Goal: Information Seeking & Learning: Check status

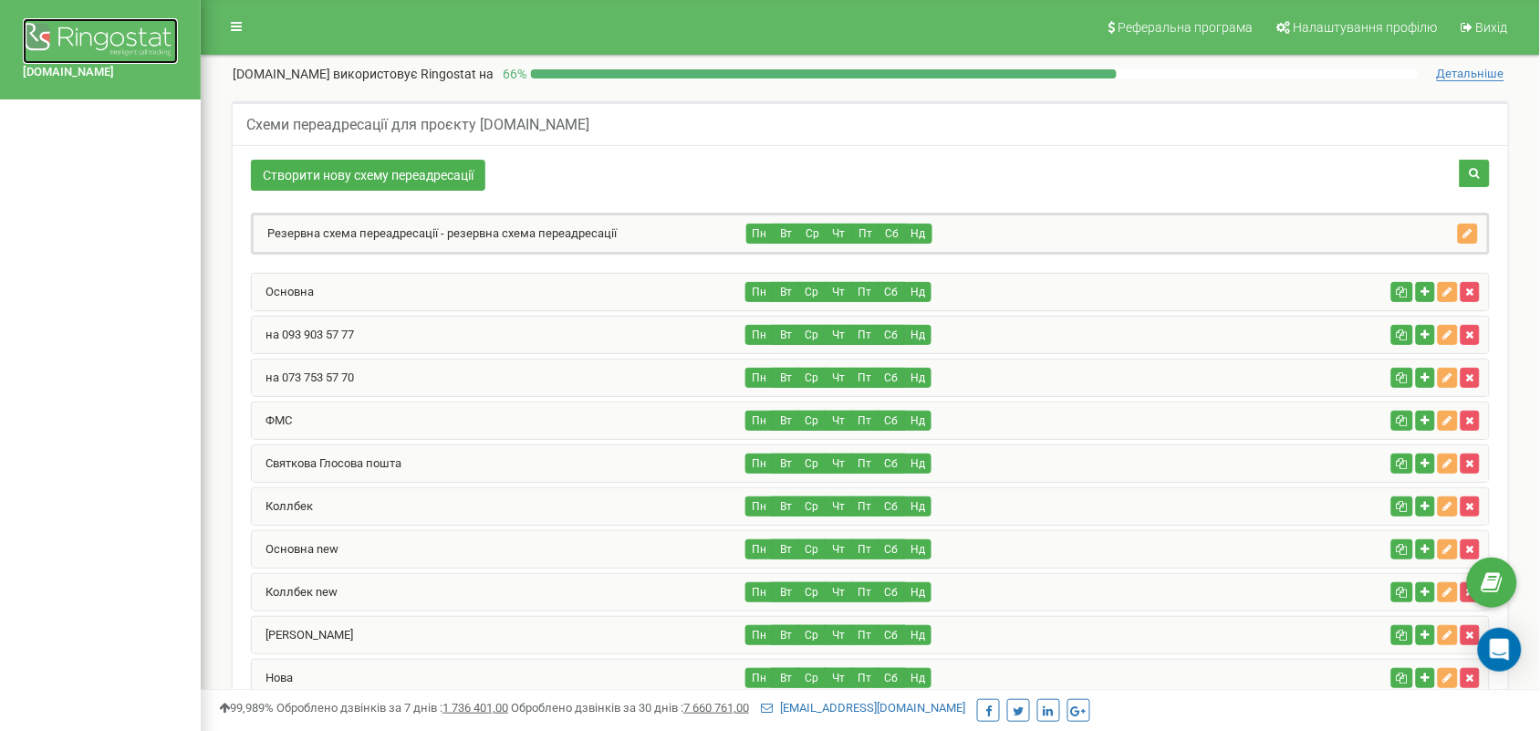
click at [92, 35] on img at bounding box center [100, 41] width 155 height 46
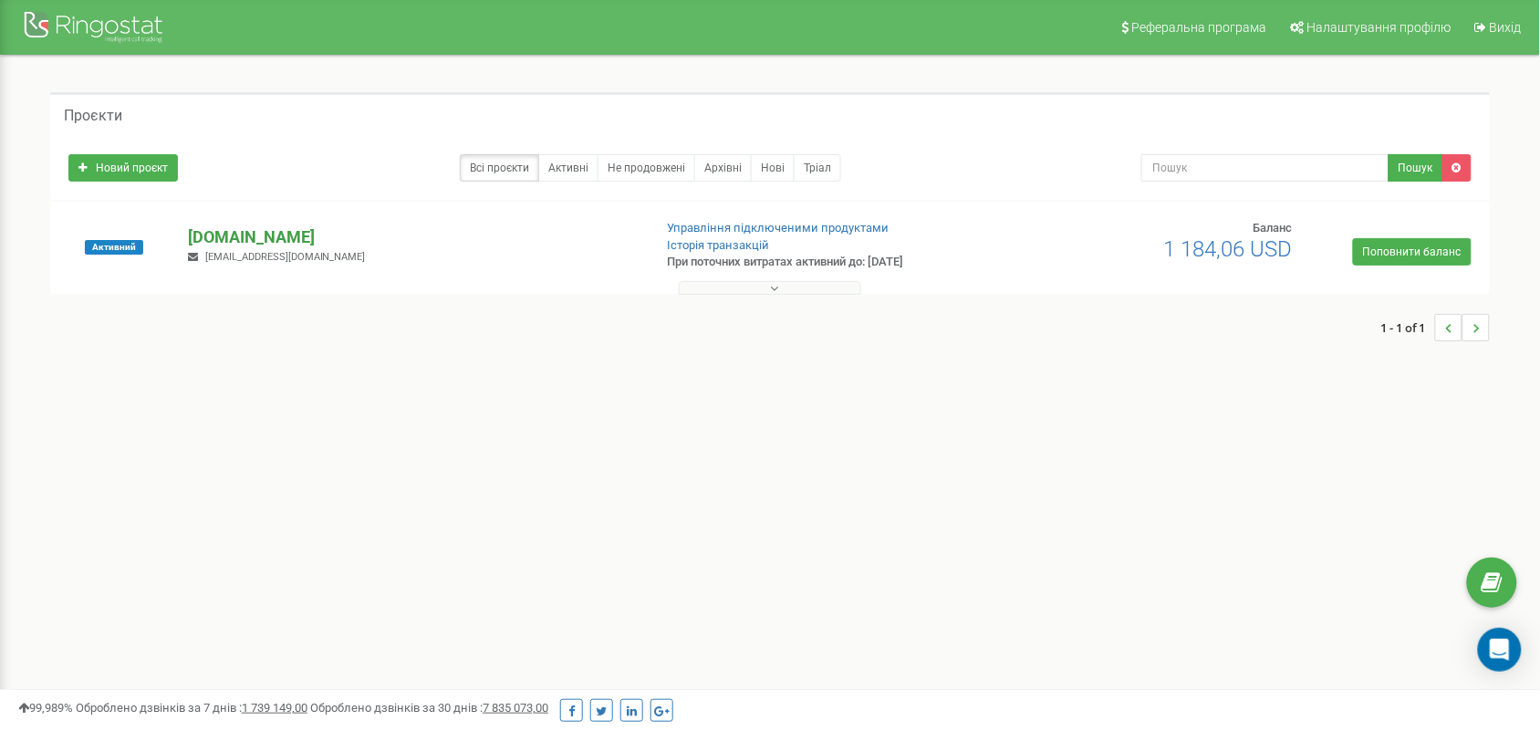
click at [263, 238] on p "[DOMAIN_NAME]" at bounding box center [413, 237] width 450 height 24
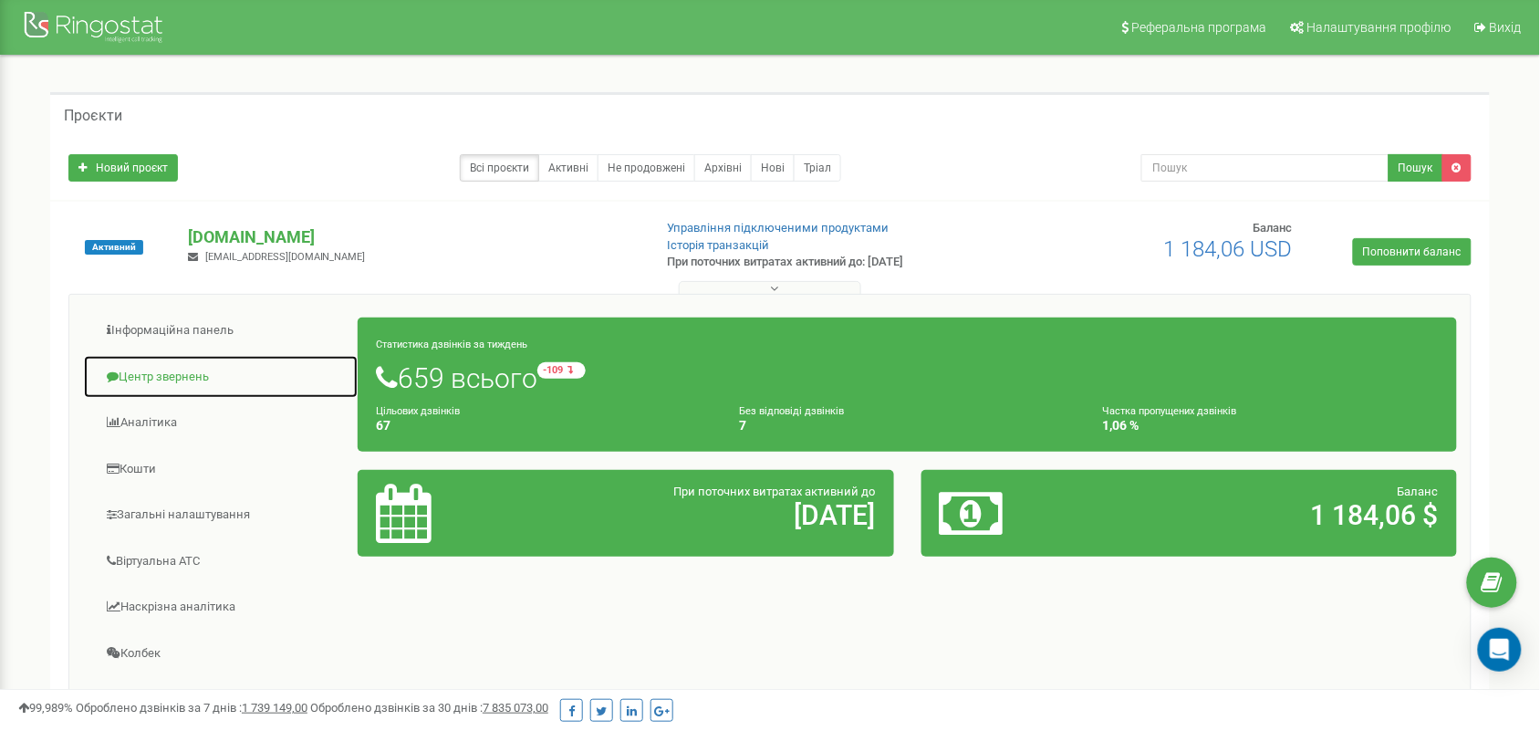
click at [176, 371] on link "Центр звернень" at bounding box center [221, 377] width 276 height 45
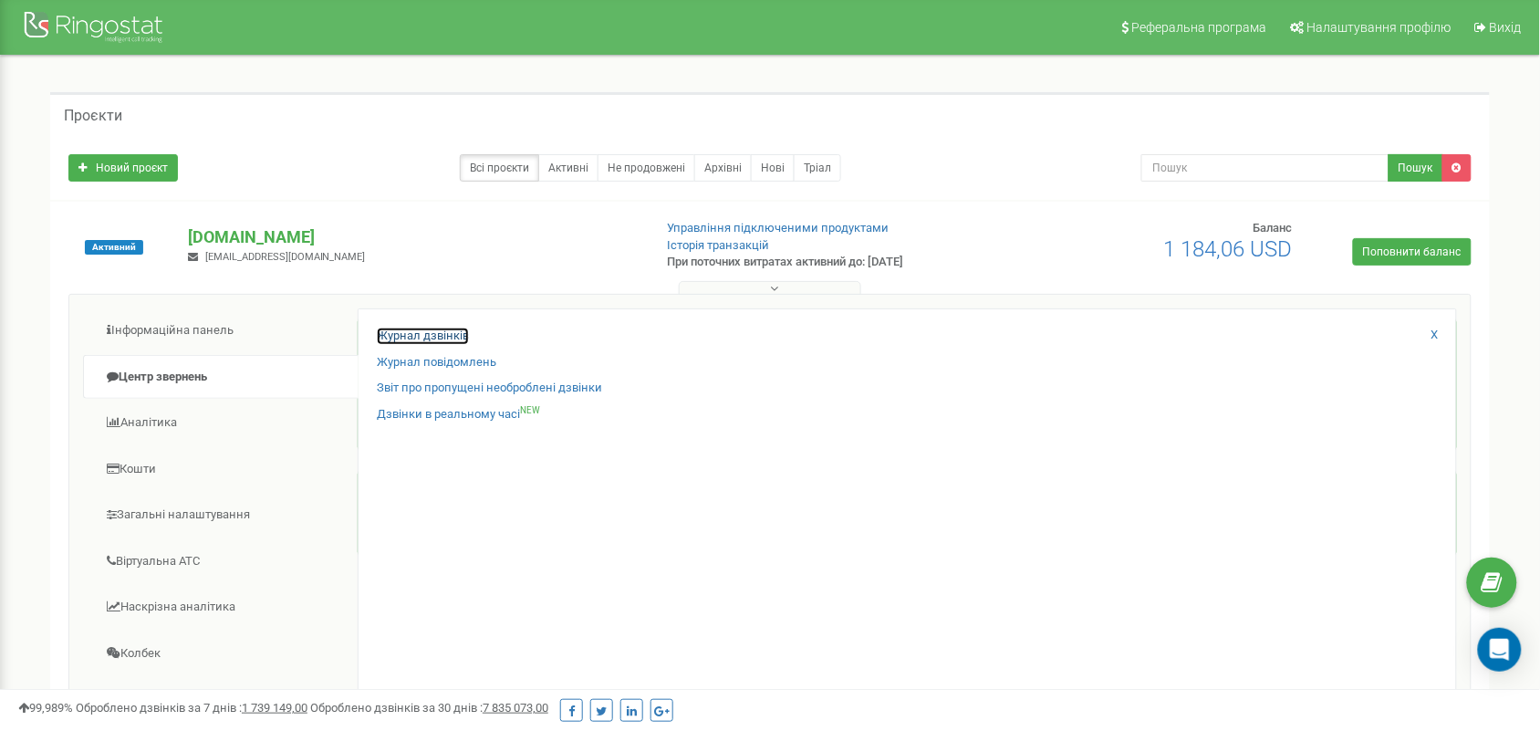
click at [393, 330] on link "Журнал дзвінків" at bounding box center [423, 336] width 92 height 17
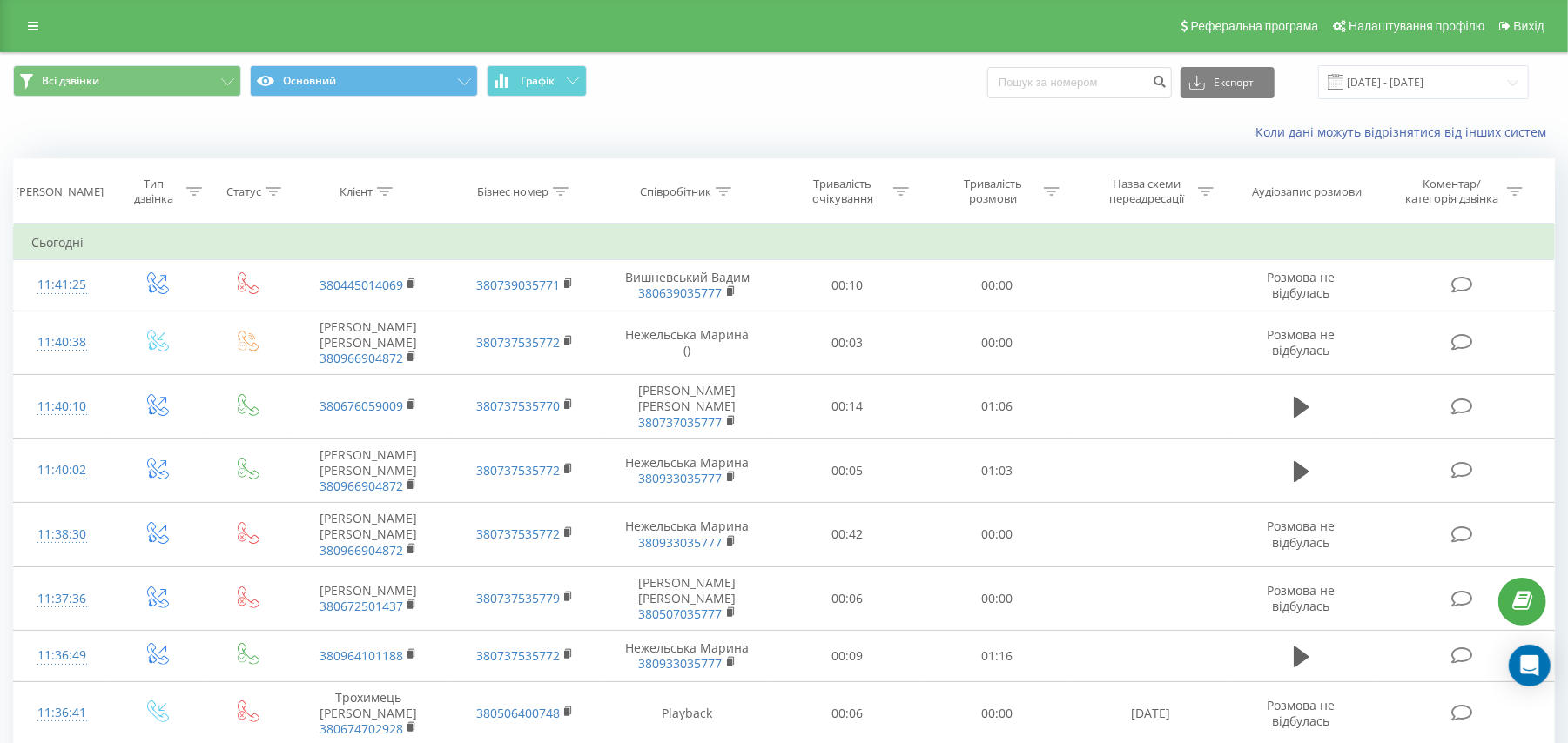
click at [272, 196] on div at bounding box center [273, 192] width 15 height 15
click at [306, 314] on icon at bounding box center [312, 318] width 17 height 17
click at [296, 314] on div "Введіть значення" at bounding box center [238, 318] width 124 height 14
click at [198, 184] on div at bounding box center [194, 192] width 15 height 15
click at [172, 318] on div "Введіть значення" at bounding box center [149, 318] width 124 height 14
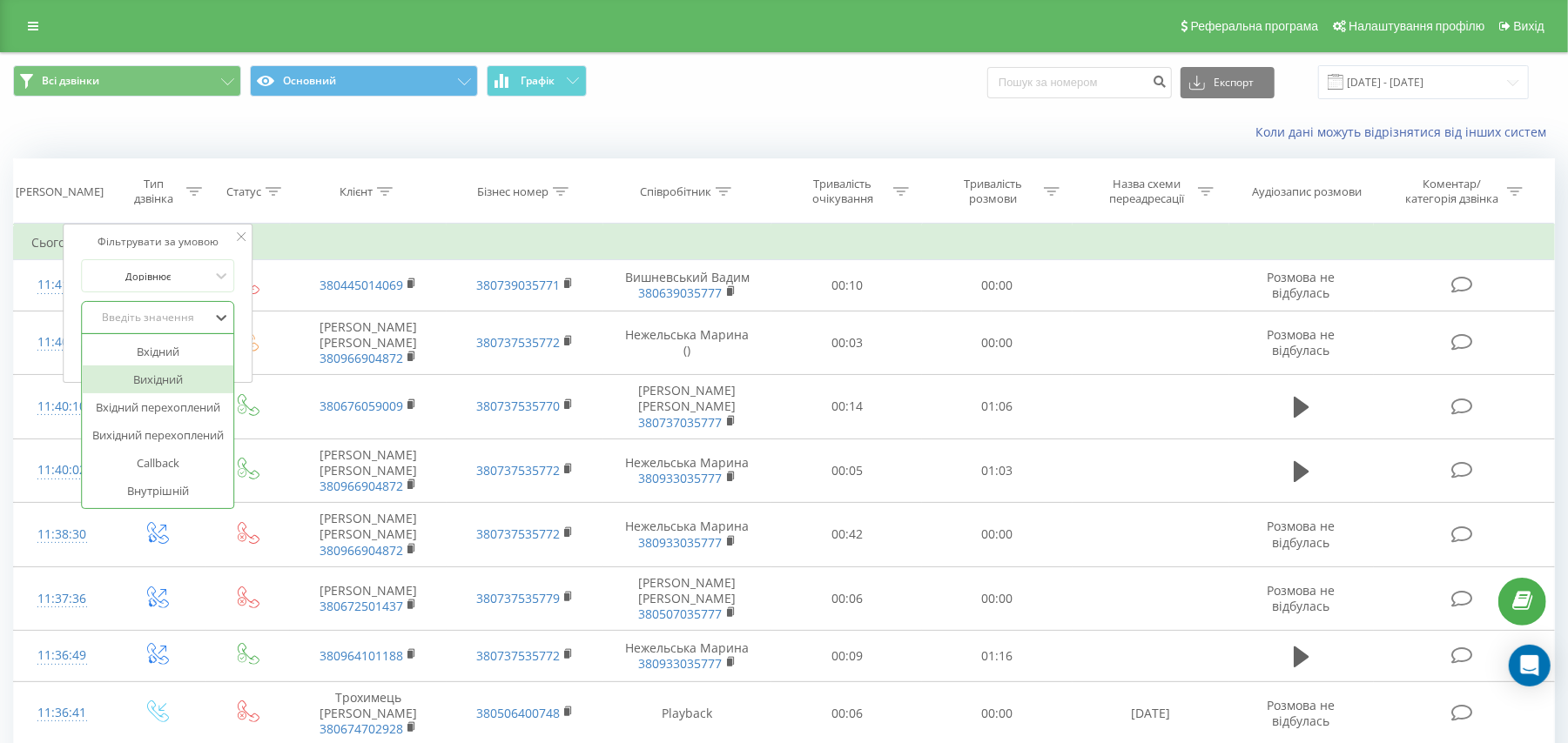
click at [167, 378] on div "Вихідний" at bounding box center [158, 379] width 152 height 28
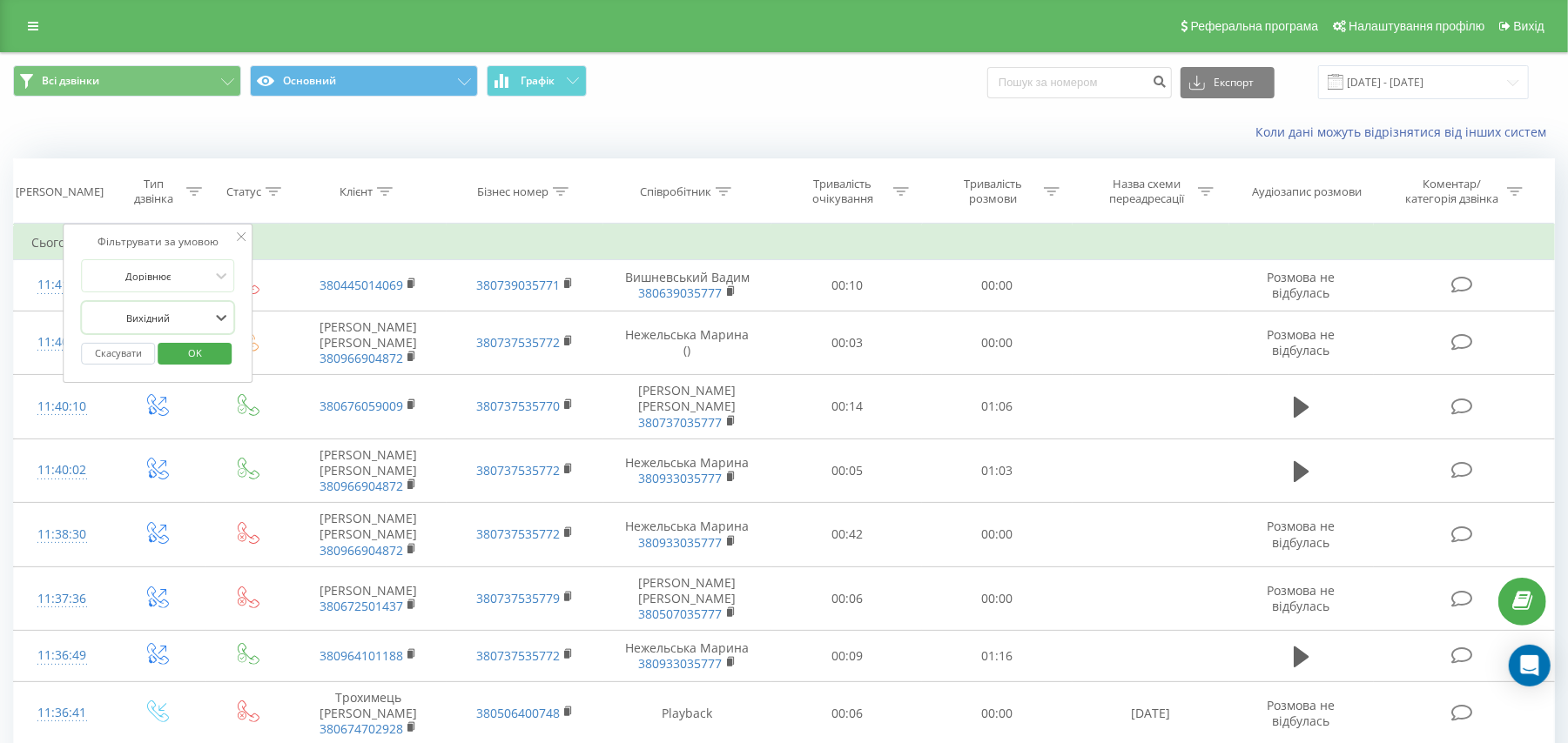
click at [198, 355] on span "OK" at bounding box center [195, 353] width 49 height 27
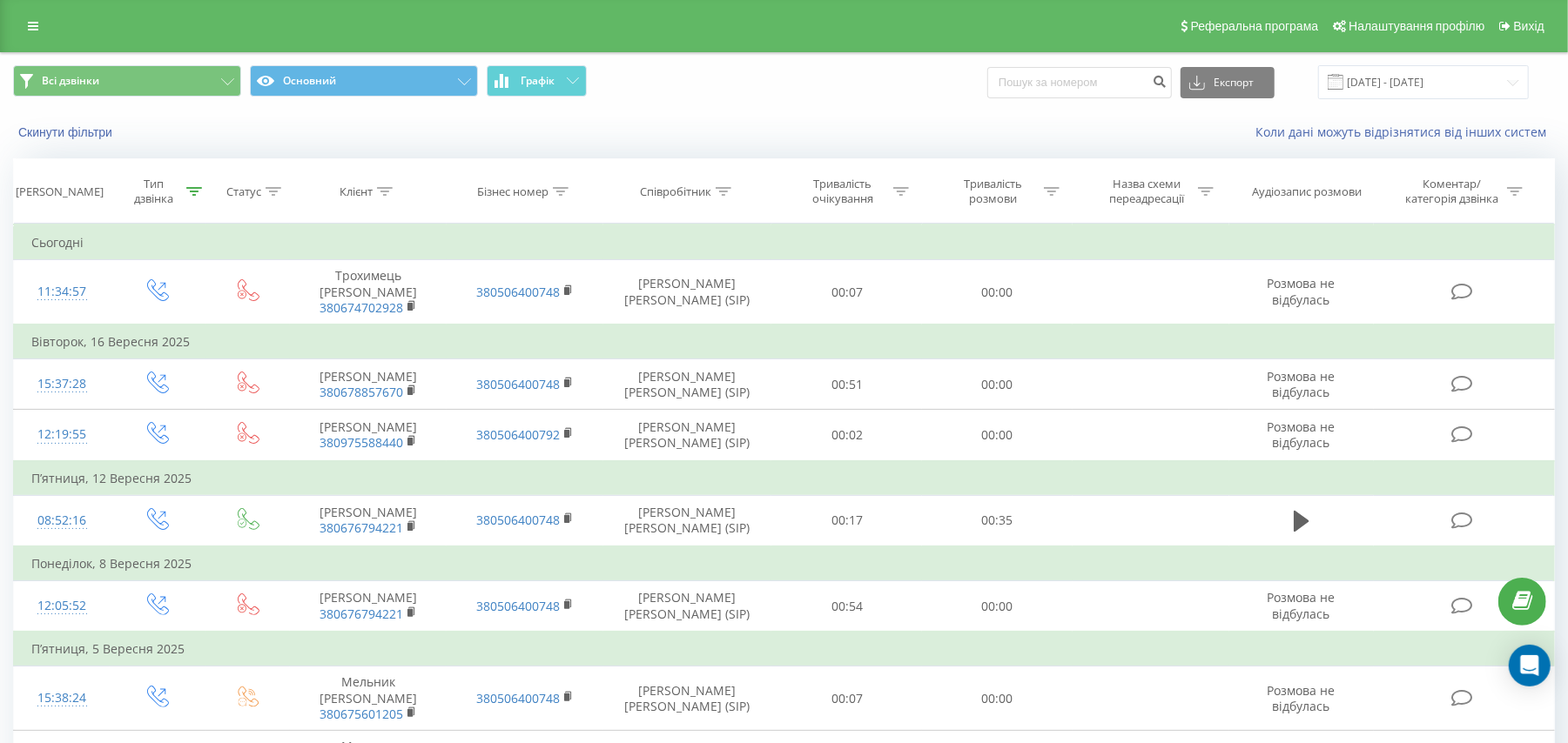
click at [1039, 188] on div "Тривалість розмови" at bounding box center [993, 191] width 93 height 30
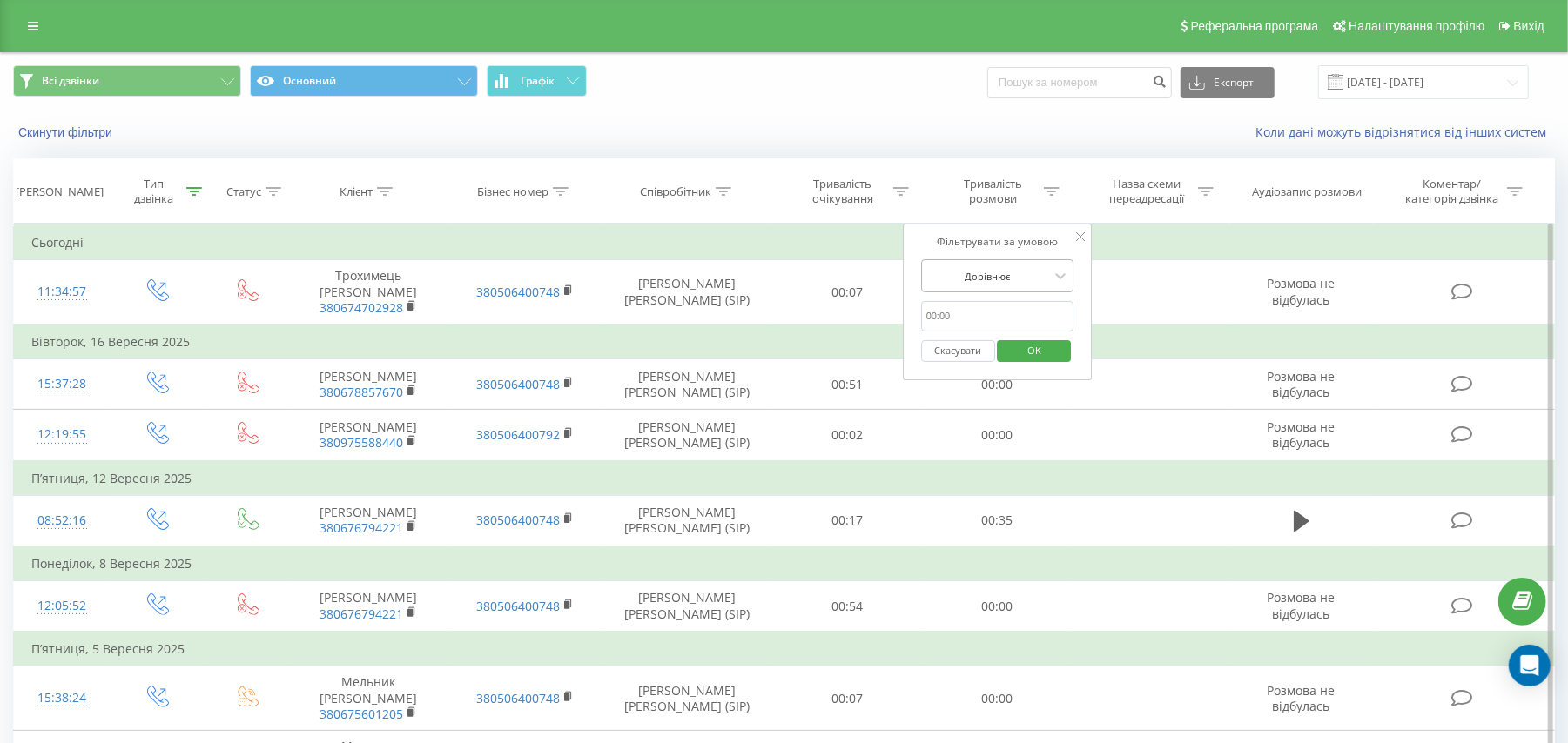
click at [1021, 265] on div "Дорівнює" at bounding box center [987, 276] width 127 height 26
click at [1011, 370] on div "Більше ніж" at bounding box center [997, 365] width 152 height 28
click at [1006, 314] on input "text" at bounding box center [998, 317] width 154 height 31
type input "01:00"
click at [1035, 343] on span "OK" at bounding box center [1034, 350] width 49 height 27
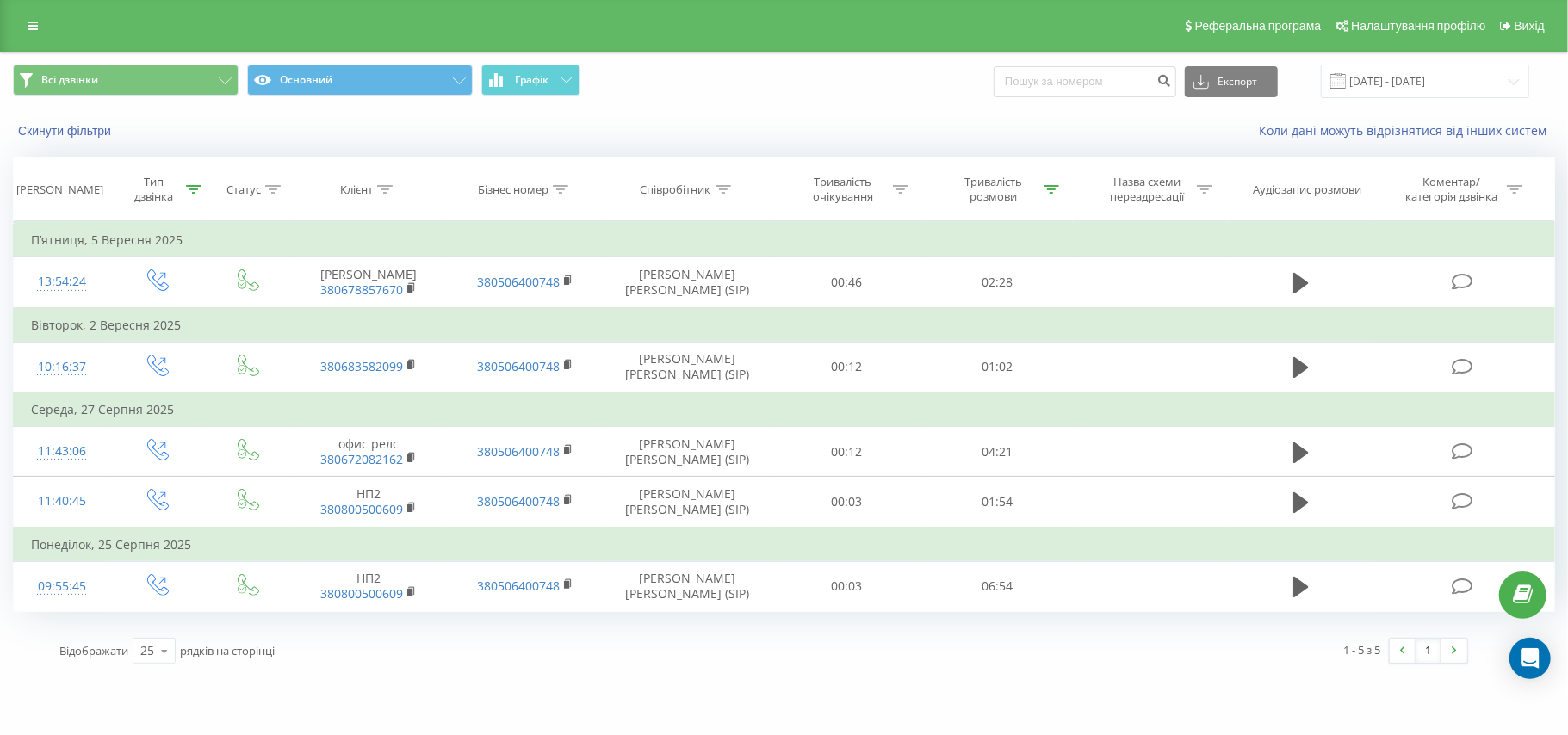
click at [392, 186] on icon at bounding box center [385, 189] width 15 height 8
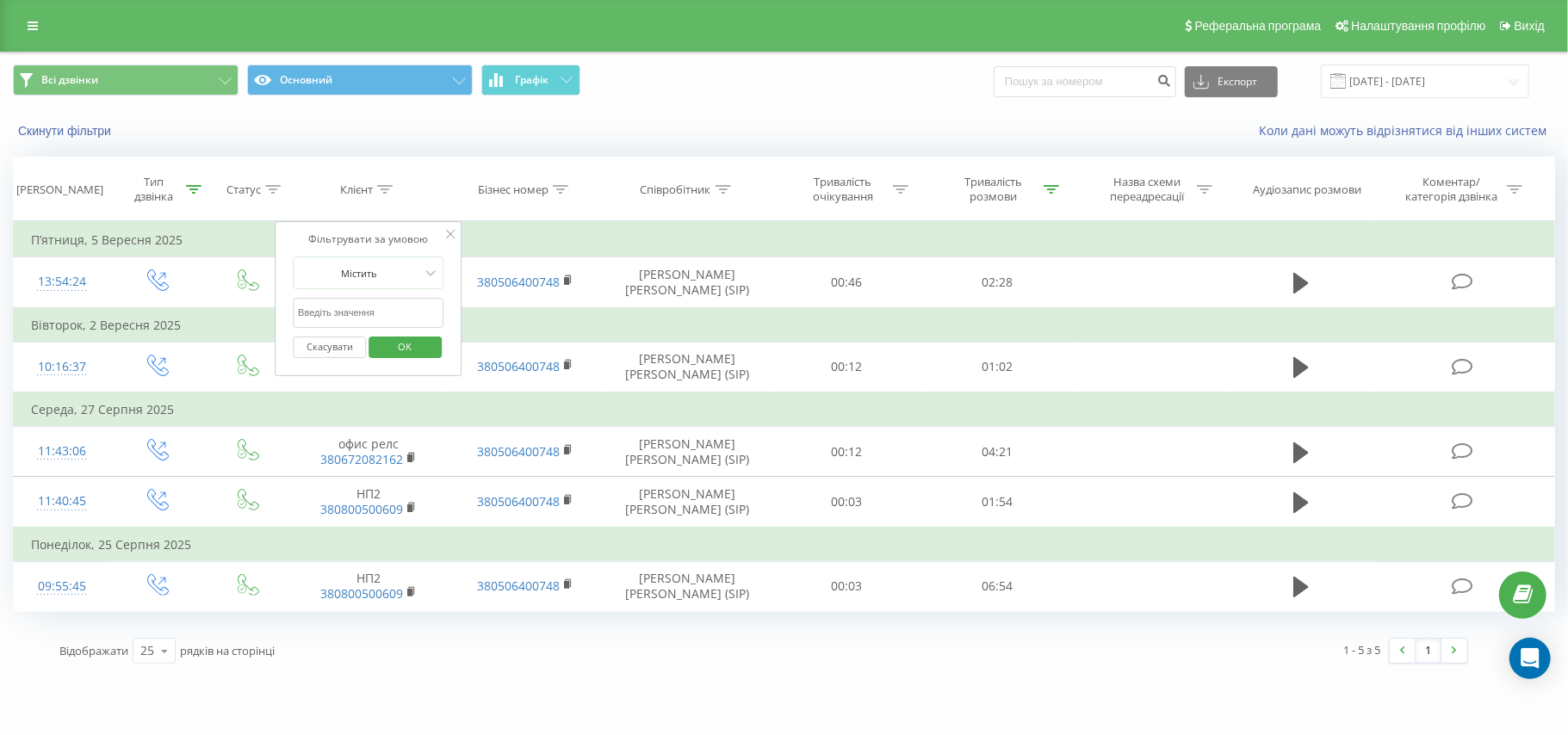
click at [375, 313] on input "text" at bounding box center [368, 313] width 152 height 30
click at [273, 180] on th "Статус" at bounding box center [247, 190] width 84 height 64
click at [270, 192] on icon at bounding box center [273, 189] width 15 height 8
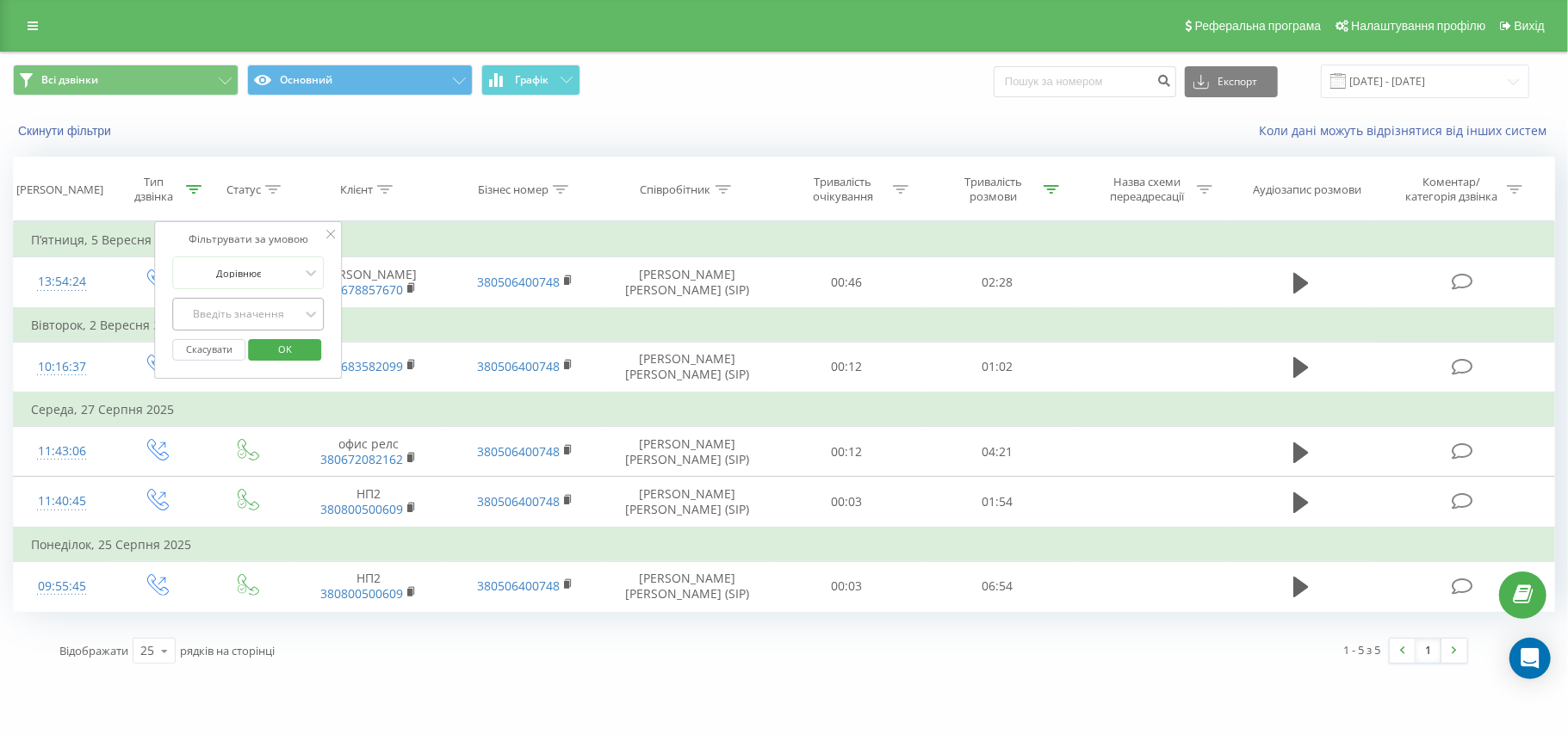
click at [288, 317] on div "Введіть значення" at bounding box center [239, 314] width 123 height 14
click at [198, 191] on icon at bounding box center [193, 189] width 15 height 8
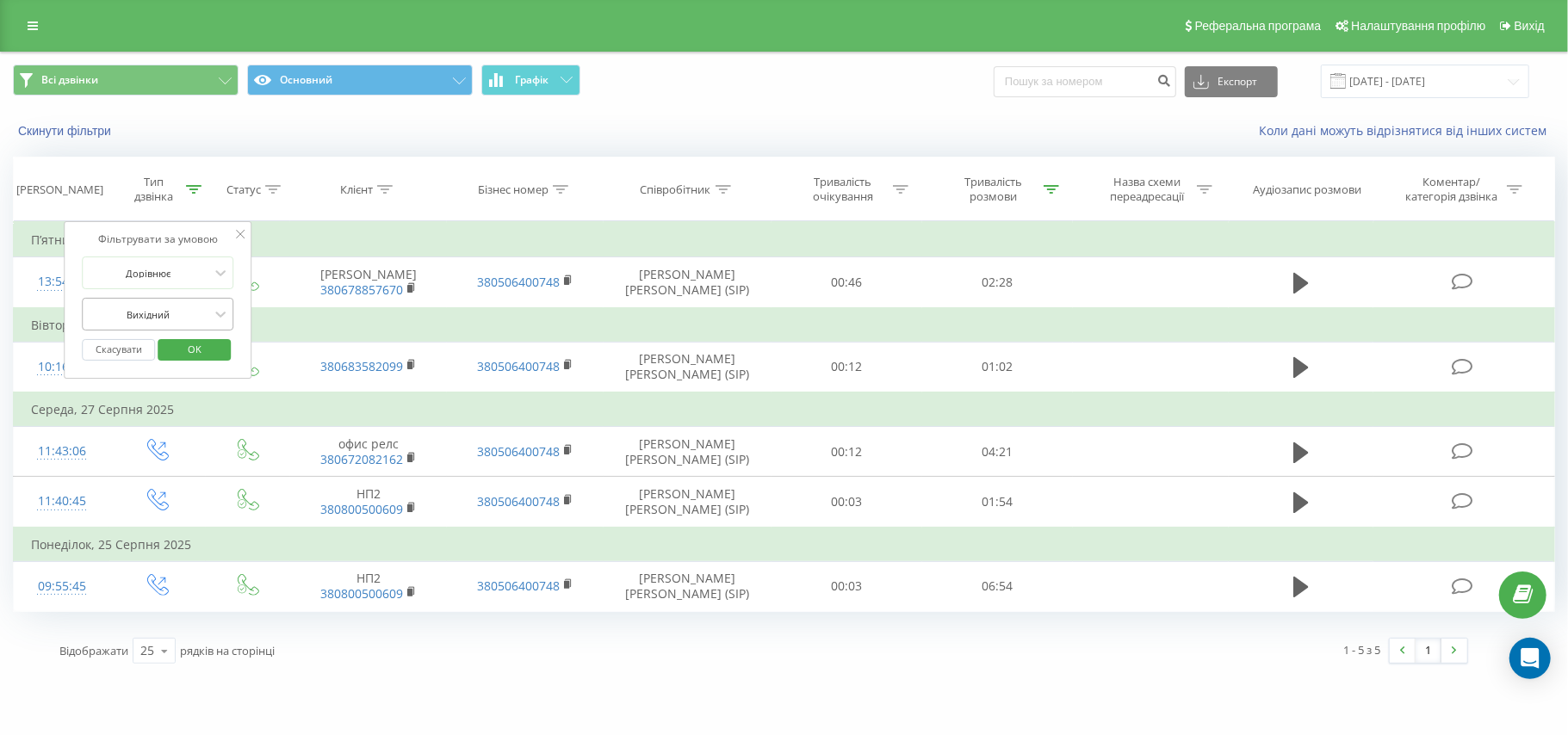
click at [177, 310] on div at bounding box center [149, 314] width 123 height 16
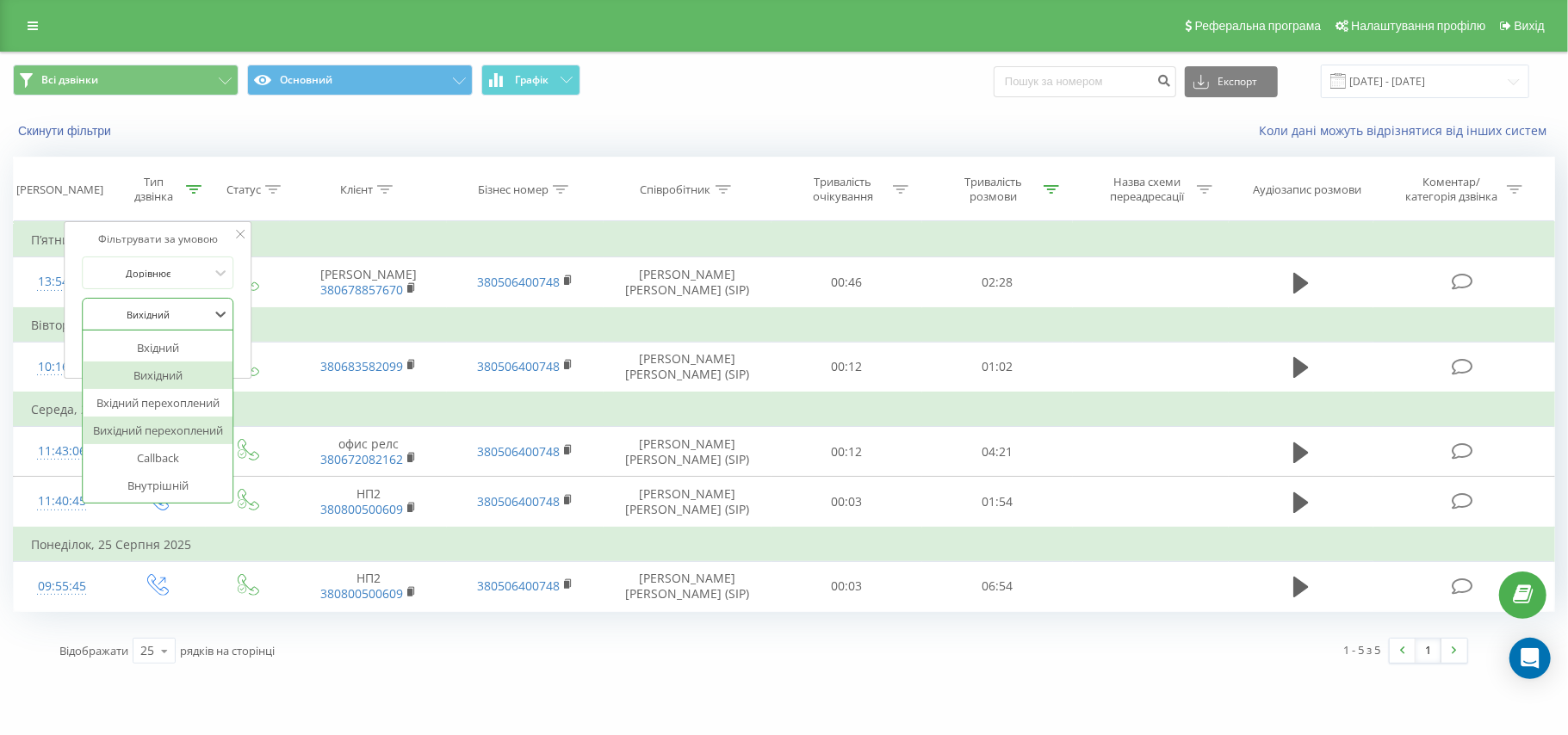
click at [192, 436] on div "Вихідний перехоплений" at bounding box center [158, 430] width 150 height 27
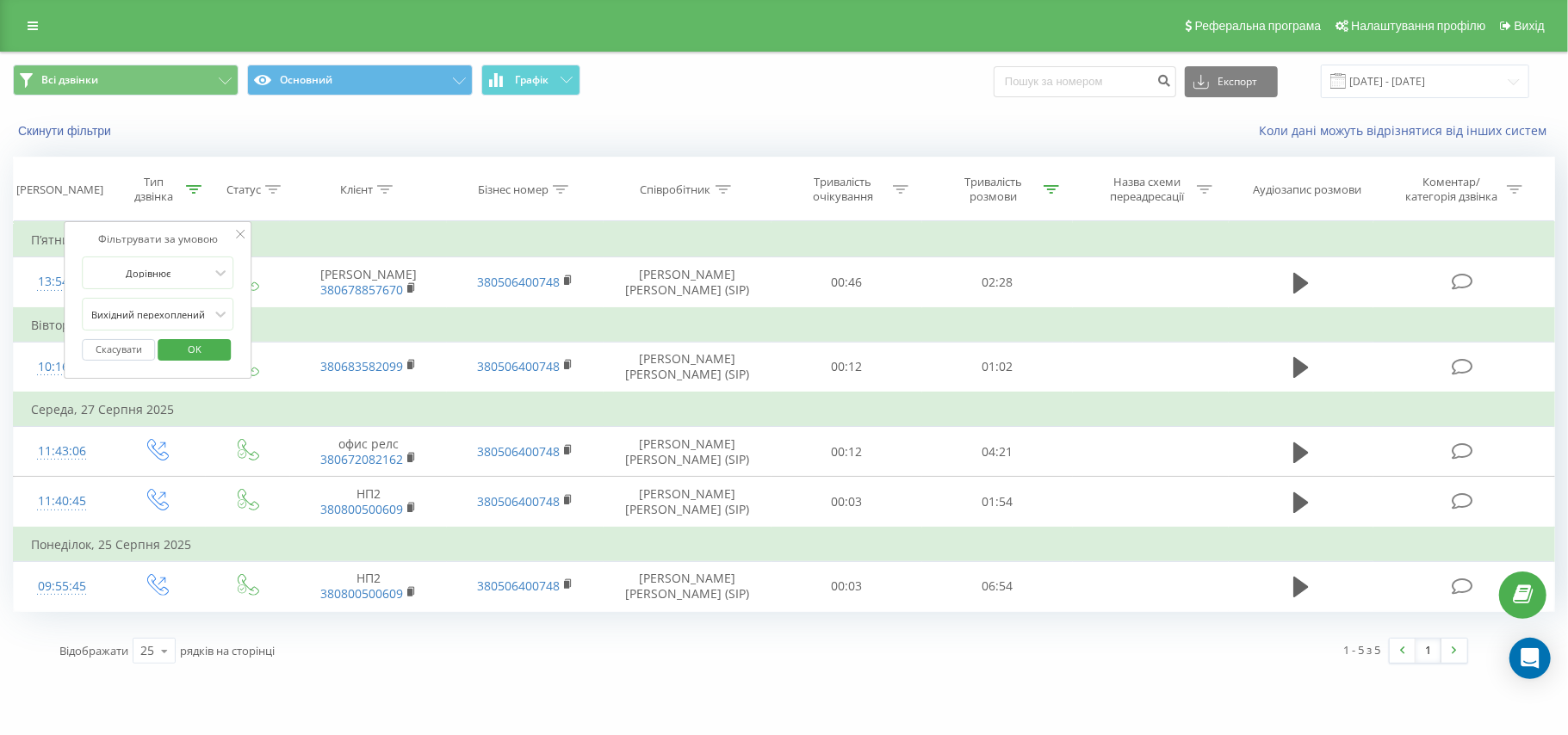
click at [209, 351] on span "OK" at bounding box center [194, 349] width 48 height 26
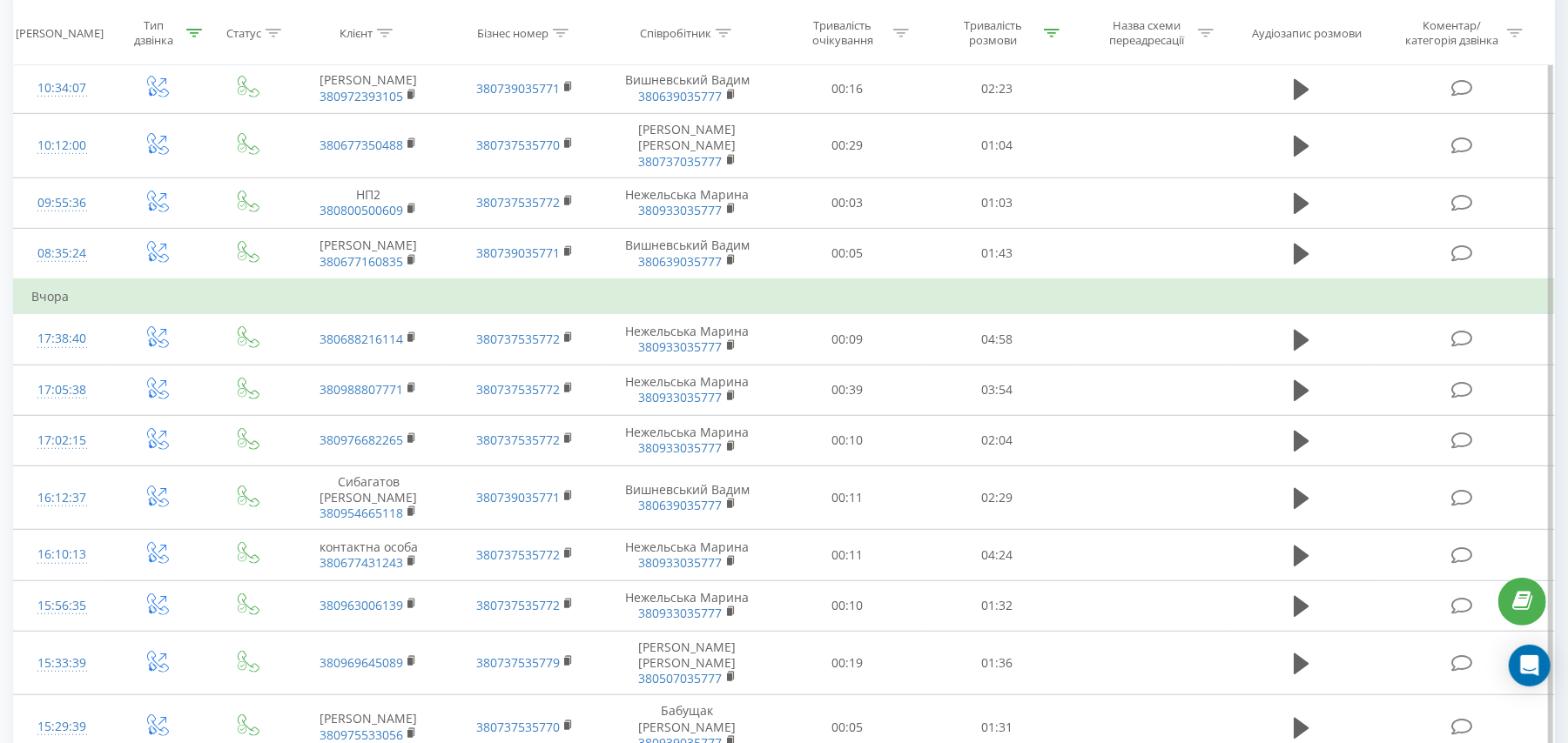
scroll to position [933, 0]
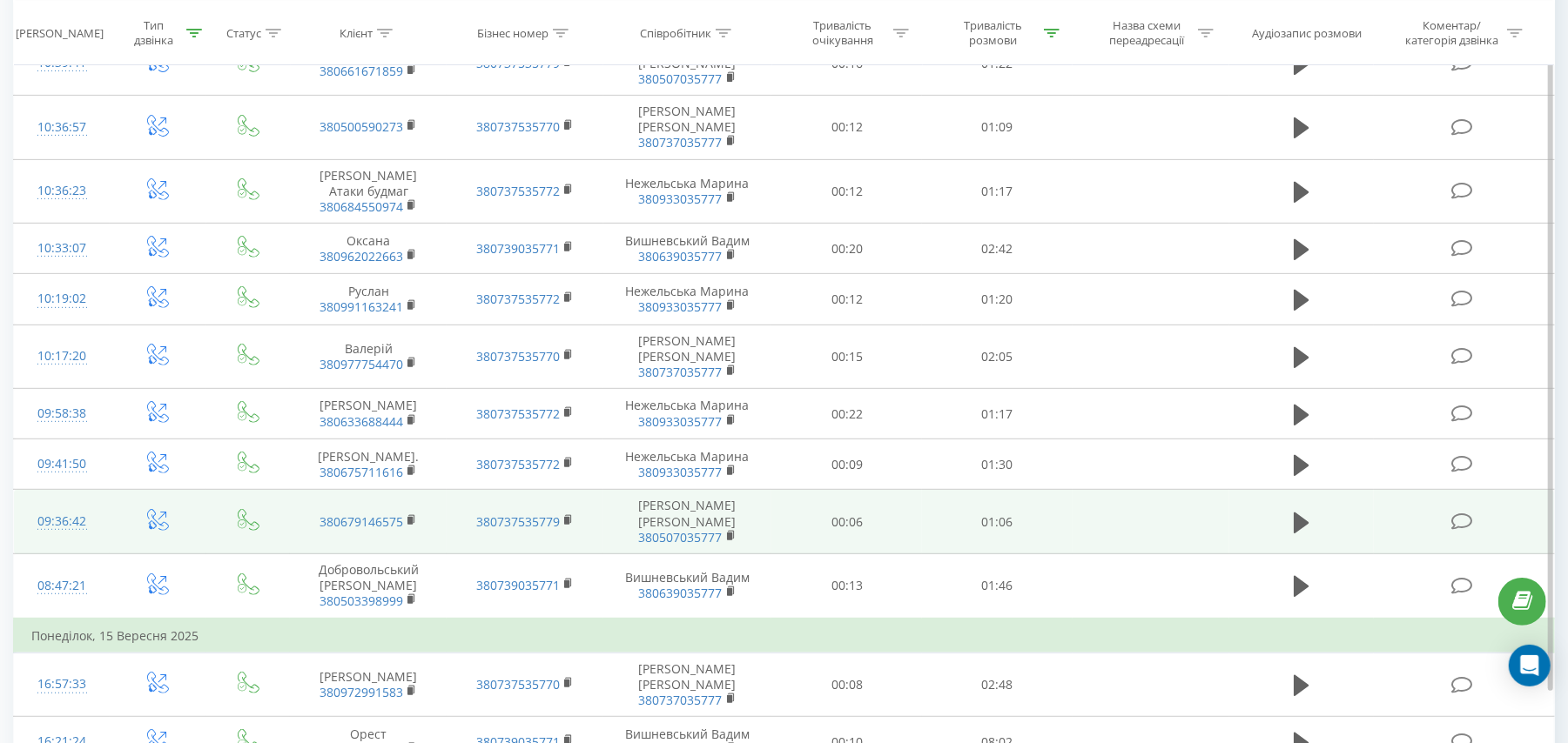
scroll to position [5165, 0]
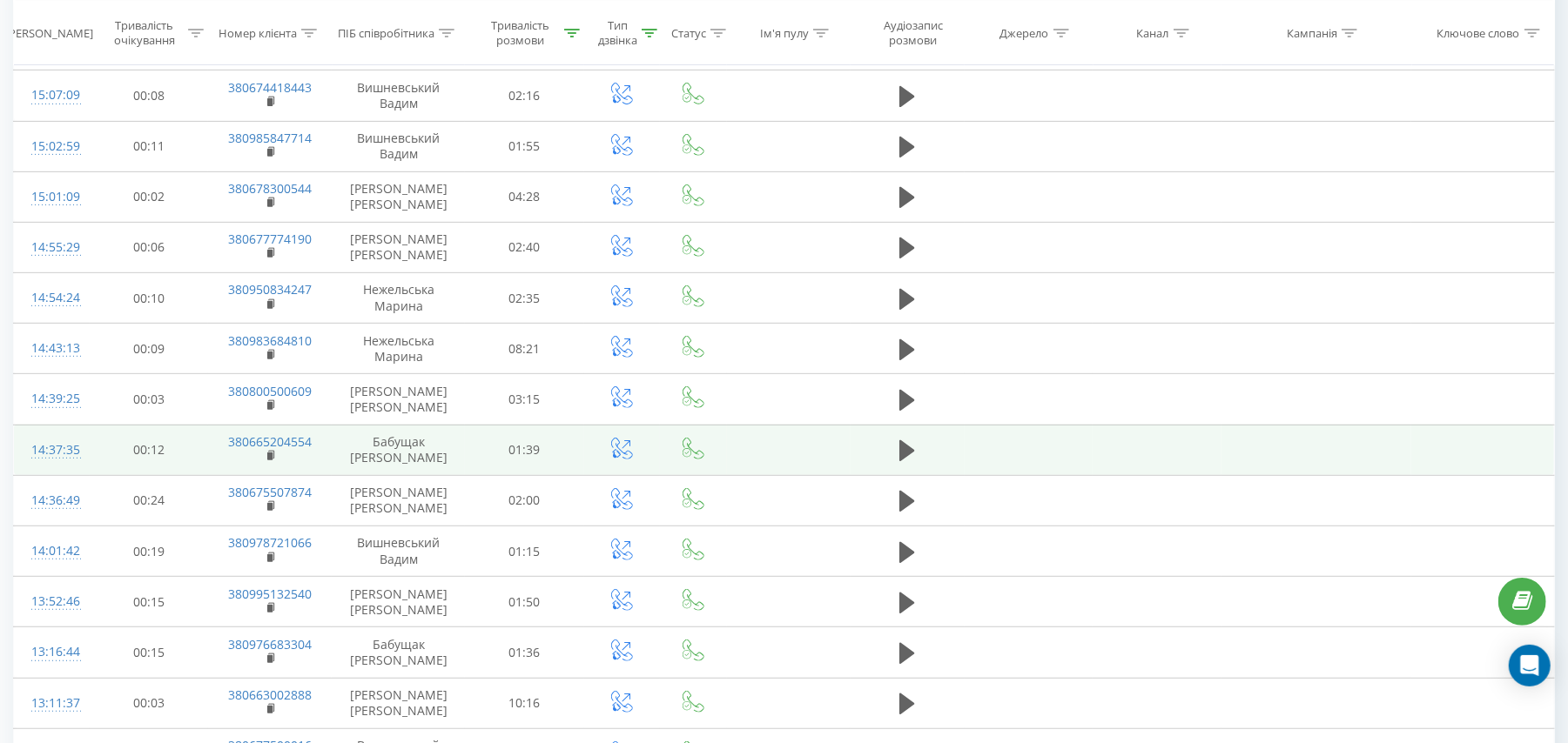
scroll to position [464, 0]
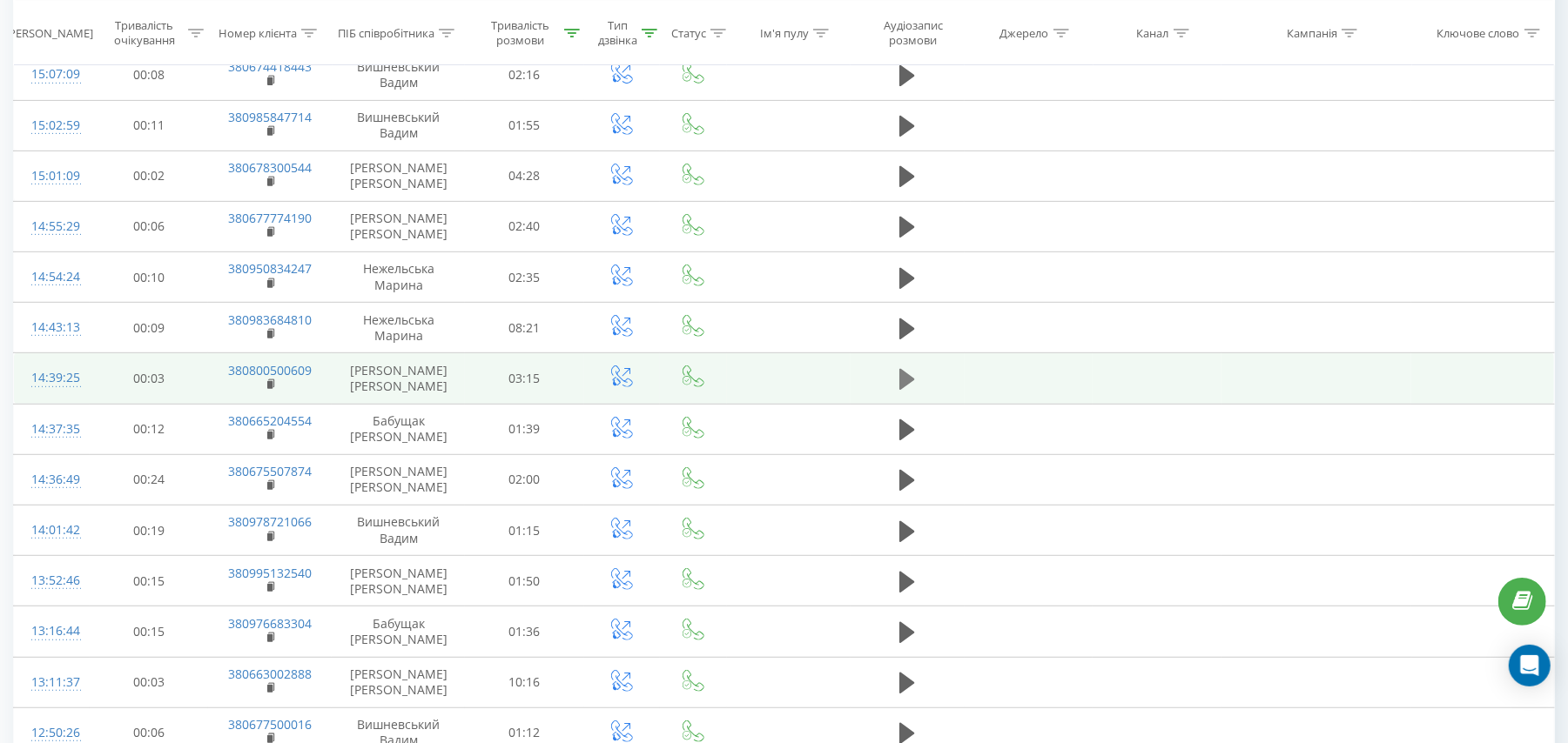
click at [907, 384] on icon at bounding box center [907, 380] width 15 height 21
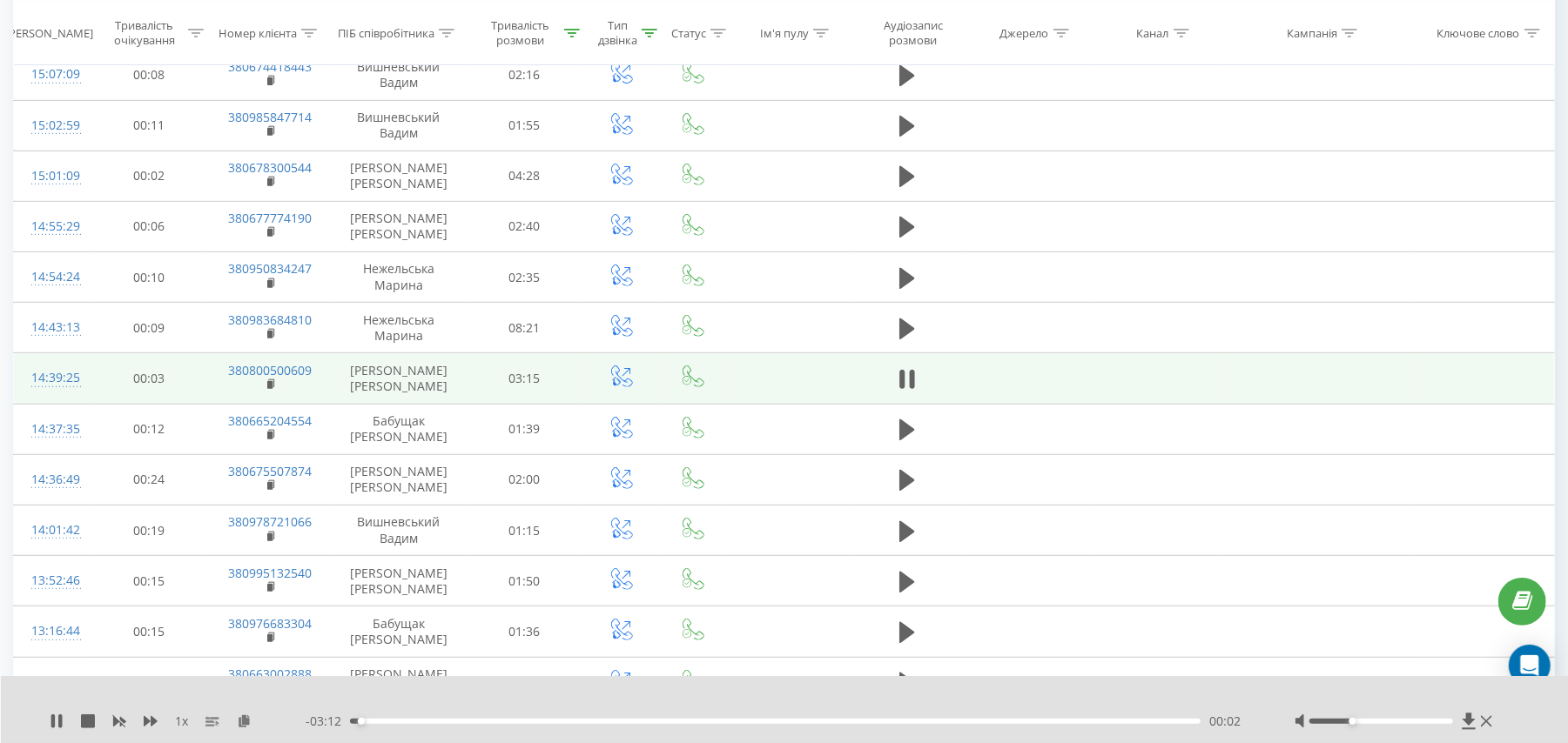
drag, startPoint x: 1361, startPoint y: 719, endPoint x: 1339, endPoint y: 724, distance: 22.6
click at [1341, 724] on div at bounding box center [1381, 721] width 144 height 5
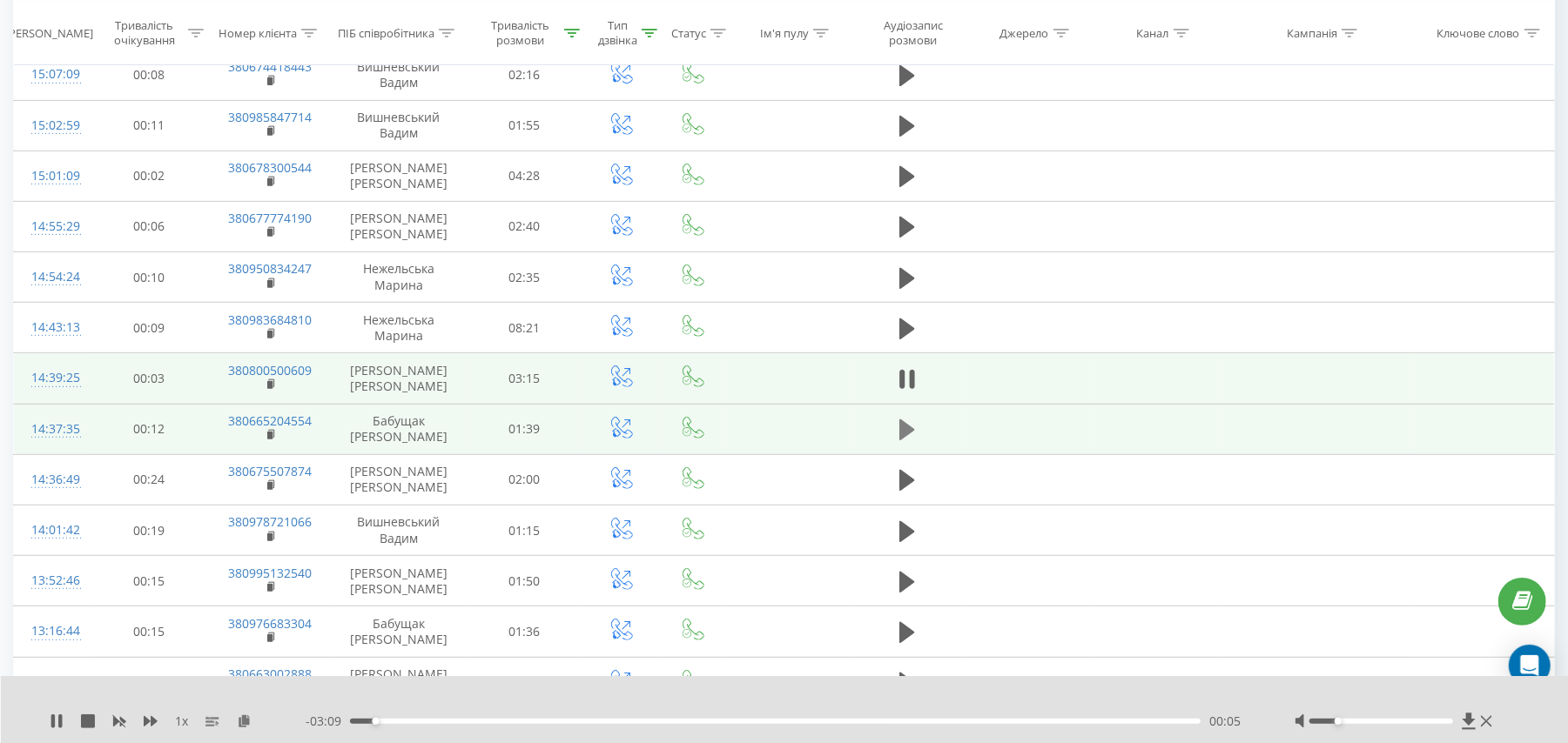
click at [906, 441] on icon at bounding box center [907, 430] width 15 height 25
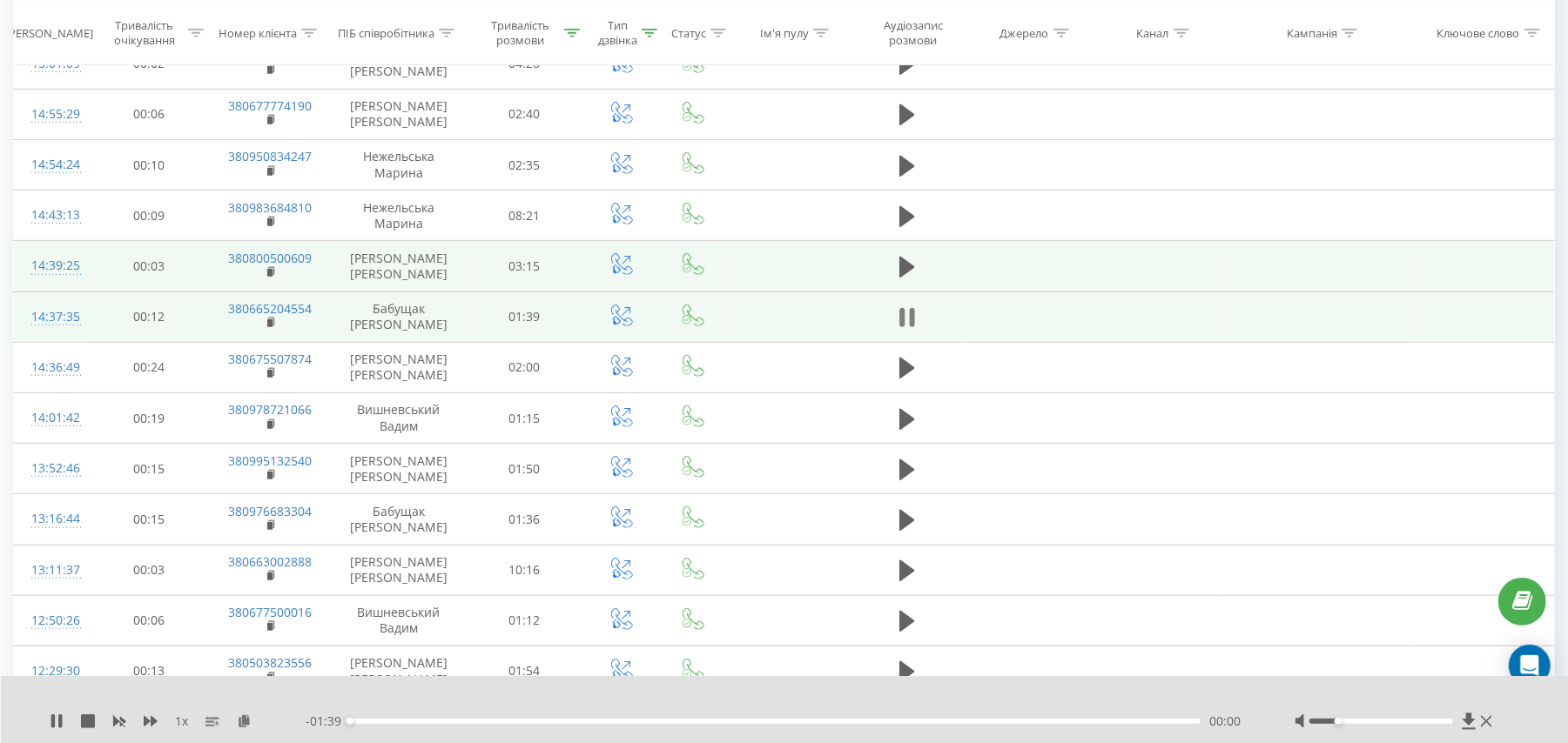
scroll to position [580, 0]
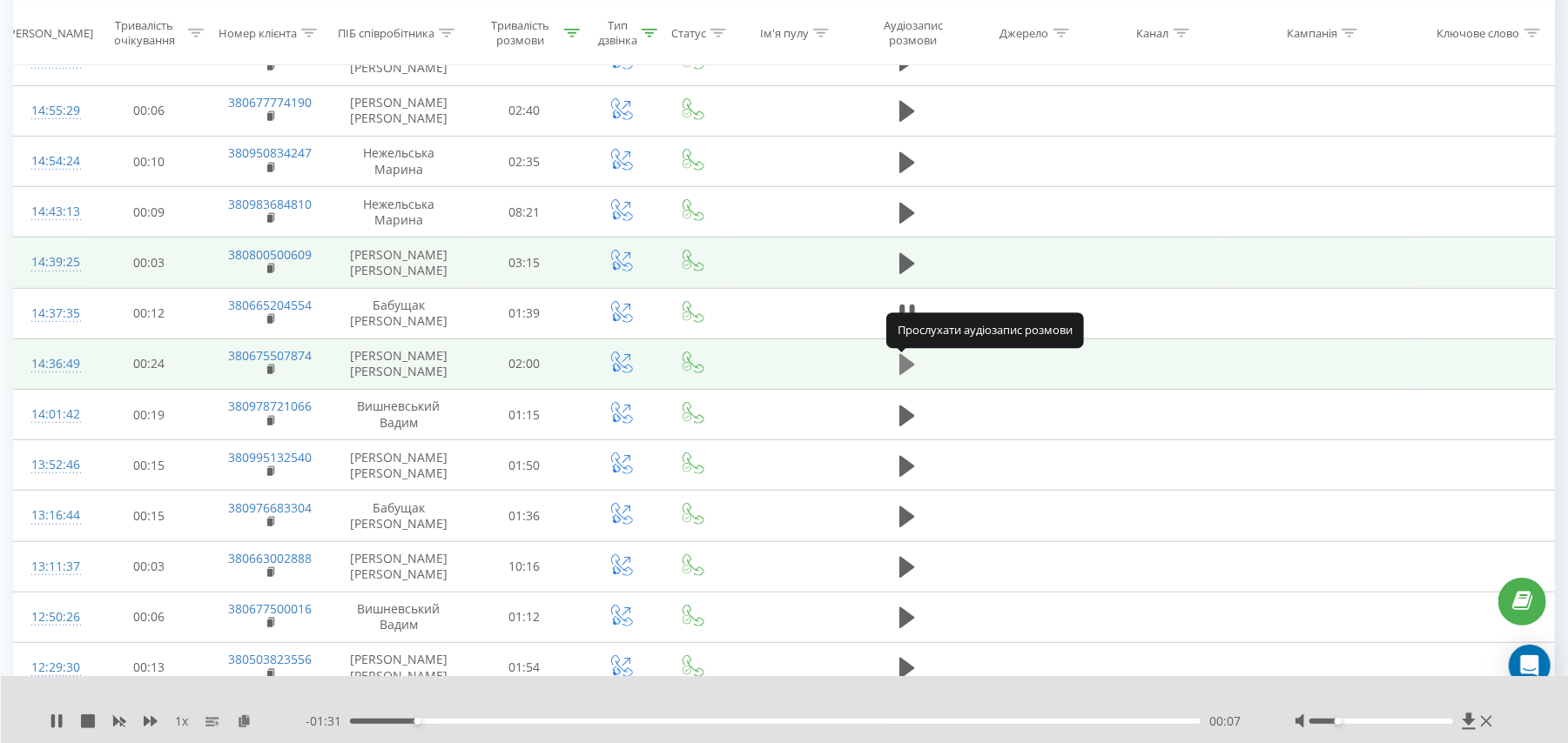
click at [903, 370] on icon at bounding box center [907, 364] width 15 height 21
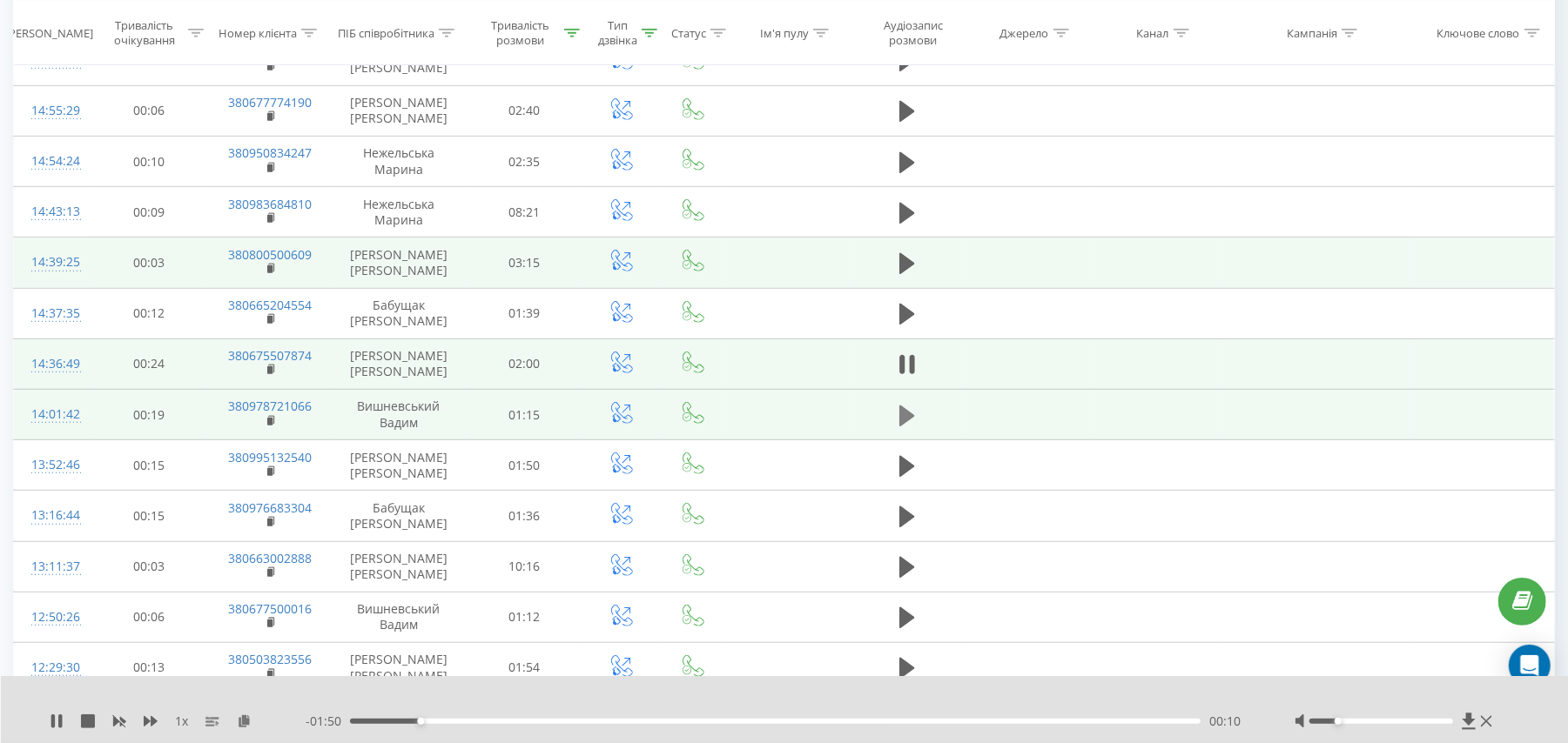
click at [907, 416] on icon at bounding box center [907, 415] width 15 height 21
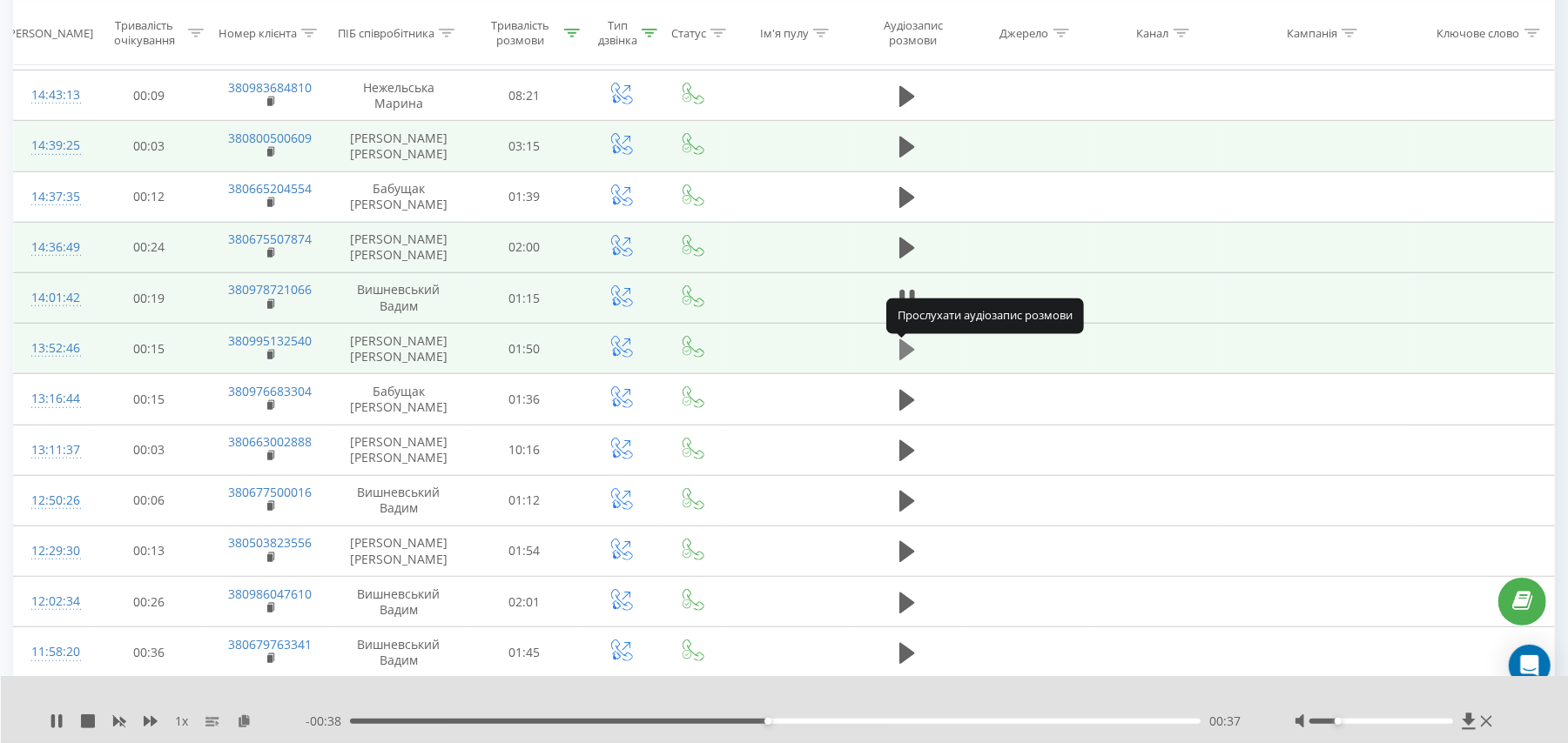
click at [903, 356] on icon at bounding box center [907, 350] width 15 height 21
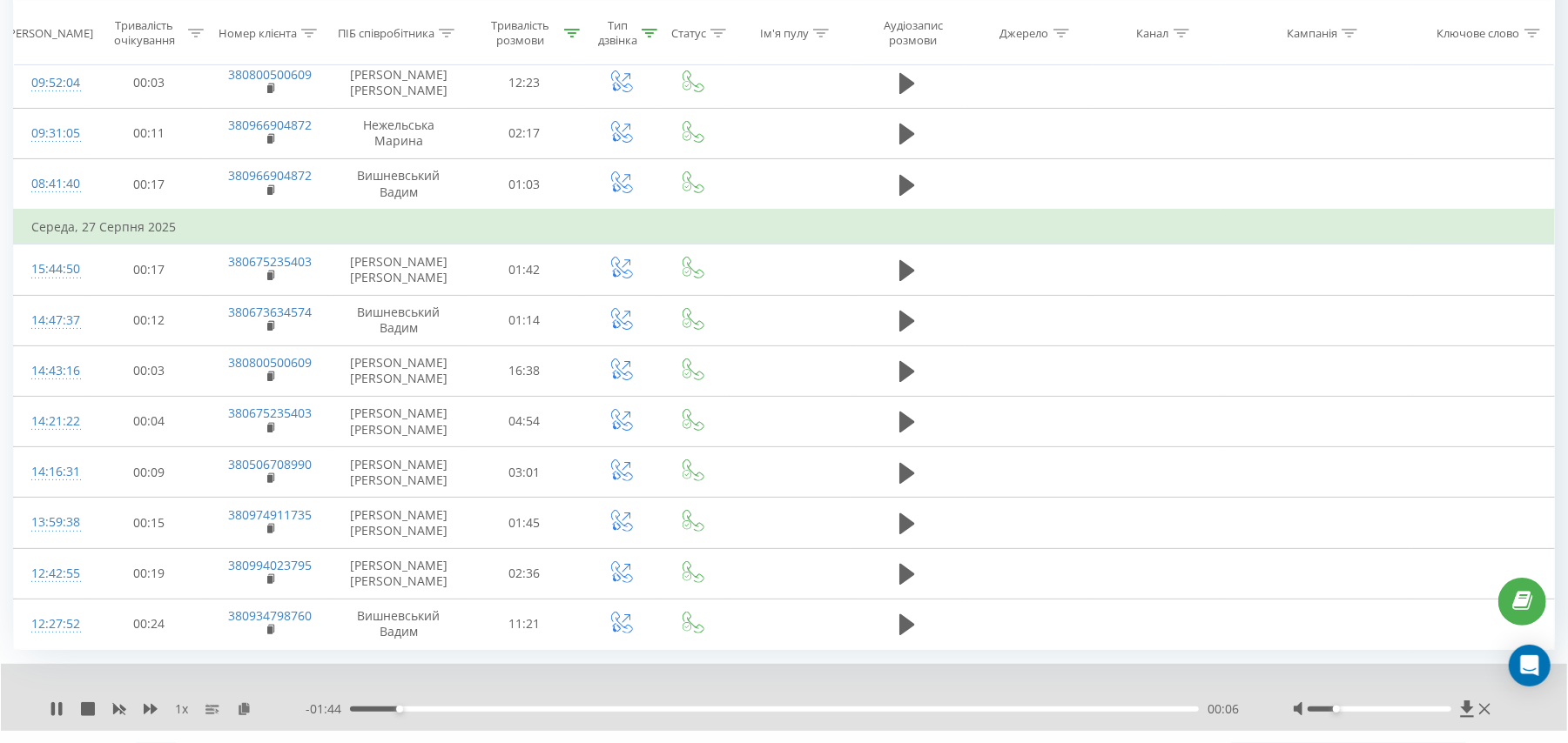
scroll to position [4881, 0]
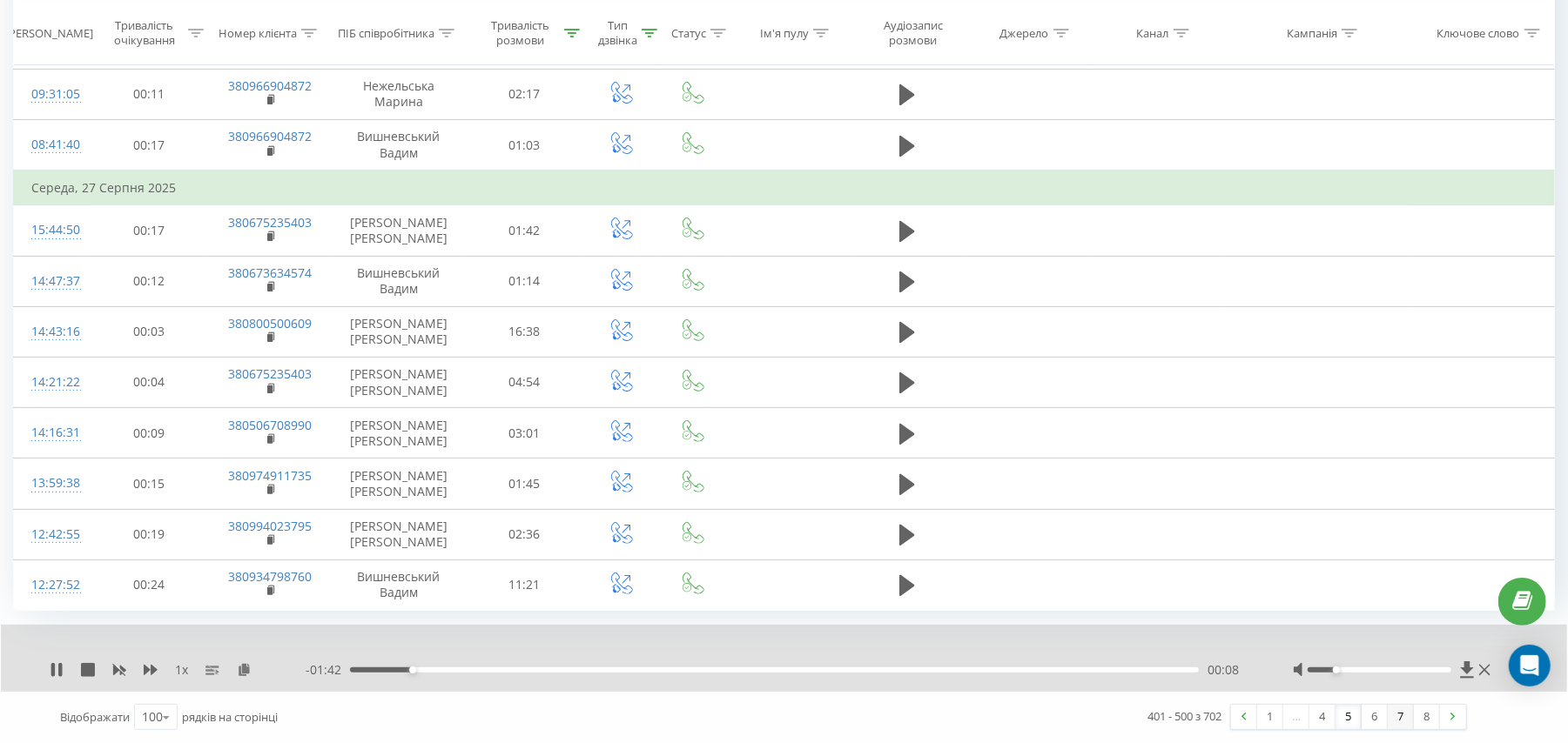
click at [1397, 717] on link "7" at bounding box center [1400, 717] width 26 height 25
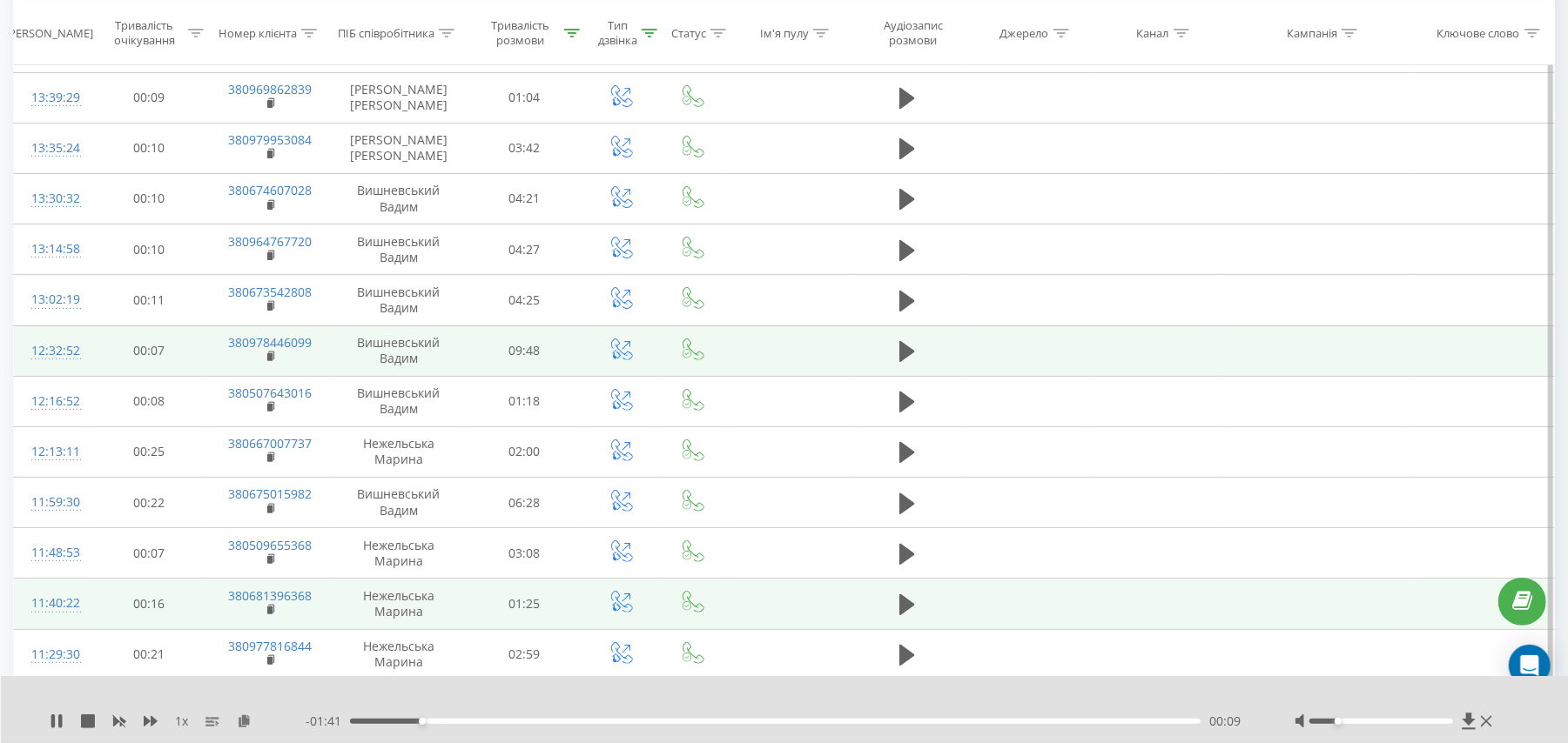
scroll to position [115, 0]
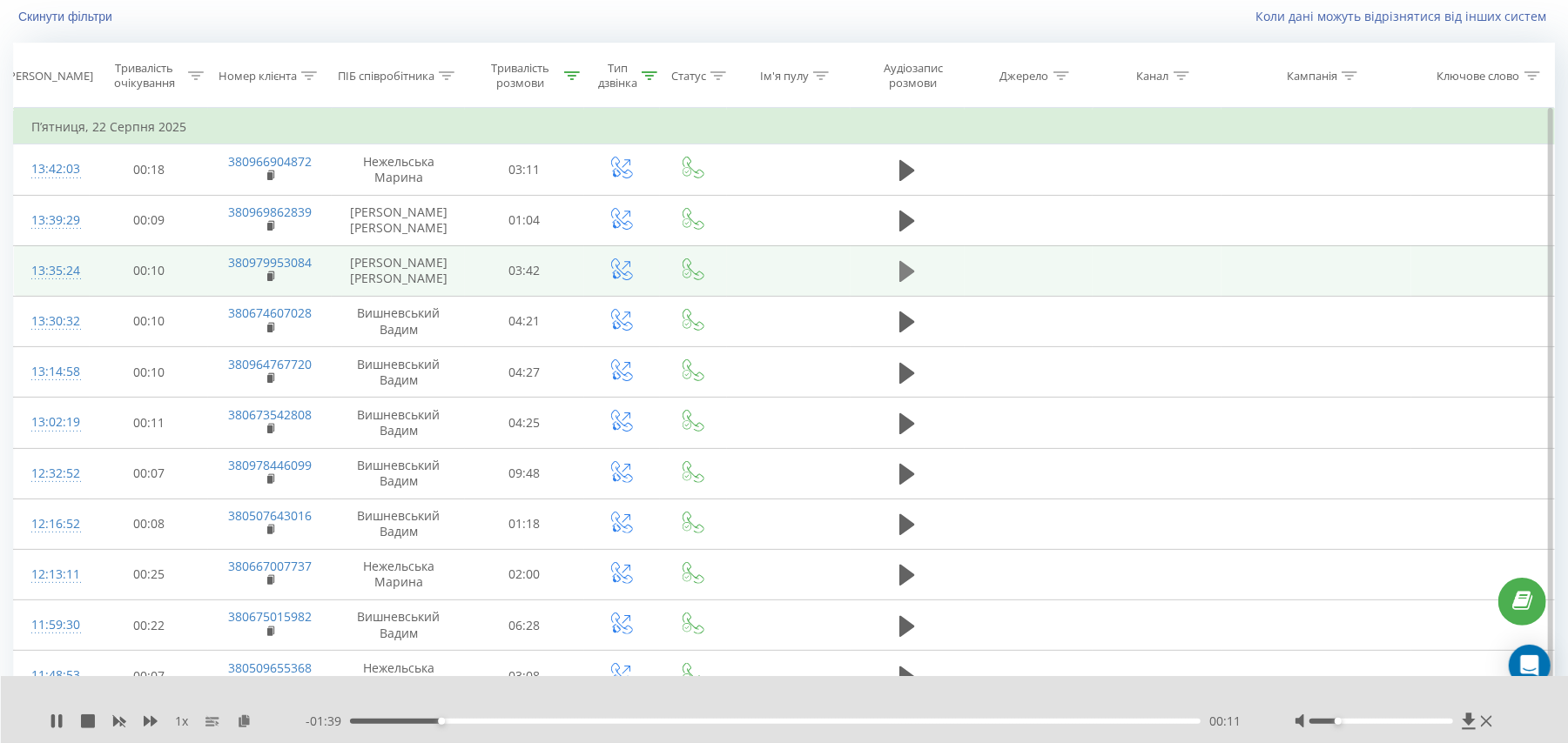
click at [910, 276] on icon at bounding box center [907, 272] width 15 height 21
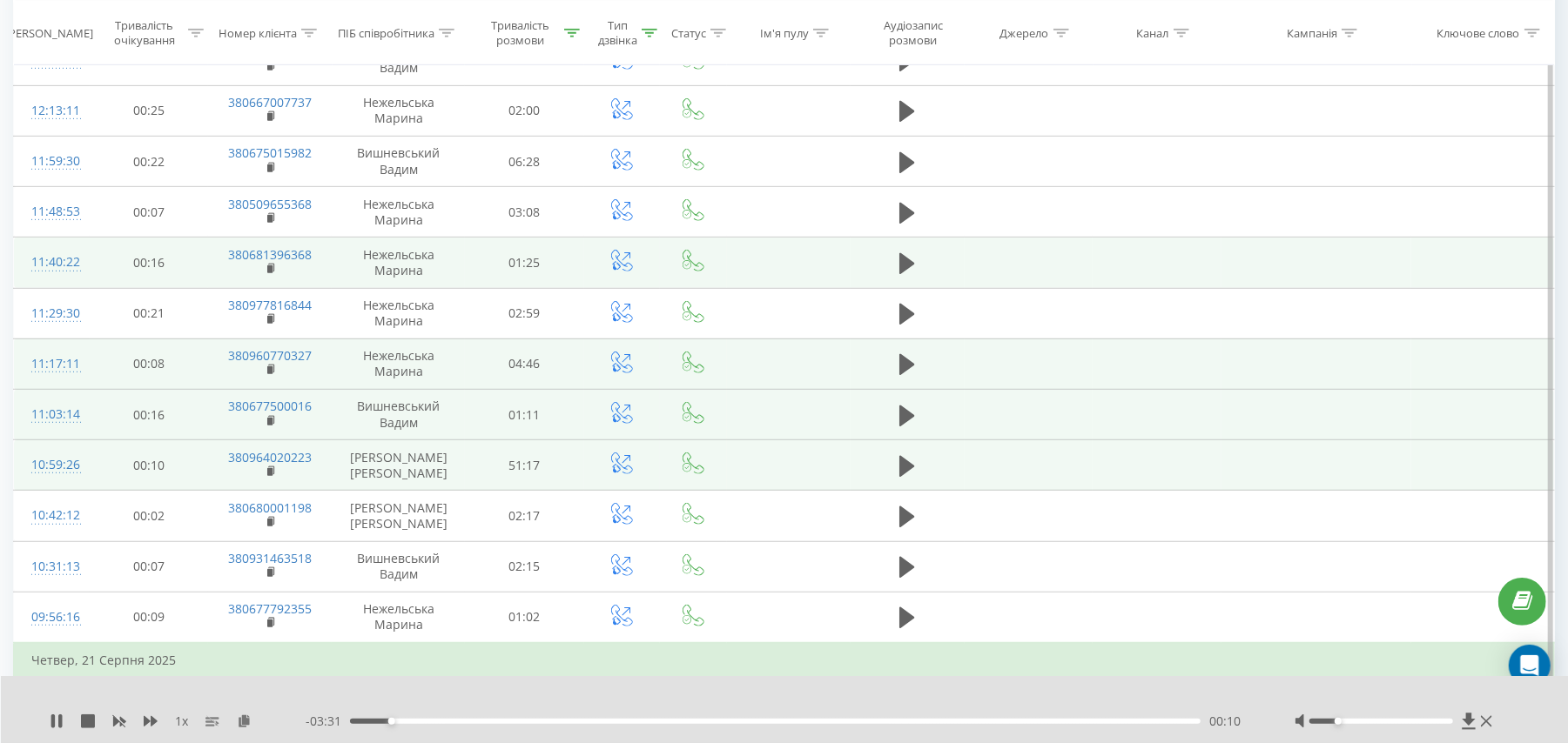
scroll to position [0, 0]
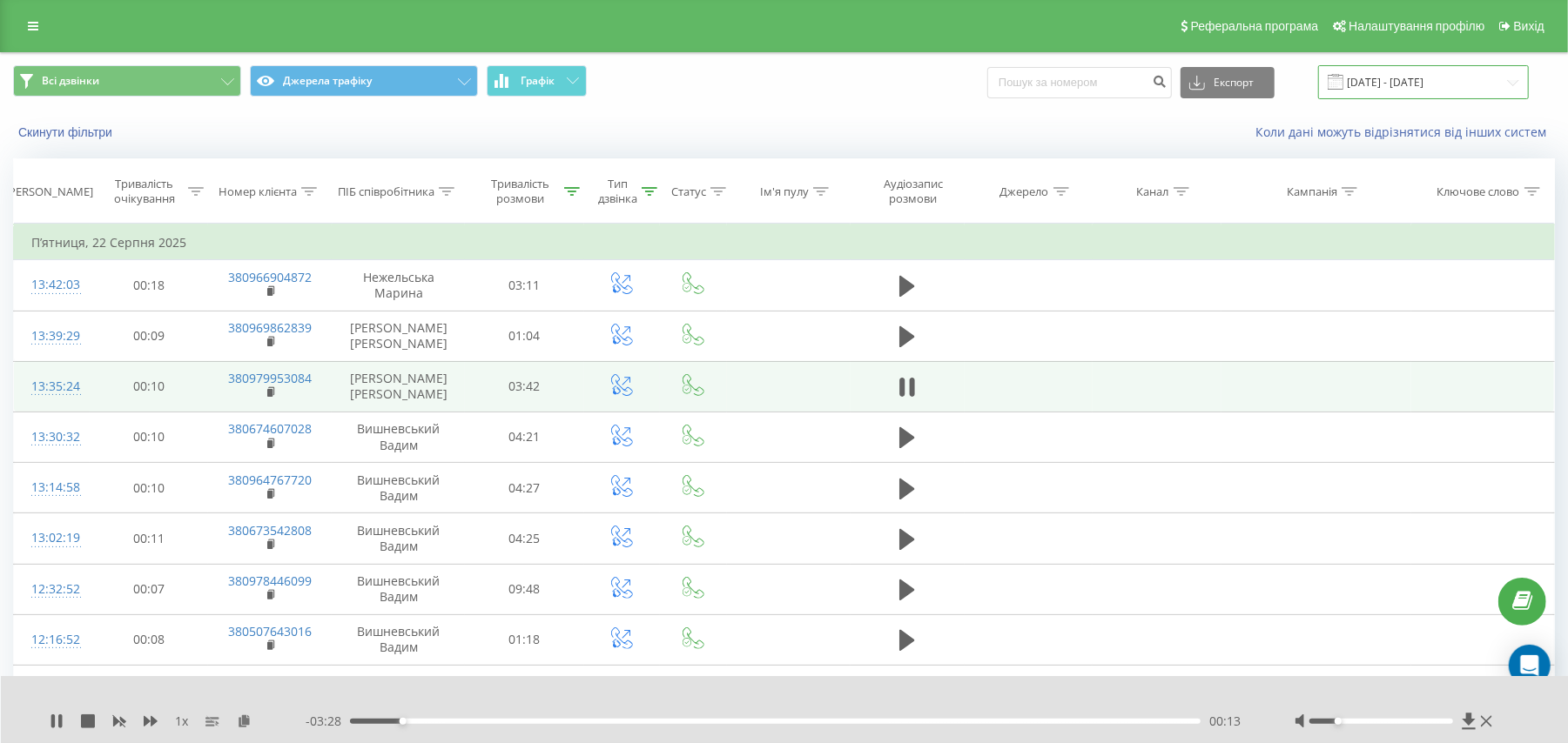
click at [1409, 85] on input "[DATE] - [DATE]" at bounding box center [1423, 82] width 211 height 34
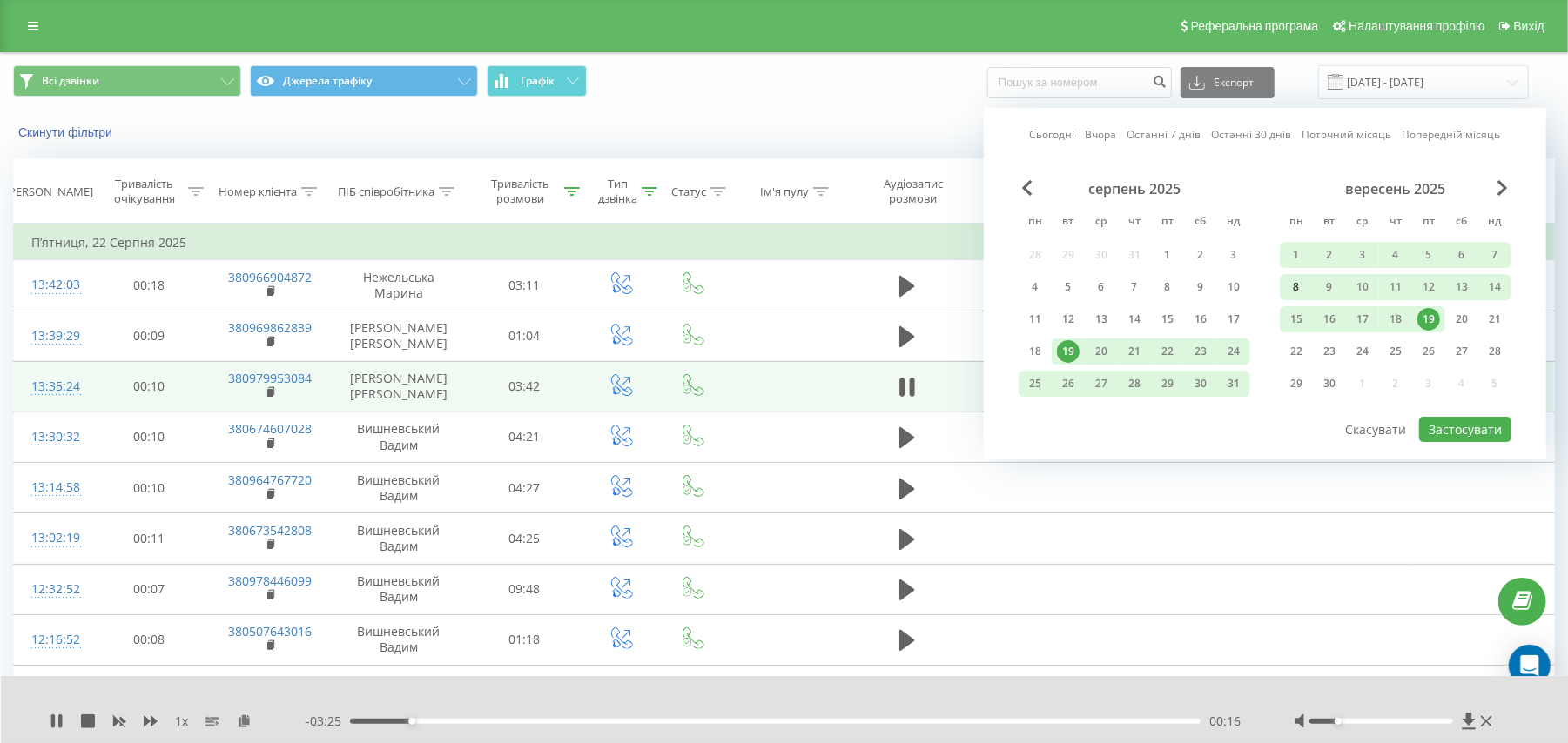
click at [1297, 290] on div "8" at bounding box center [1296, 287] width 23 height 23
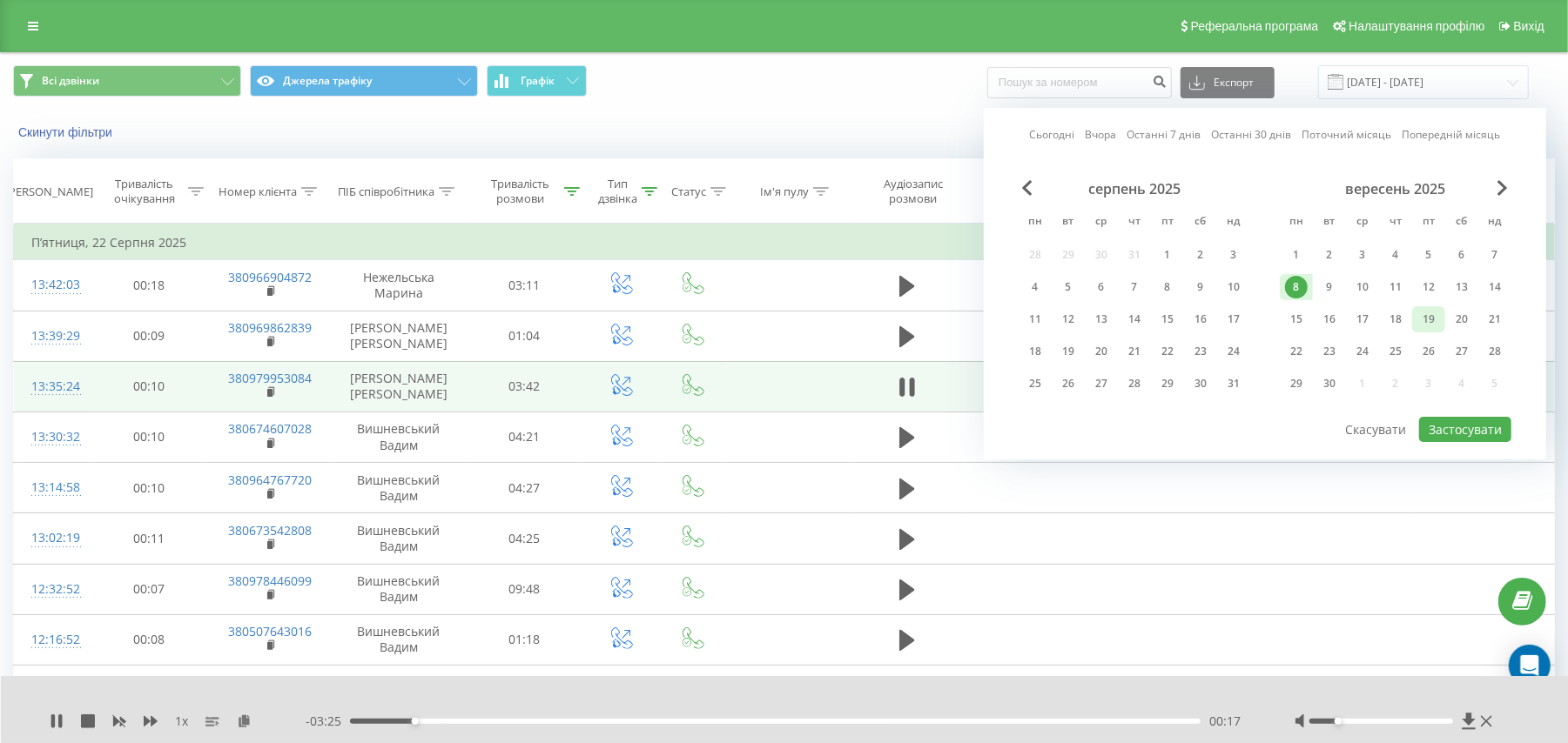
click at [1425, 314] on div "19" at bounding box center [1429, 320] width 23 height 23
click at [1449, 429] on button "Застосувати" at bounding box center [1464, 429] width 93 height 25
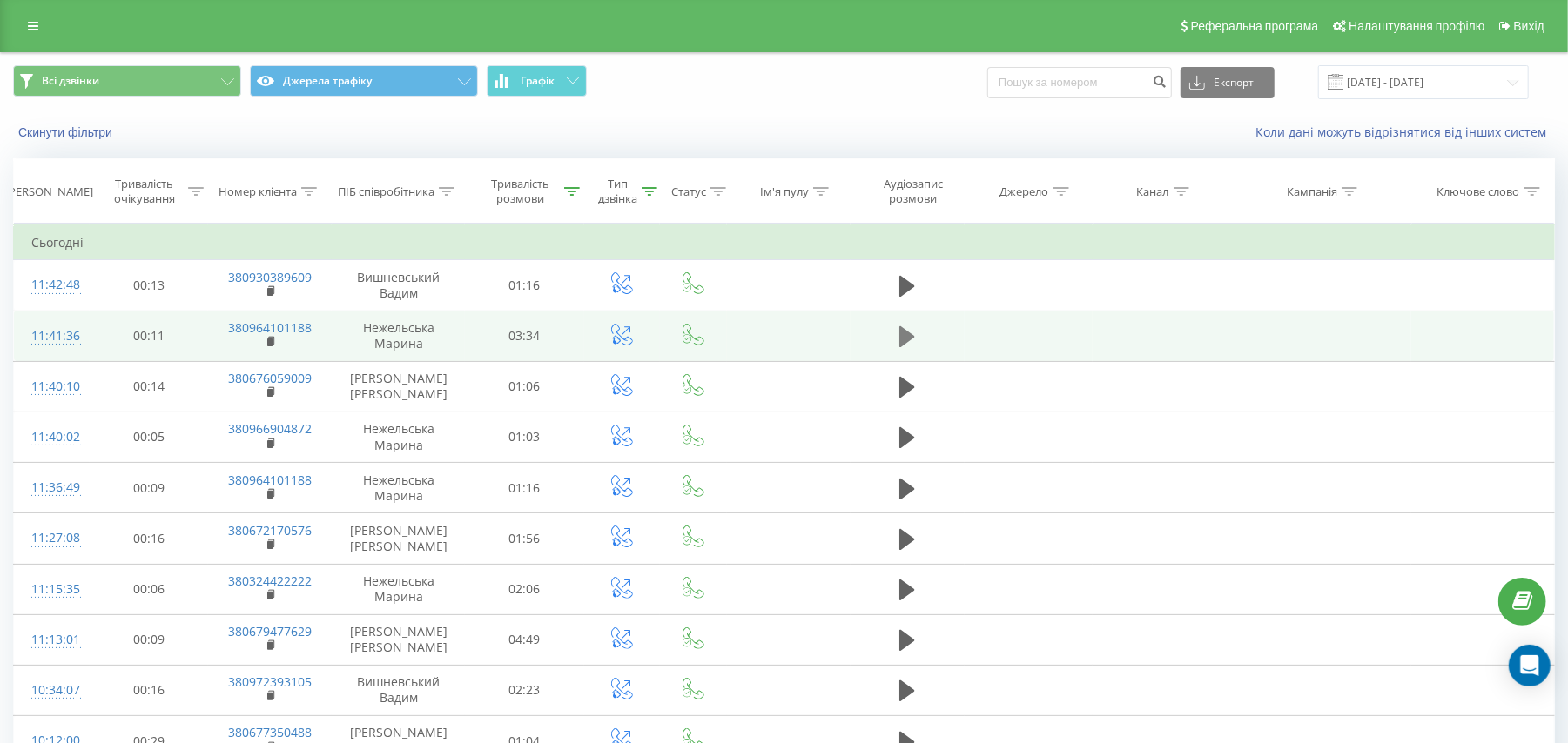
click at [900, 338] on icon at bounding box center [907, 337] width 15 height 21
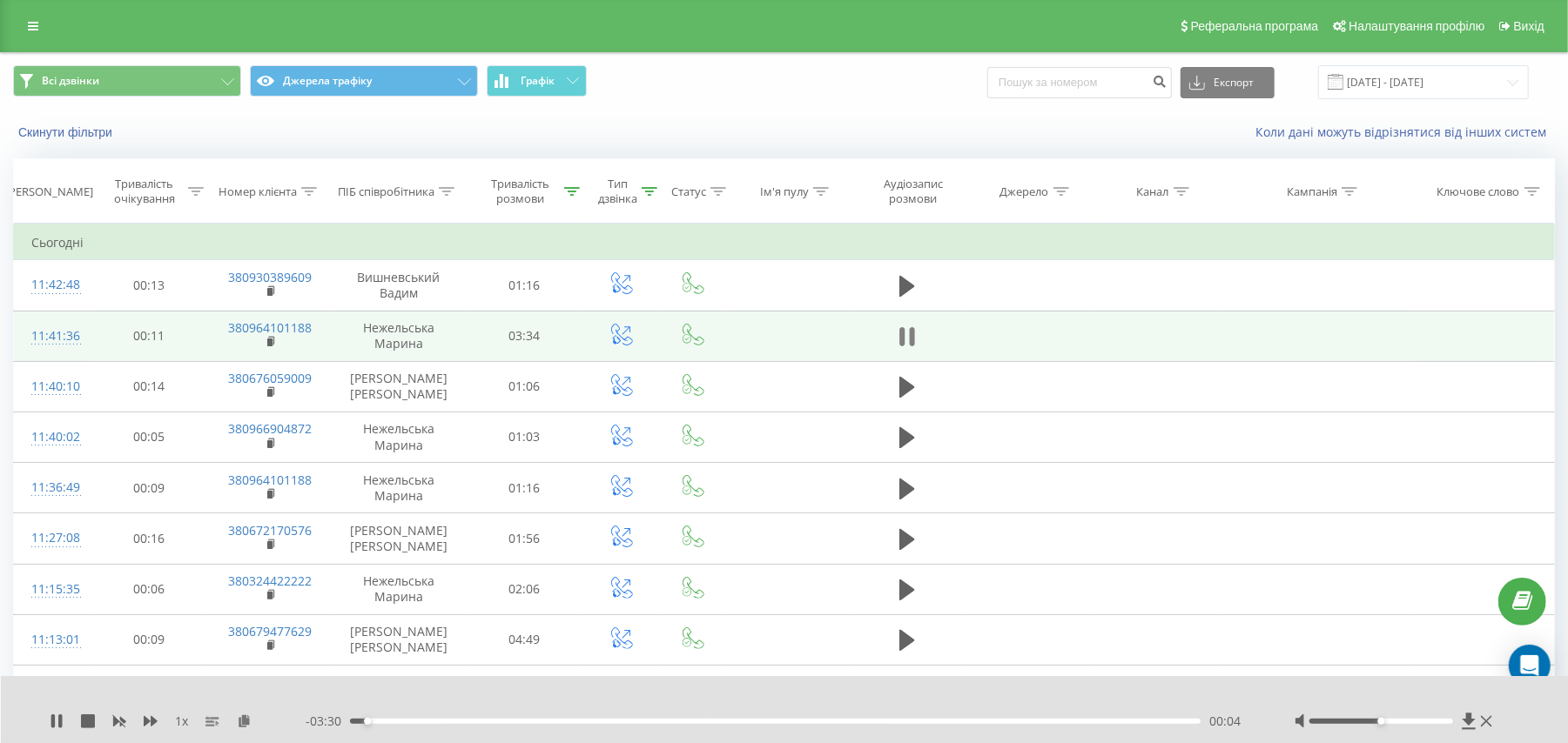
click at [907, 339] on icon at bounding box center [907, 337] width 15 height 25
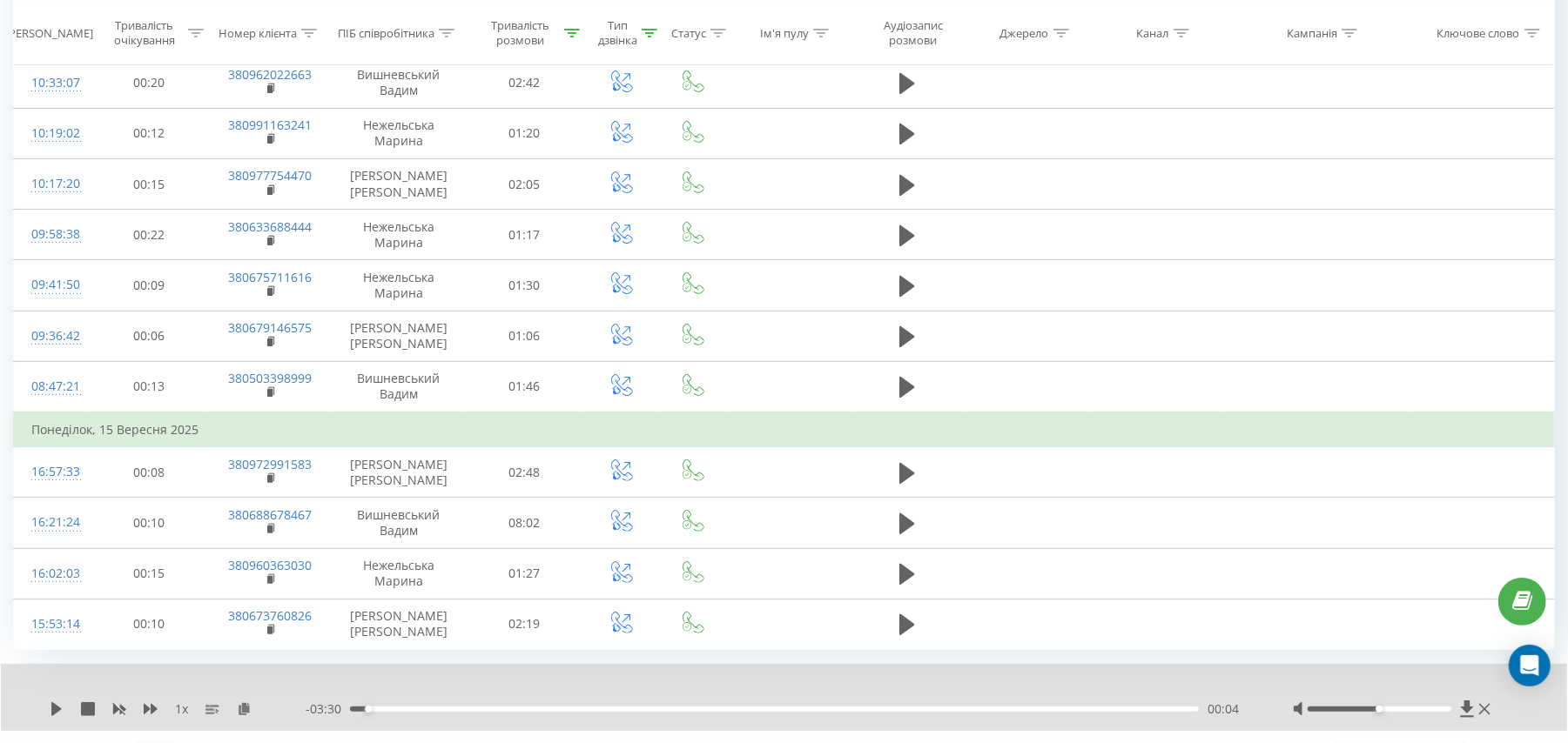
scroll to position [4881, 0]
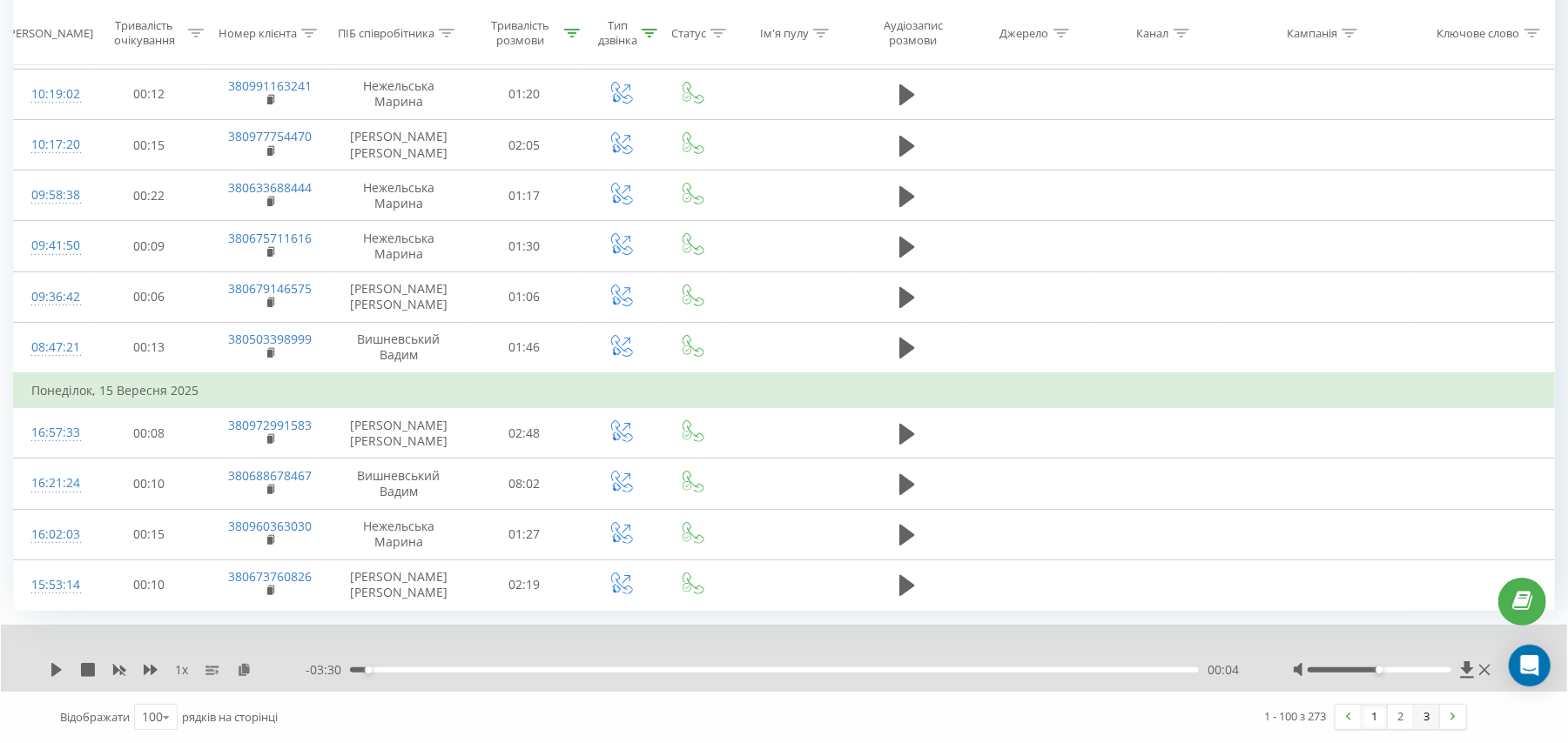
click at [1431, 717] on link "3" at bounding box center [1426, 717] width 26 height 25
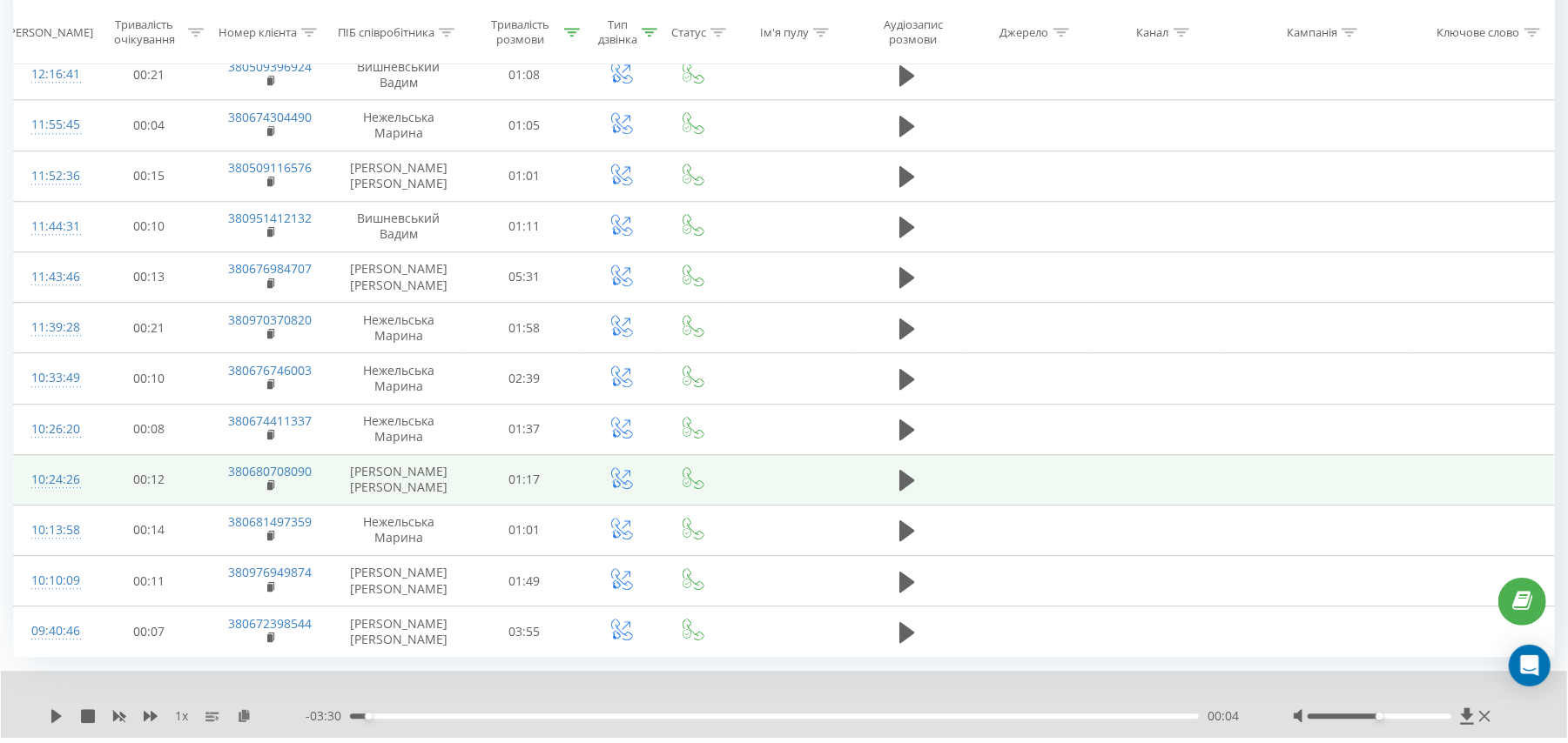
scroll to position [3437, 0]
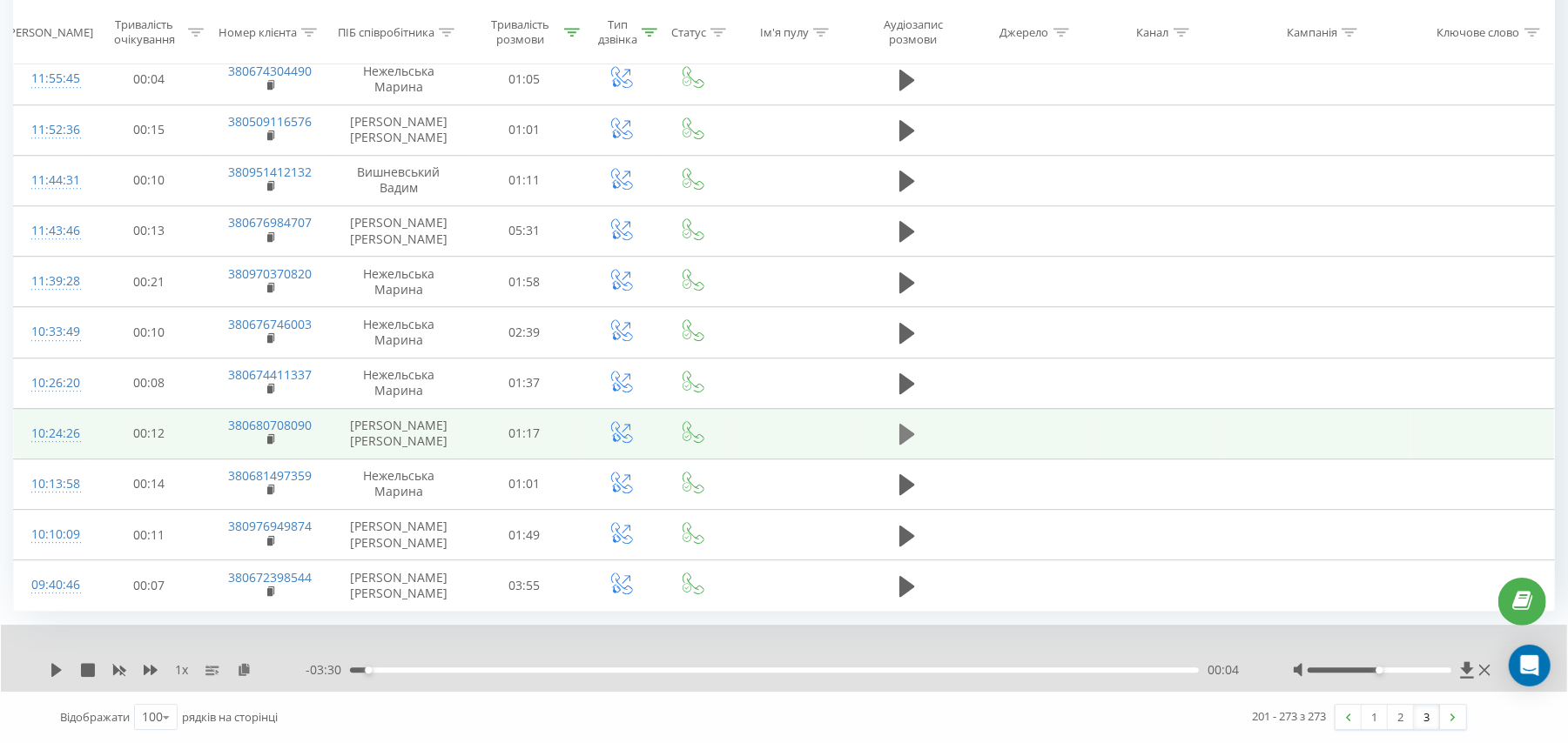
click at [903, 428] on icon at bounding box center [907, 434] width 15 height 21
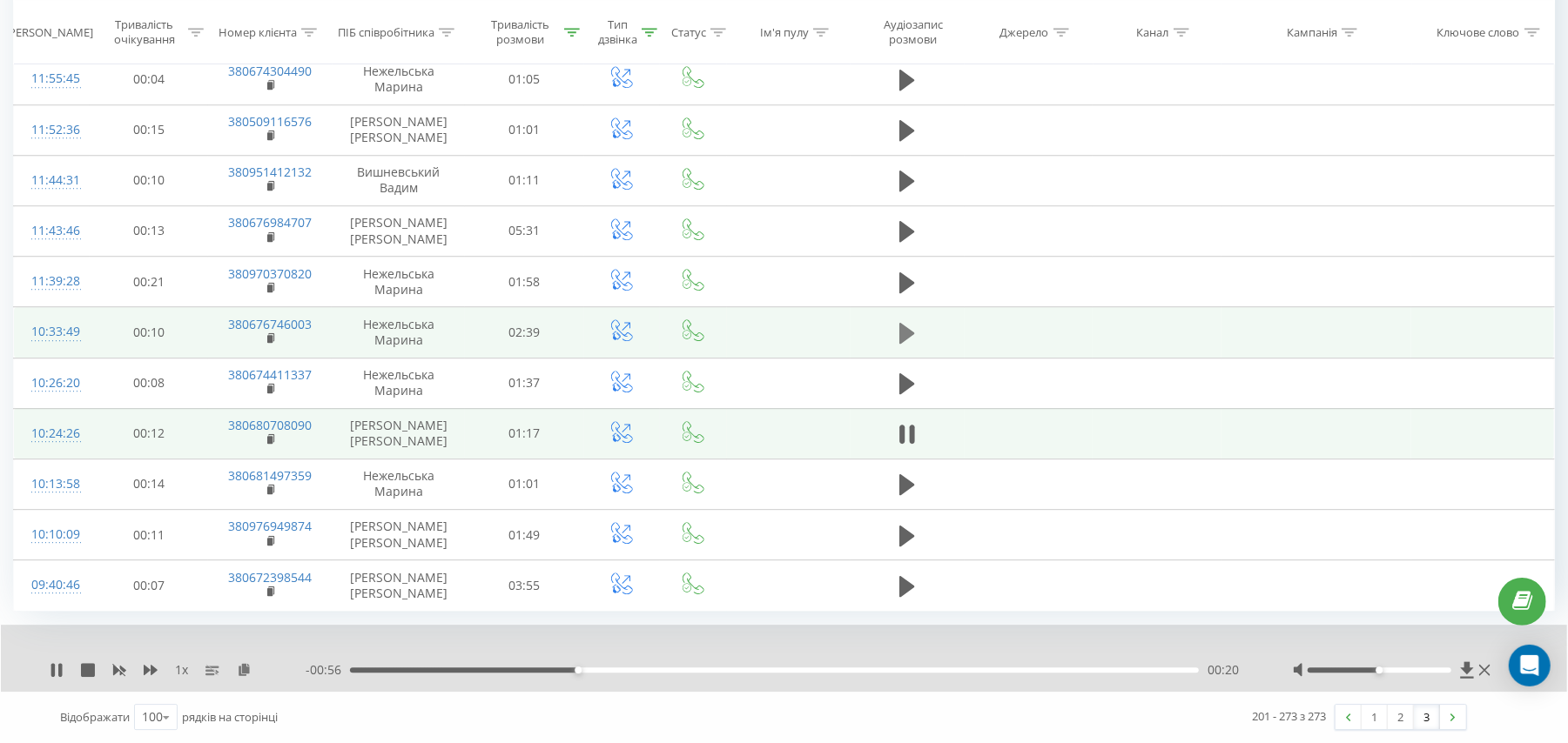
click at [903, 329] on icon at bounding box center [907, 334] width 15 height 21
click at [53, 669] on icon at bounding box center [53, 670] width 4 height 14
click at [249, 675] on icon at bounding box center [244, 669] width 15 height 12
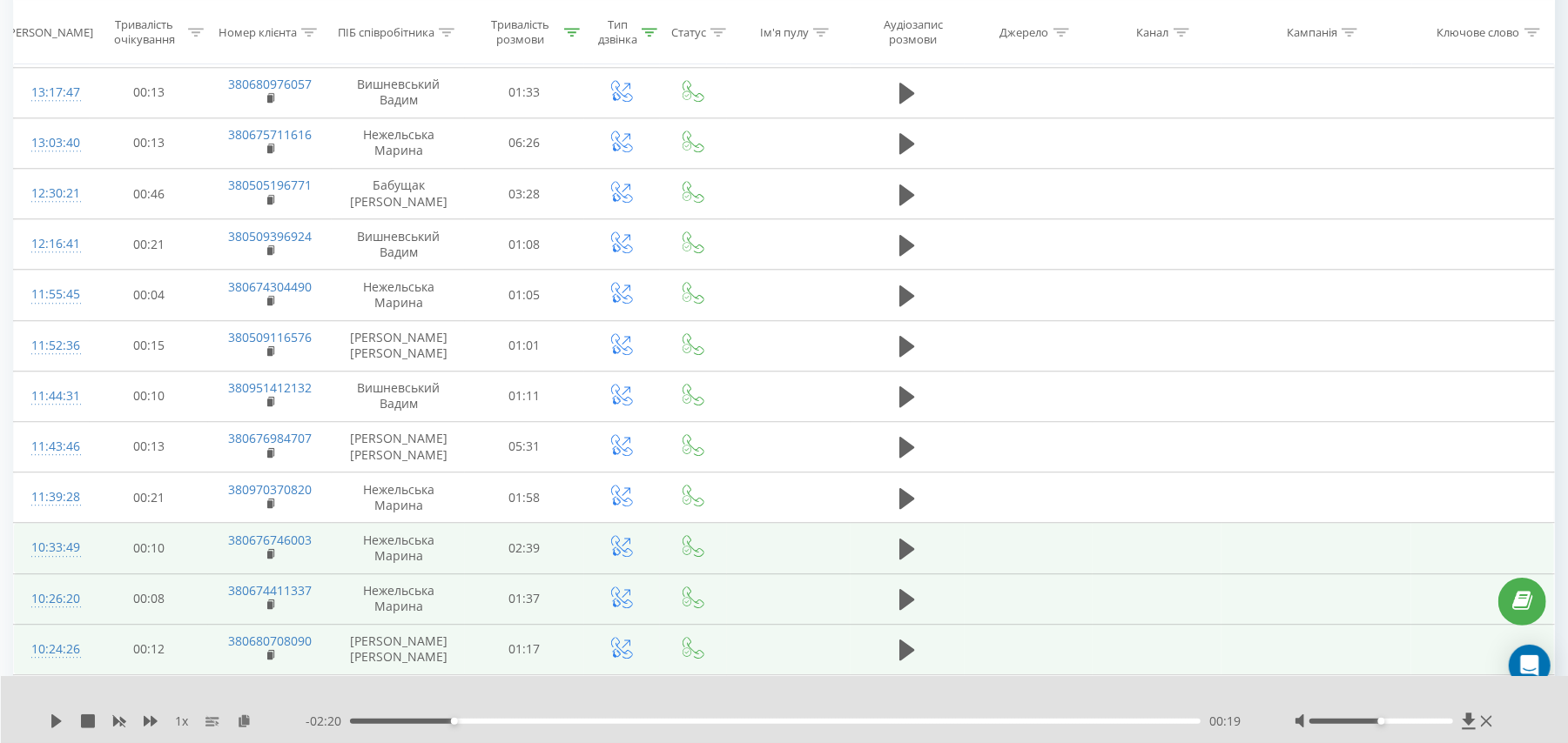
scroll to position [3205, 0]
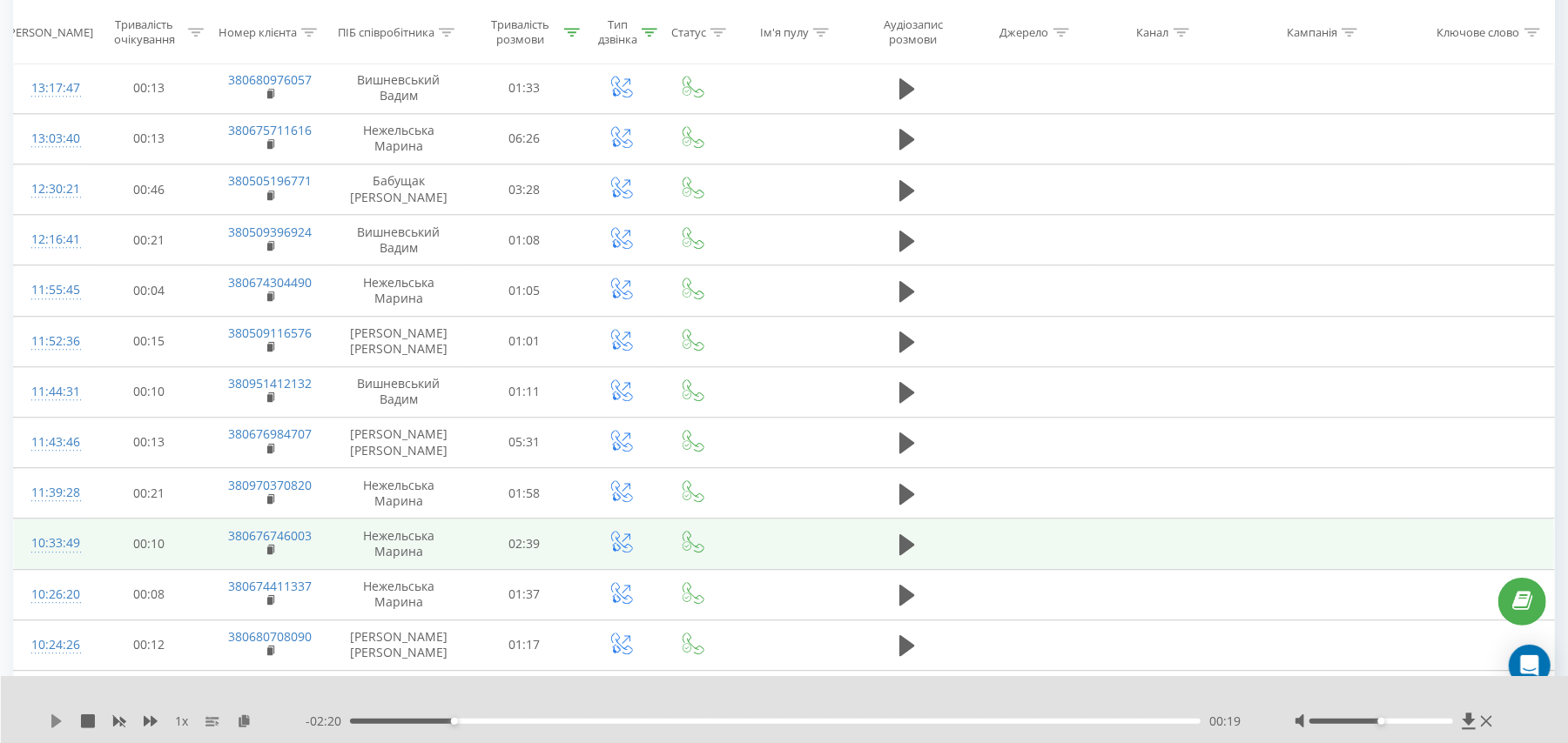
click at [52, 725] on icon at bounding box center [56, 721] width 10 height 14
click at [370, 721] on div "00:03" at bounding box center [775, 721] width 851 height 5
click at [357, 725] on div "- 02:28 00:11 00:11" at bounding box center [777, 721] width 944 height 17
click at [356, 722] on div "00:13" at bounding box center [775, 721] width 851 height 5
click at [270, 554] on rect at bounding box center [269, 550] width 5 height 8
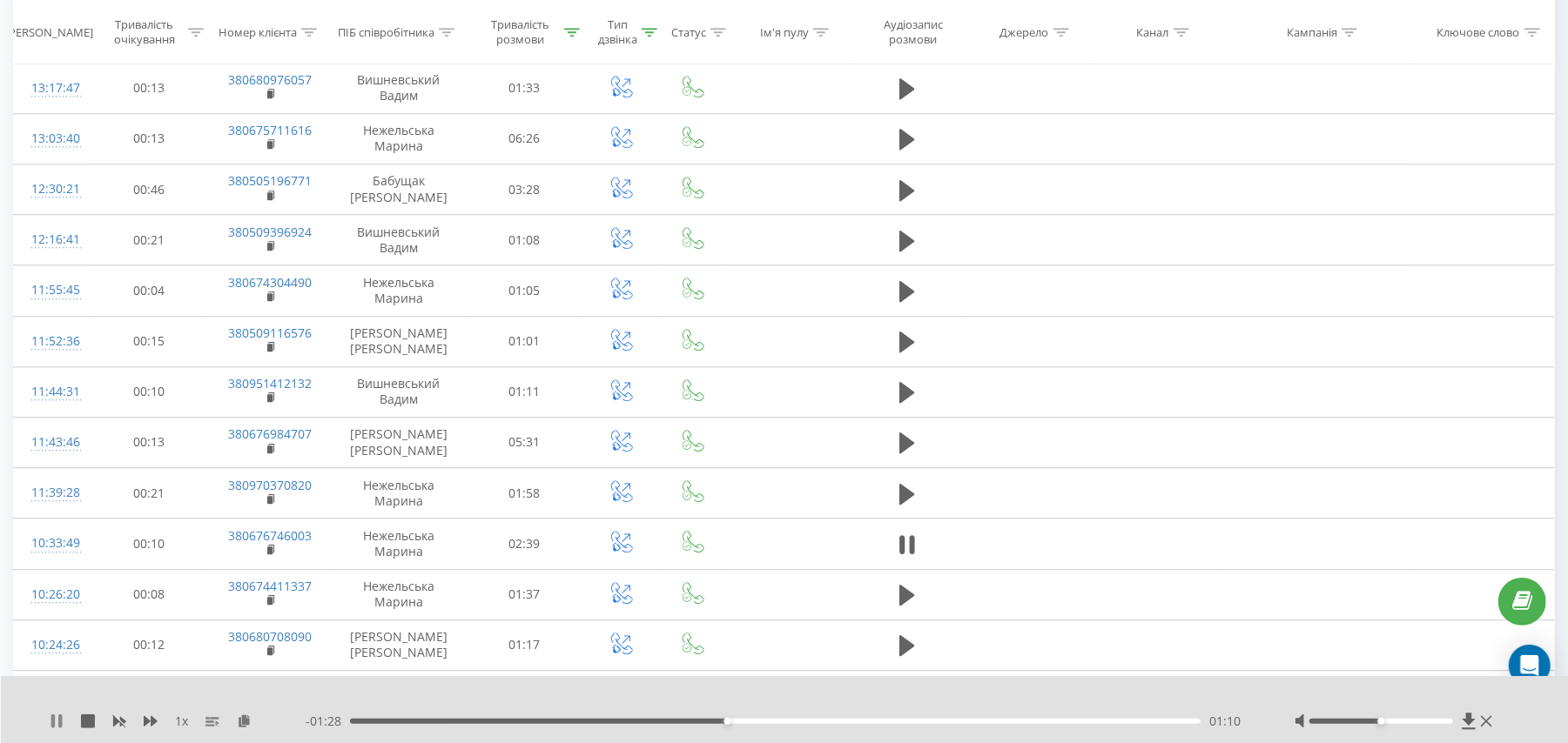
click at [52, 719] on icon at bounding box center [53, 721] width 4 height 14
click at [56, 722] on icon at bounding box center [56, 721] width 10 height 14
click at [900, 554] on icon at bounding box center [901, 545] width 5 height 19
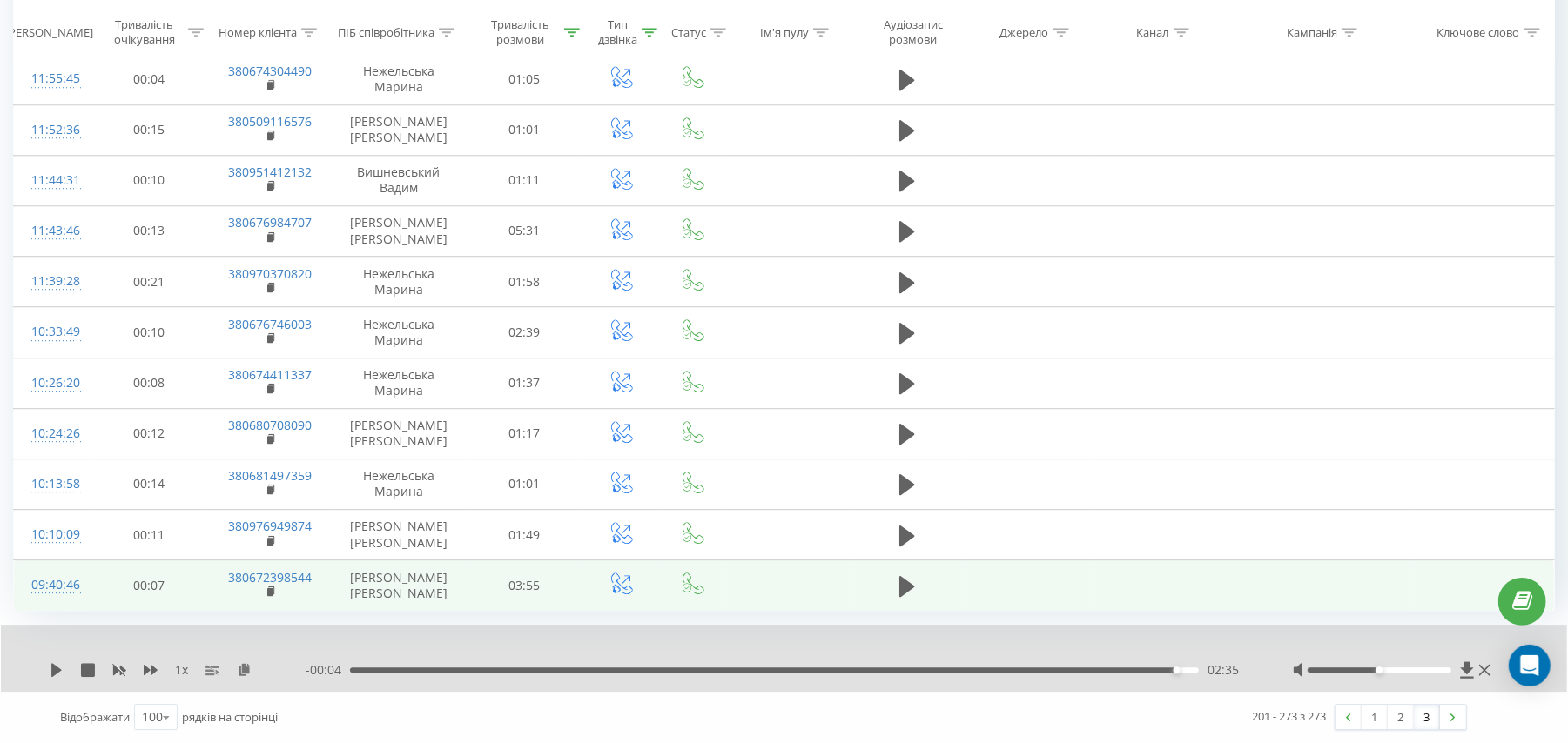
scroll to position [3437, 0]
click at [905, 582] on icon at bounding box center [907, 587] width 15 height 21
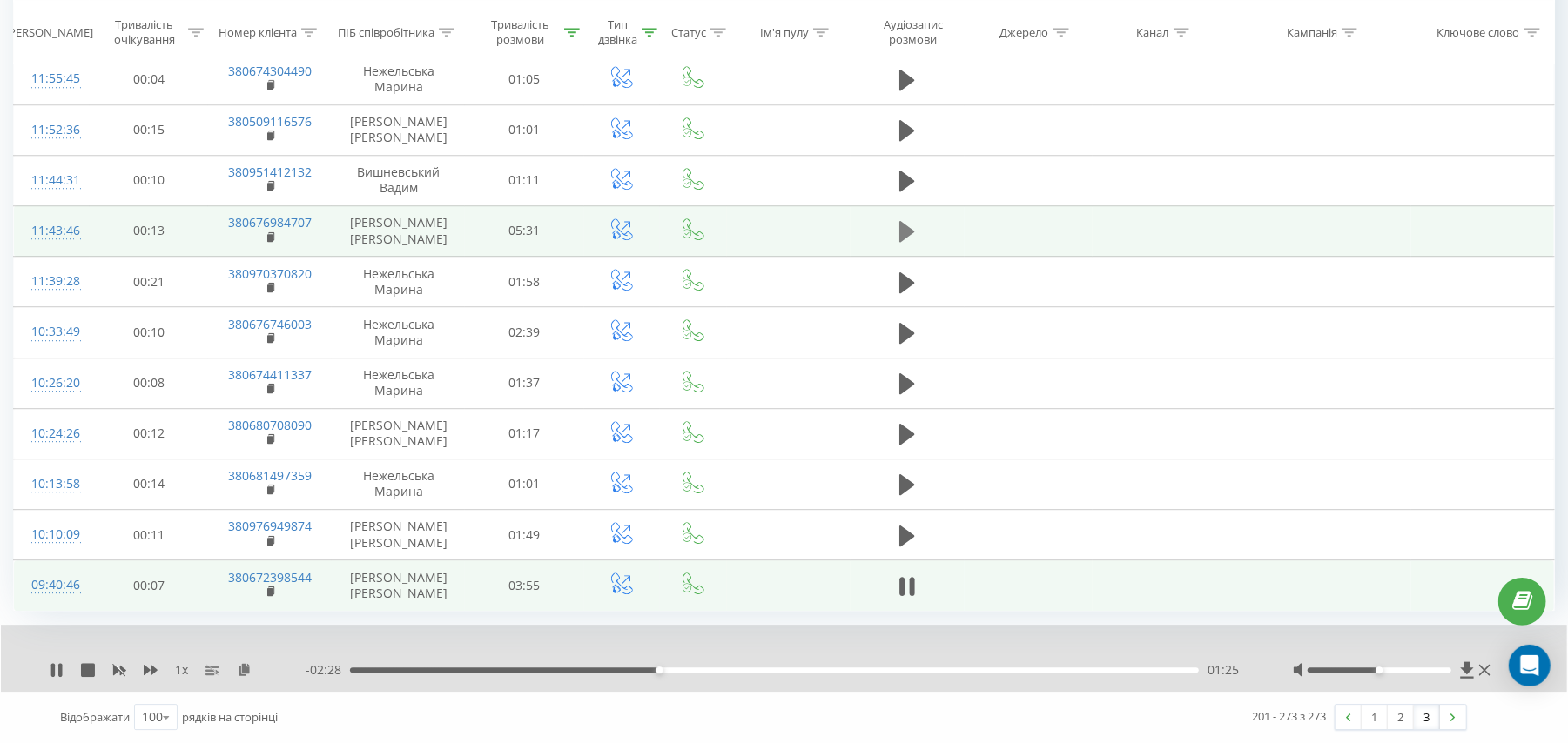
click at [901, 237] on icon at bounding box center [907, 232] width 15 height 21
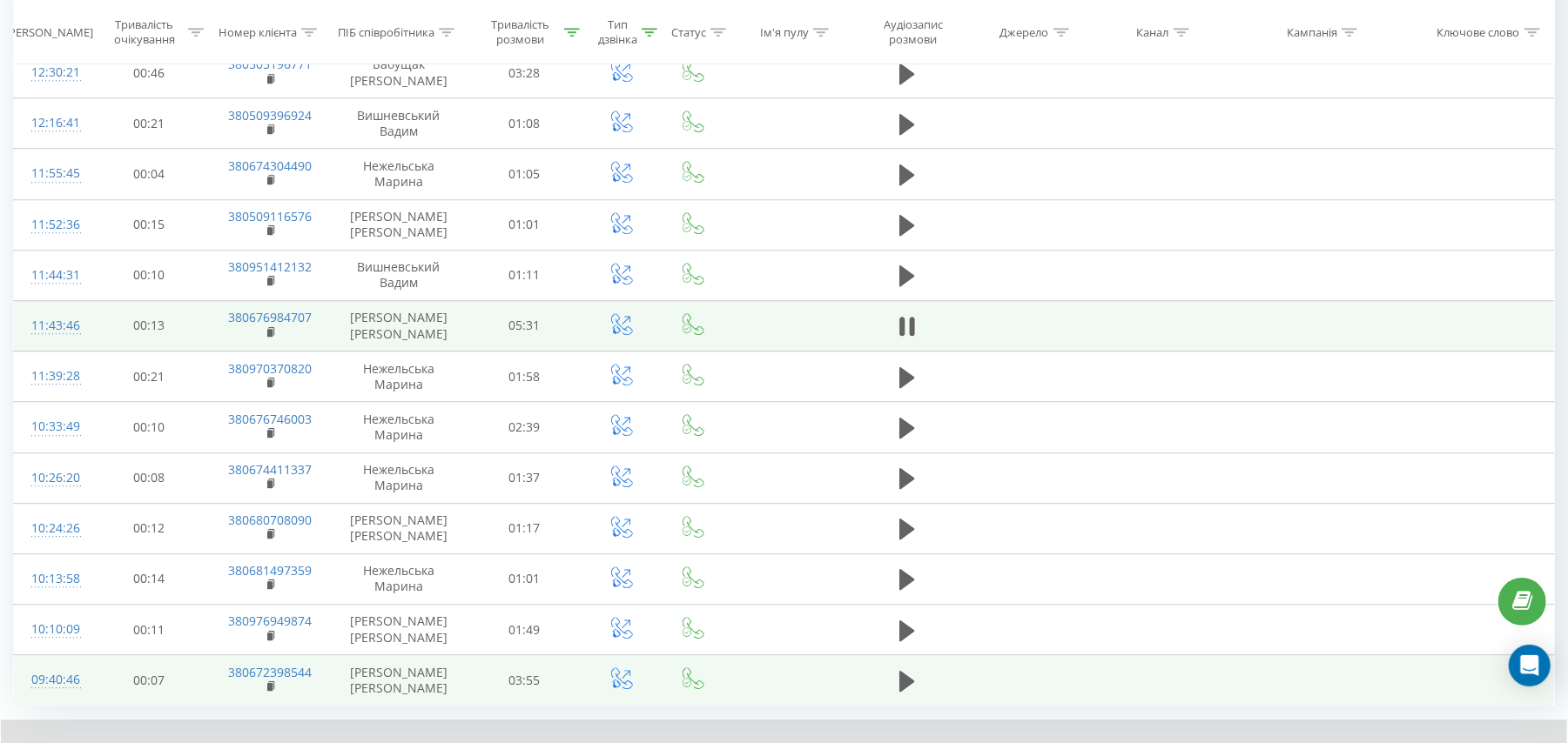
scroll to position [3205, 0]
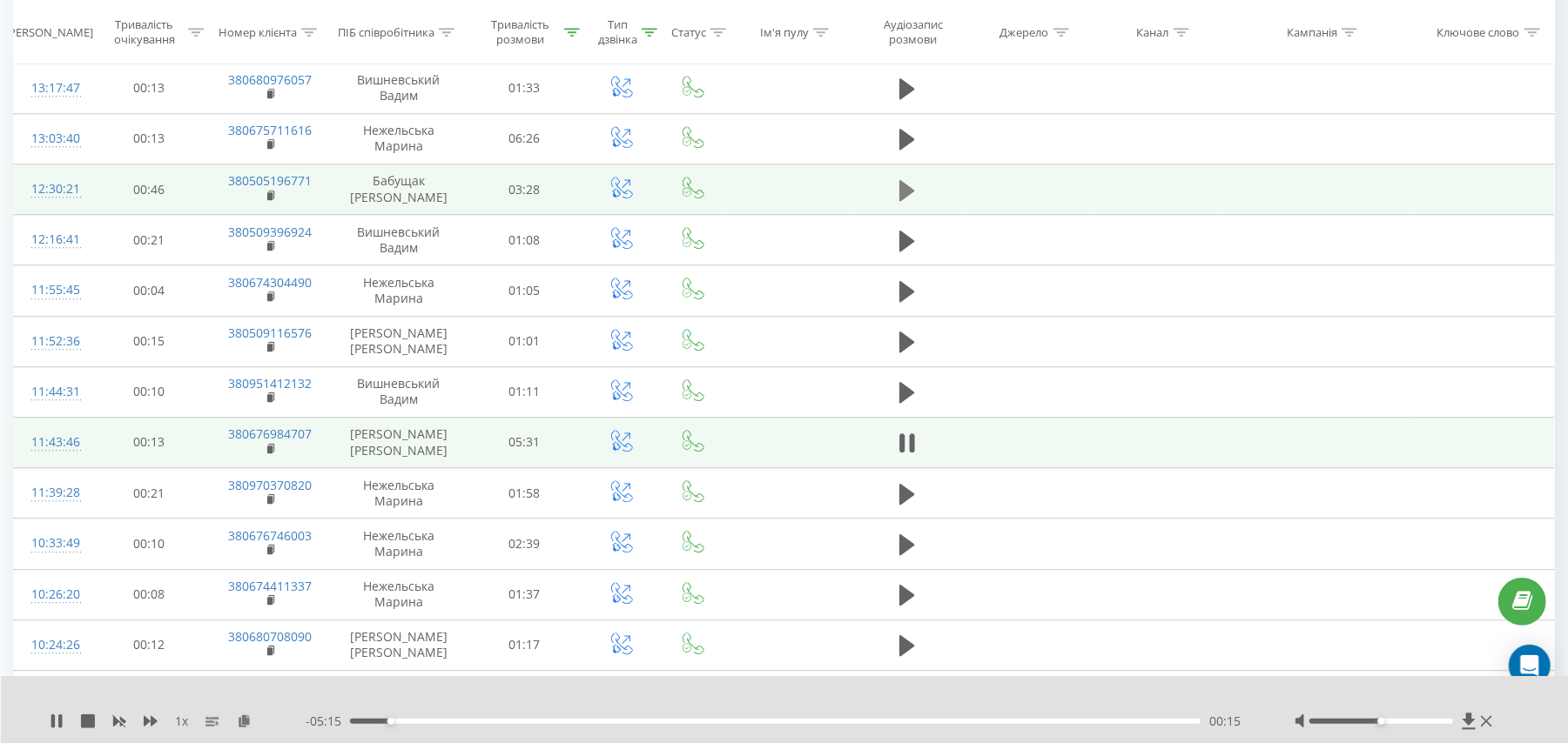
click at [900, 200] on icon at bounding box center [907, 190] width 15 height 21
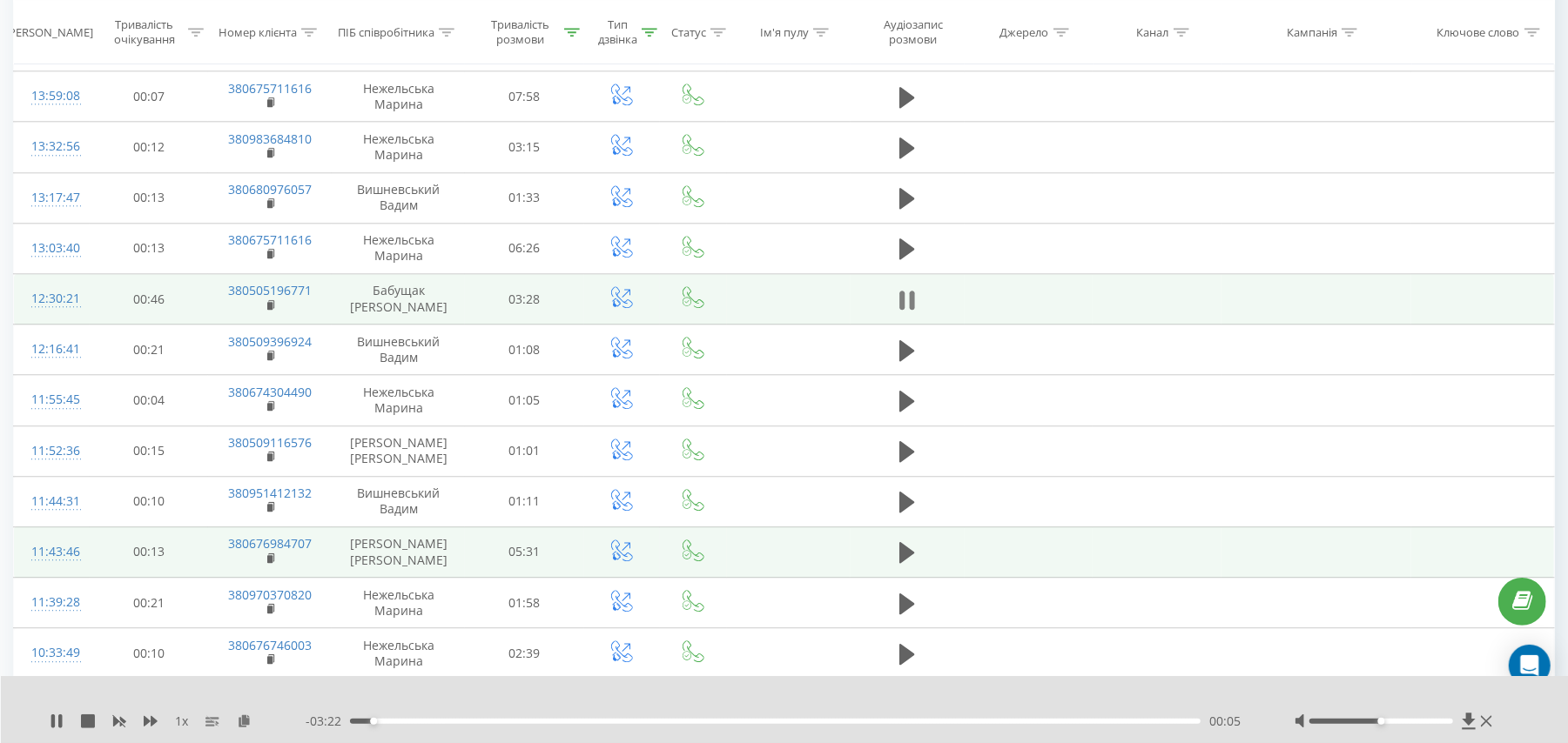
scroll to position [3089, 0]
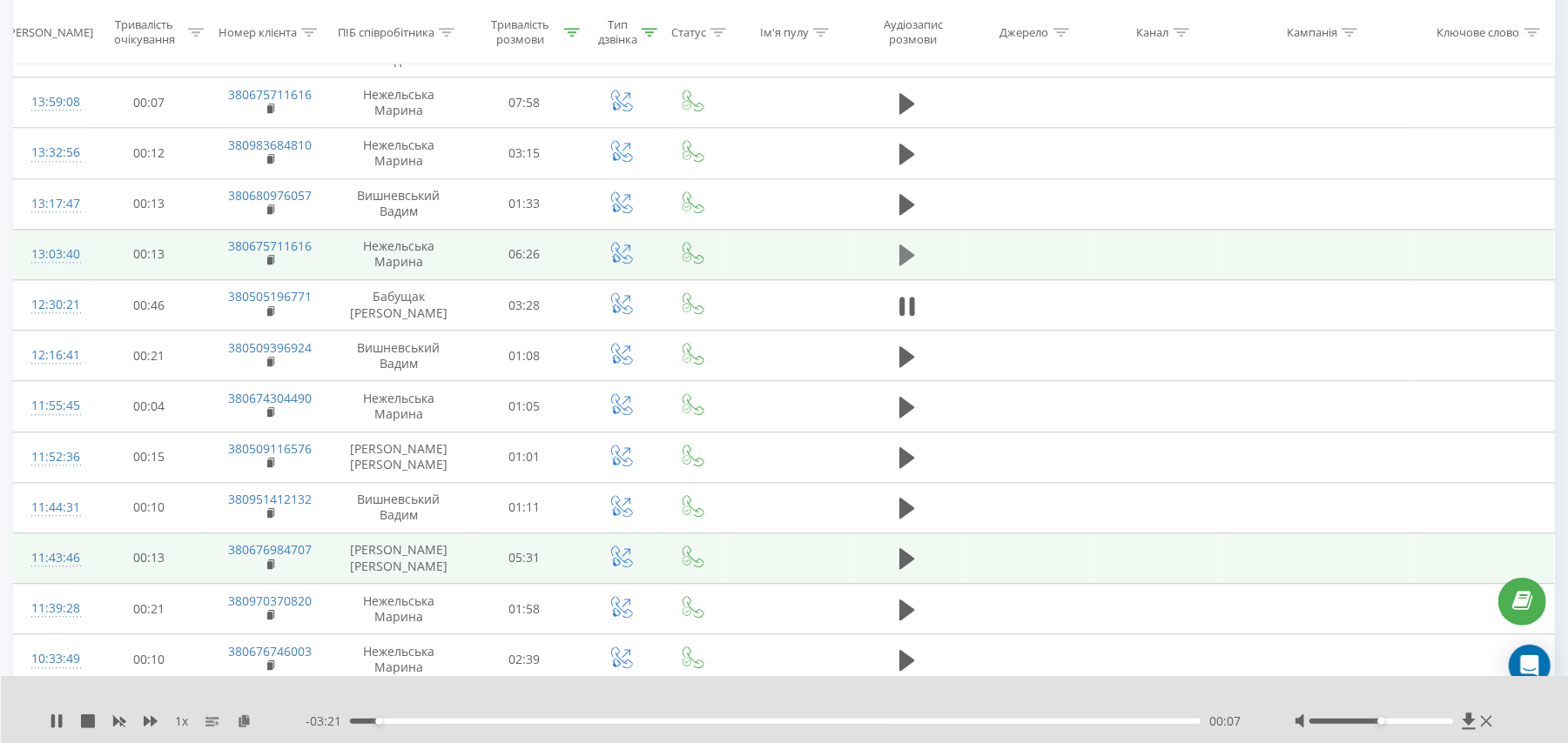
click at [910, 265] on icon at bounding box center [907, 256] width 15 height 25
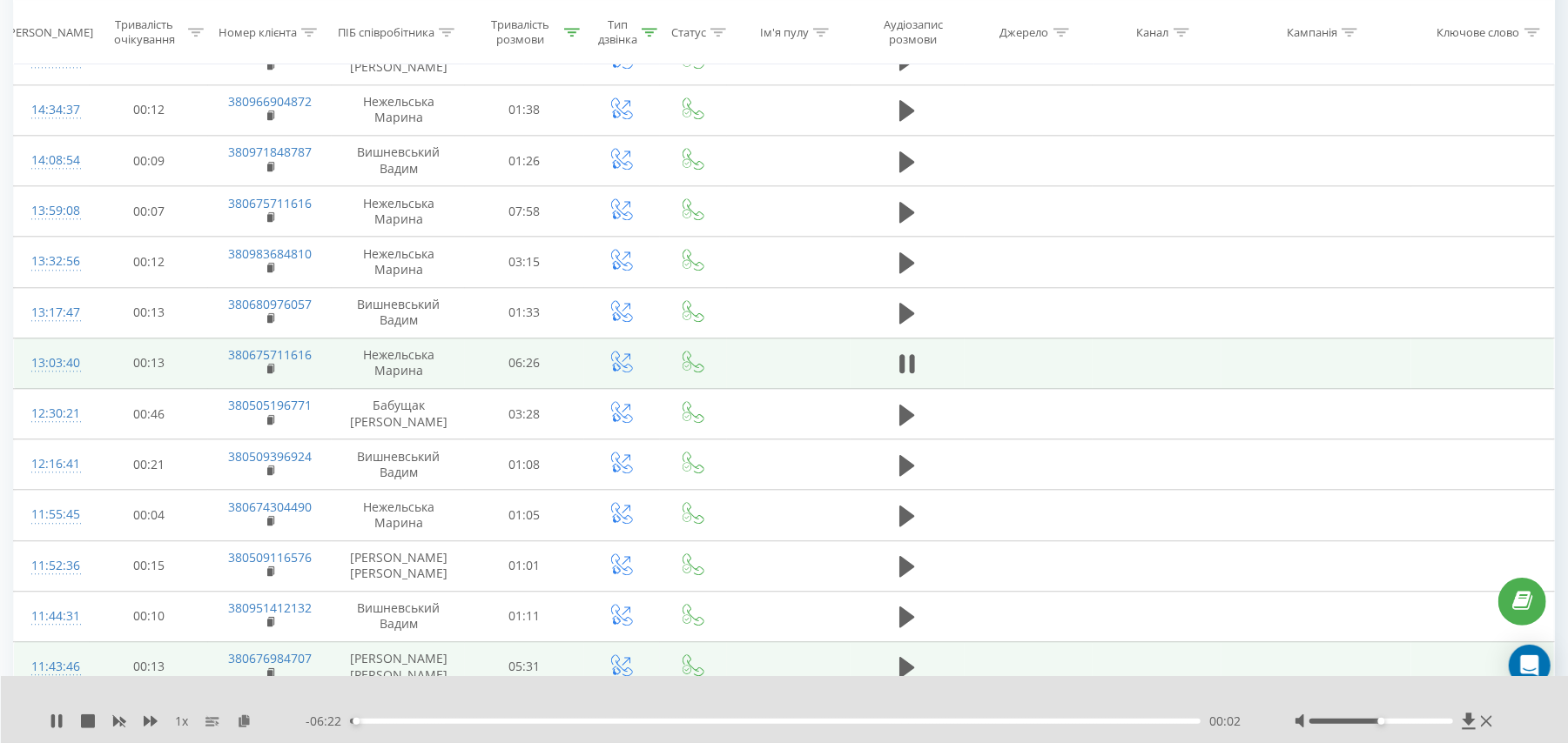
scroll to position [2973, 0]
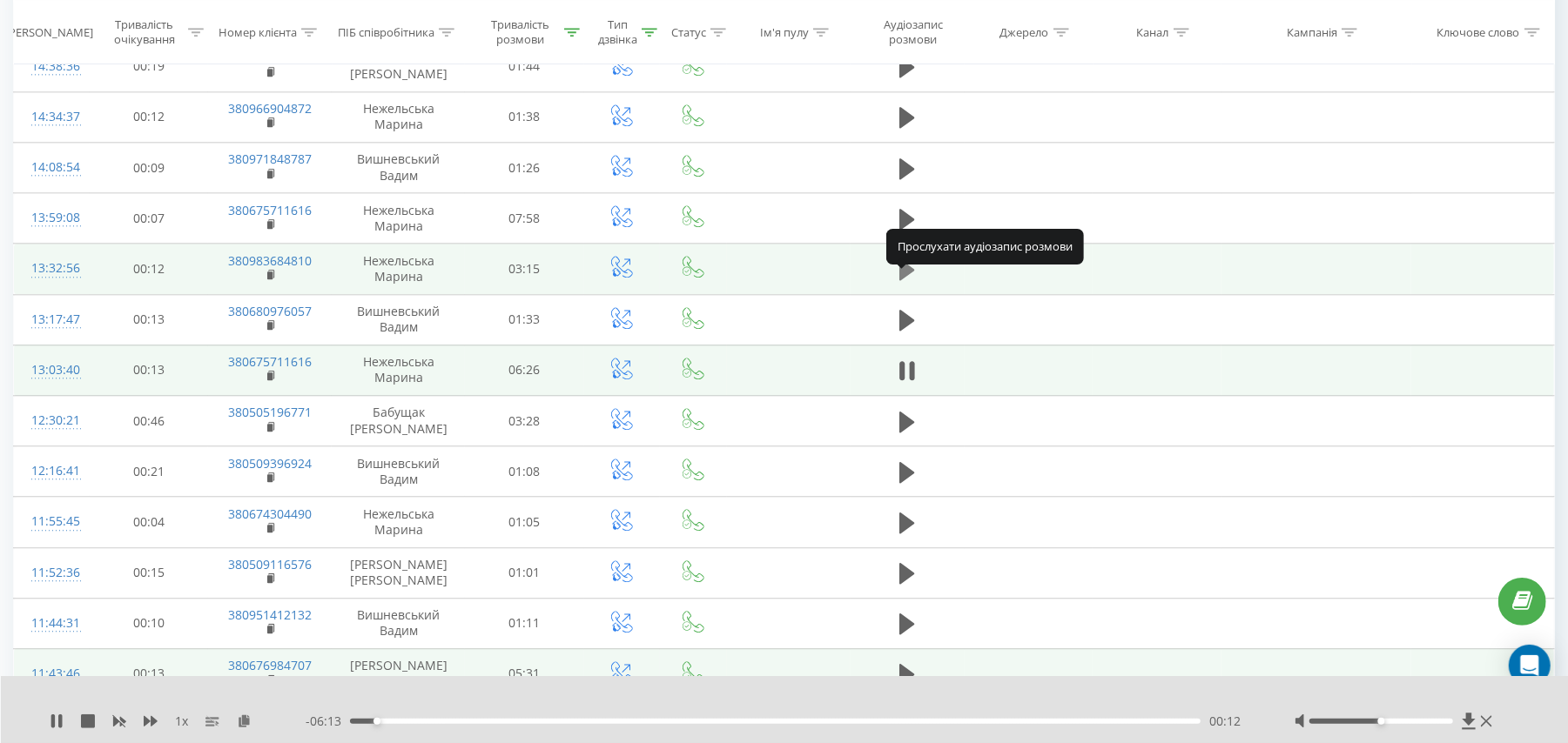
click at [905, 280] on icon at bounding box center [907, 270] width 15 height 21
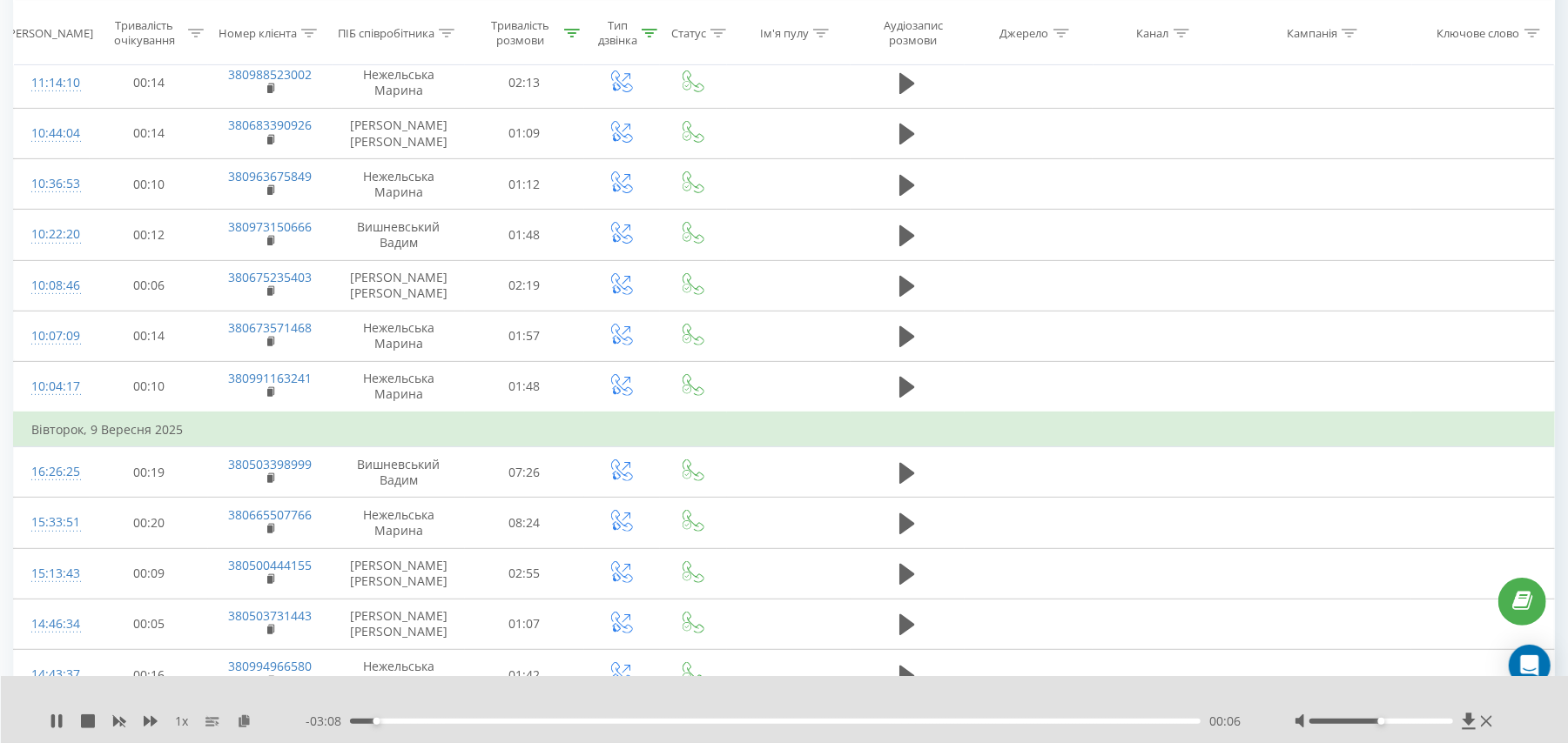
scroll to position [0, 0]
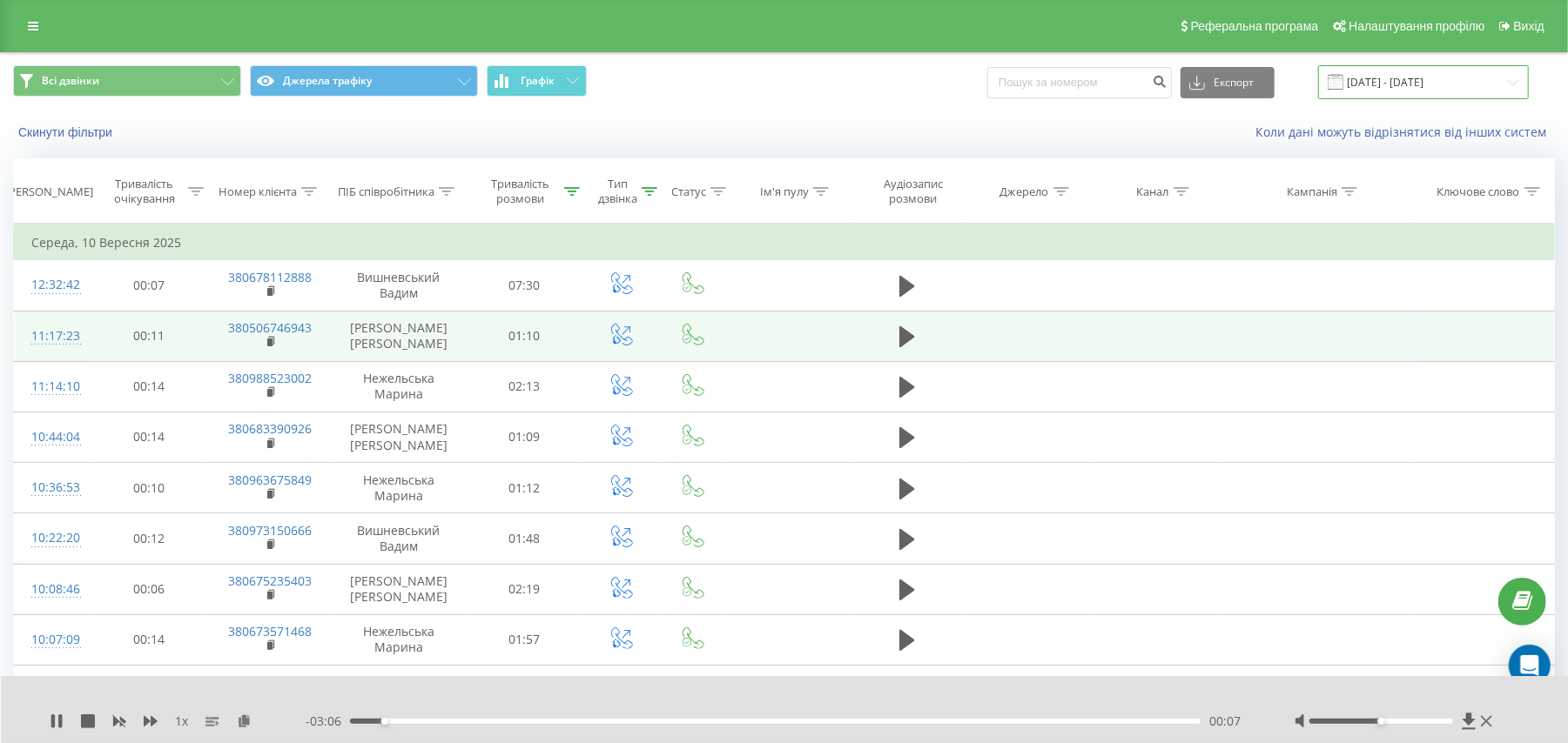
click at [1413, 77] on input "[DATE] - [DATE]" at bounding box center [1423, 82] width 211 height 34
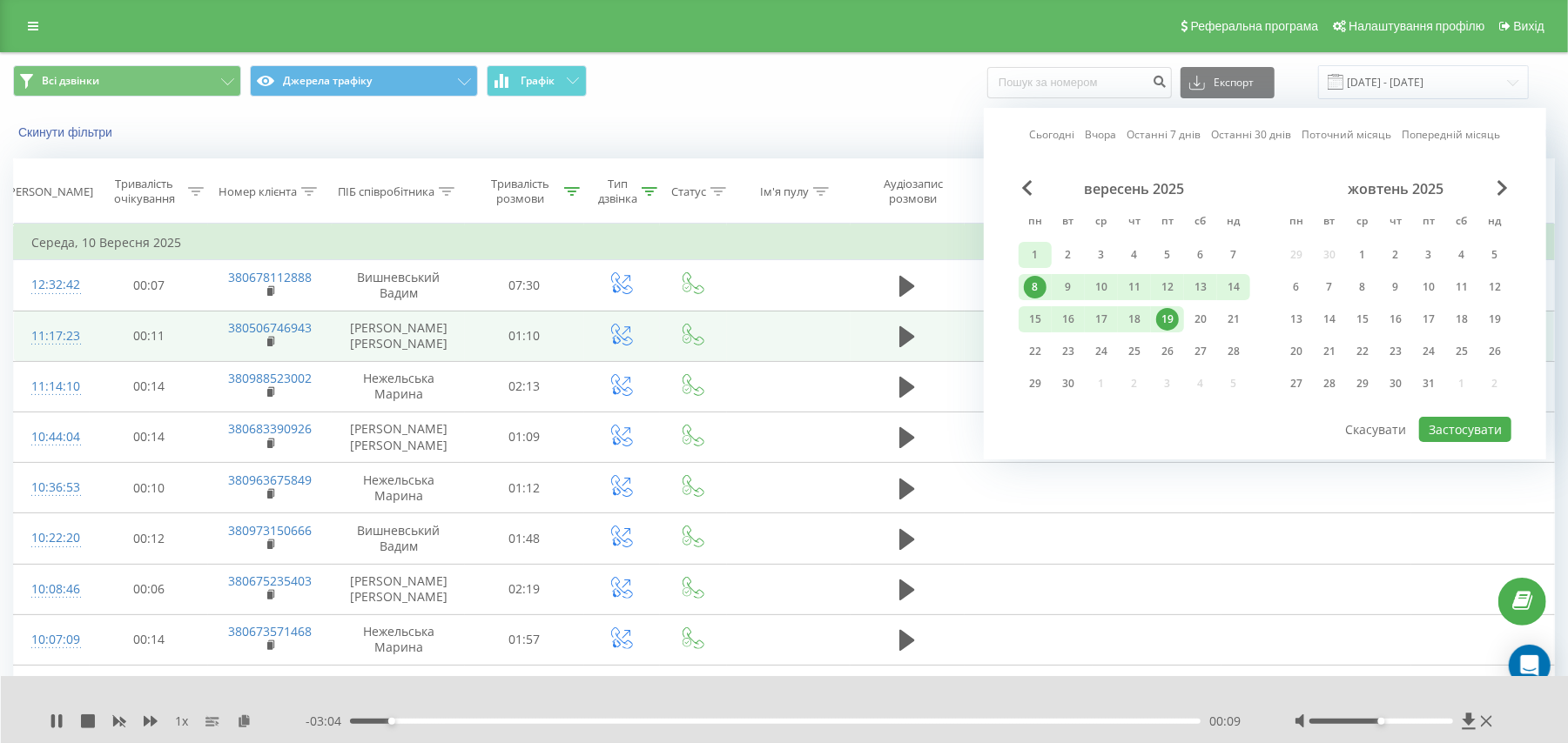
click at [1038, 248] on div "1" at bounding box center [1035, 256] width 23 height 23
click at [1173, 314] on div "19" at bounding box center [1167, 320] width 23 height 23
click at [1478, 428] on button "Застосувати" at bounding box center [1464, 429] width 93 height 25
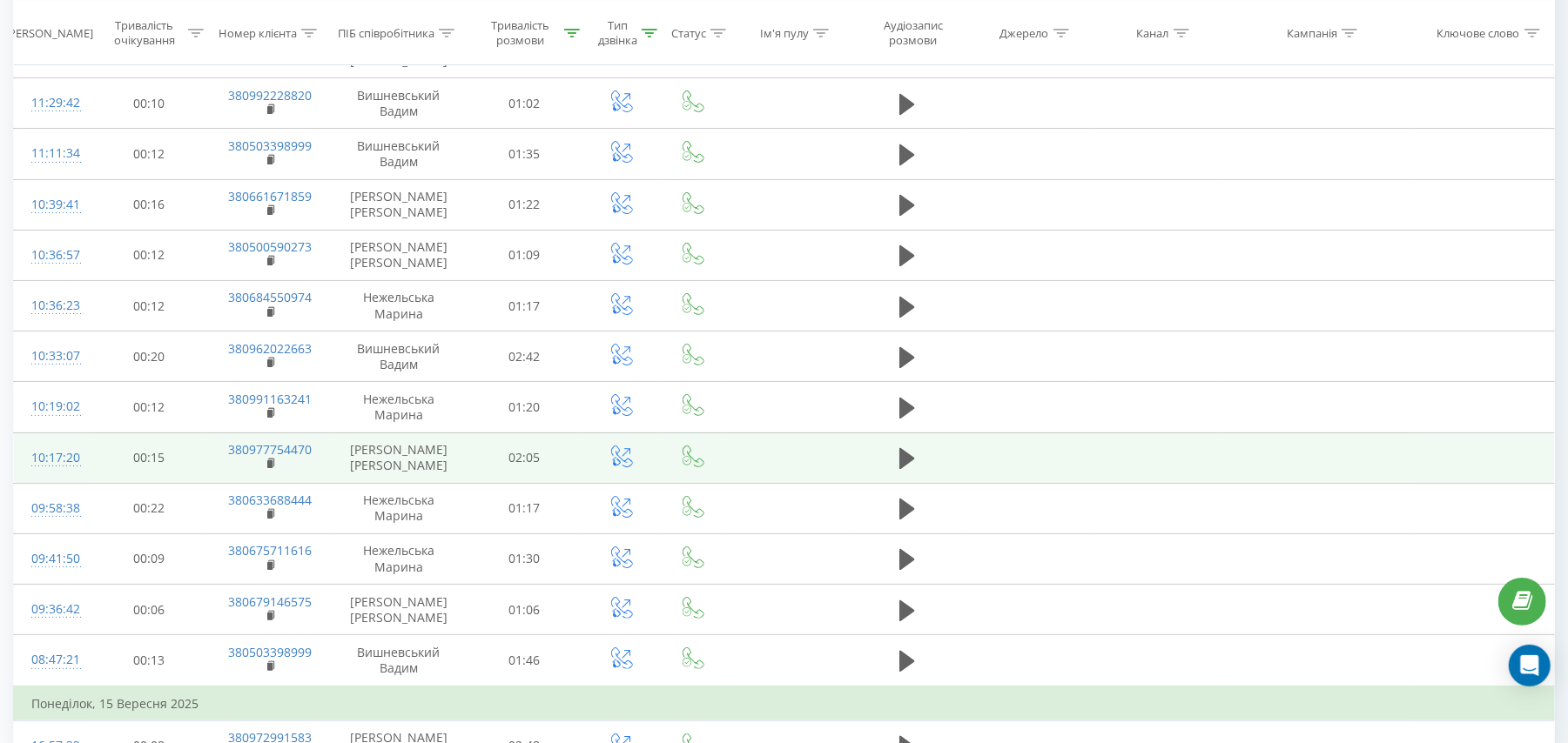
scroll to position [4815, 0]
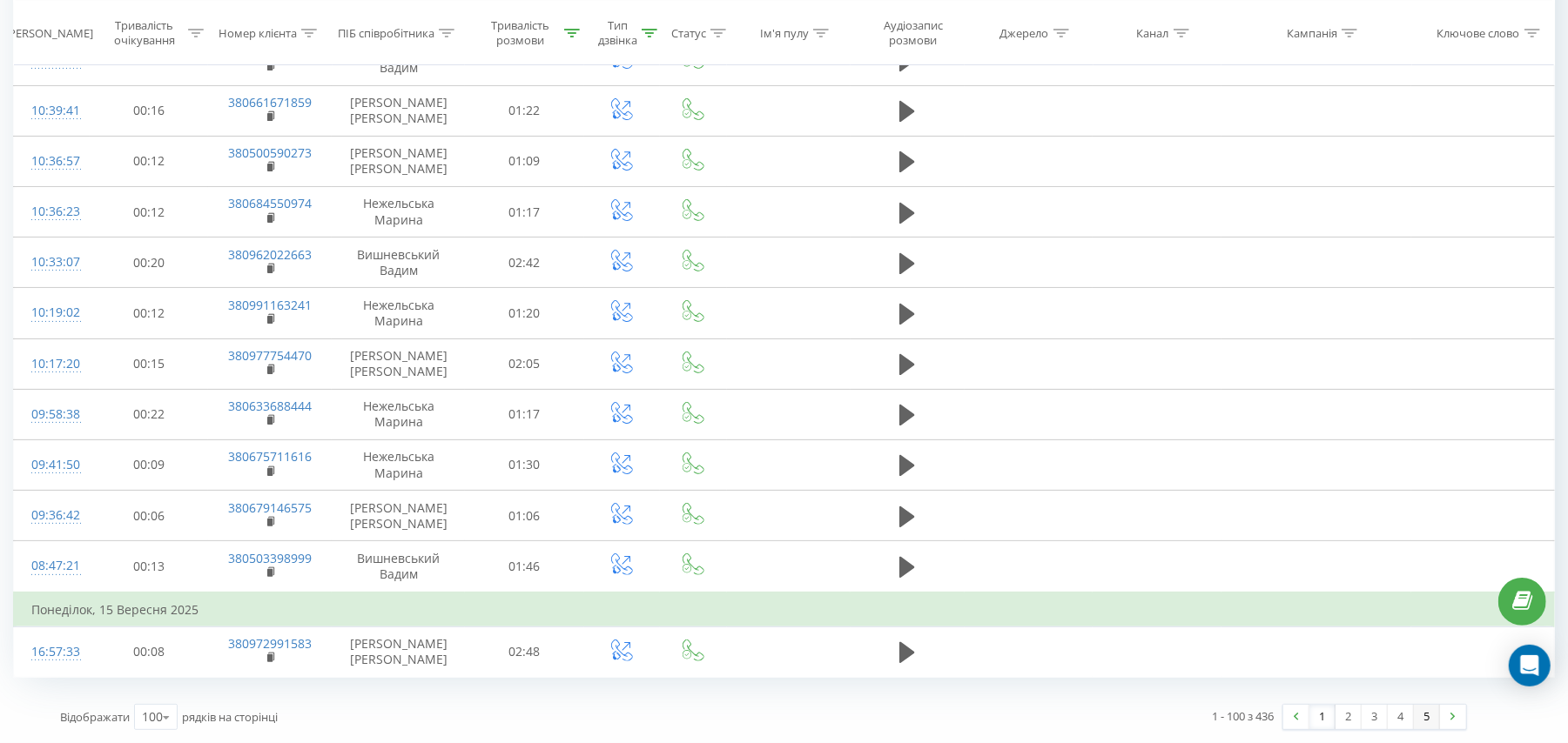
click at [1426, 718] on link "5" at bounding box center [1426, 717] width 26 height 25
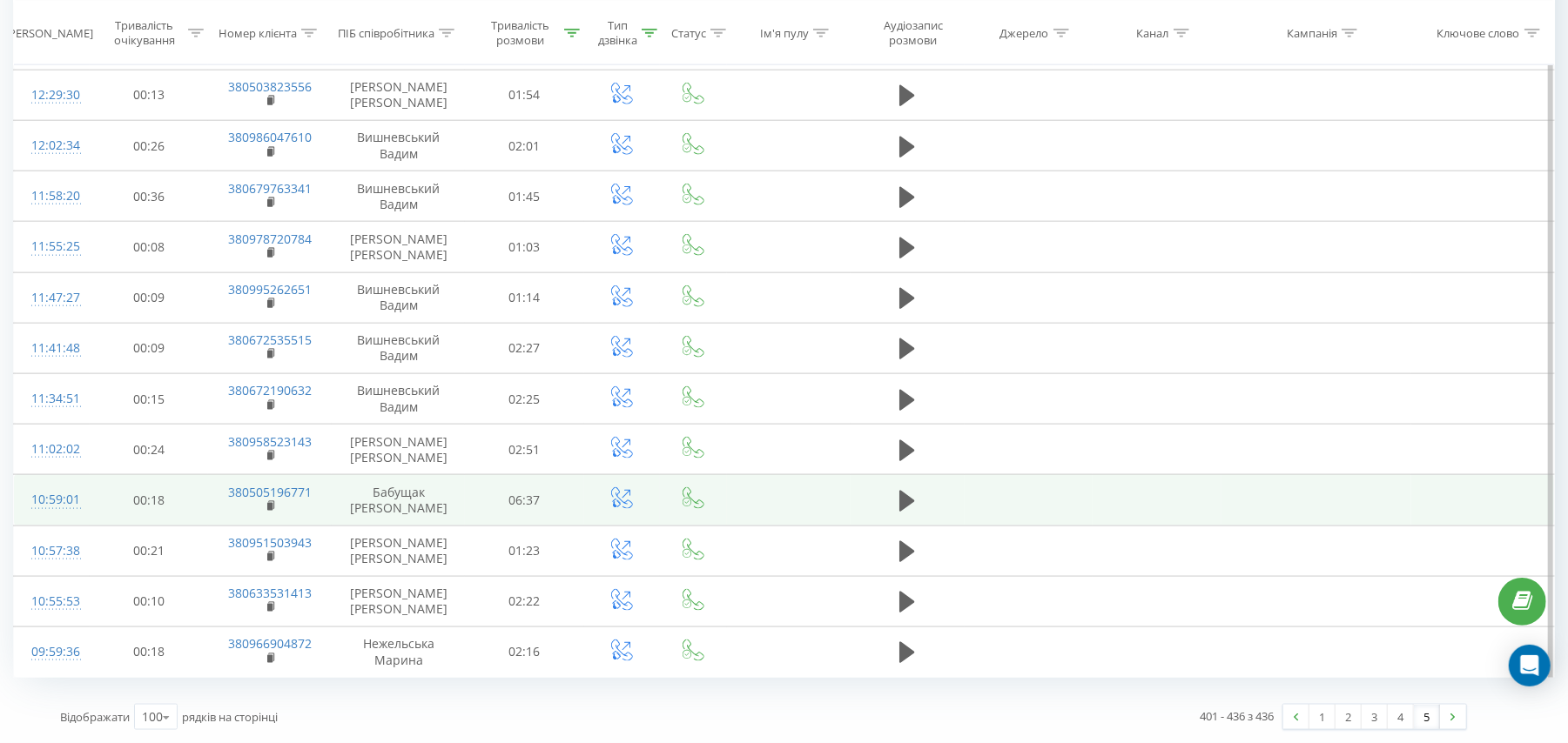
scroll to position [1417, 0]
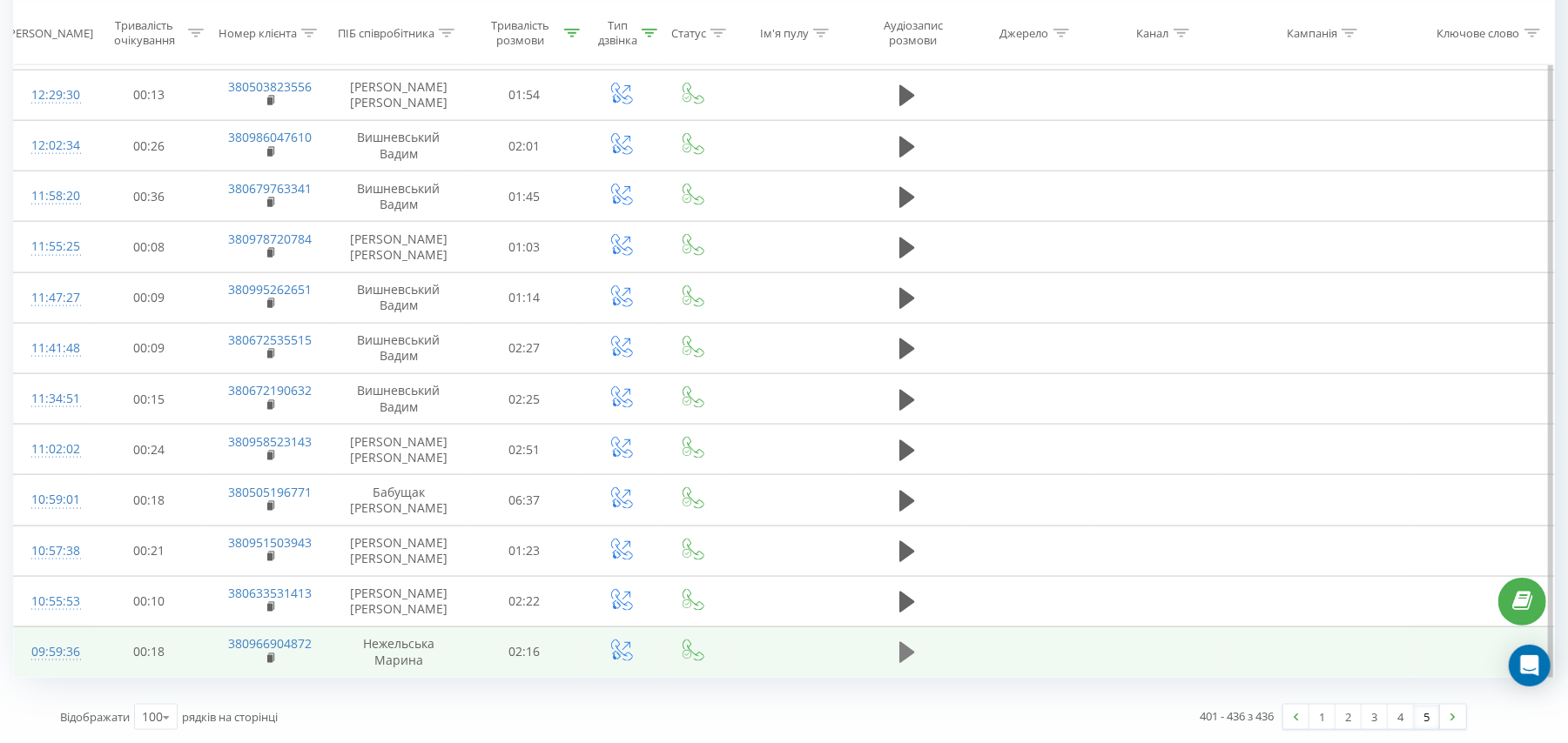
click at [905, 649] on icon at bounding box center [907, 652] width 15 height 21
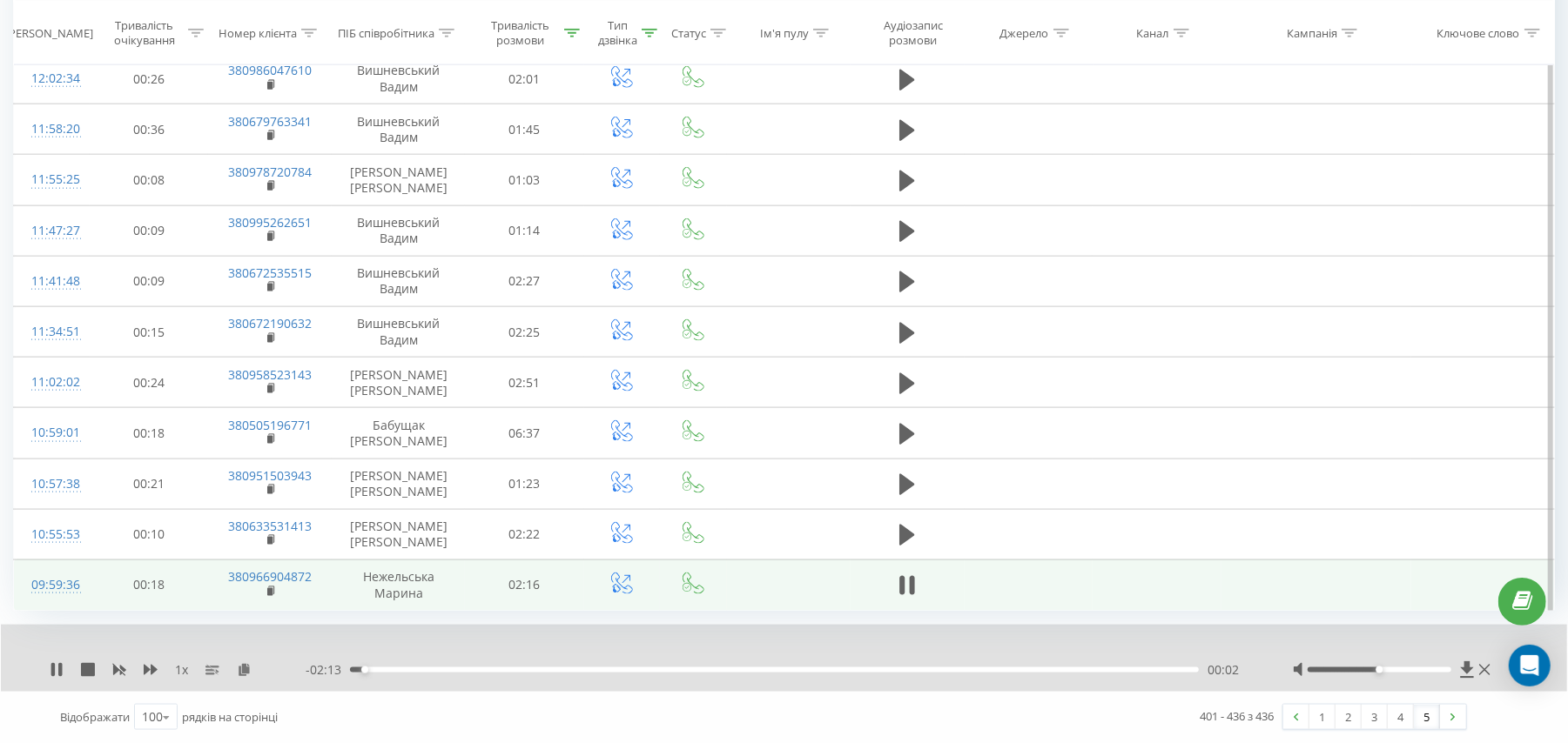
scroll to position [1484, 0]
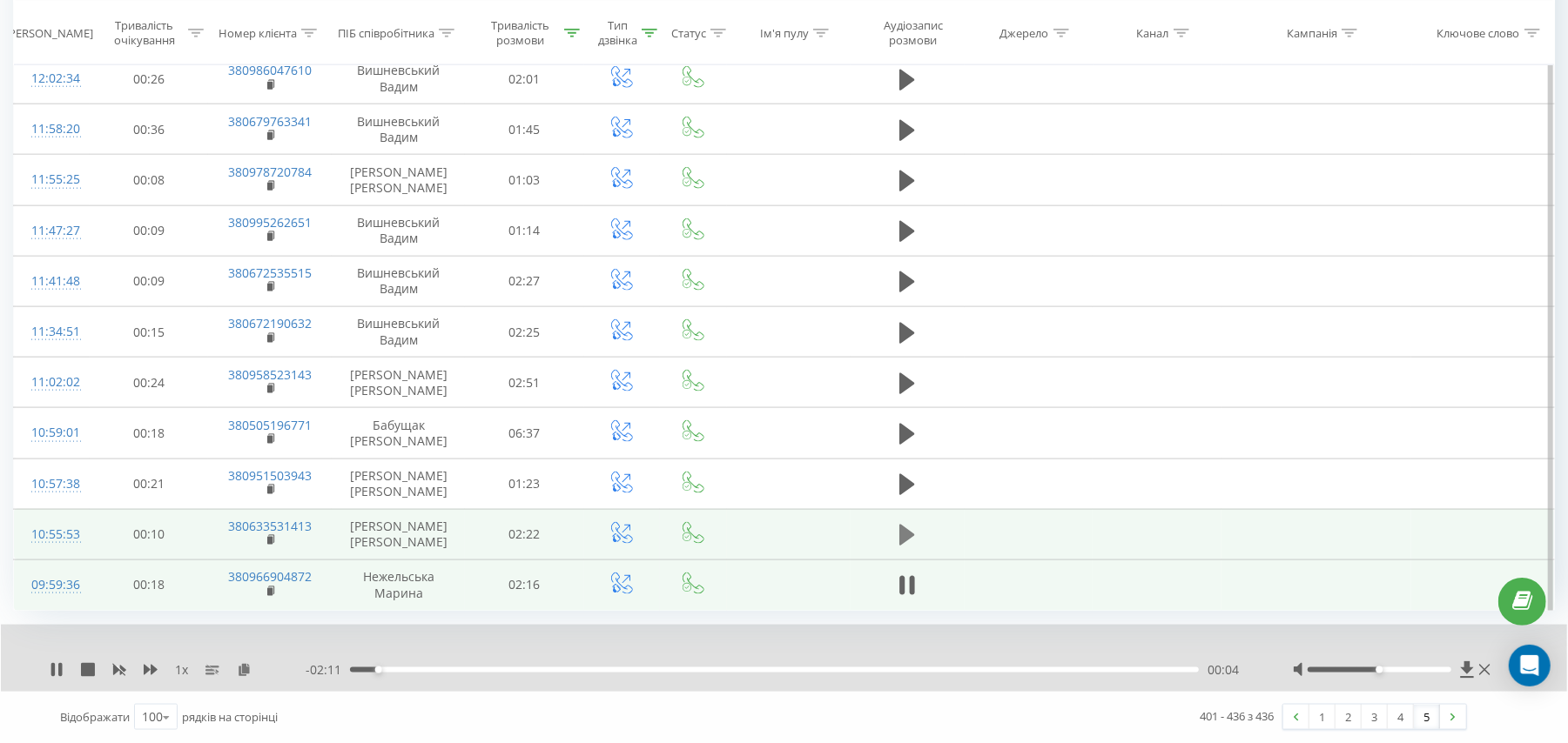
click at [909, 526] on icon at bounding box center [907, 535] width 15 height 25
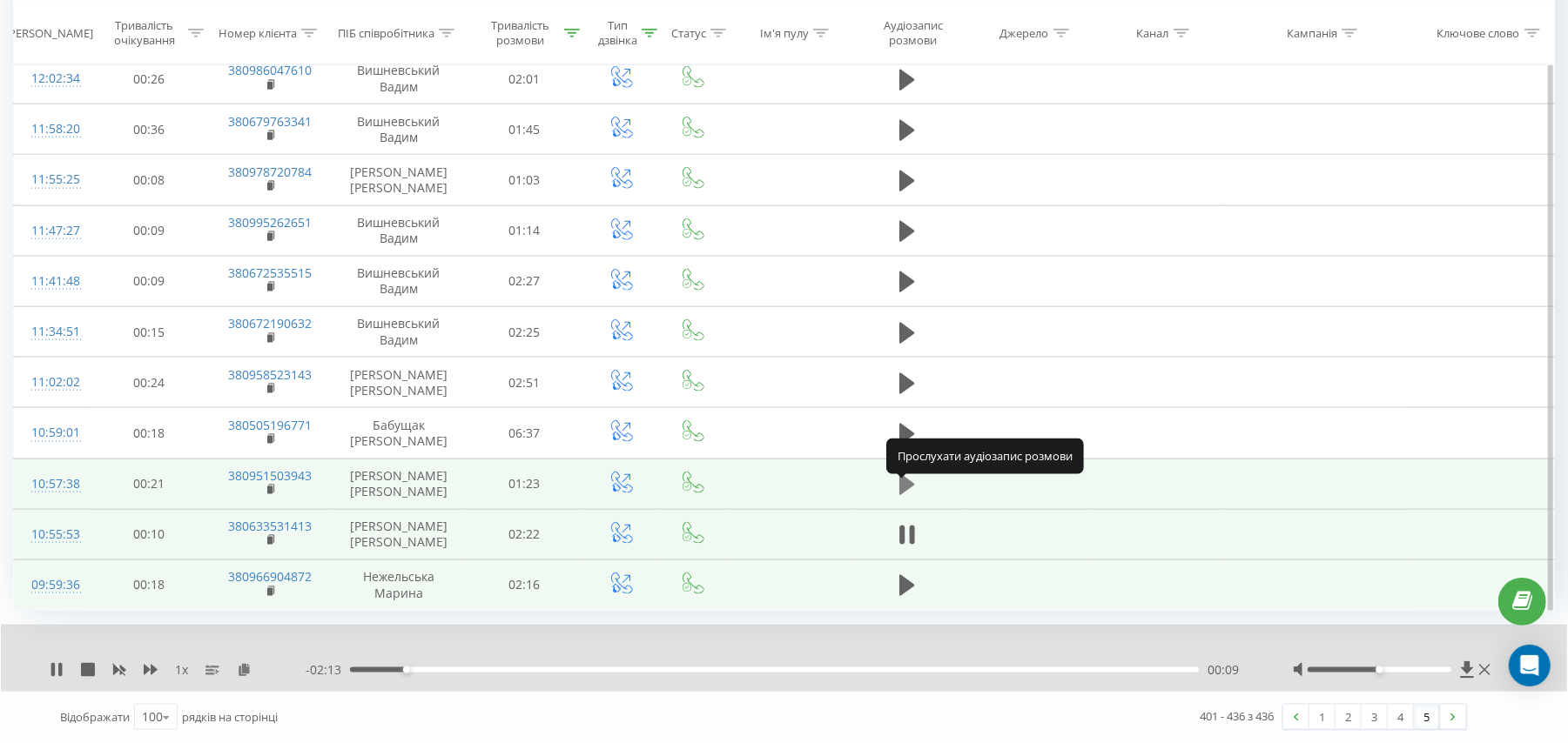
click at [905, 485] on icon at bounding box center [907, 485] width 15 height 21
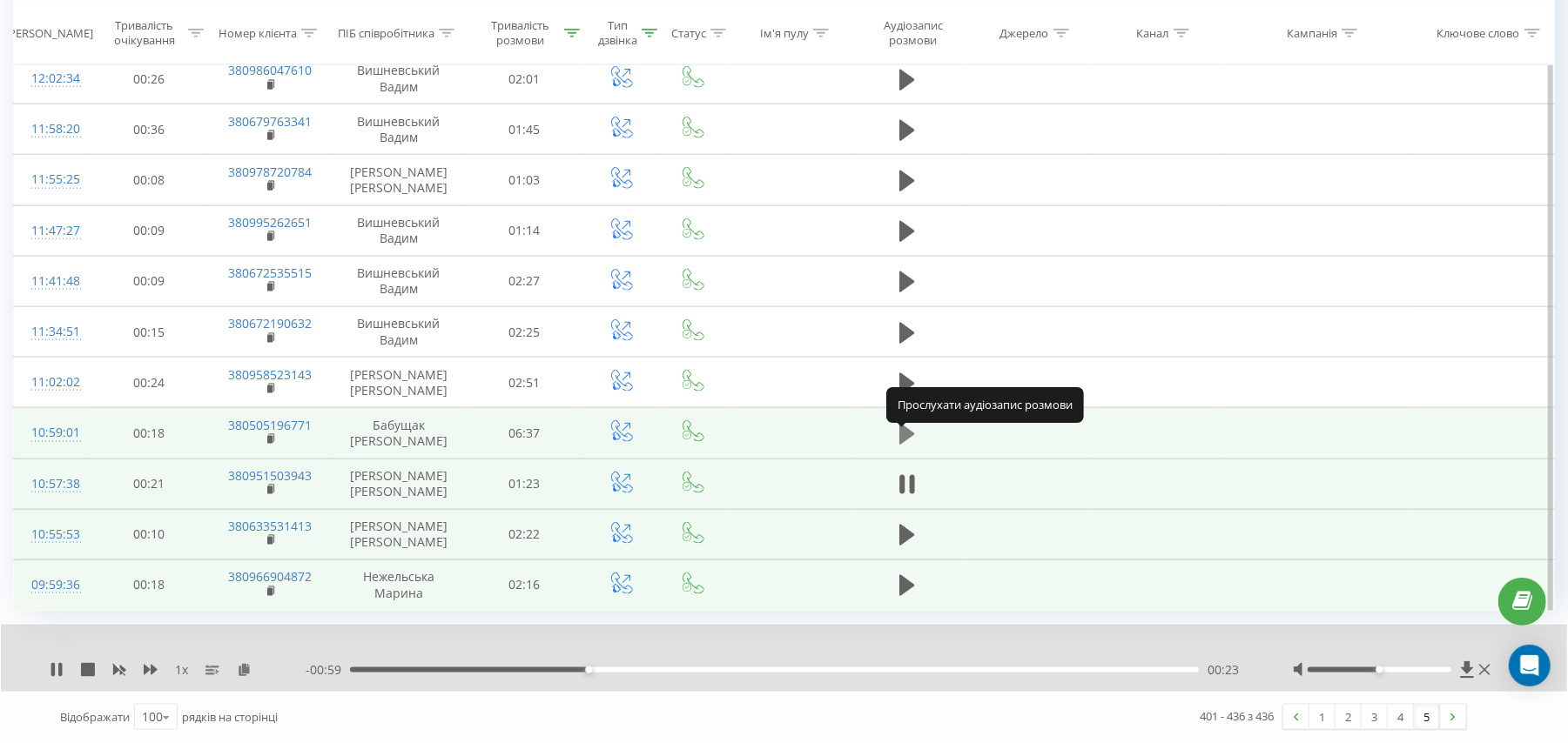
click at [903, 432] on icon at bounding box center [907, 434] width 15 height 21
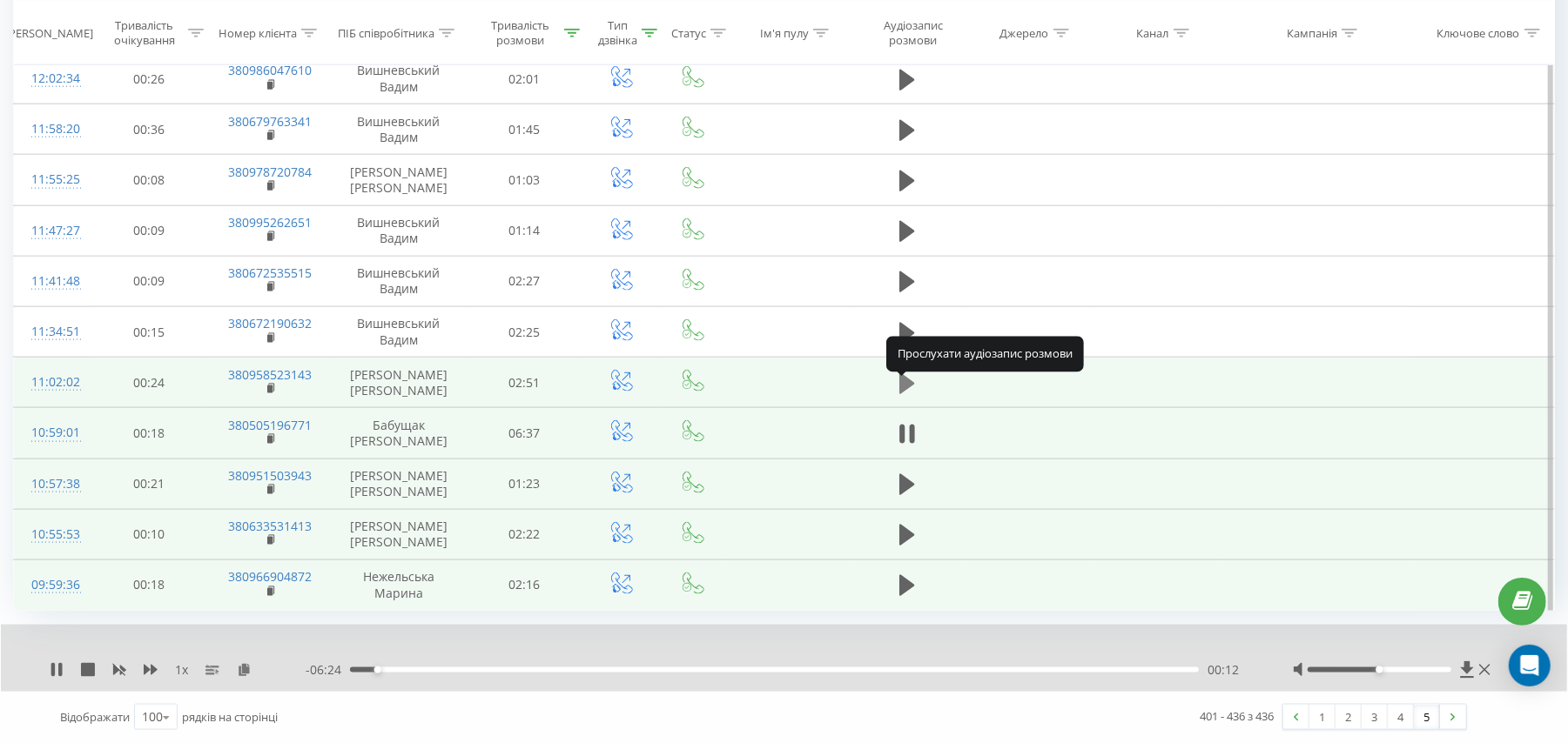
click at [903, 380] on icon at bounding box center [907, 383] width 15 height 21
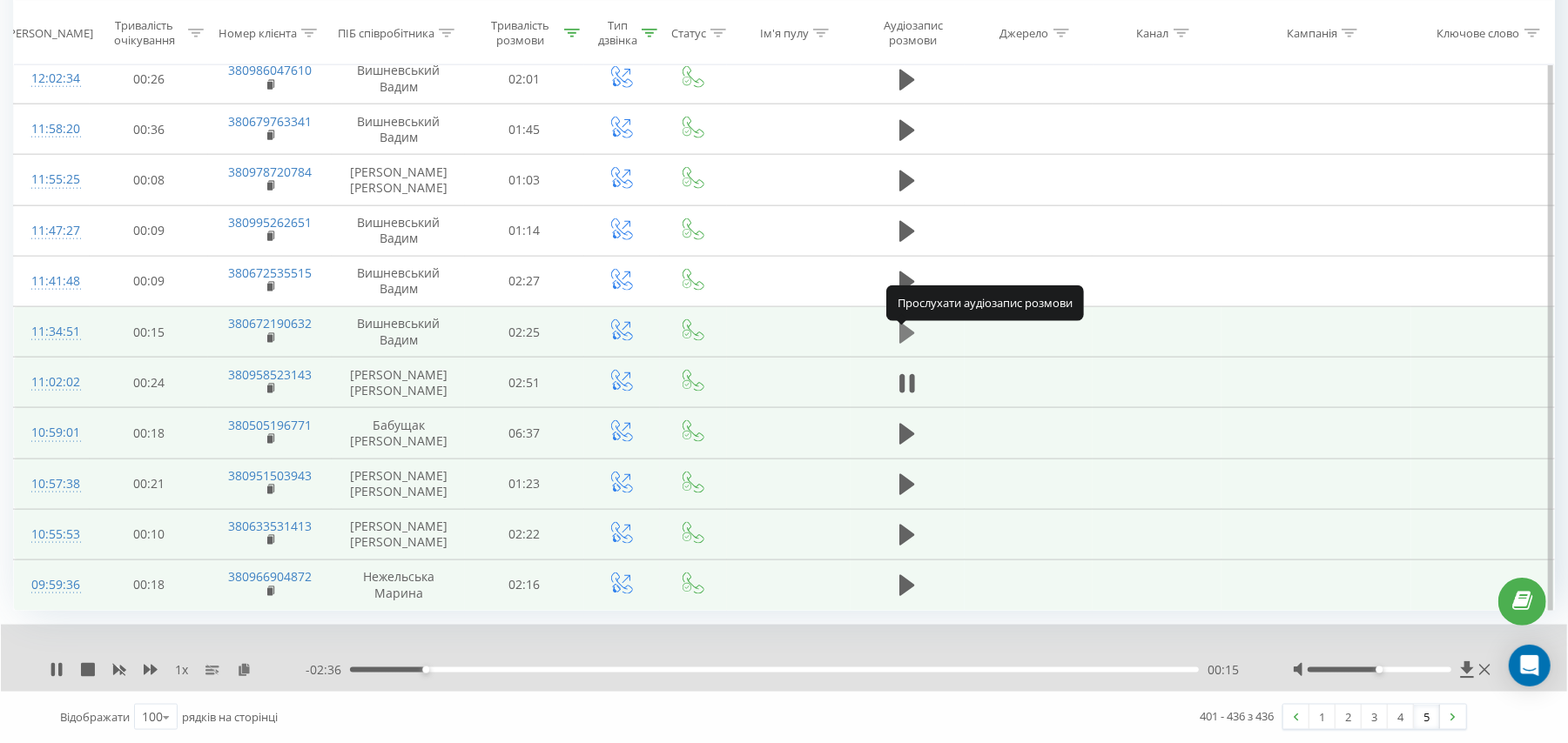
click at [903, 328] on icon at bounding box center [907, 333] width 15 height 21
click at [247, 665] on icon at bounding box center [244, 669] width 15 height 12
drag, startPoint x: 360, startPoint y: 670, endPoint x: 346, endPoint y: 670, distance: 14.0
click at [350, 670] on div "00:00" at bounding box center [774, 670] width 849 height 5
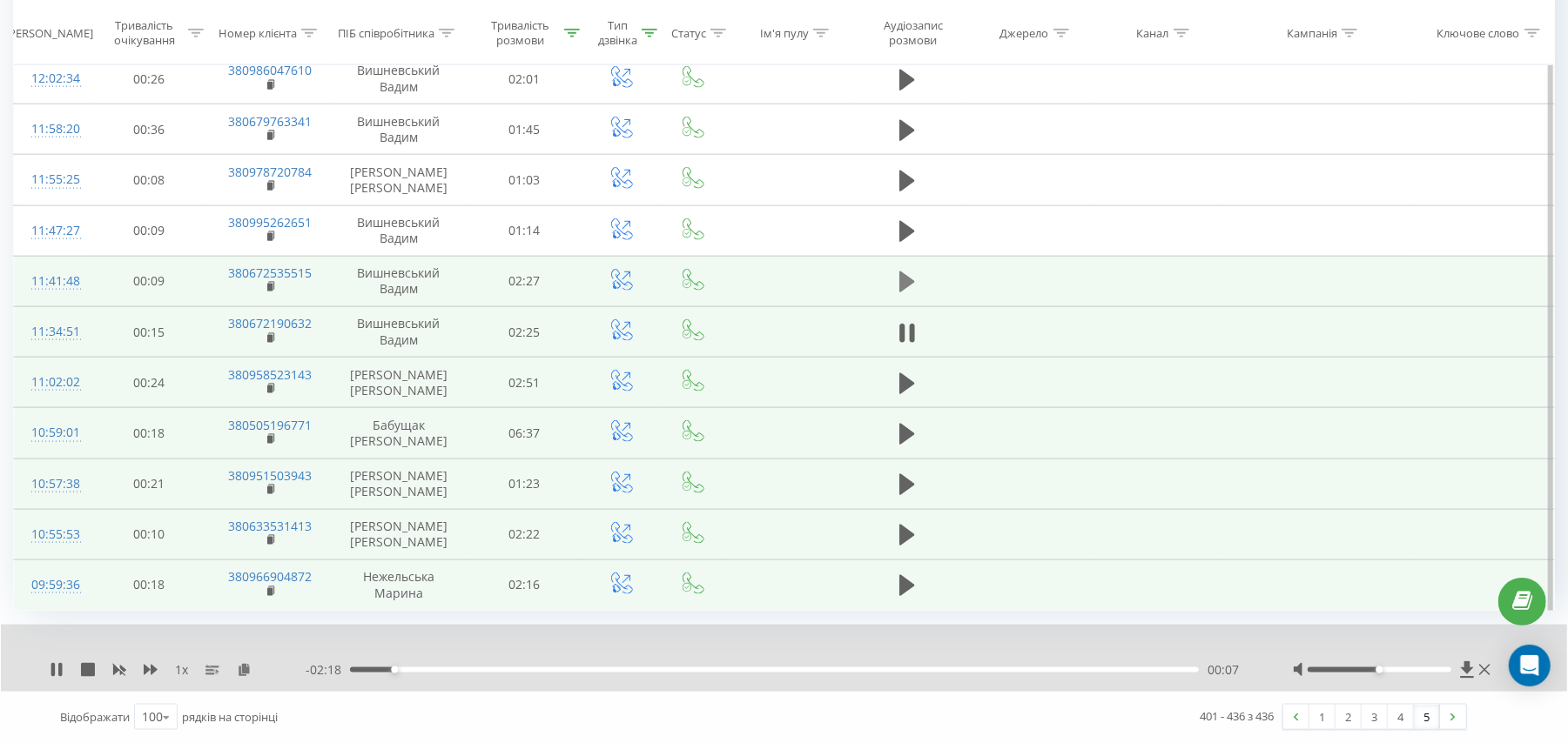
click at [907, 283] on icon at bounding box center [907, 282] width 15 height 21
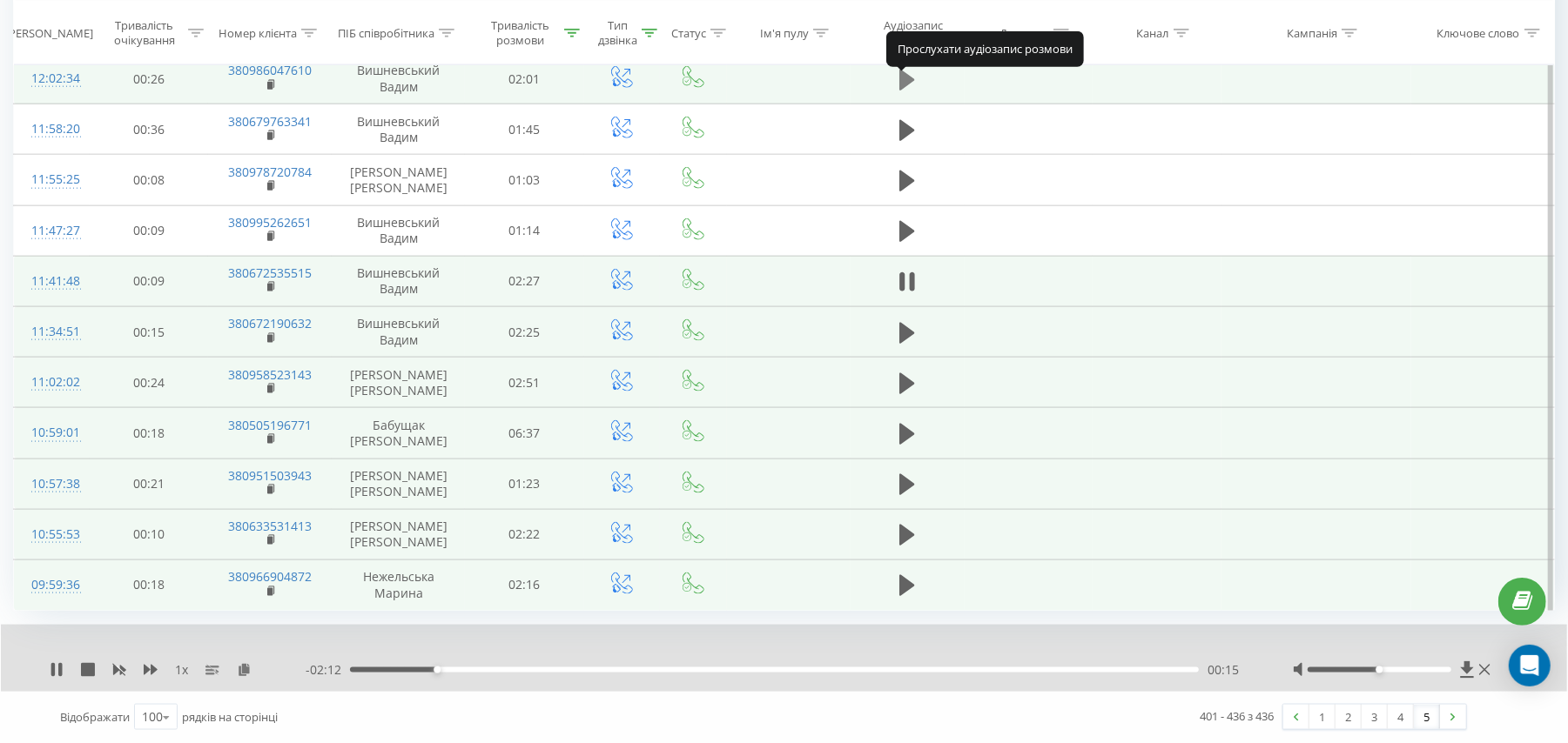
click at [905, 77] on icon at bounding box center [907, 79] width 15 height 21
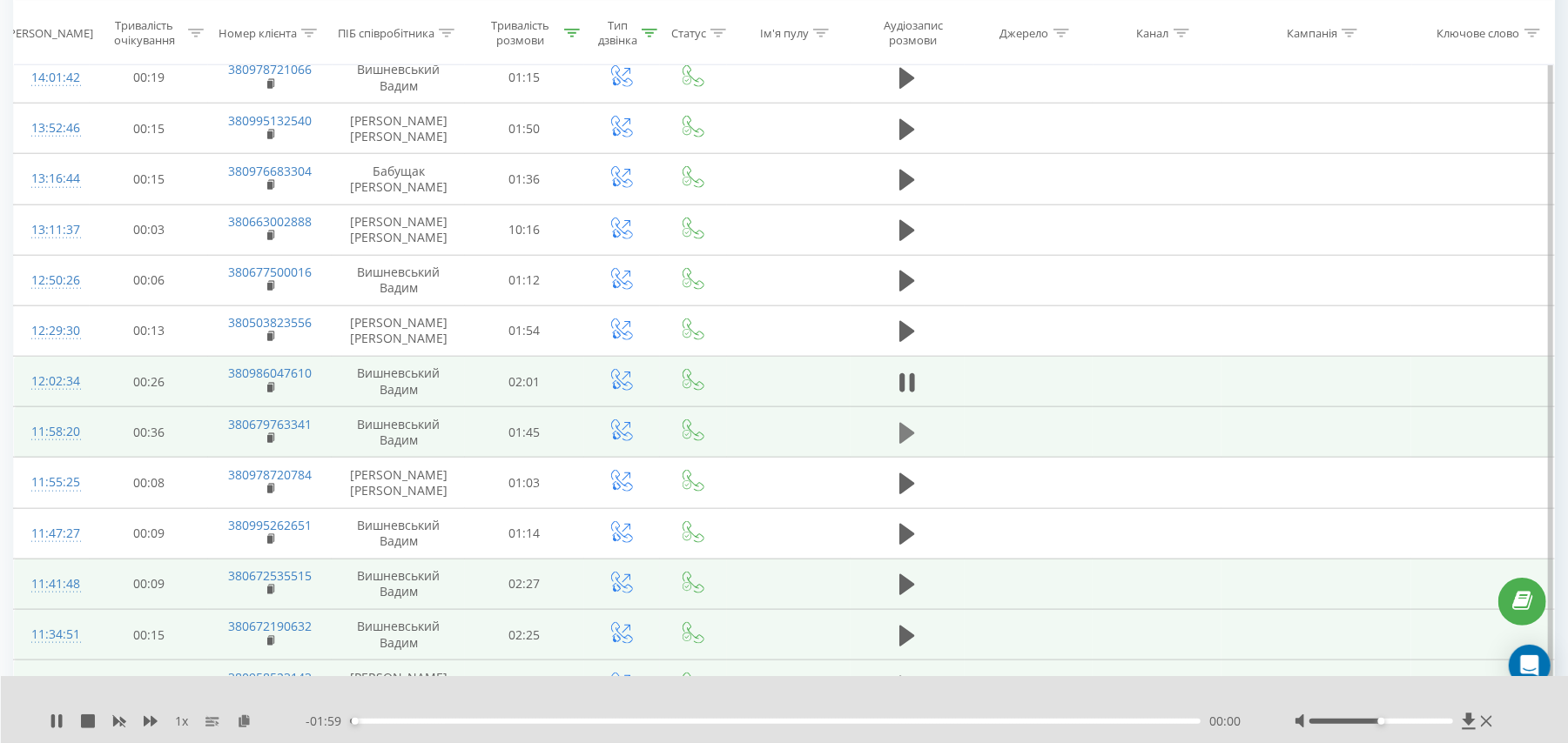
scroll to position [1136, 0]
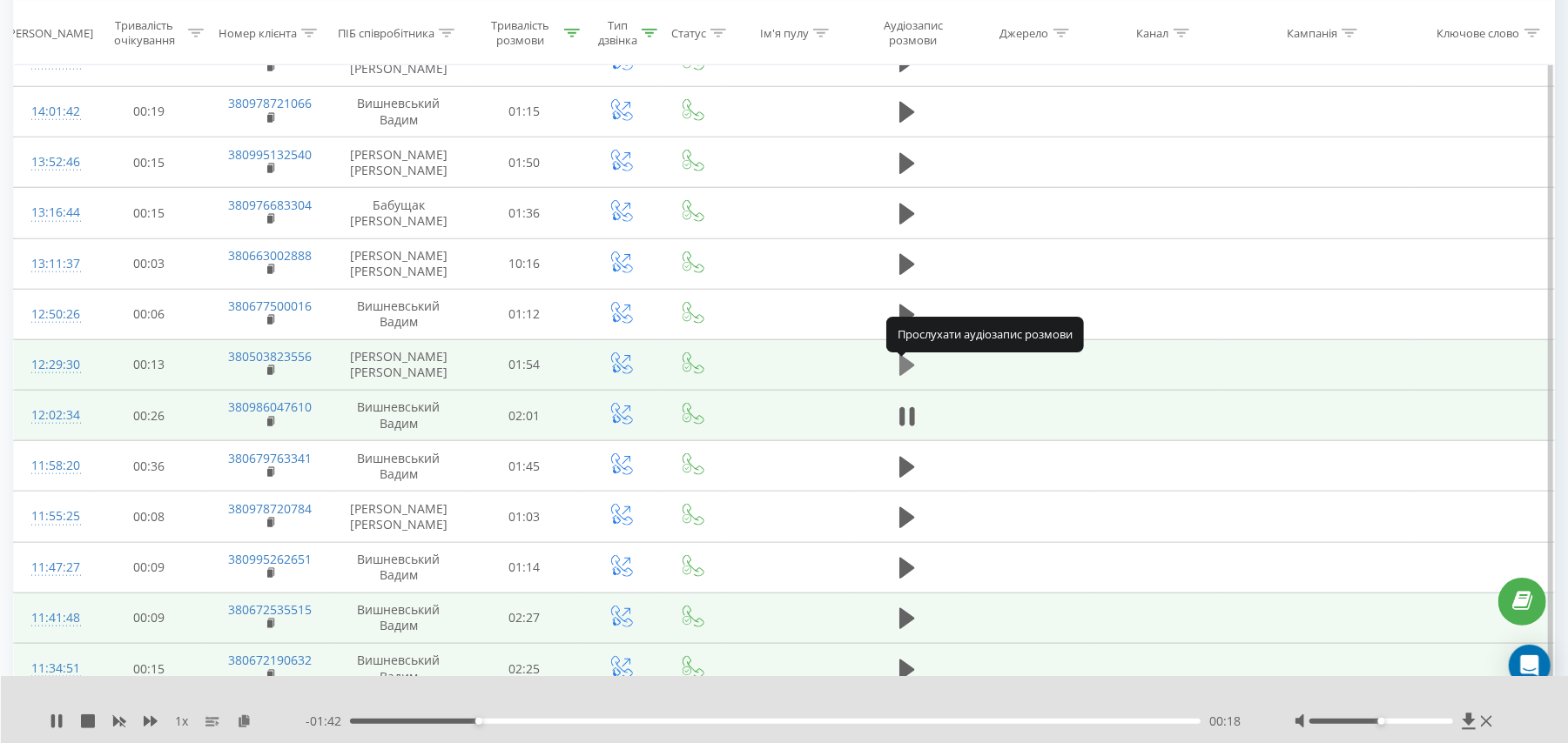
click at [902, 374] on icon at bounding box center [907, 365] width 15 height 21
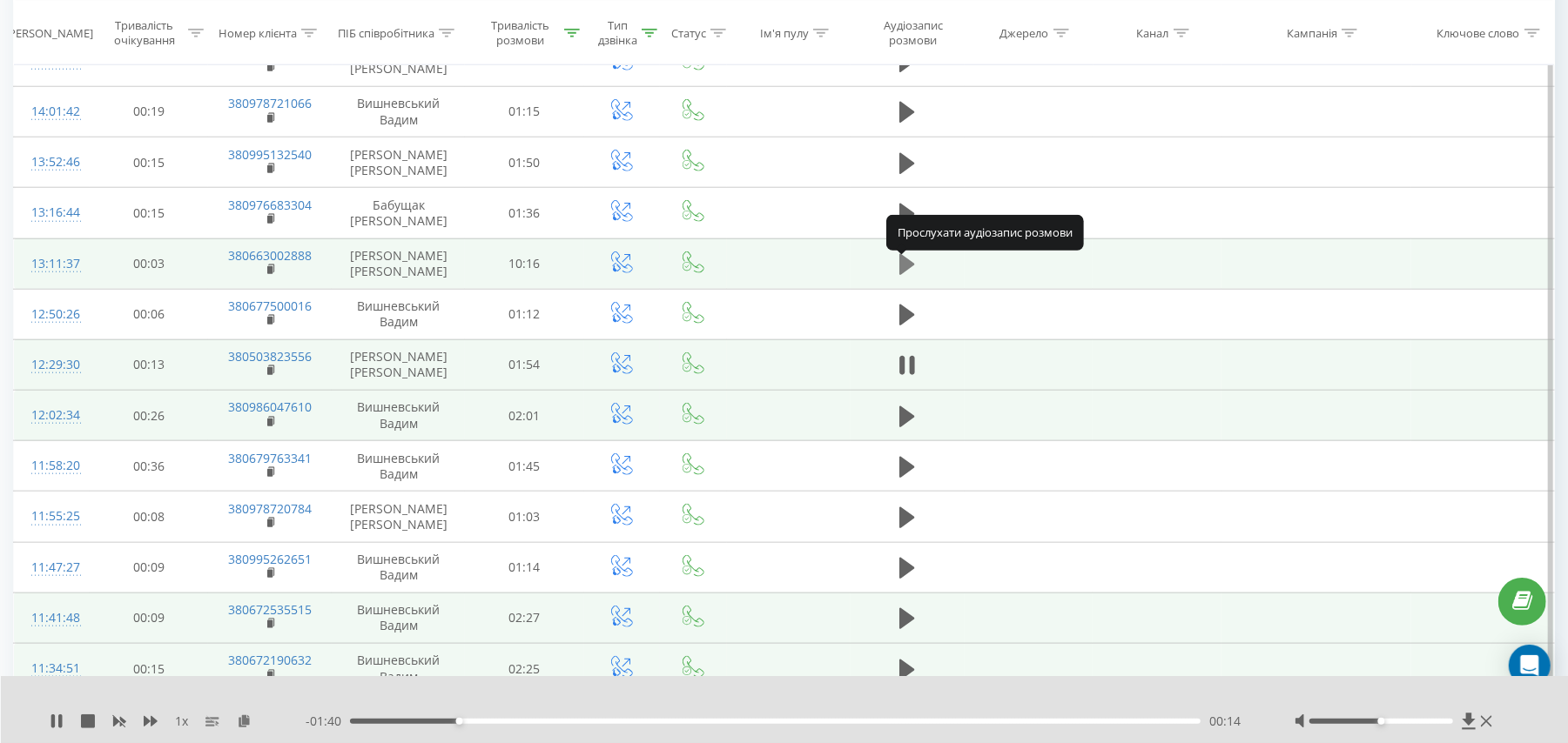
click at [906, 266] on icon at bounding box center [907, 264] width 15 height 21
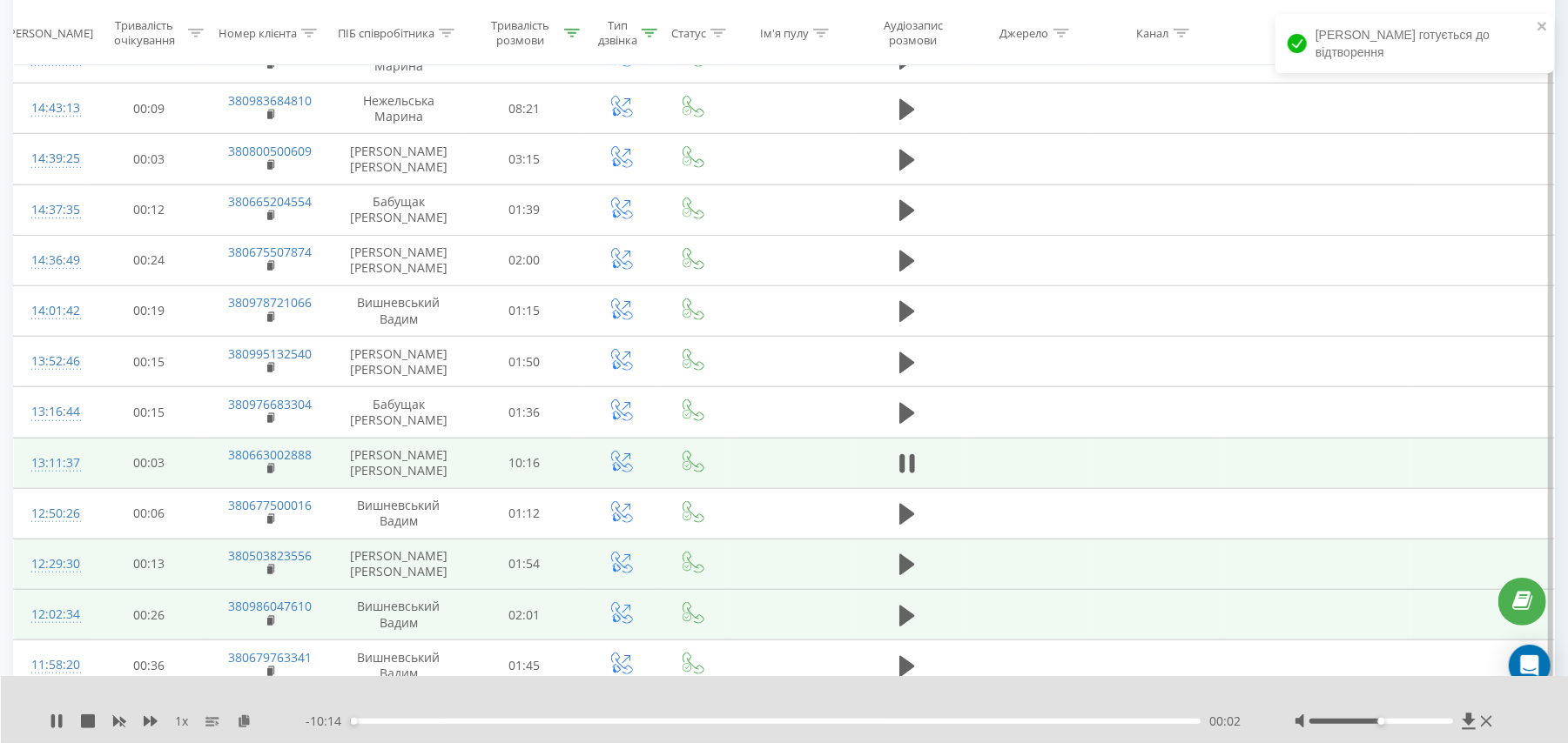
scroll to position [903, 0]
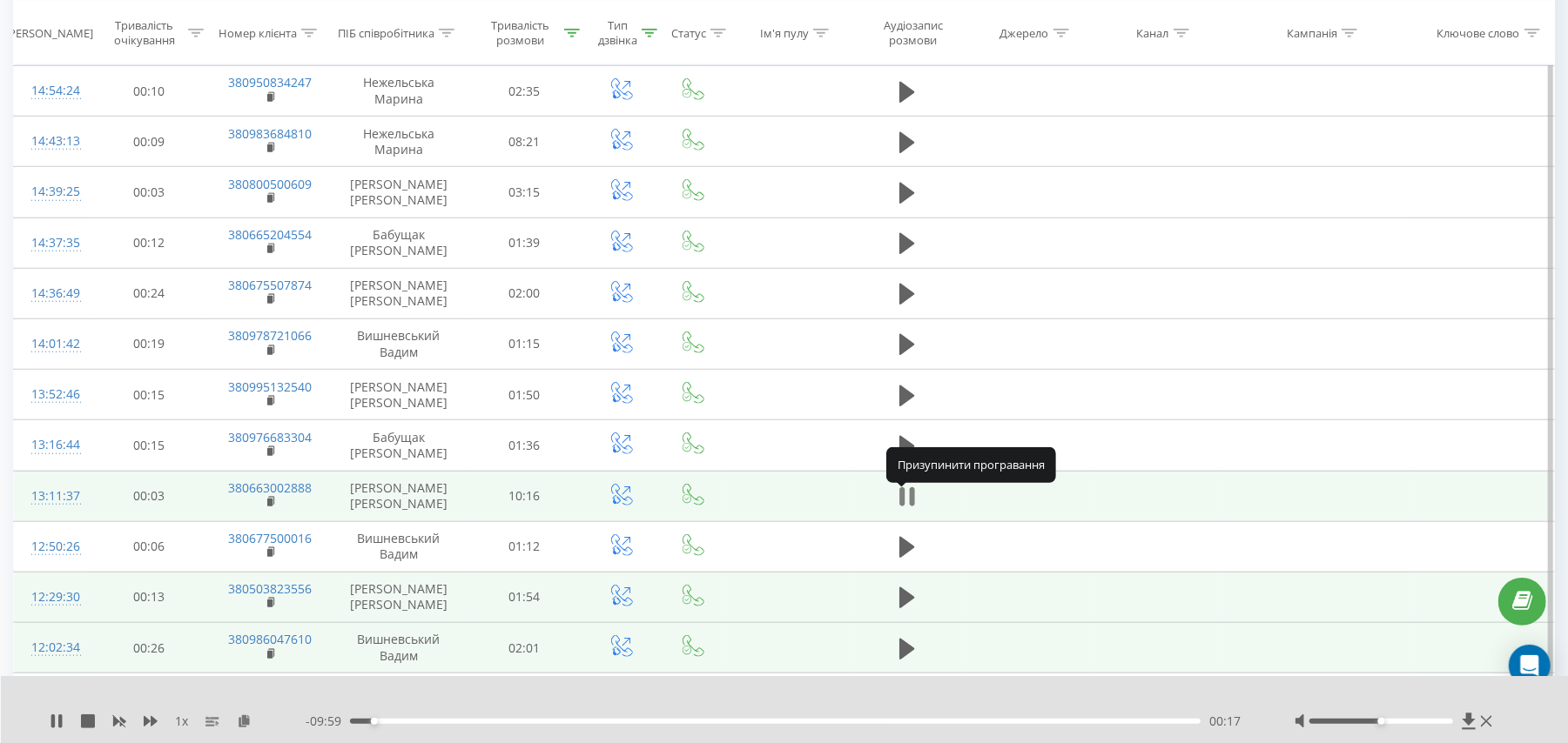
click at [909, 503] on icon at bounding box center [907, 497] width 15 height 25
click at [273, 506] on rect at bounding box center [269, 503] width 5 height 8
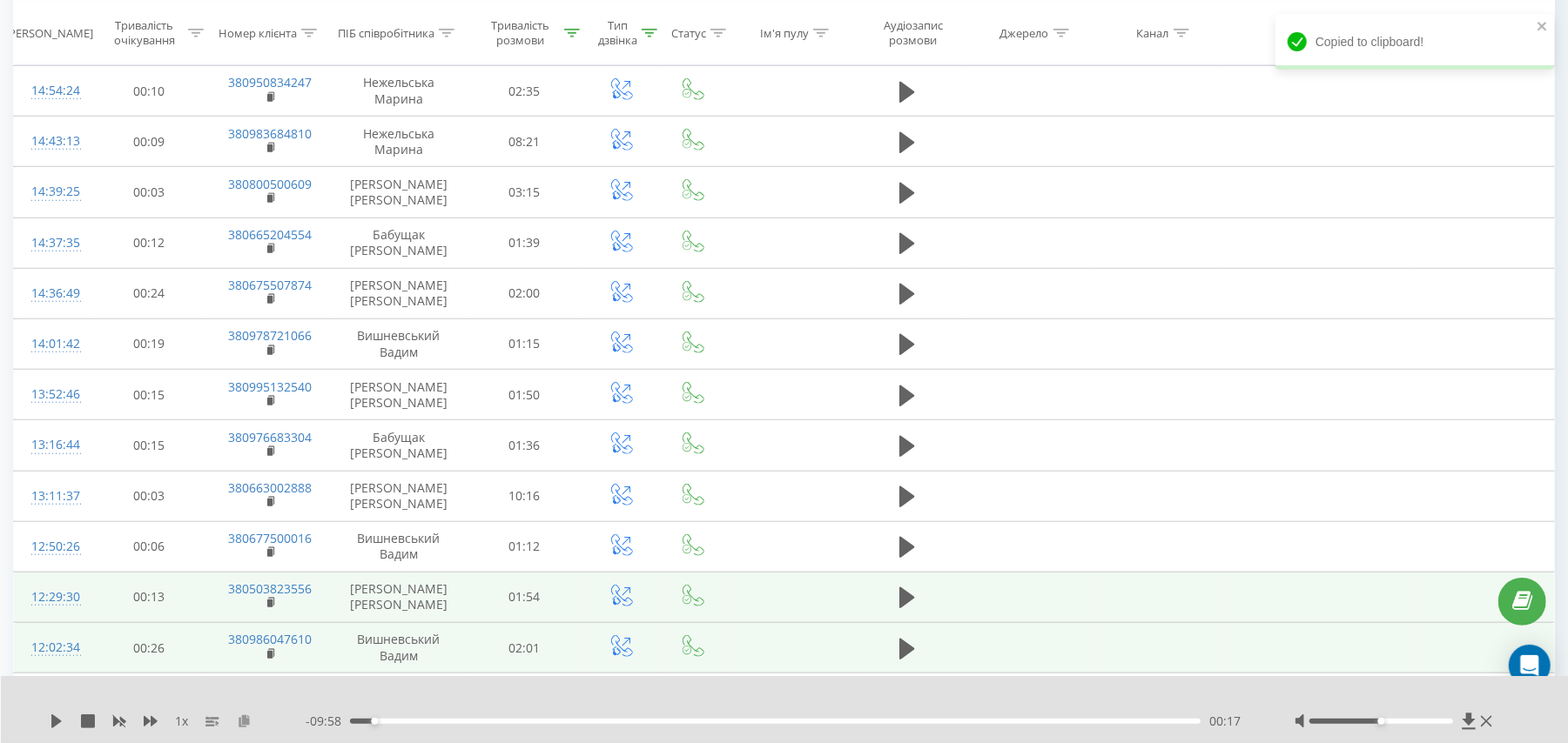
click at [247, 718] on icon at bounding box center [244, 720] width 15 height 12
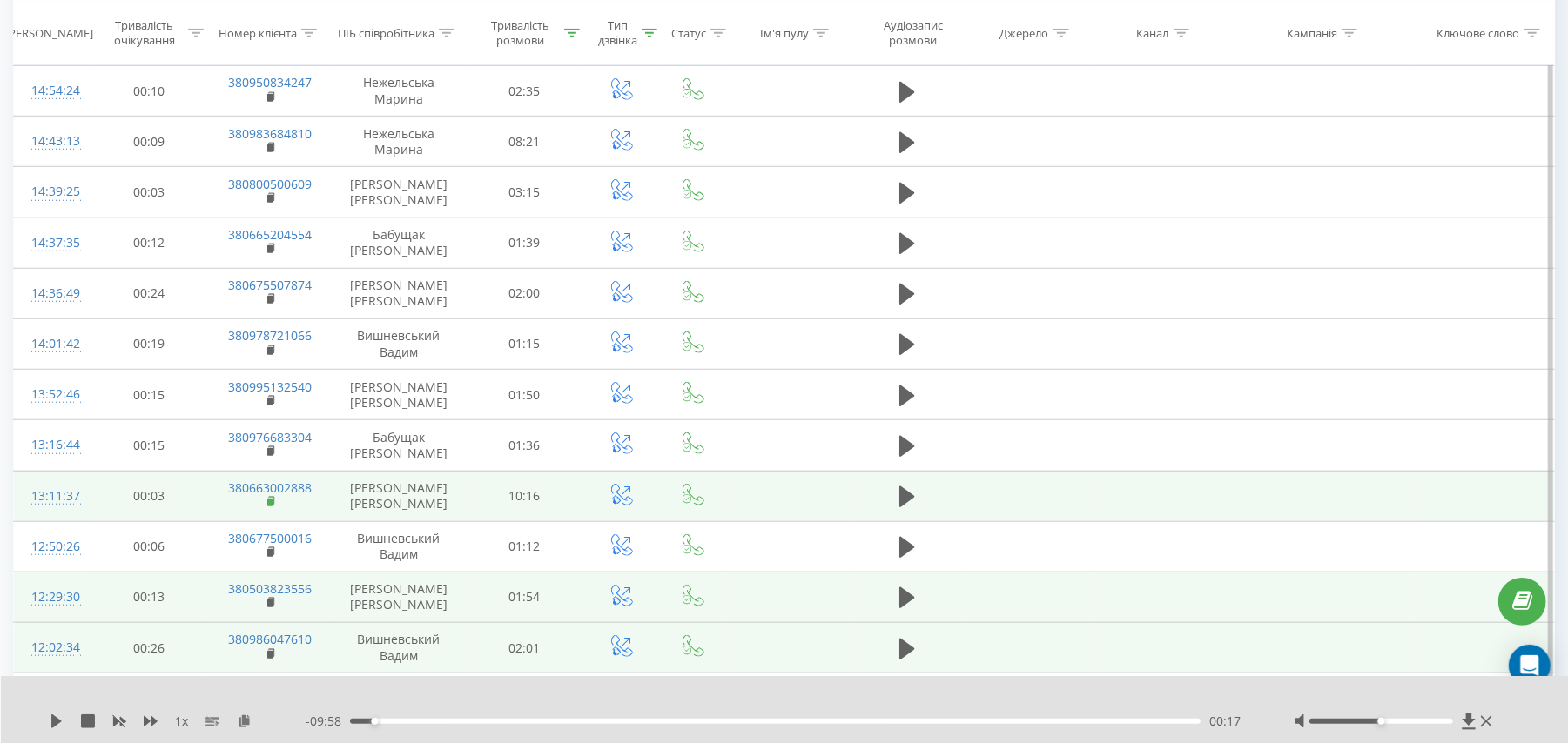
click at [268, 506] on rect at bounding box center [269, 503] width 5 height 8
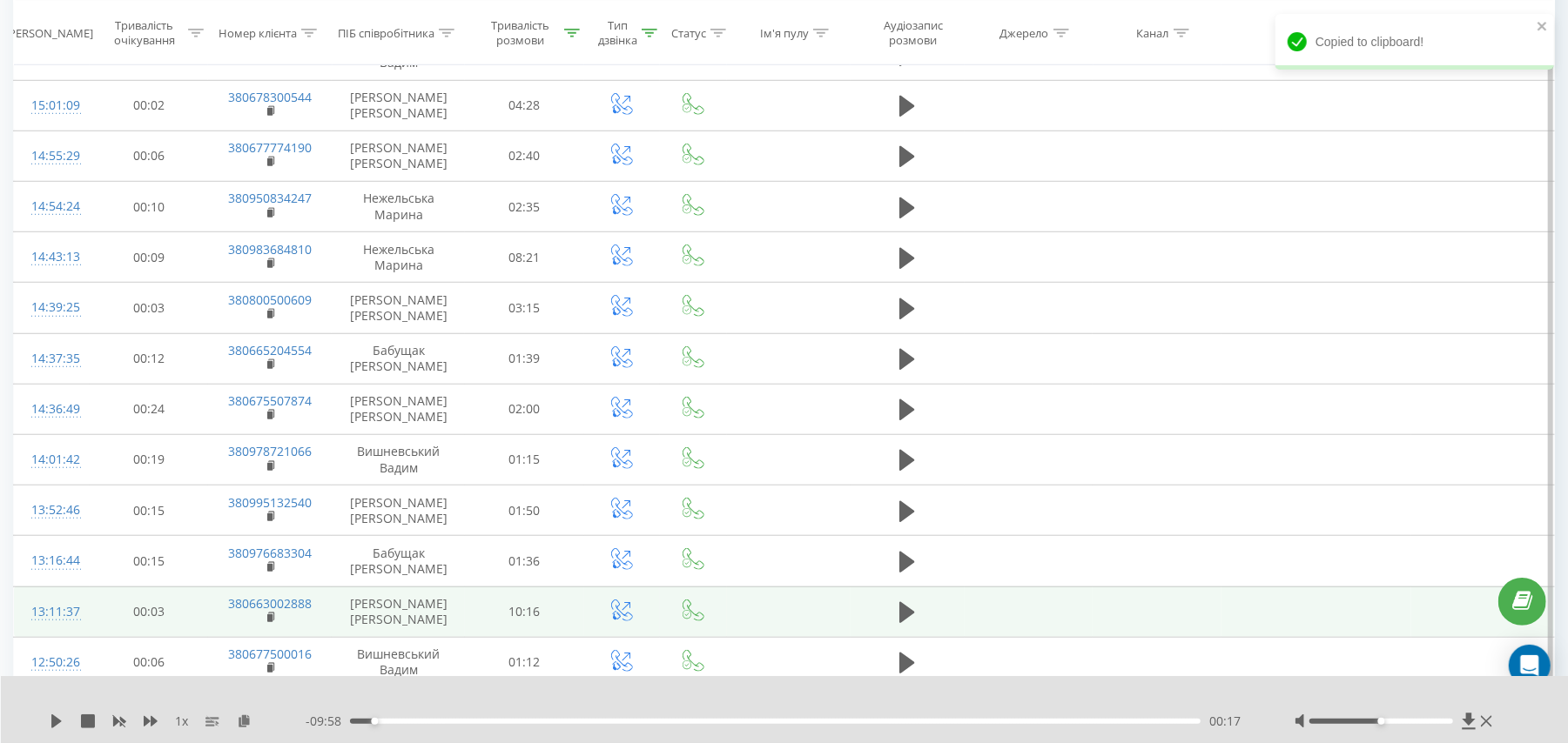
scroll to position [672, 0]
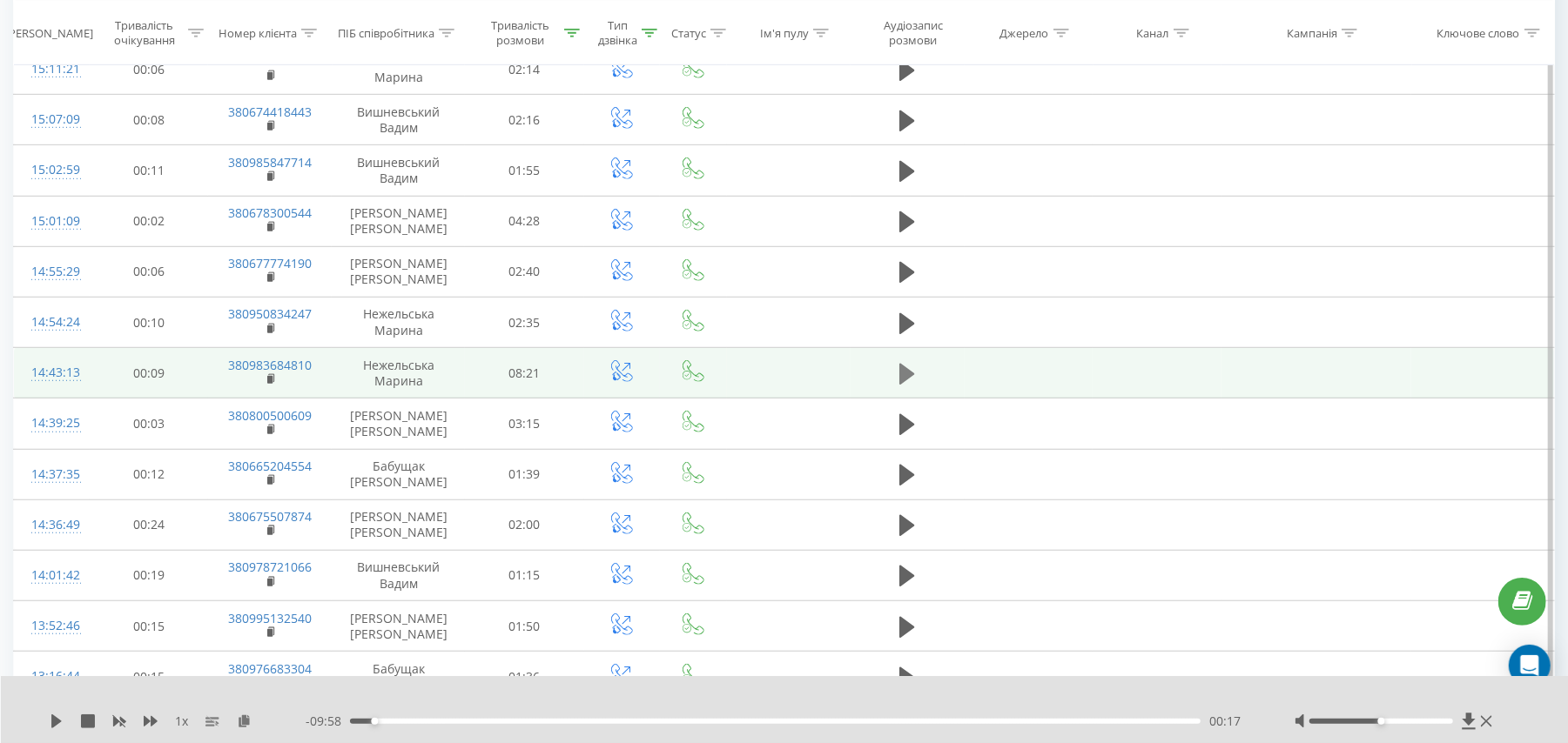
click at [899, 373] on icon at bounding box center [907, 375] width 15 height 25
click at [903, 382] on icon at bounding box center [901, 374] width 5 height 19
click at [247, 722] on icon at bounding box center [244, 720] width 15 height 12
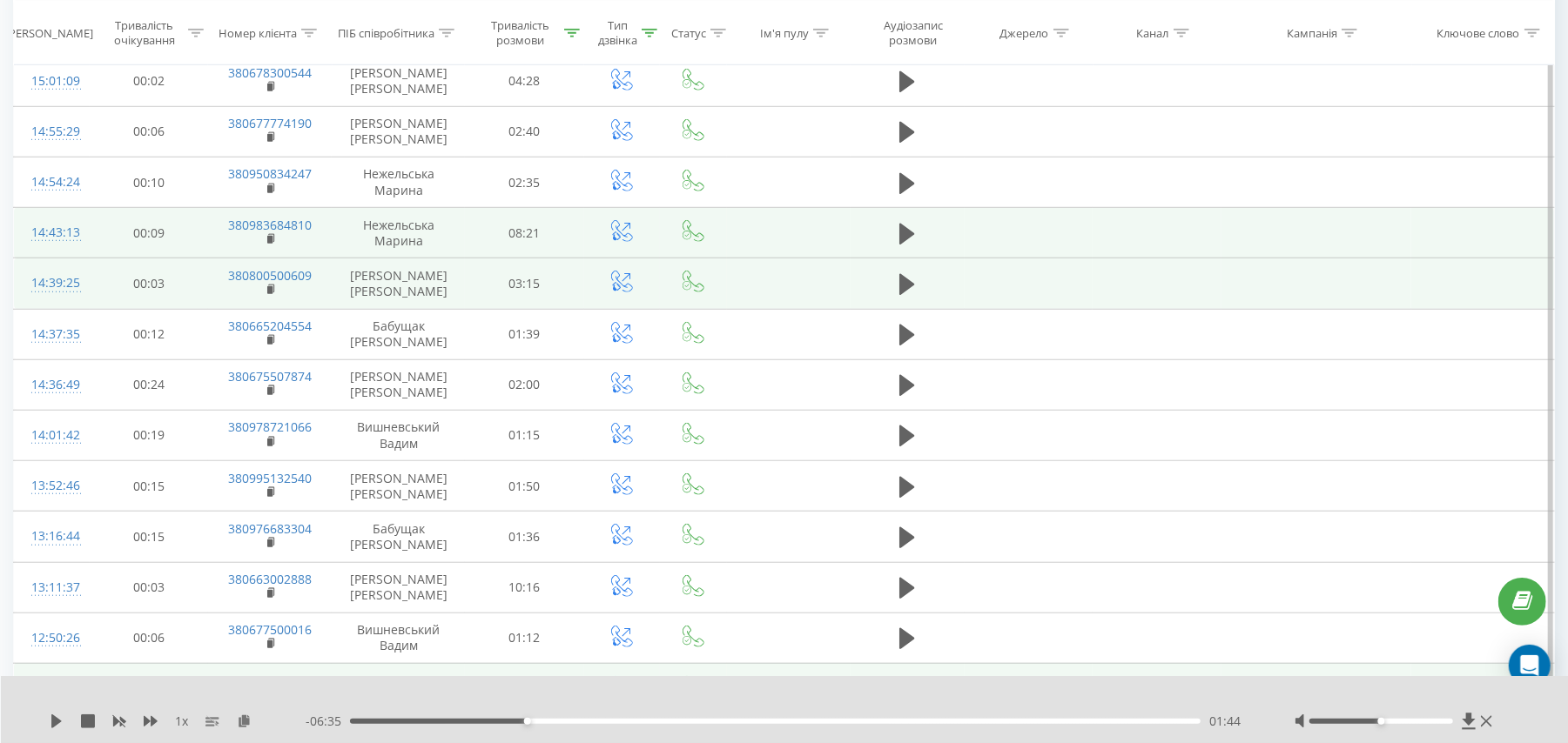
scroll to position [928, 0]
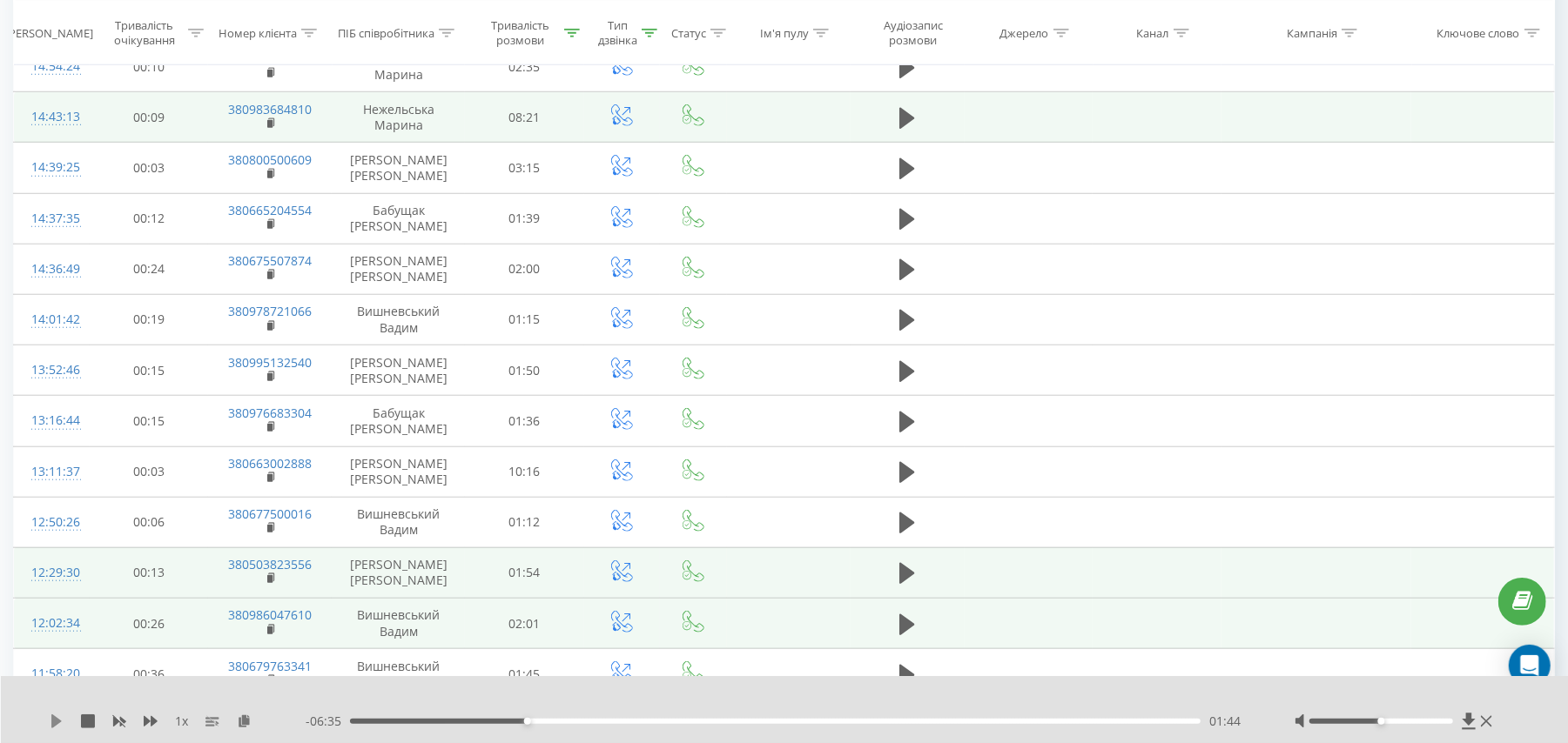
click at [52, 722] on icon at bounding box center [56, 721] width 10 height 14
click at [268, 128] on rect at bounding box center [269, 124] width 5 height 8
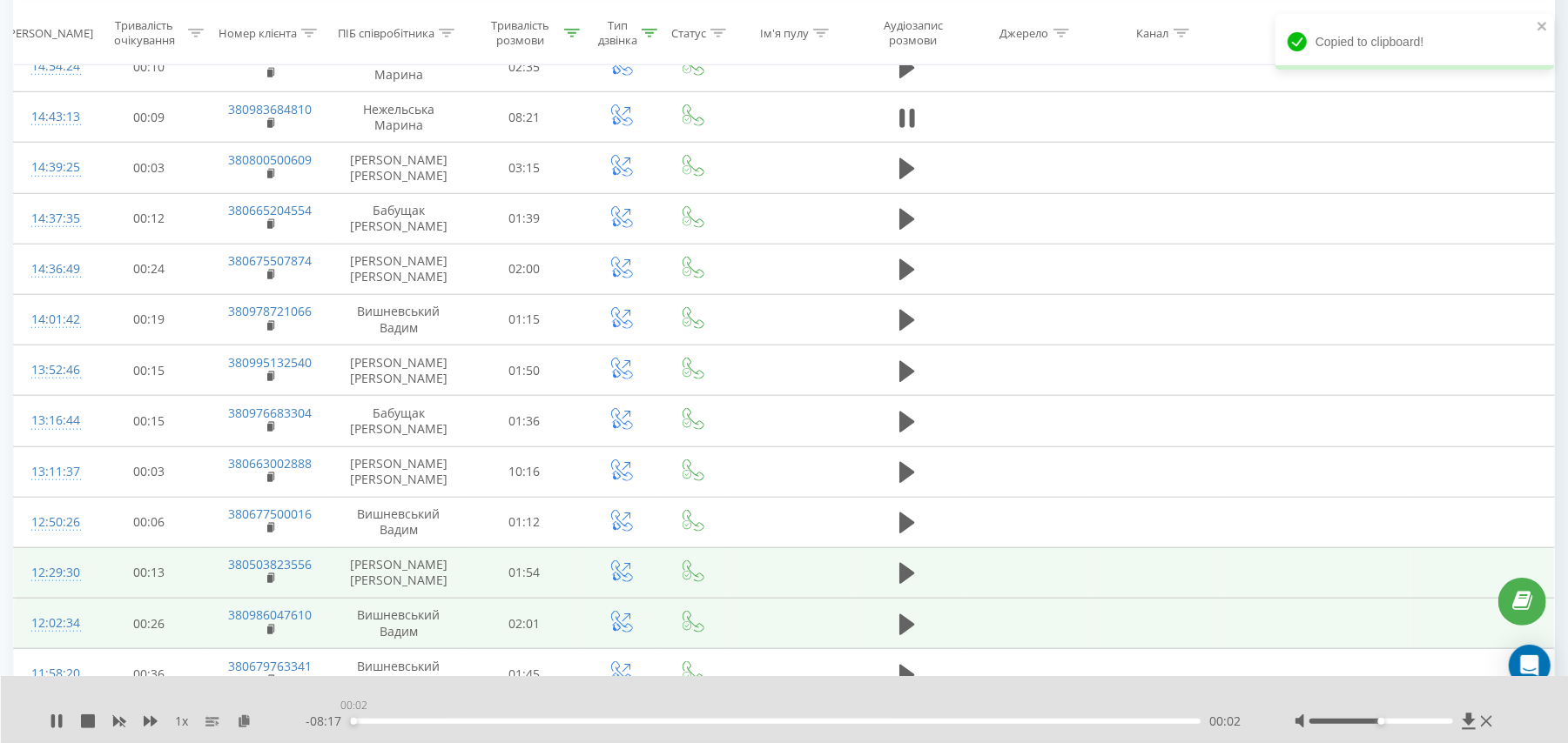
click at [354, 722] on div "00:02" at bounding box center [775, 721] width 851 height 5
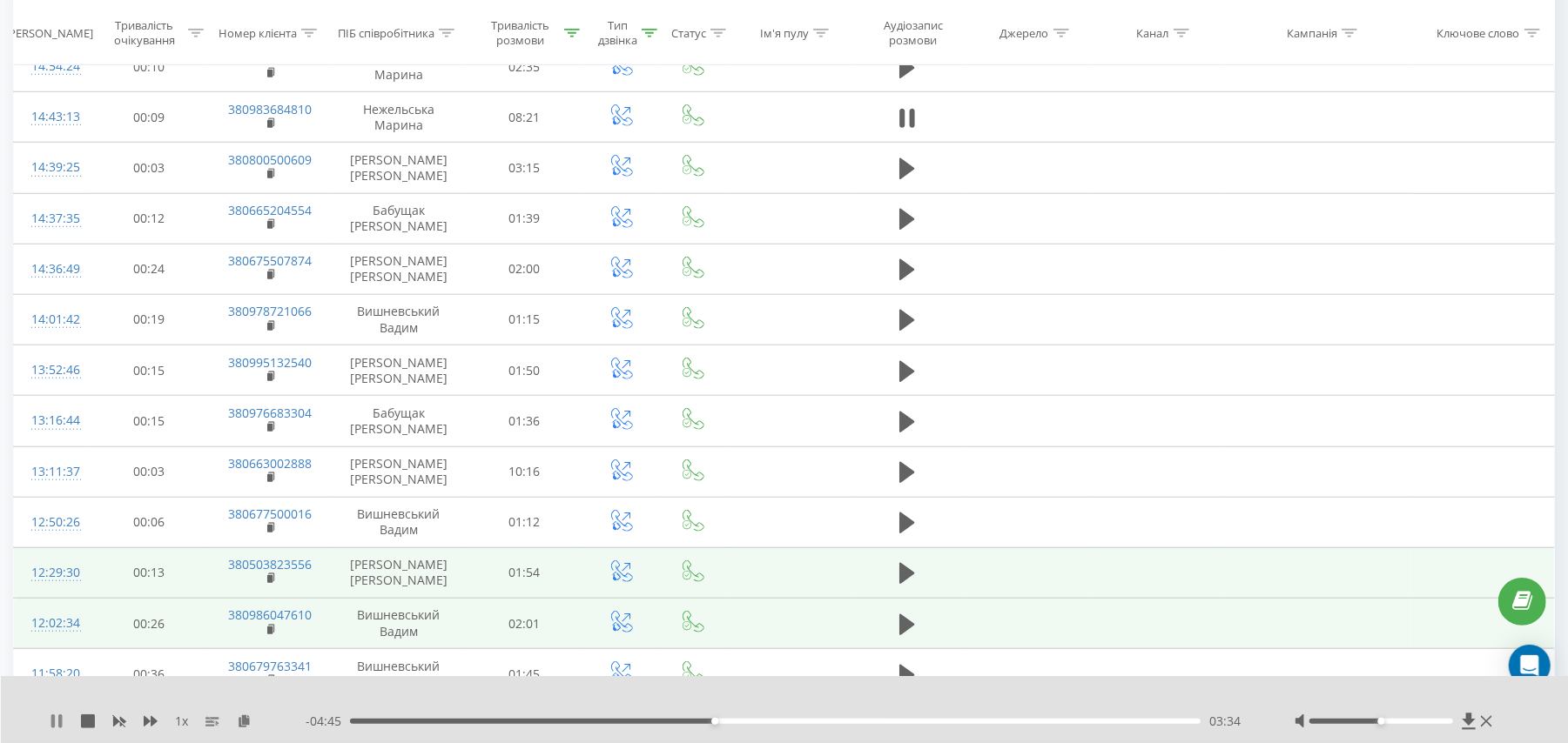
click at [54, 715] on icon at bounding box center [53, 721] width 4 height 14
click at [355, 719] on div "00:03" at bounding box center [775, 721] width 851 height 5
click at [61, 725] on icon at bounding box center [56, 721] width 14 height 14
drag, startPoint x: 361, startPoint y: 722, endPoint x: 346, endPoint y: 722, distance: 15.0
click at [346, 722] on div "00:00" at bounding box center [349, 721] width 7 height 7
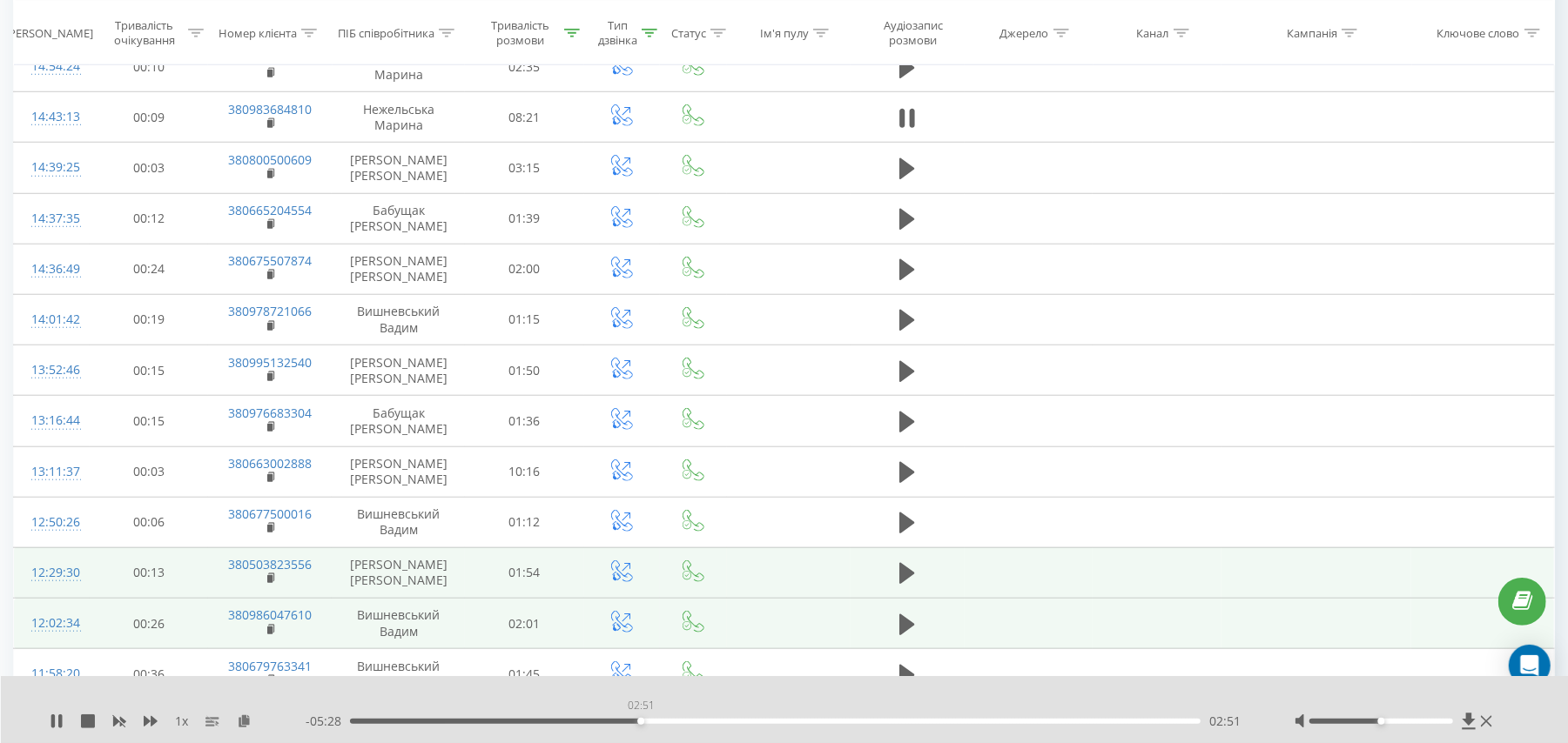
click at [641, 722] on div "02:51" at bounding box center [775, 721] width 851 height 5
click at [624, 726] on div "- 05:27 02:52 02:52" at bounding box center [777, 721] width 944 height 17
click at [618, 725] on div "- 05:27 02:52 02:52" at bounding box center [777, 721] width 944 height 17
click at [682, 722] on div "02:54" at bounding box center [775, 721] width 851 height 5
click at [705, 722] on div "03:26" at bounding box center [775, 721] width 851 height 5
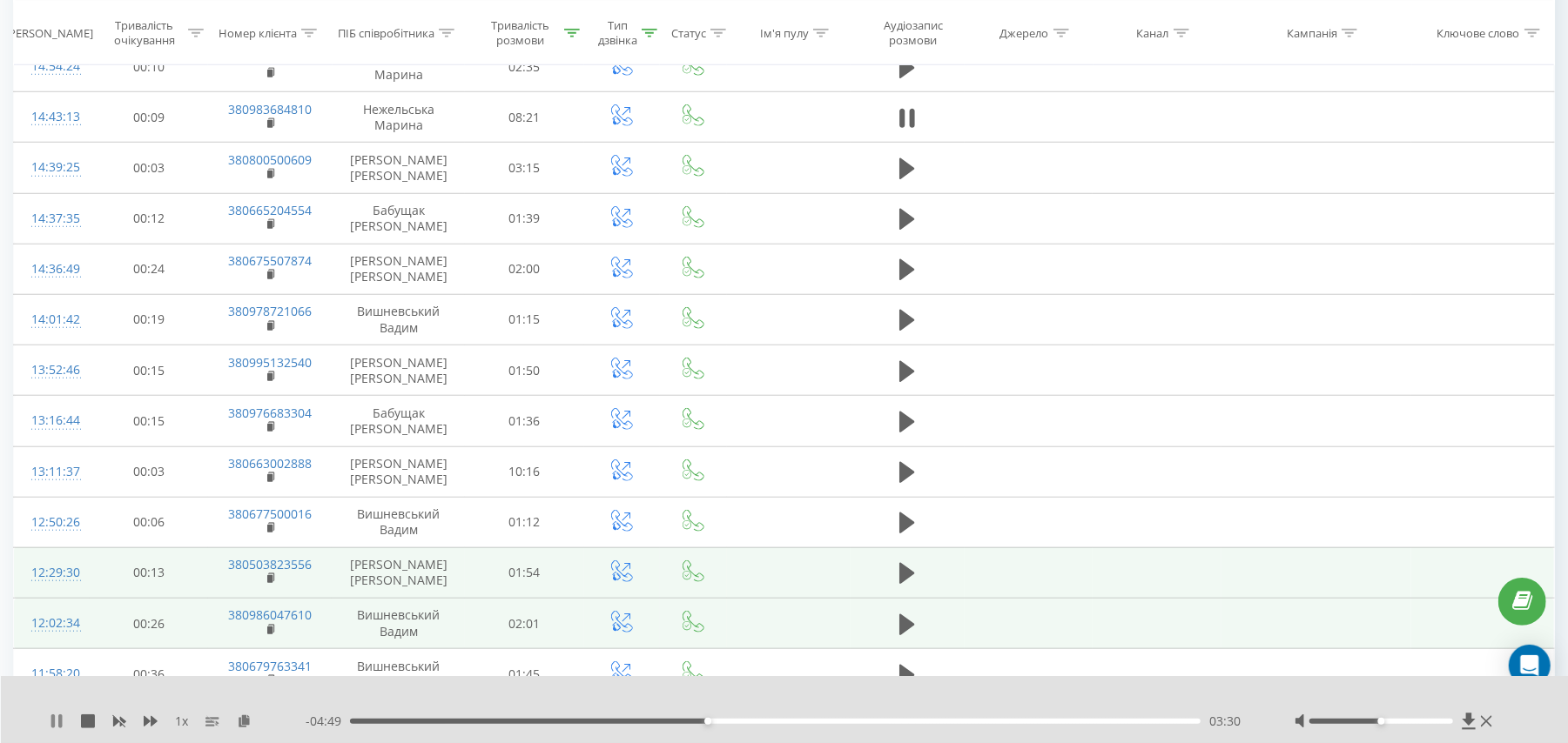
click at [63, 726] on icon at bounding box center [56, 721] width 14 height 14
click at [57, 722] on icon at bounding box center [56, 721] width 10 height 14
click at [57, 722] on icon at bounding box center [56, 721] width 14 height 14
click at [898, 482] on button at bounding box center [906, 472] width 26 height 26
click at [912, 482] on icon at bounding box center [912, 472] width 5 height 19
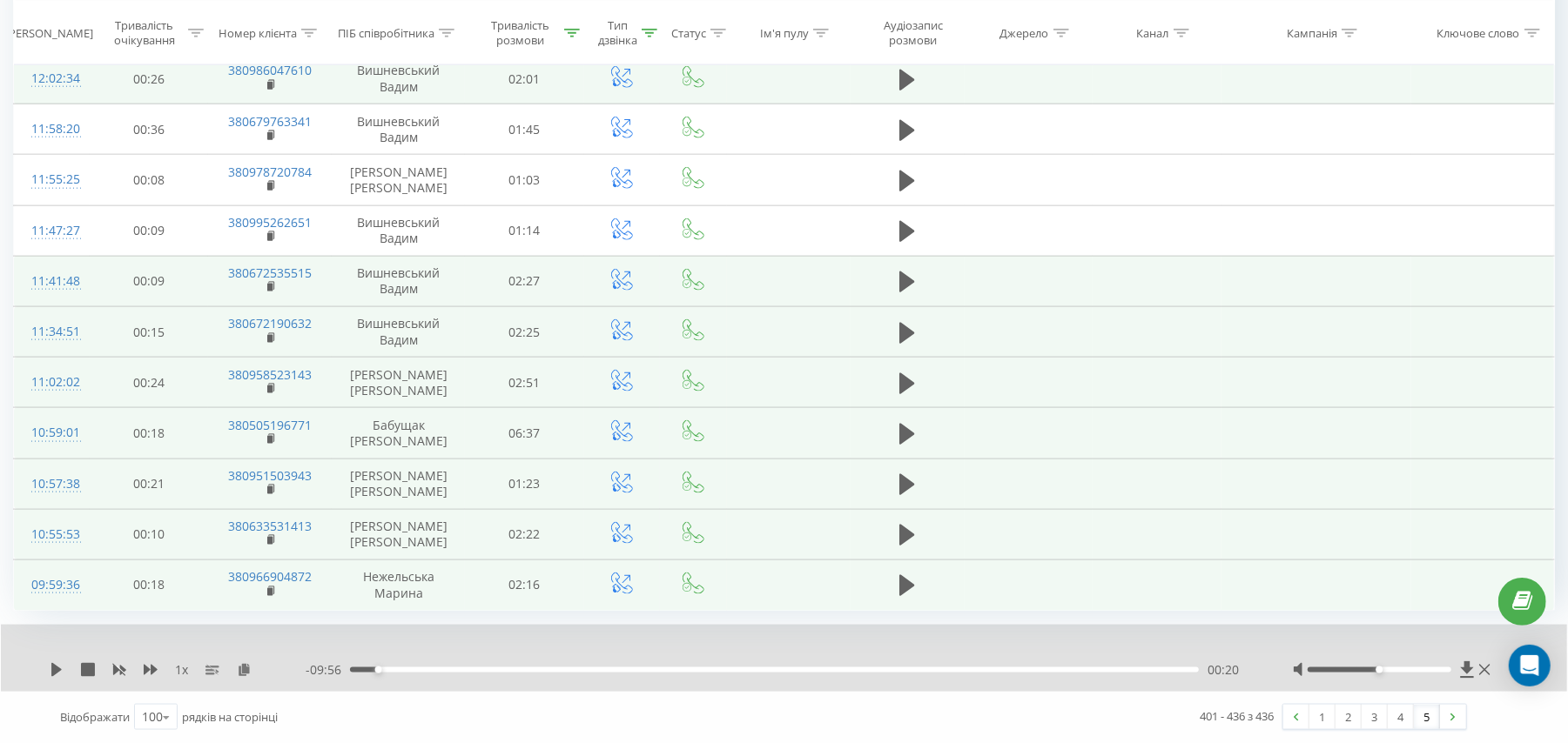
scroll to position [1484, 0]
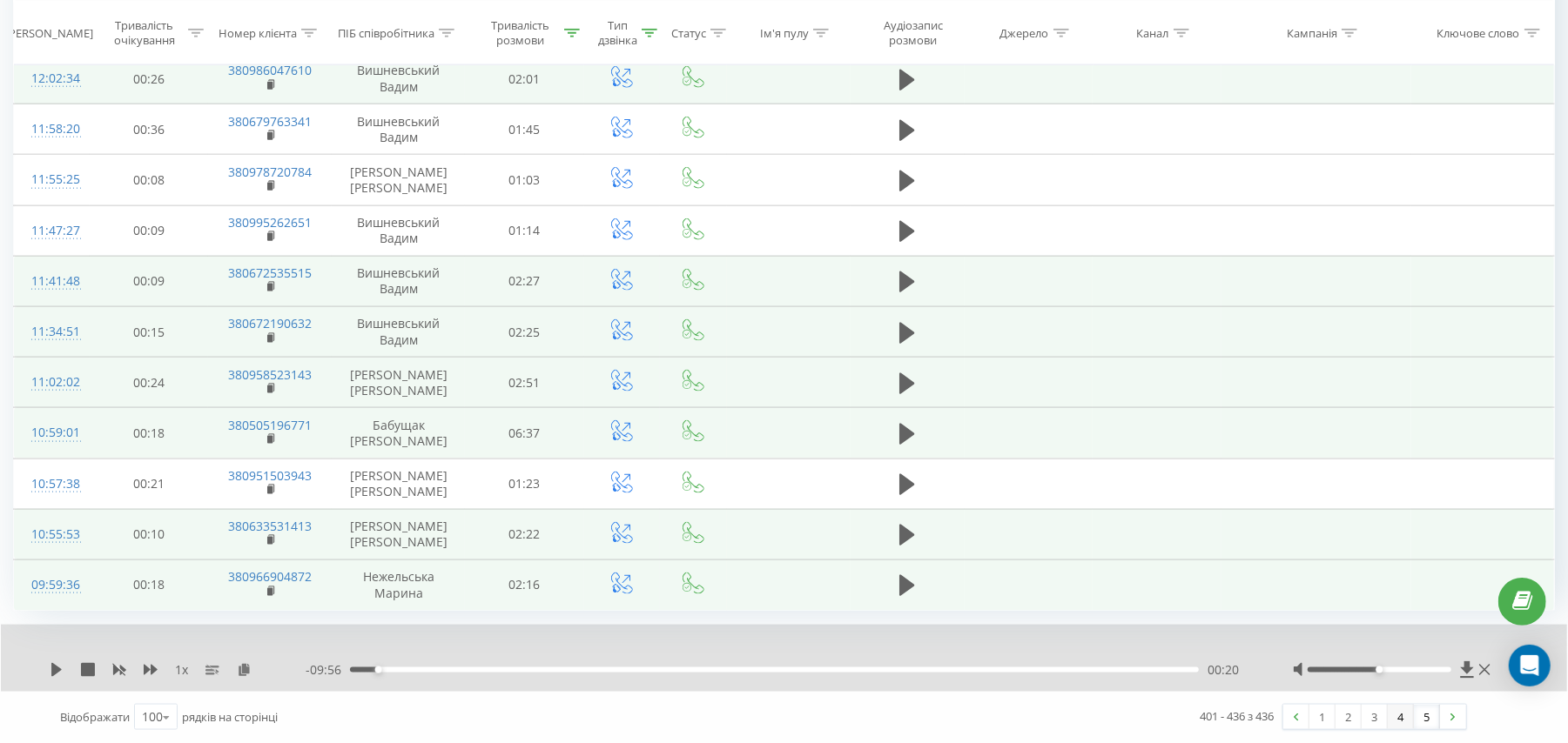
click at [1391, 722] on link "4" at bounding box center [1400, 717] width 26 height 25
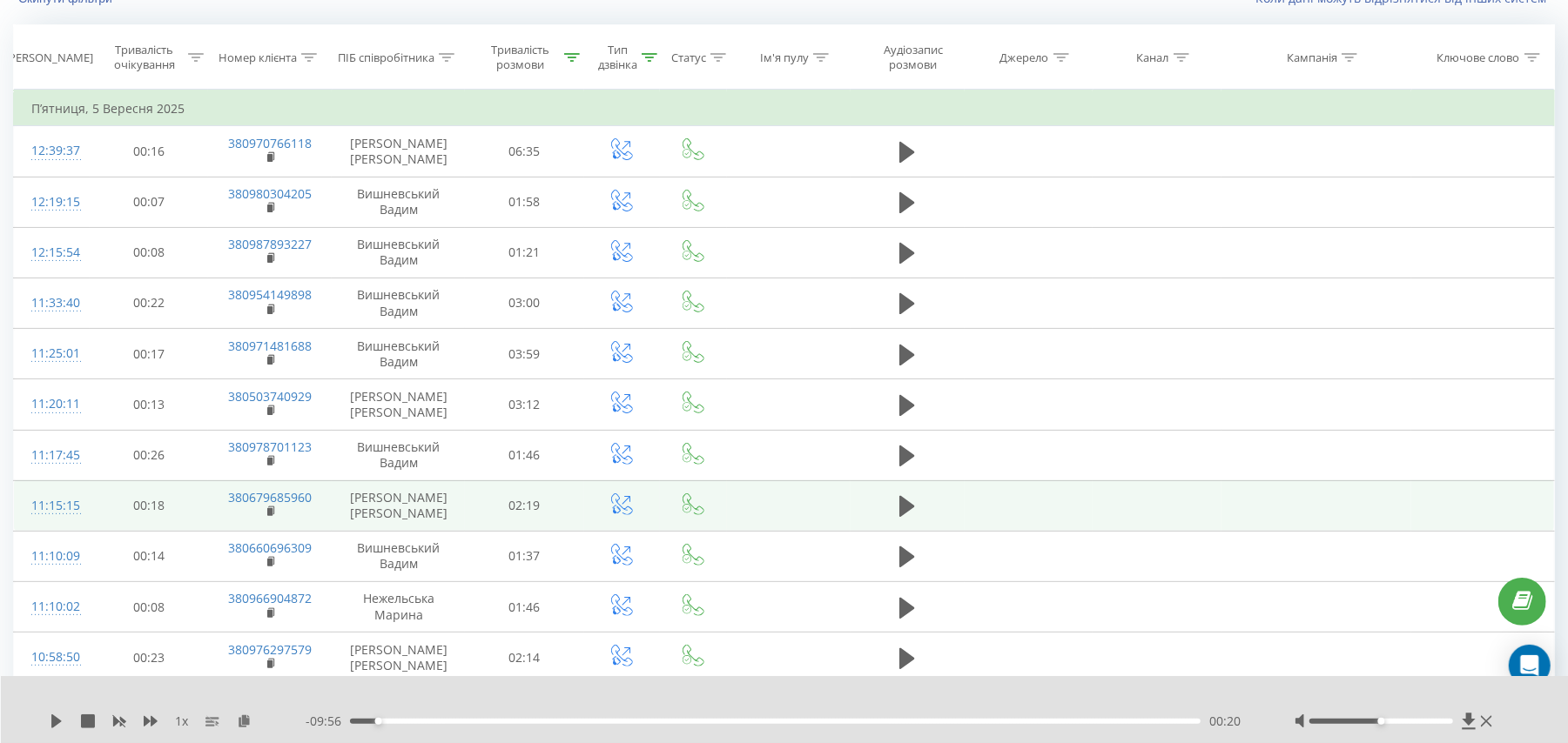
scroll to position [115, 0]
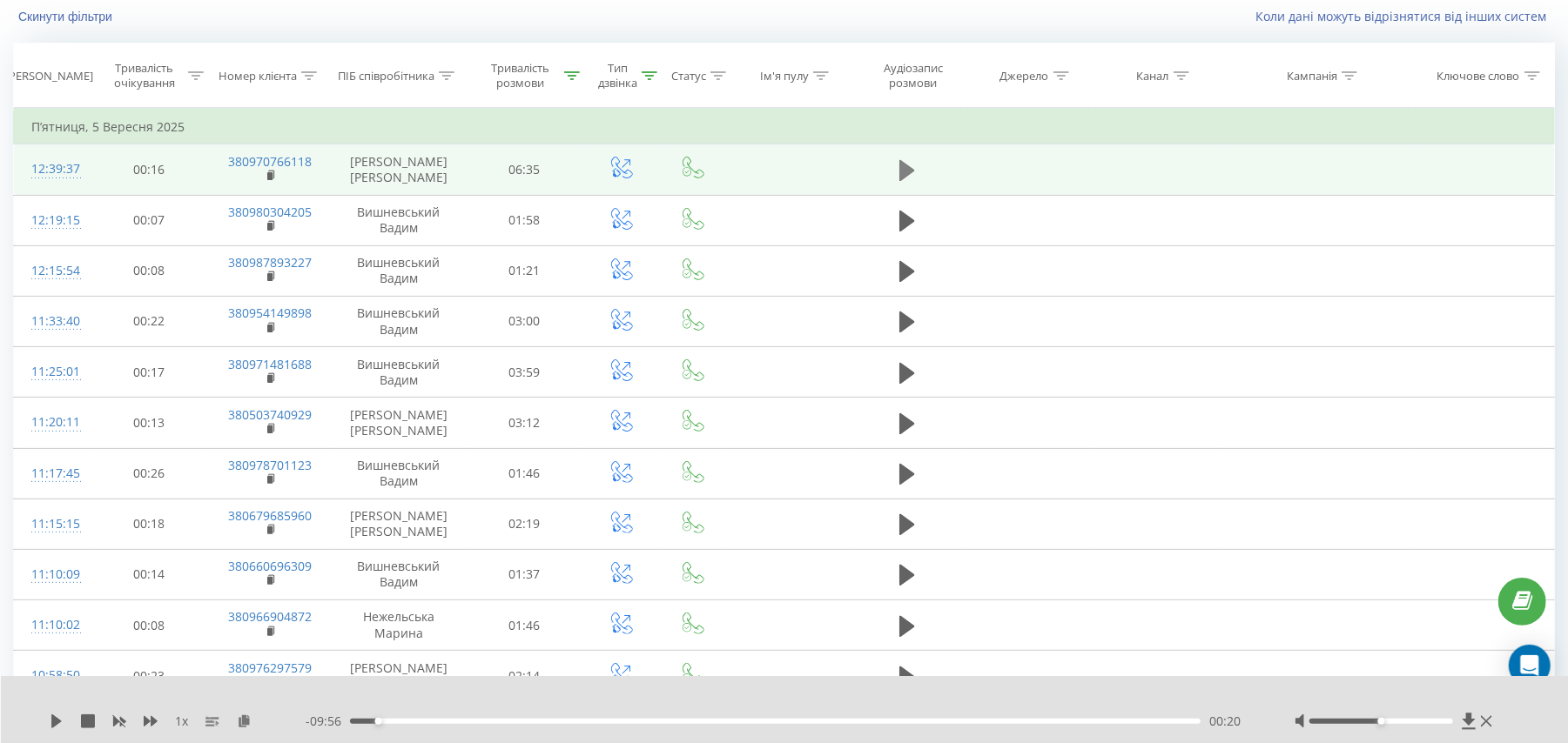
click at [900, 172] on icon at bounding box center [907, 171] width 15 height 21
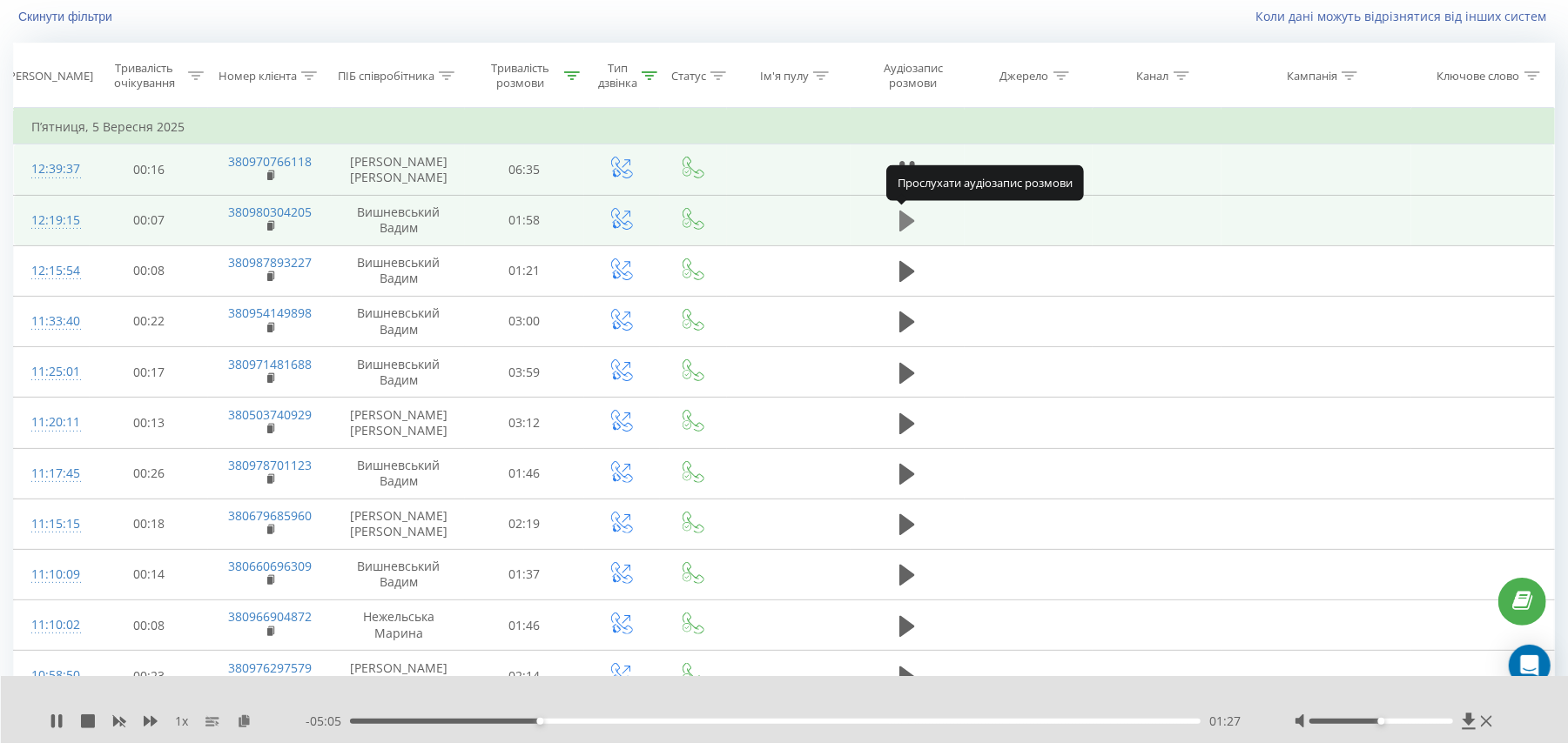
click at [906, 221] on icon at bounding box center [907, 221] width 15 height 21
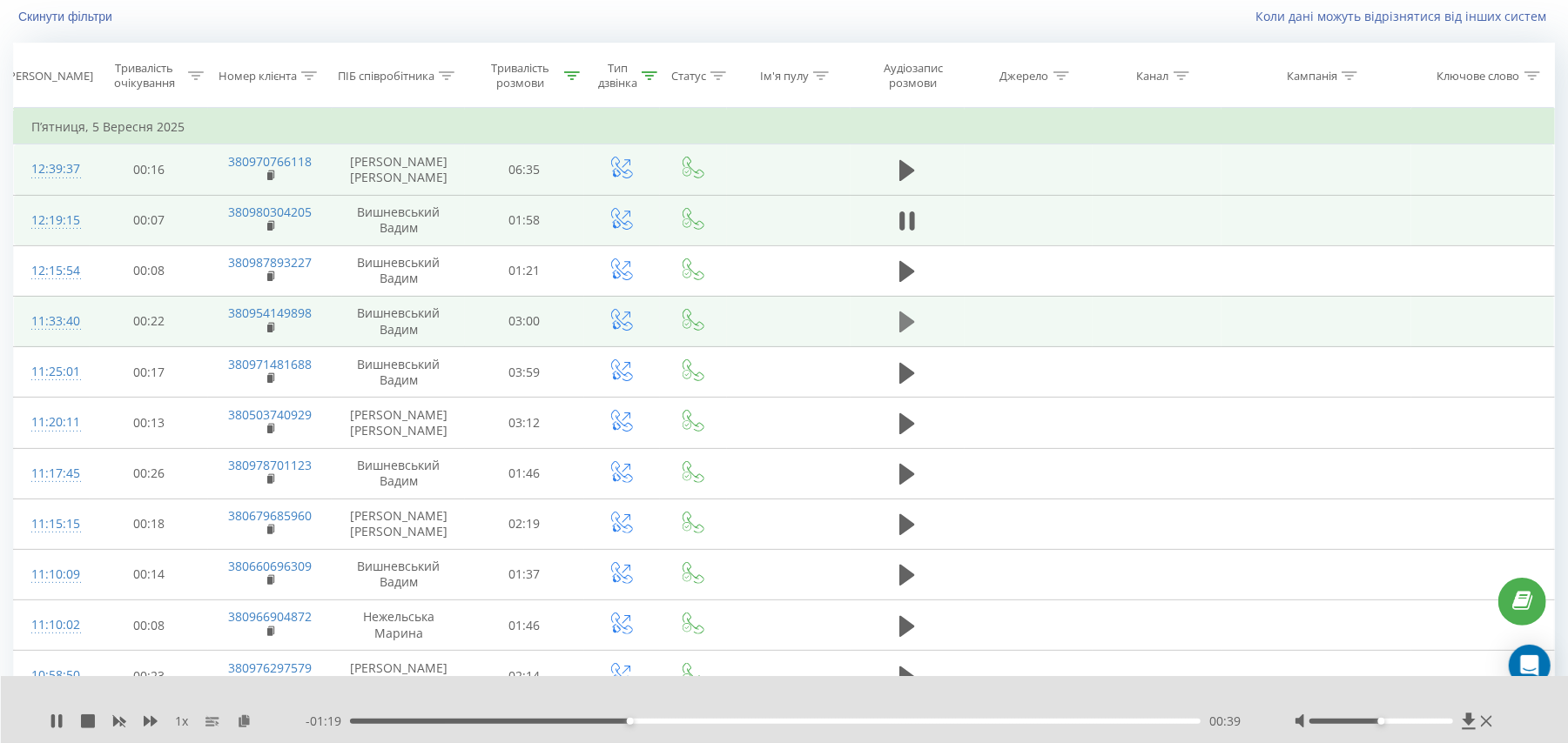
click at [909, 324] on icon at bounding box center [907, 322] width 15 height 21
click at [251, 725] on icon at bounding box center [244, 720] width 15 height 12
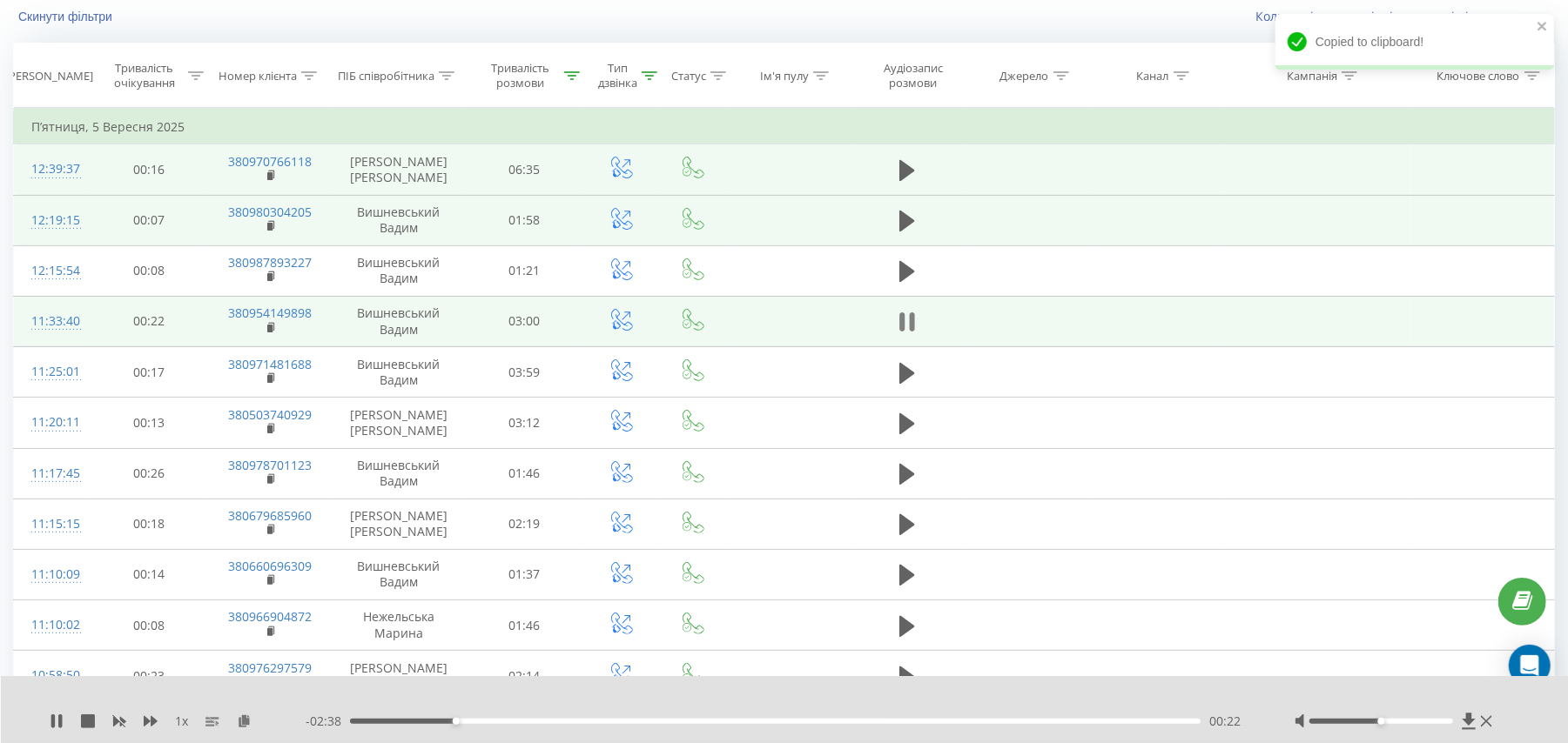
click at [909, 329] on icon at bounding box center [907, 322] width 15 height 25
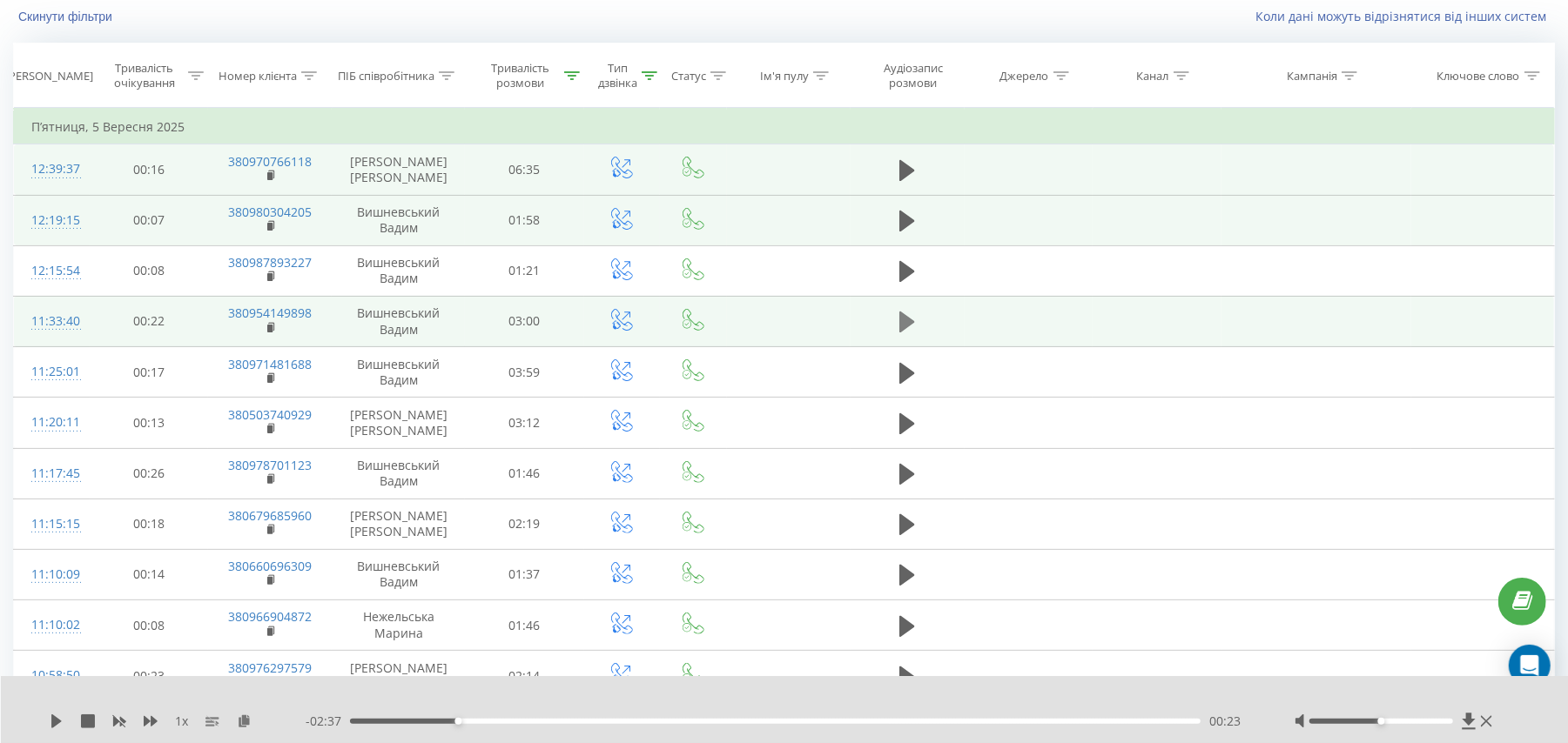
click at [901, 321] on icon at bounding box center [907, 322] width 15 height 21
click at [54, 725] on icon at bounding box center [53, 721] width 4 height 14
click at [54, 722] on icon at bounding box center [56, 721] width 10 height 14
click at [238, 722] on icon at bounding box center [244, 720] width 15 height 12
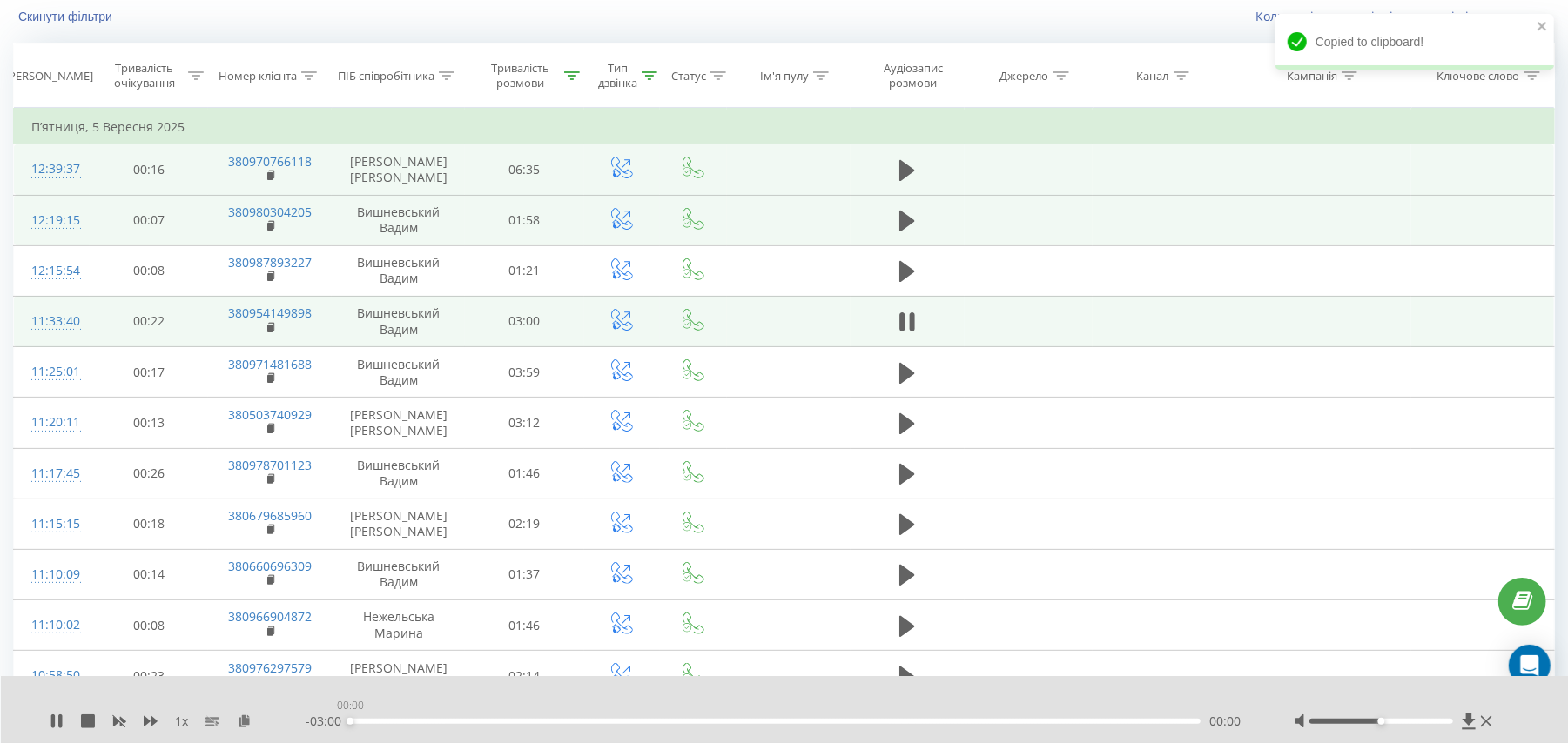
drag, startPoint x: 359, startPoint y: 722, endPoint x: 349, endPoint y: 725, distance: 10.4
click at [350, 724] on div "00:00" at bounding box center [775, 721] width 851 height 5
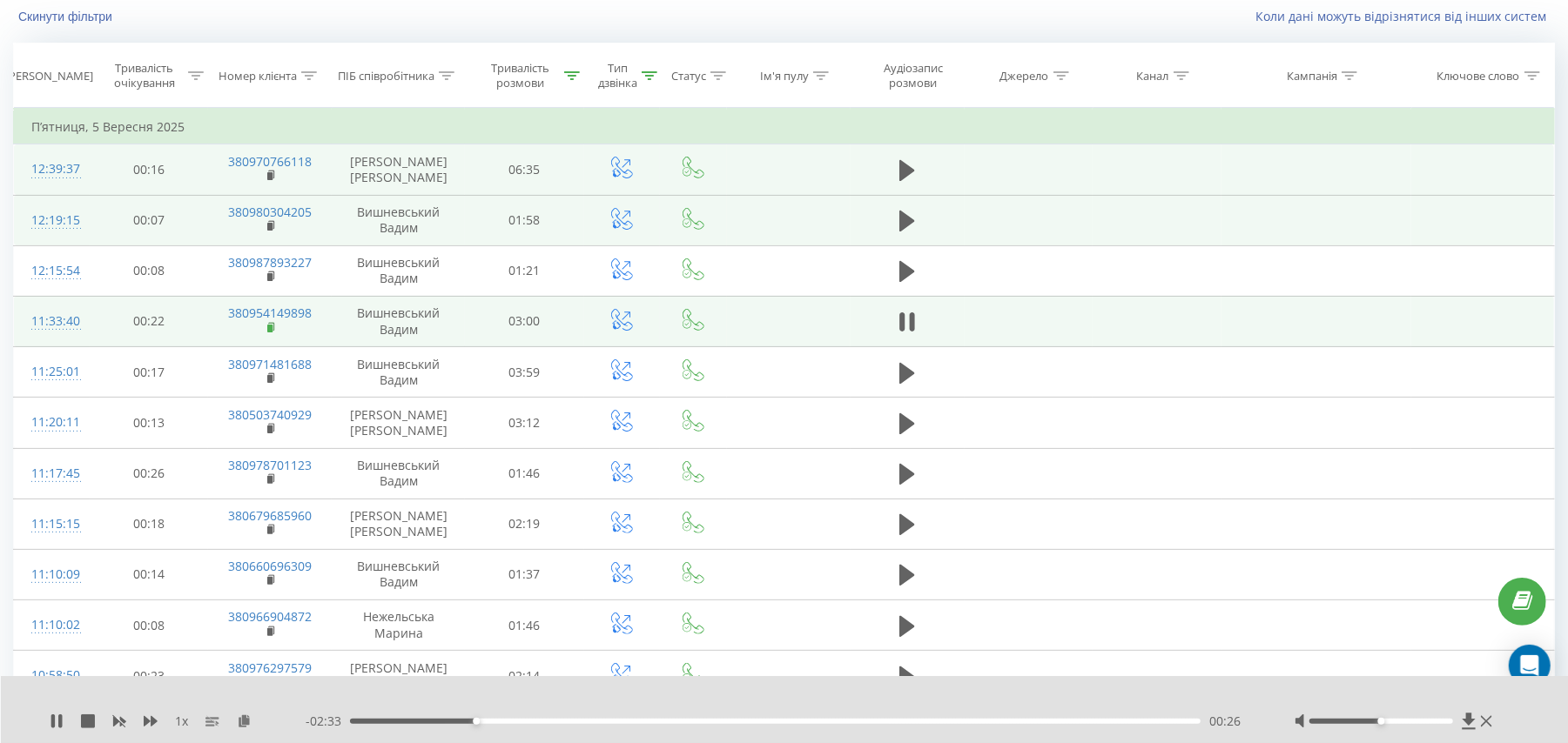
click at [274, 329] on icon at bounding box center [272, 328] width 10 height 12
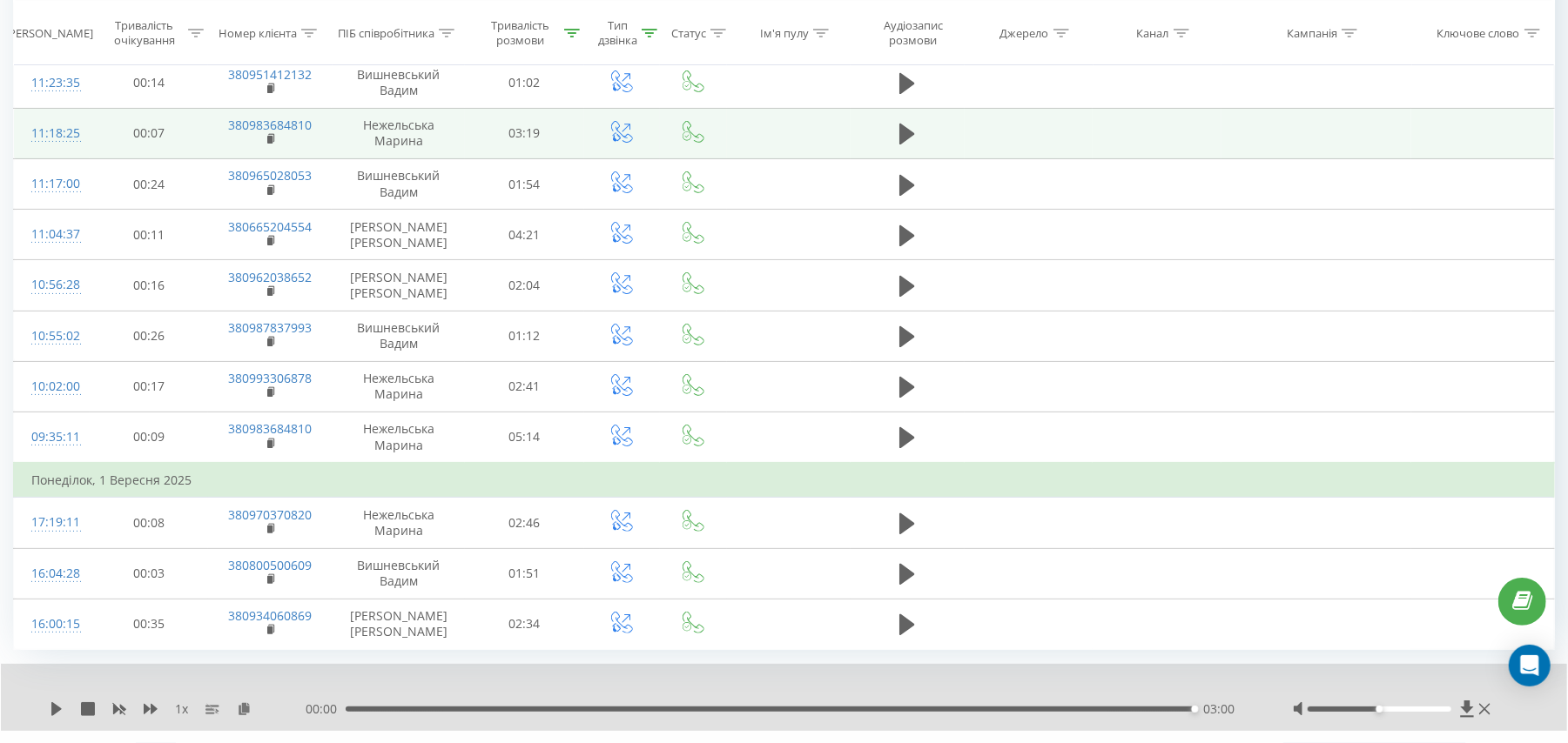
scroll to position [4881, 0]
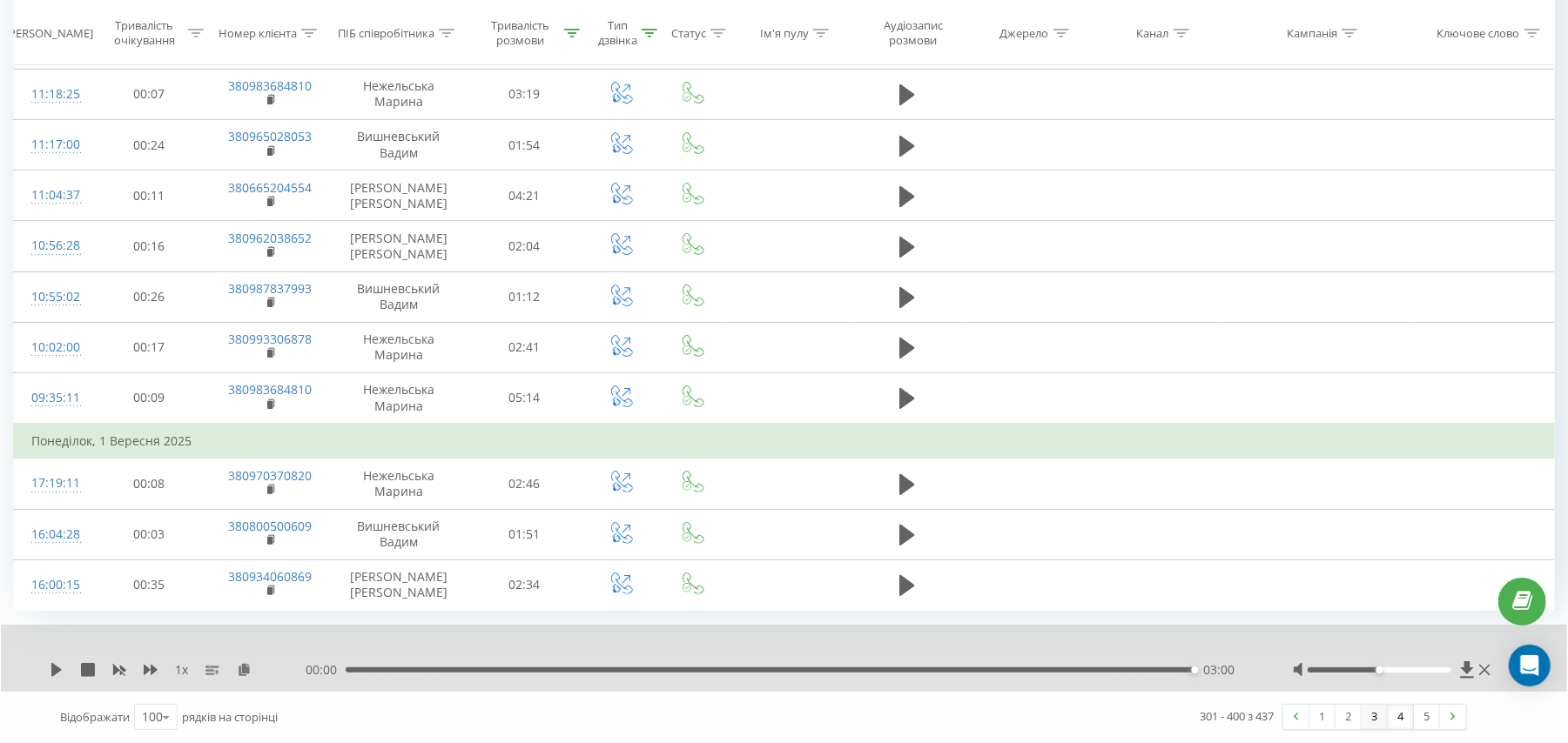
click at [1369, 712] on link "3" at bounding box center [1373, 717] width 26 height 25
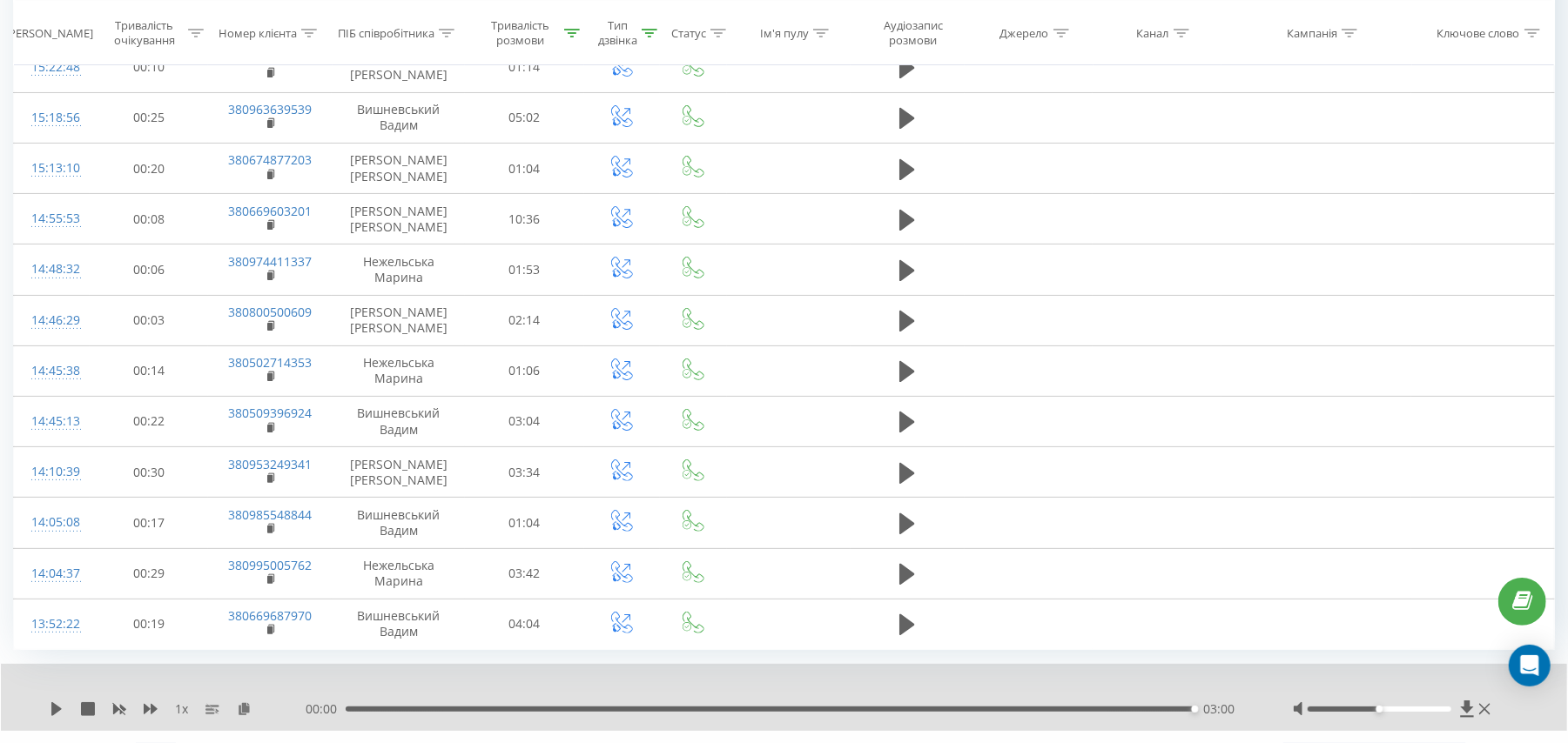
scroll to position [4881, 0]
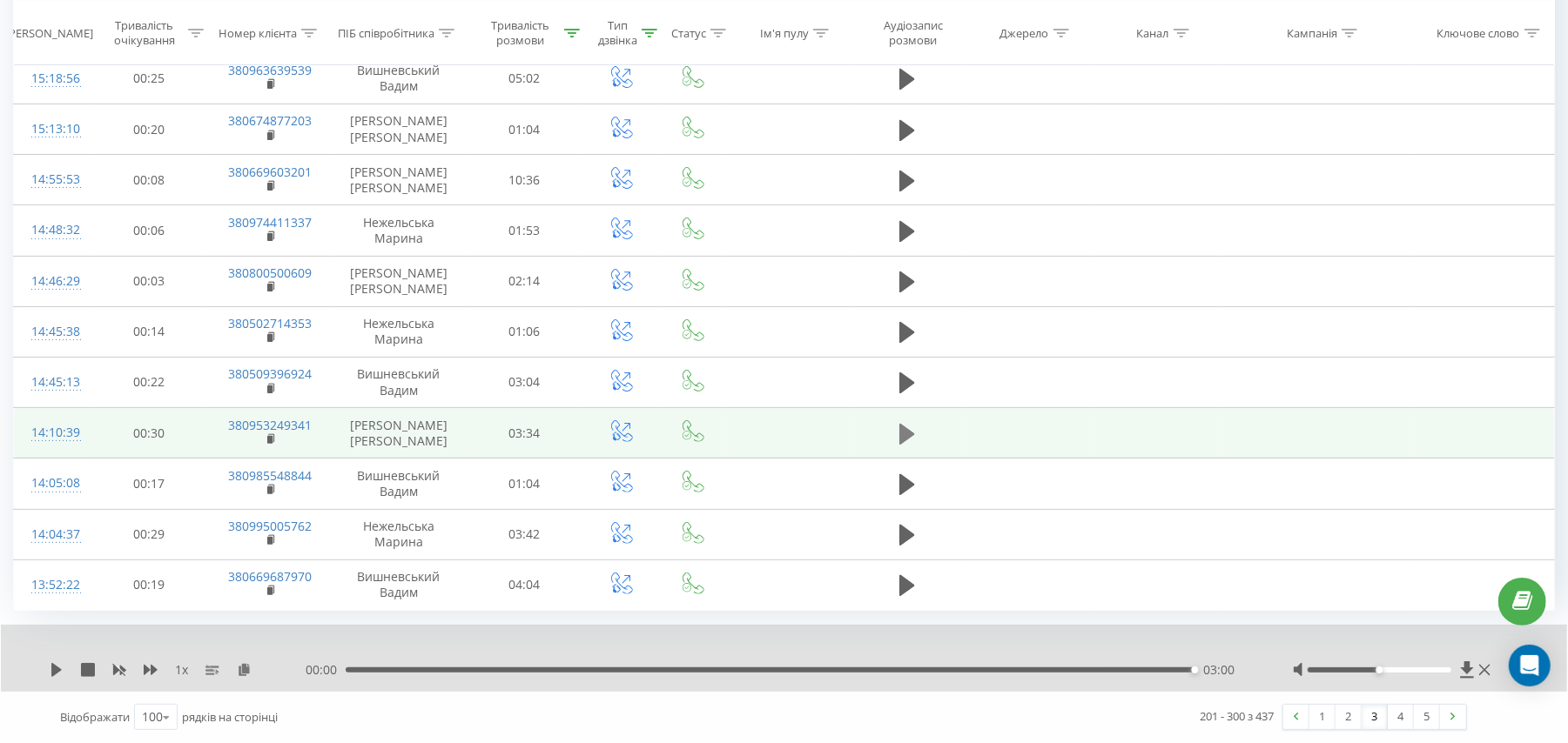
click at [907, 433] on icon at bounding box center [907, 434] width 15 height 21
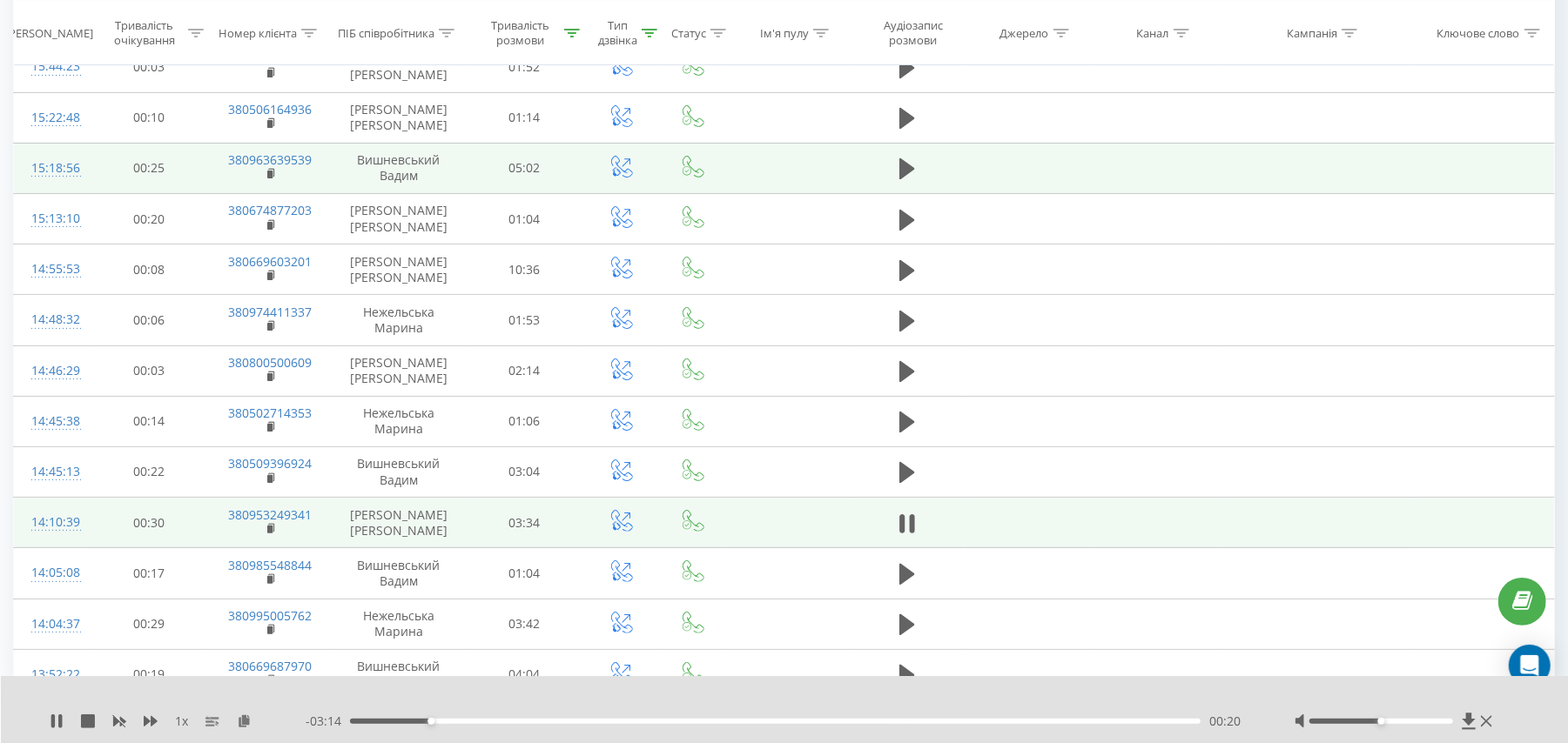
scroll to position [4649, 0]
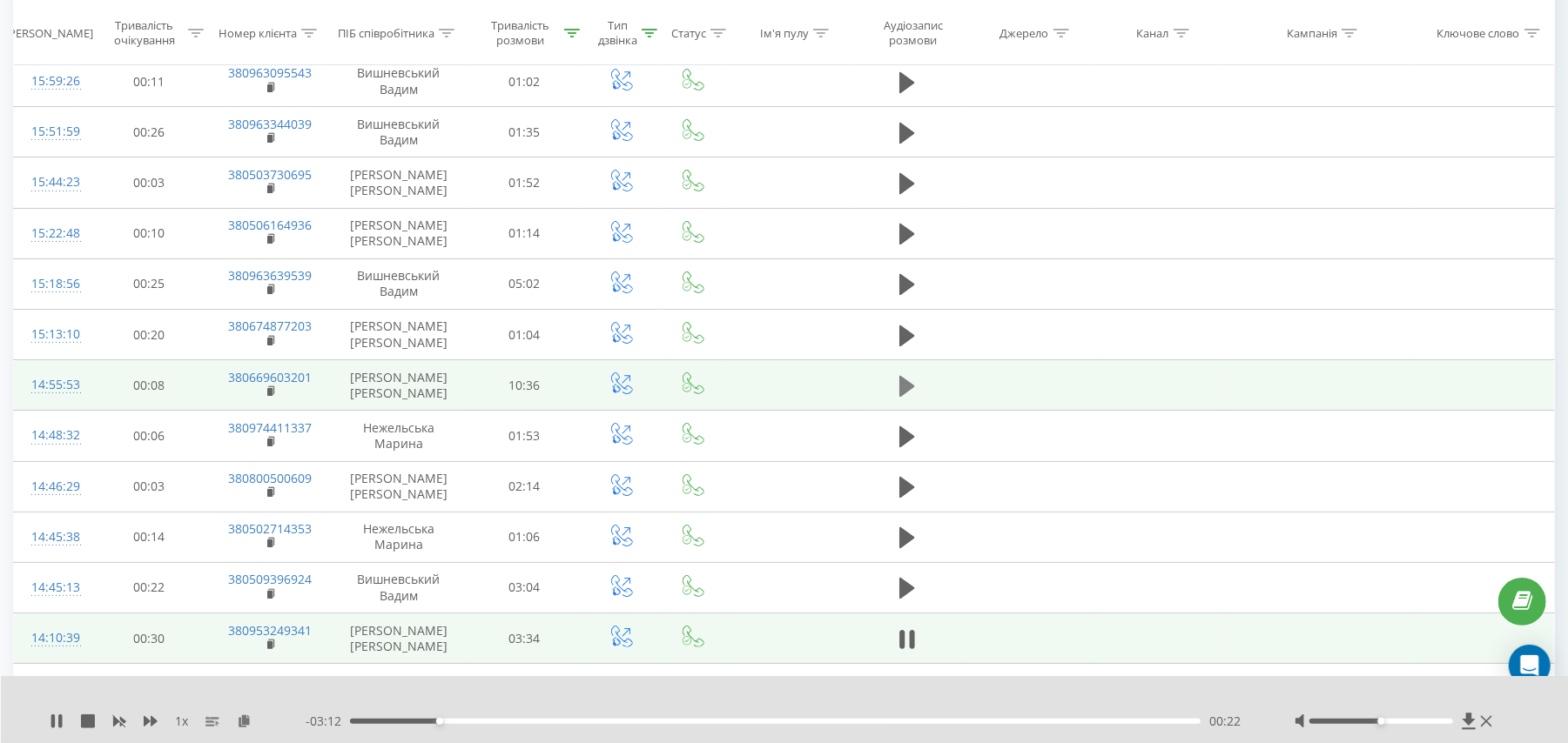
click at [899, 399] on icon at bounding box center [907, 386] width 15 height 25
click at [269, 396] on rect at bounding box center [269, 392] width 5 height 8
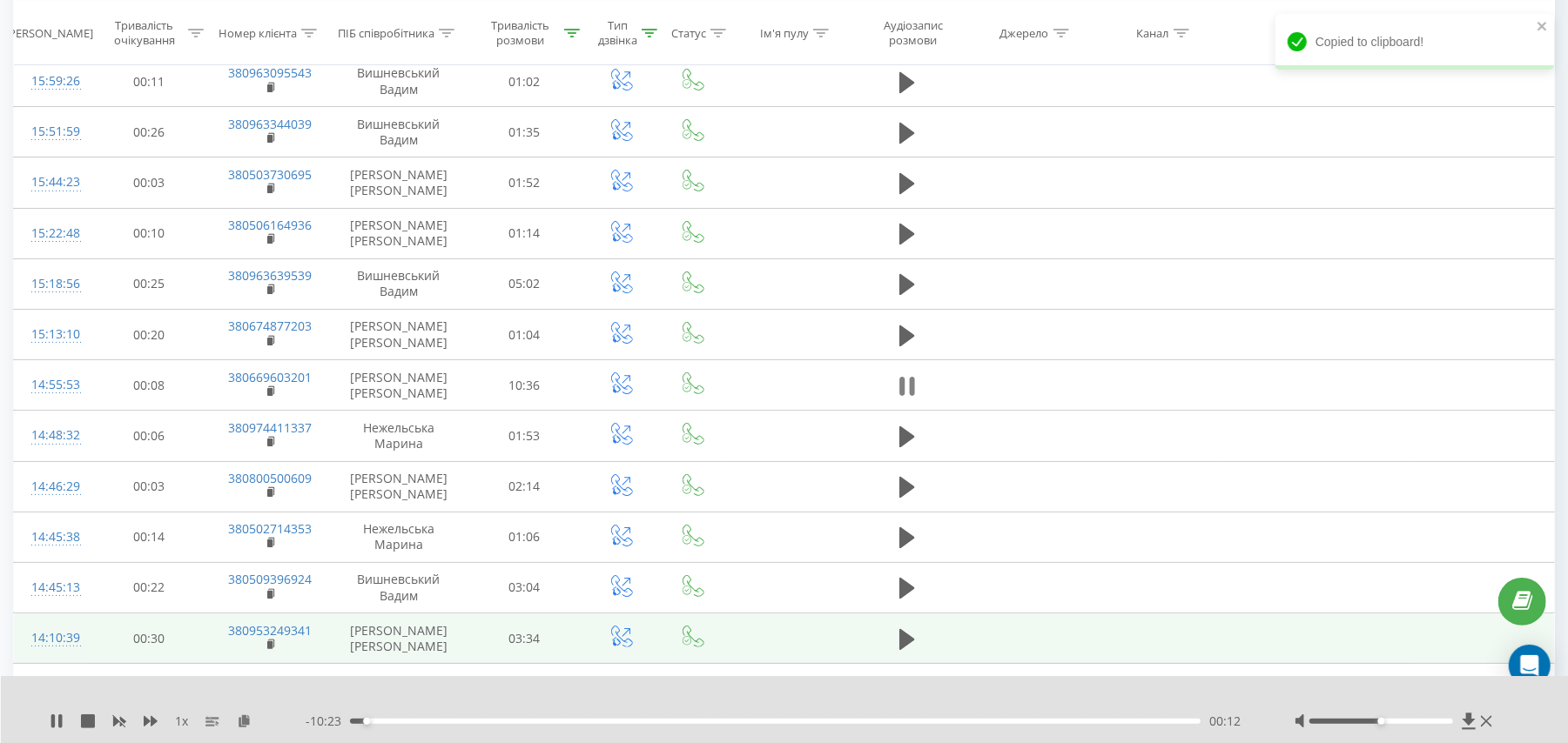
click at [911, 396] on icon at bounding box center [912, 386] width 5 height 19
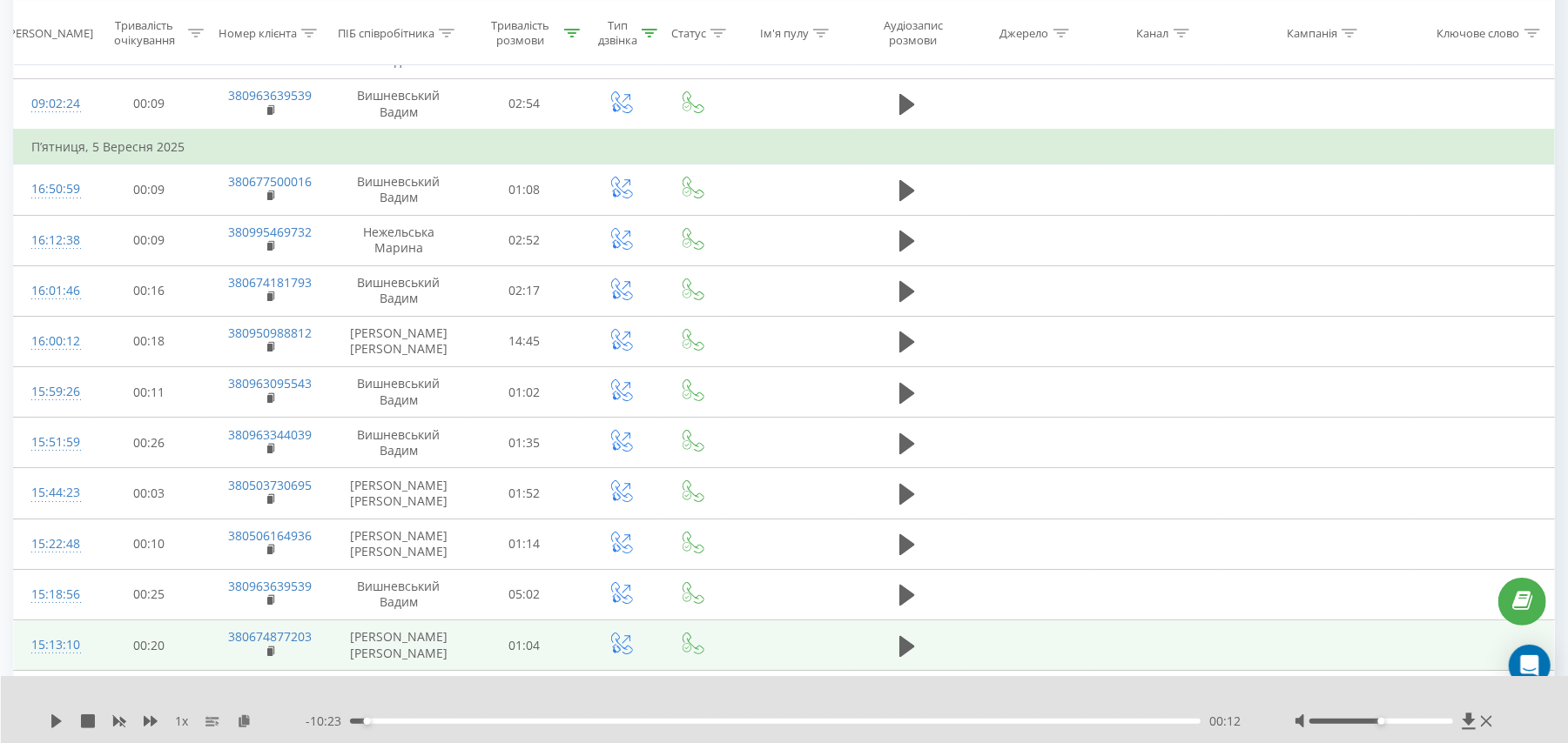
scroll to position [4416, 0]
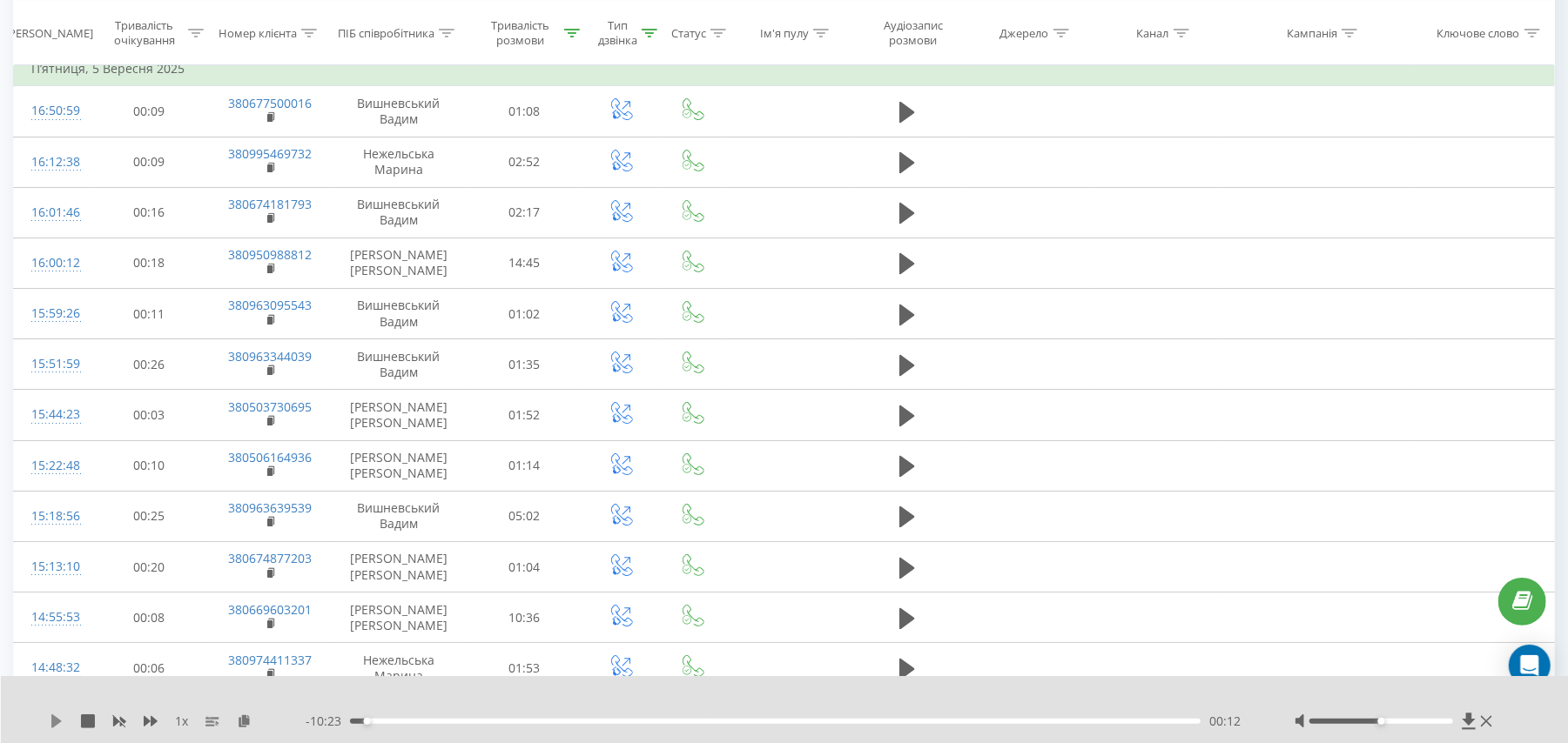
click at [56, 719] on icon at bounding box center [56, 721] width 10 height 14
drag, startPoint x: 365, startPoint y: 724, endPoint x: 350, endPoint y: 724, distance: 15.0
click at [350, 724] on div "00:00" at bounding box center [350, 721] width 7 height 7
click at [906, 631] on icon at bounding box center [907, 619] width 15 height 25
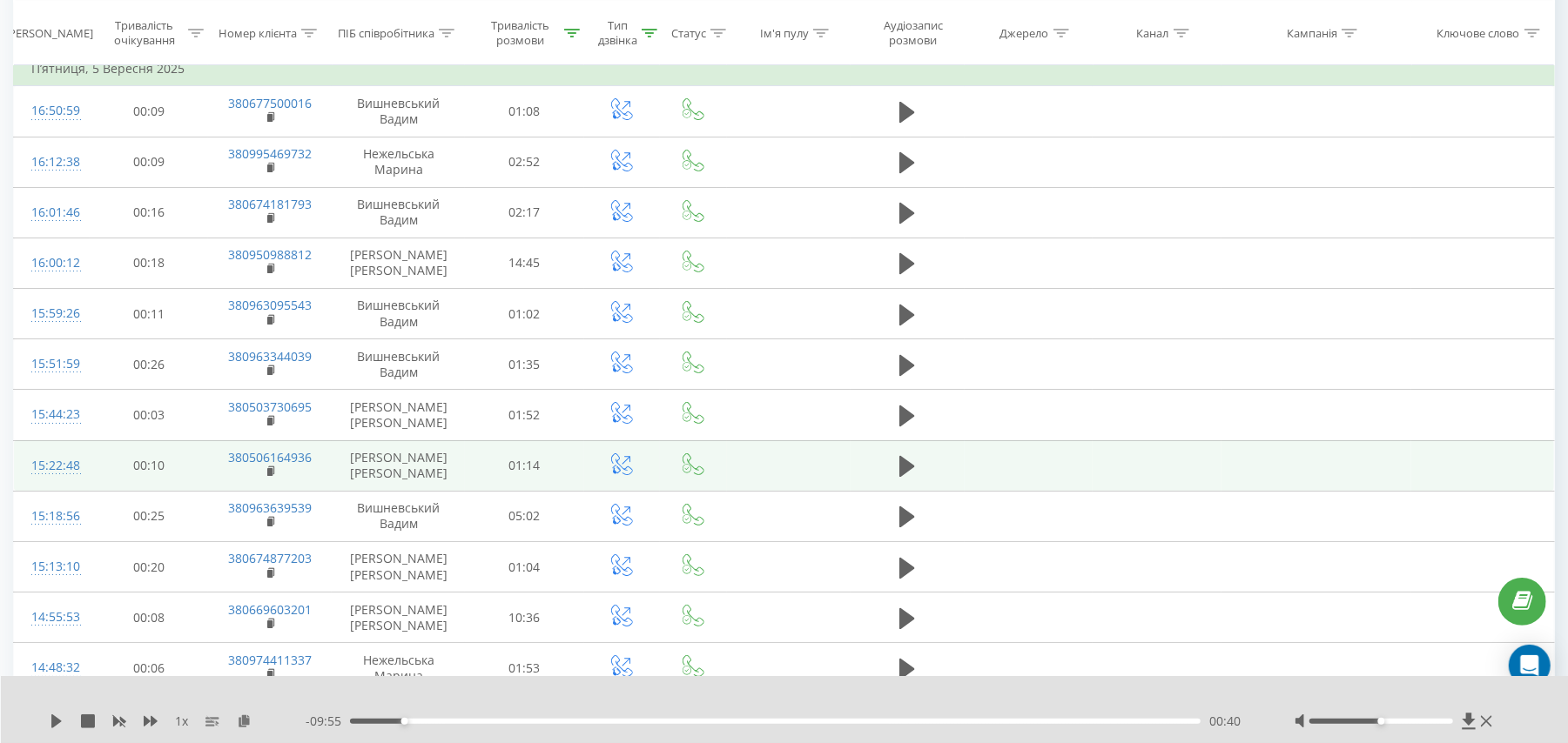
scroll to position [4533, 0]
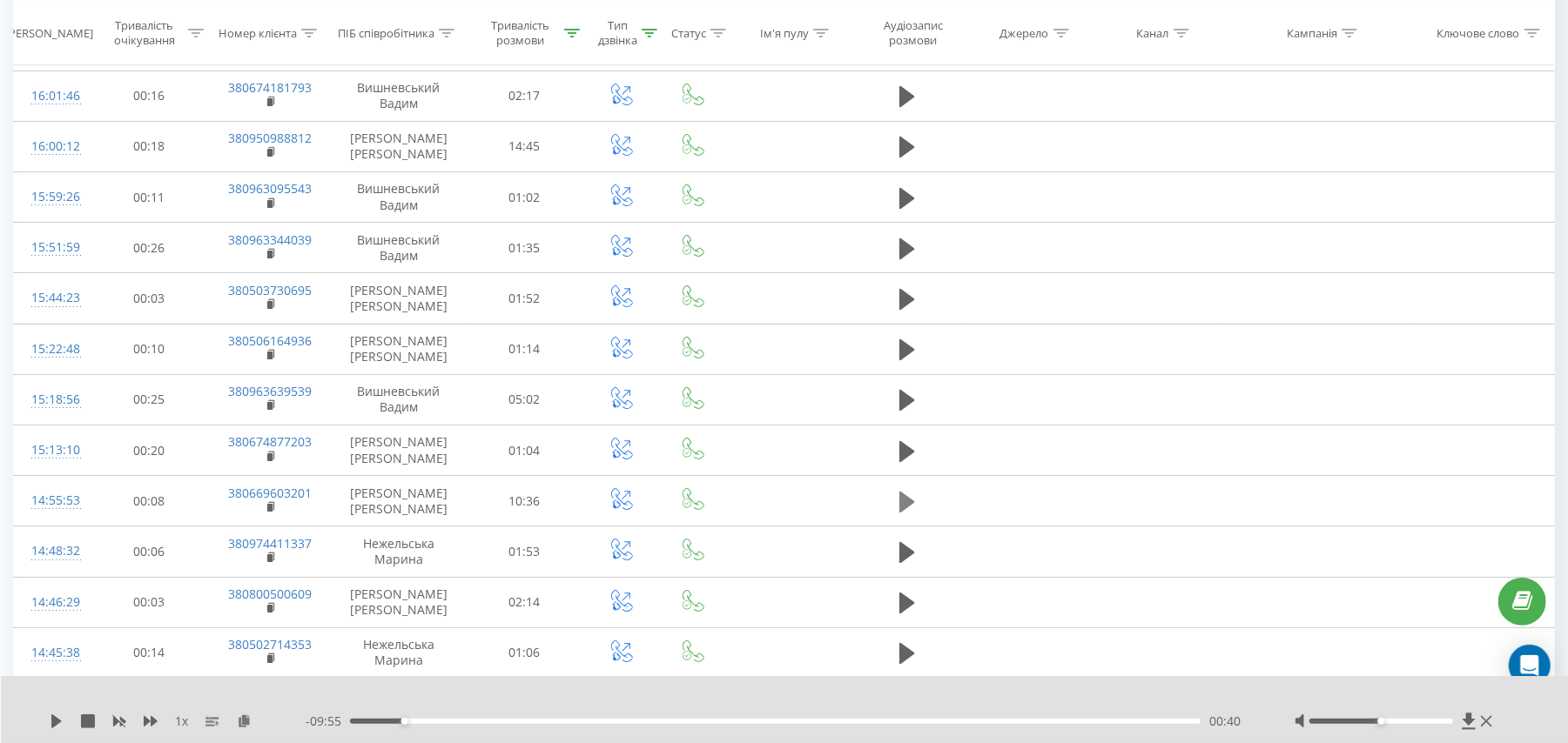
click at [907, 513] on icon at bounding box center [907, 503] width 15 height 21
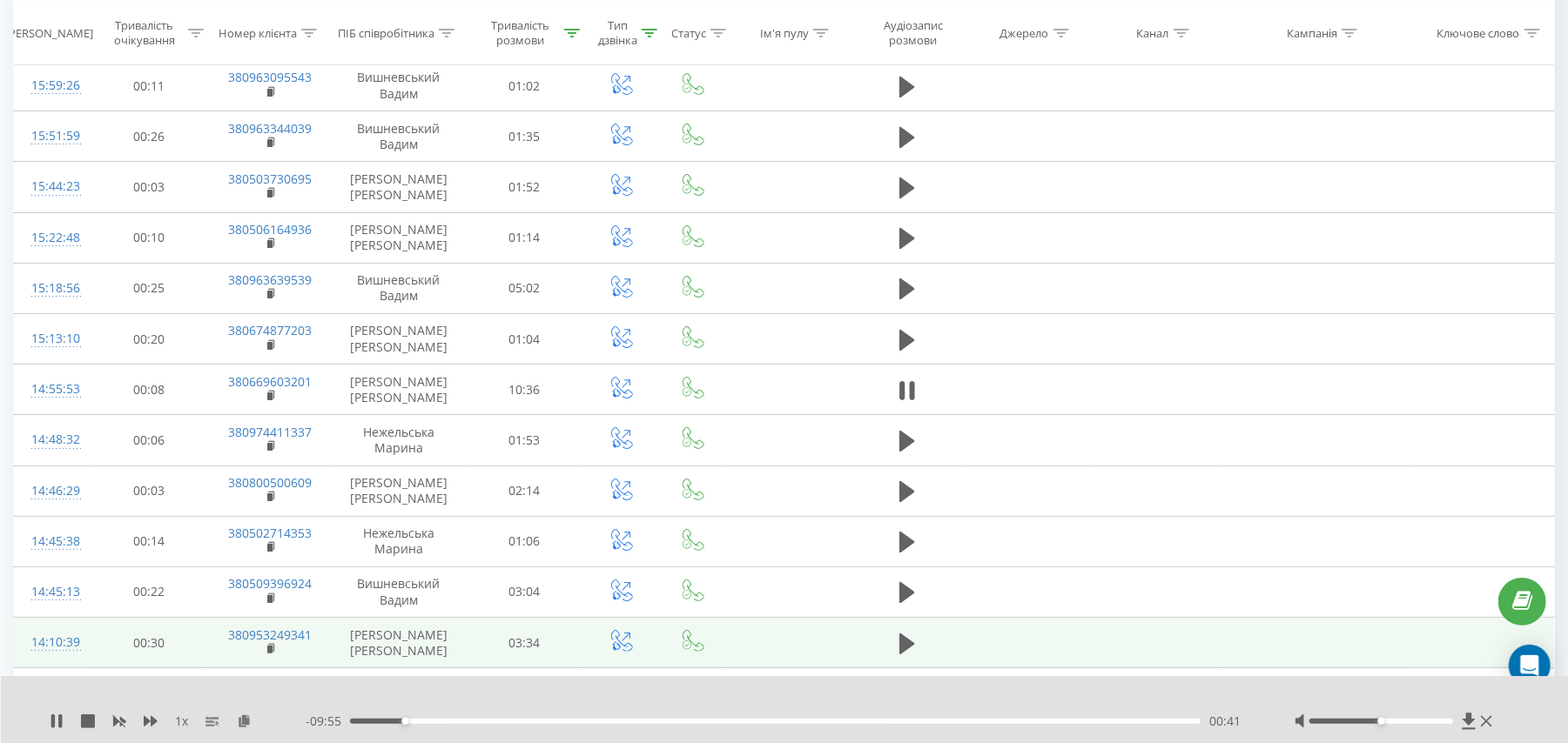
scroll to position [4649, 0]
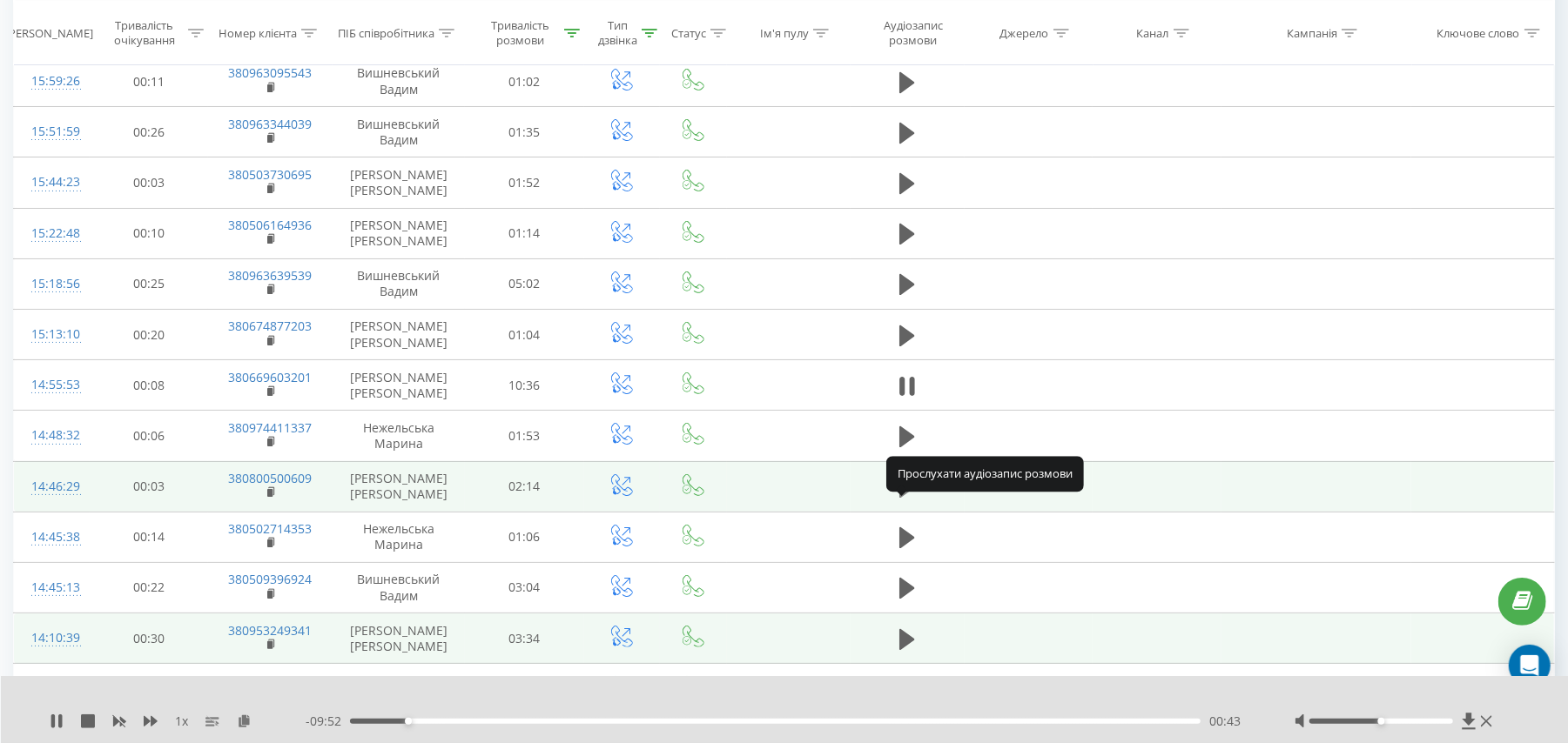
click at [906, 498] on icon at bounding box center [907, 487] width 15 height 21
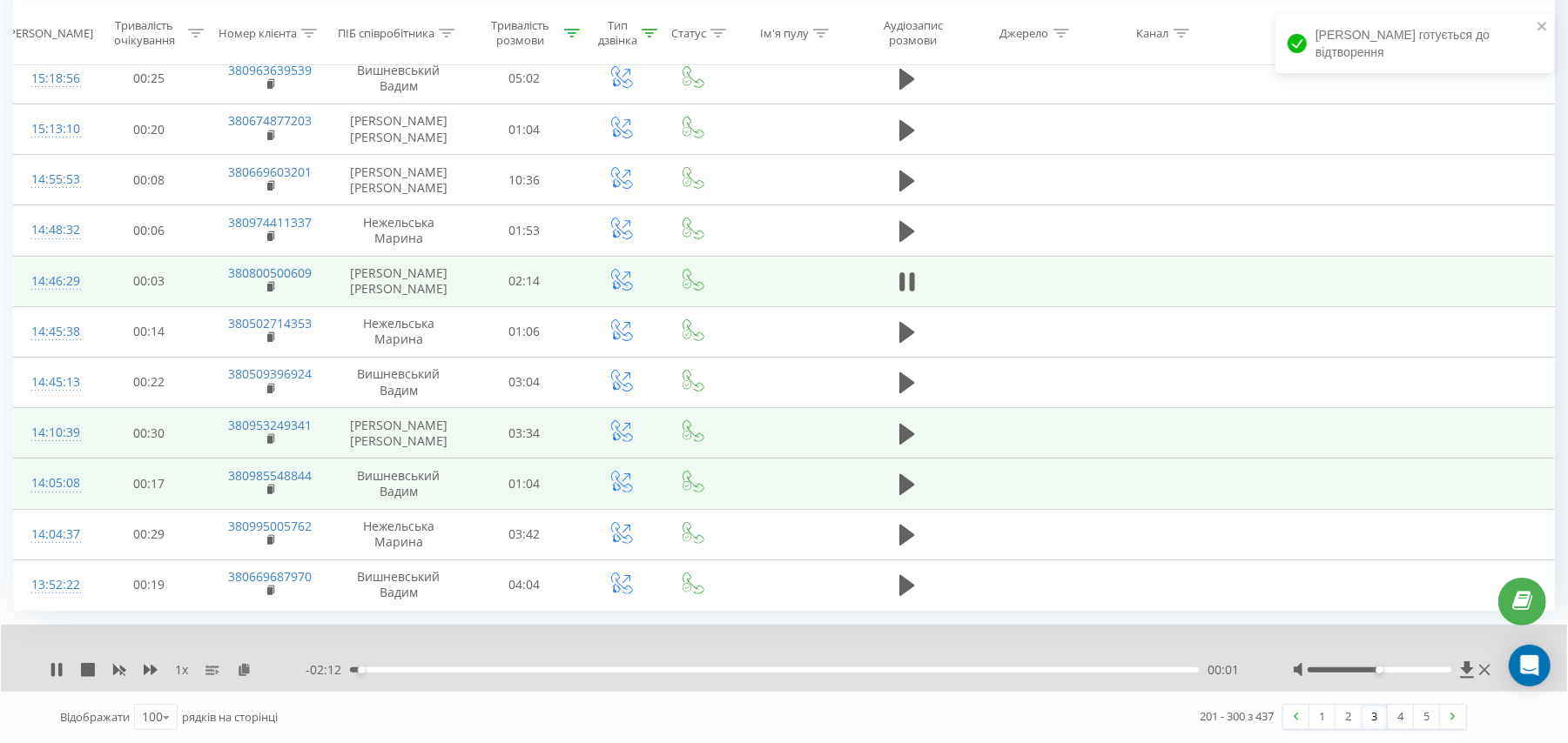
scroll to position [4881, 0]
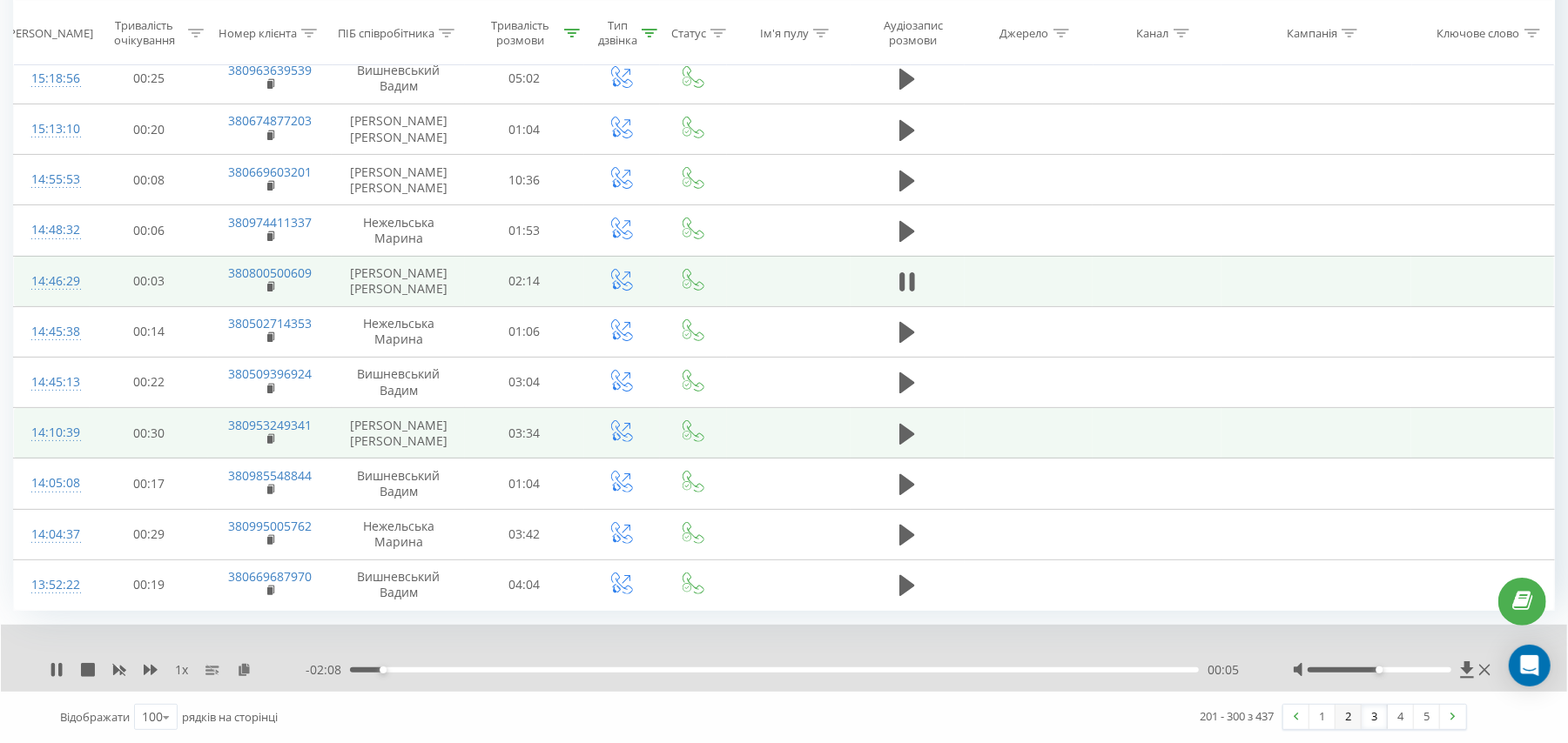
click at [1351, 714] on link "2" at bounding box center [1348, 717] width 26 height 25
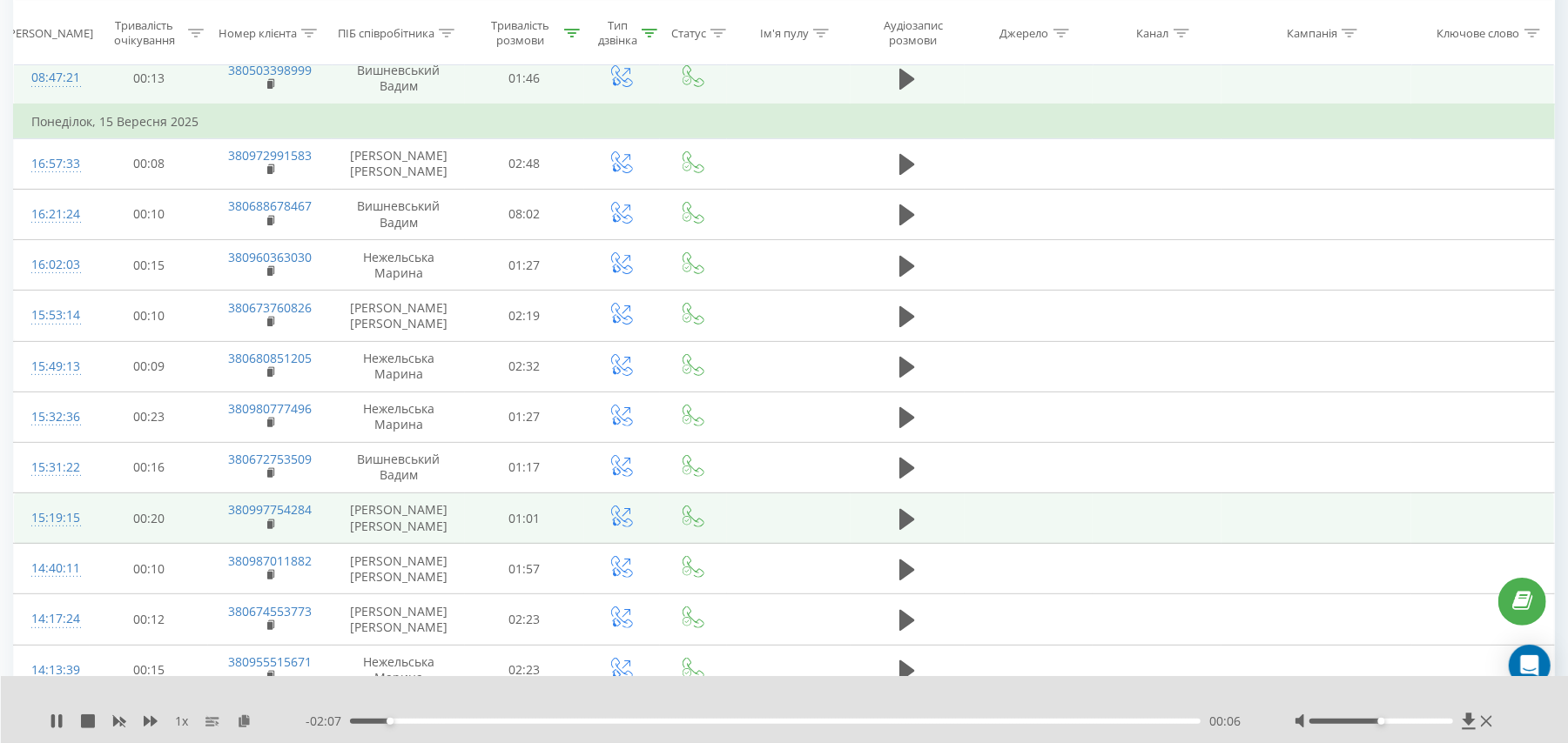
scroll to position [115, 0]
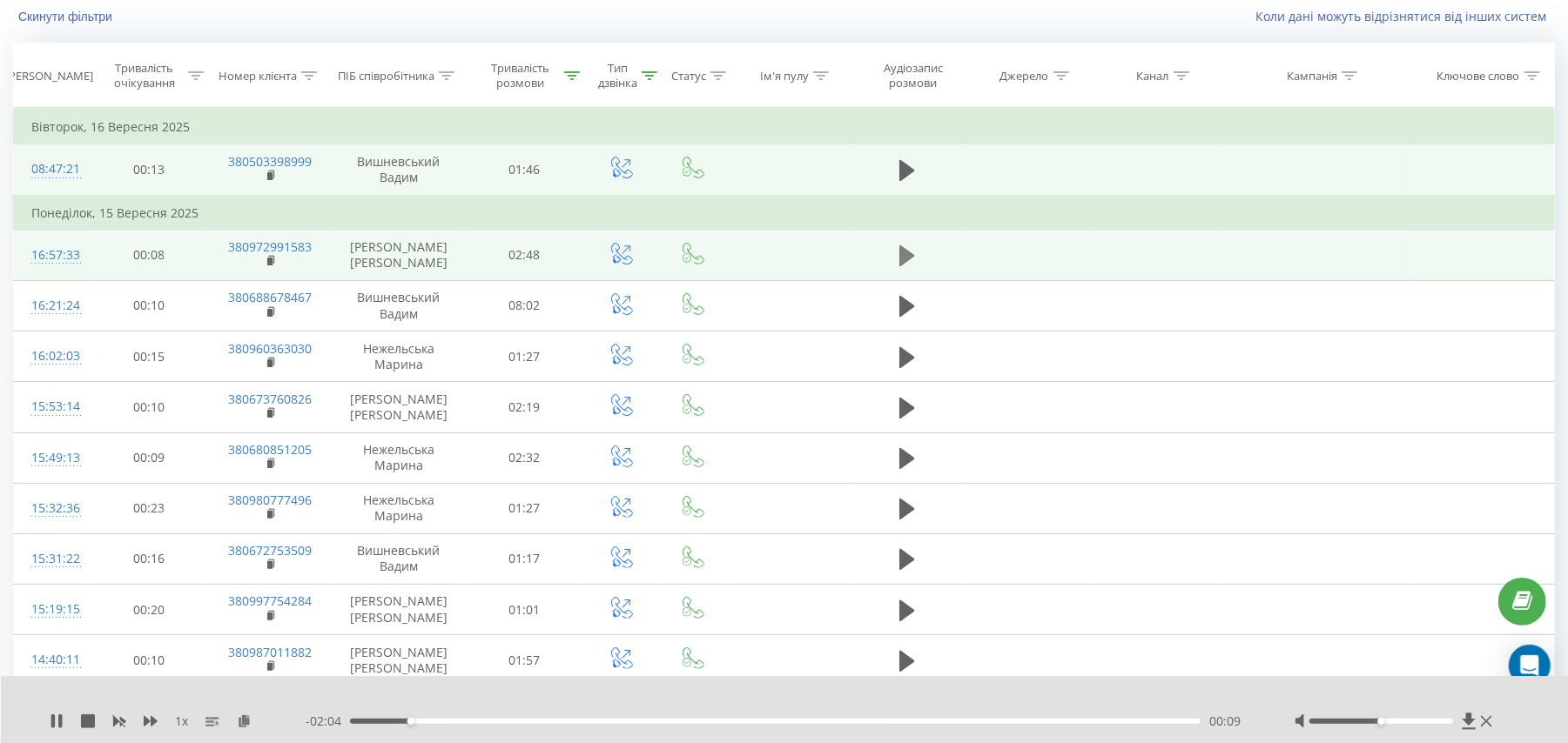
click at [905, 256] on icon at bounding box center [907, 256] width 15 height 21
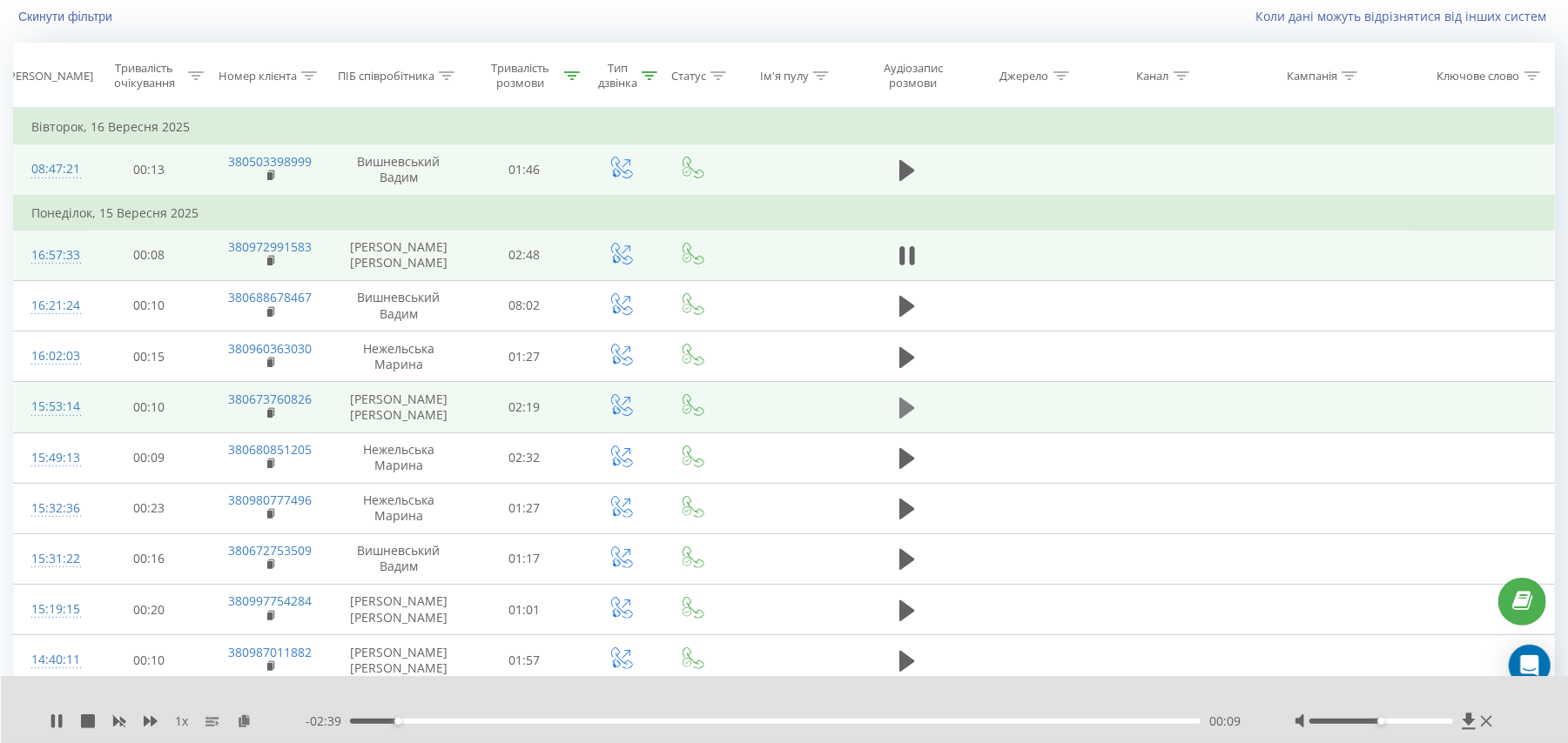
click at [909, 407] on icon at bounding box center [907, 408] width 15 height 21
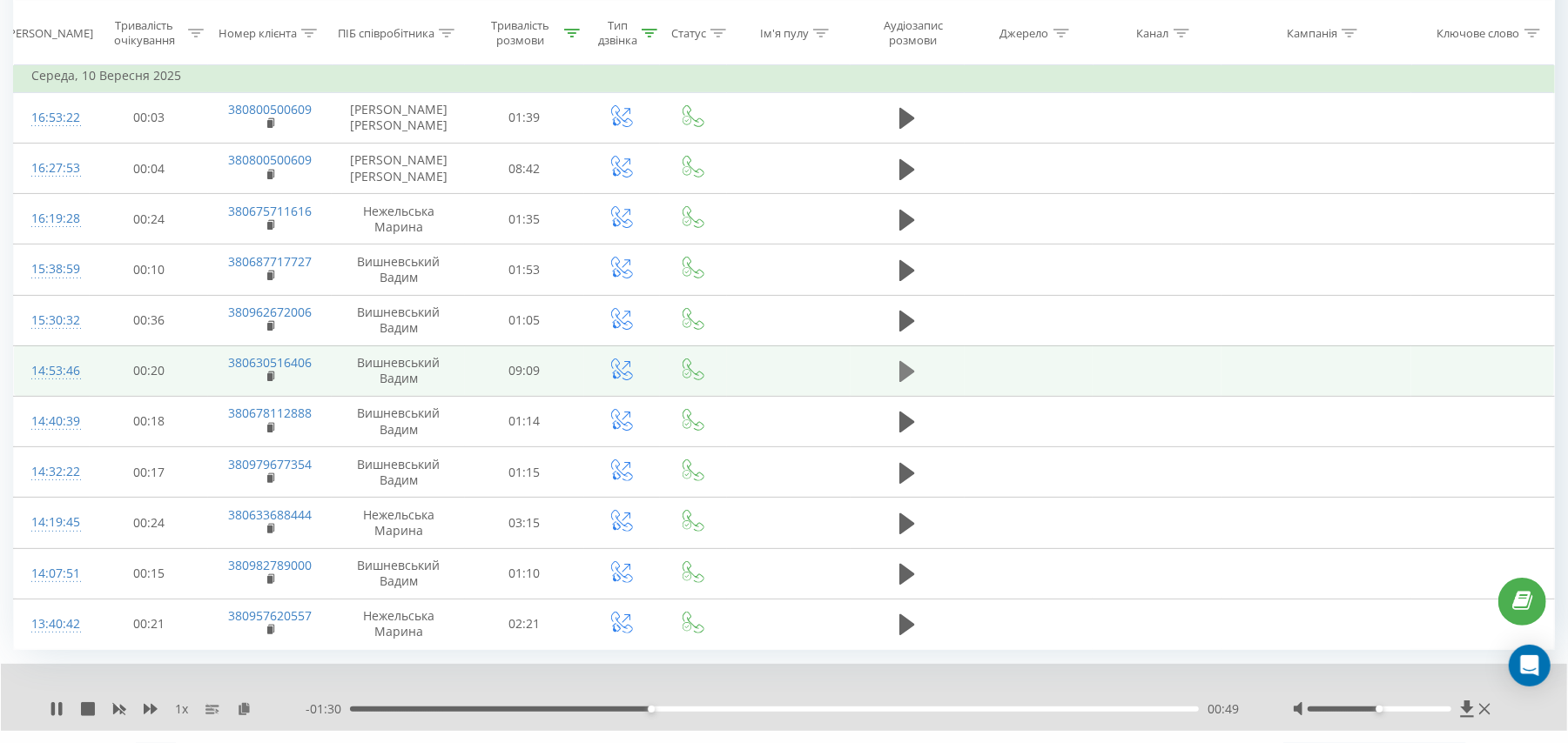
scroll to position [4881, 0]
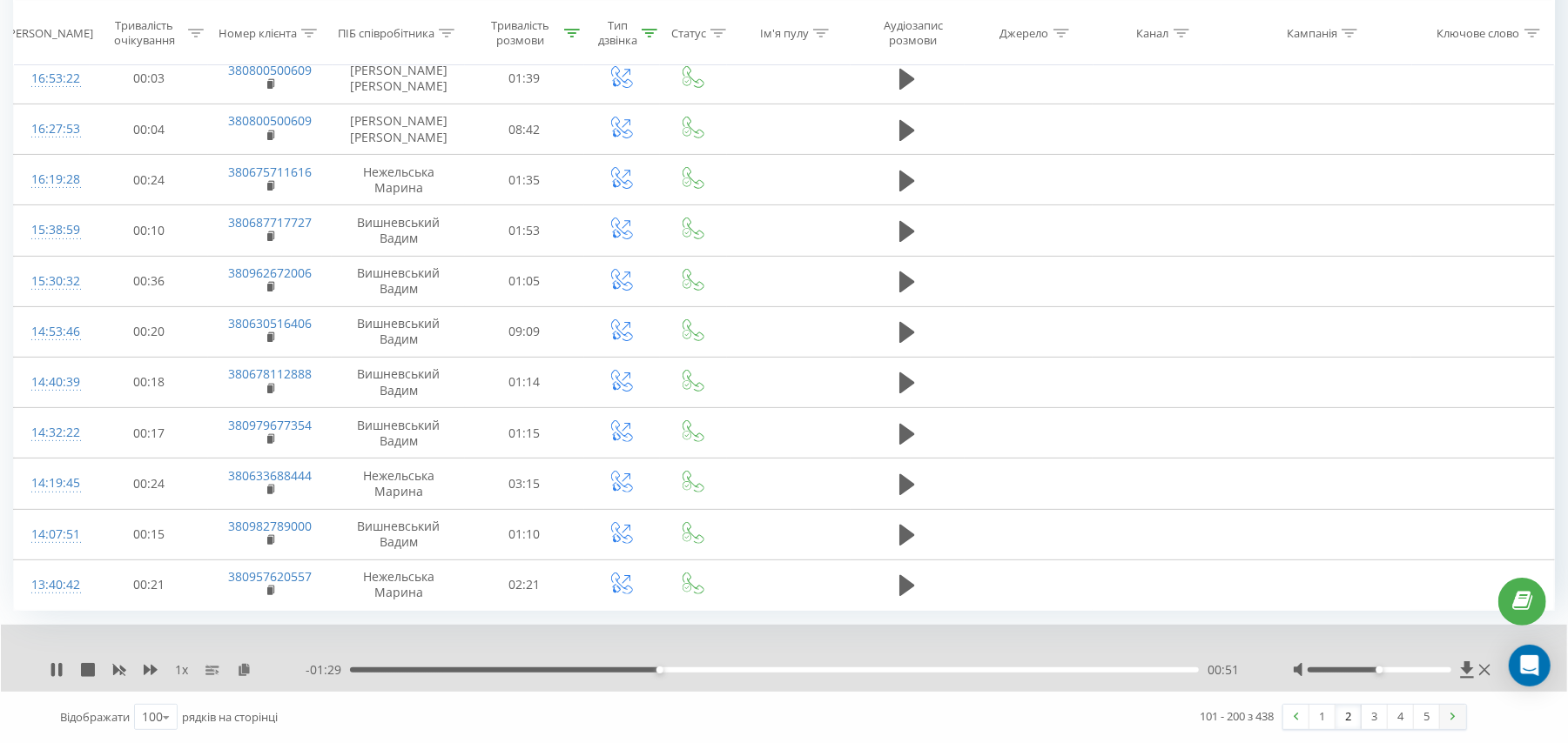
click at [1463, 715] on link at bounding box center [1452, 717] width 26 height 25
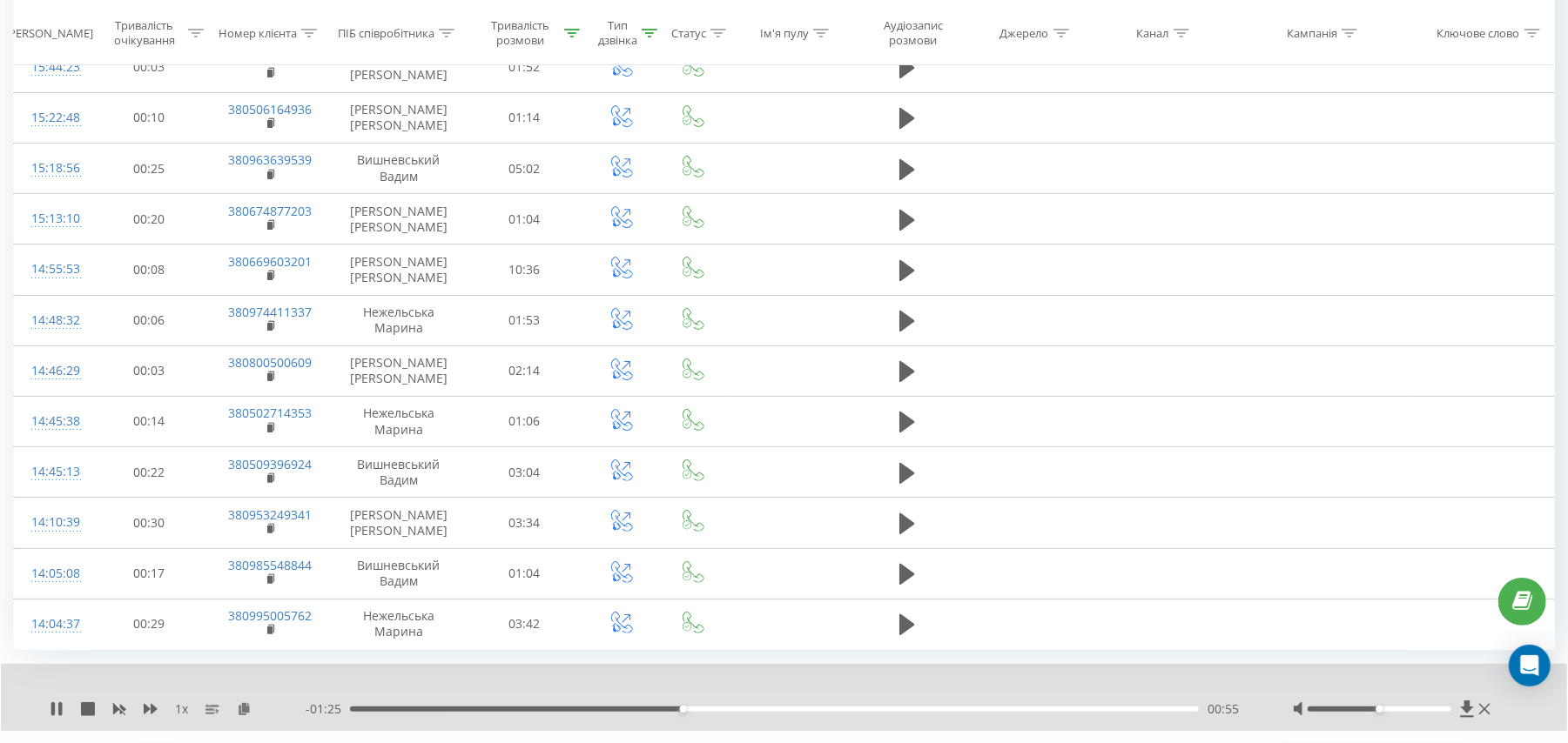
scroll to position [4881, 0]
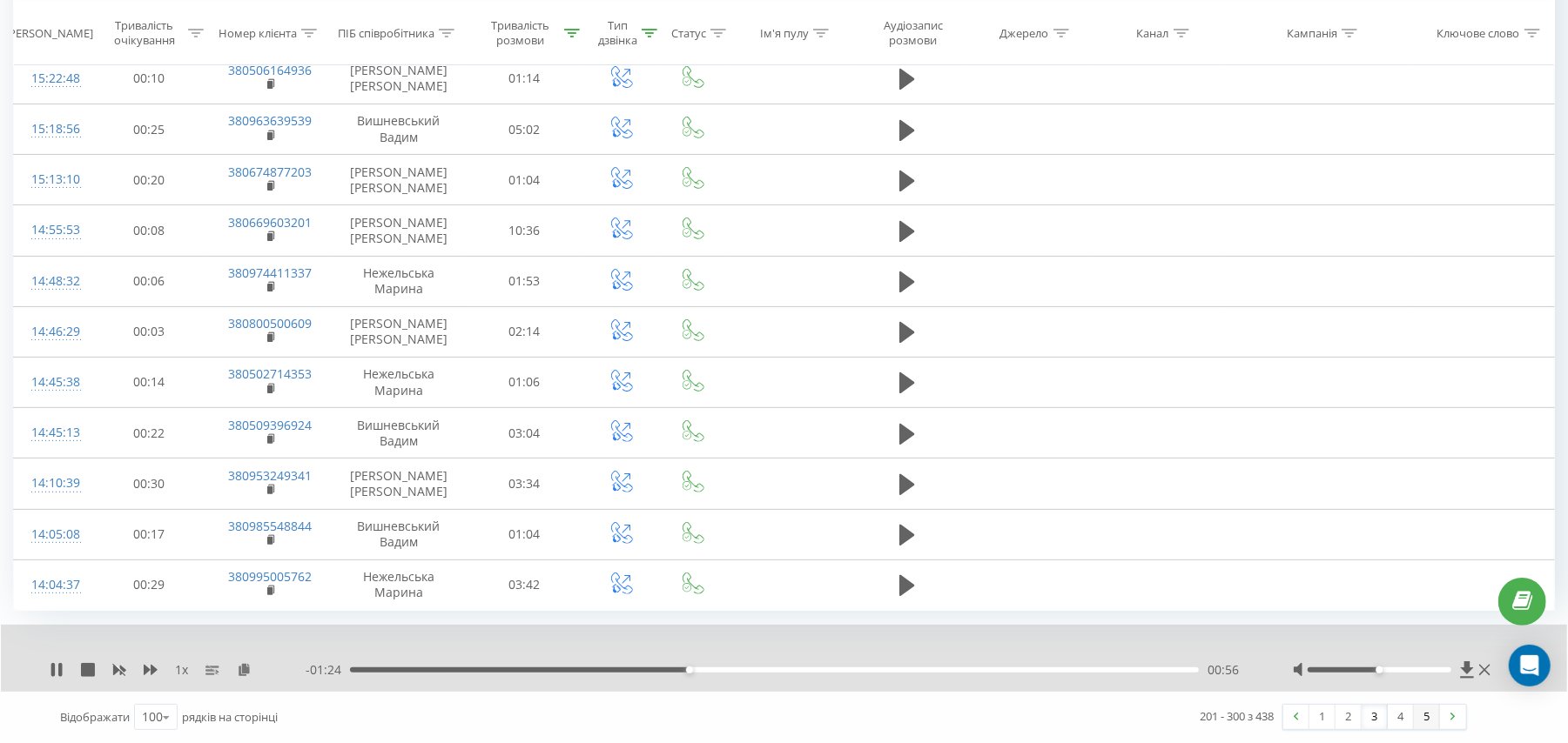
click at [1428, 722] on link "5" at bounding box center [1426, 717] width 26 height 25
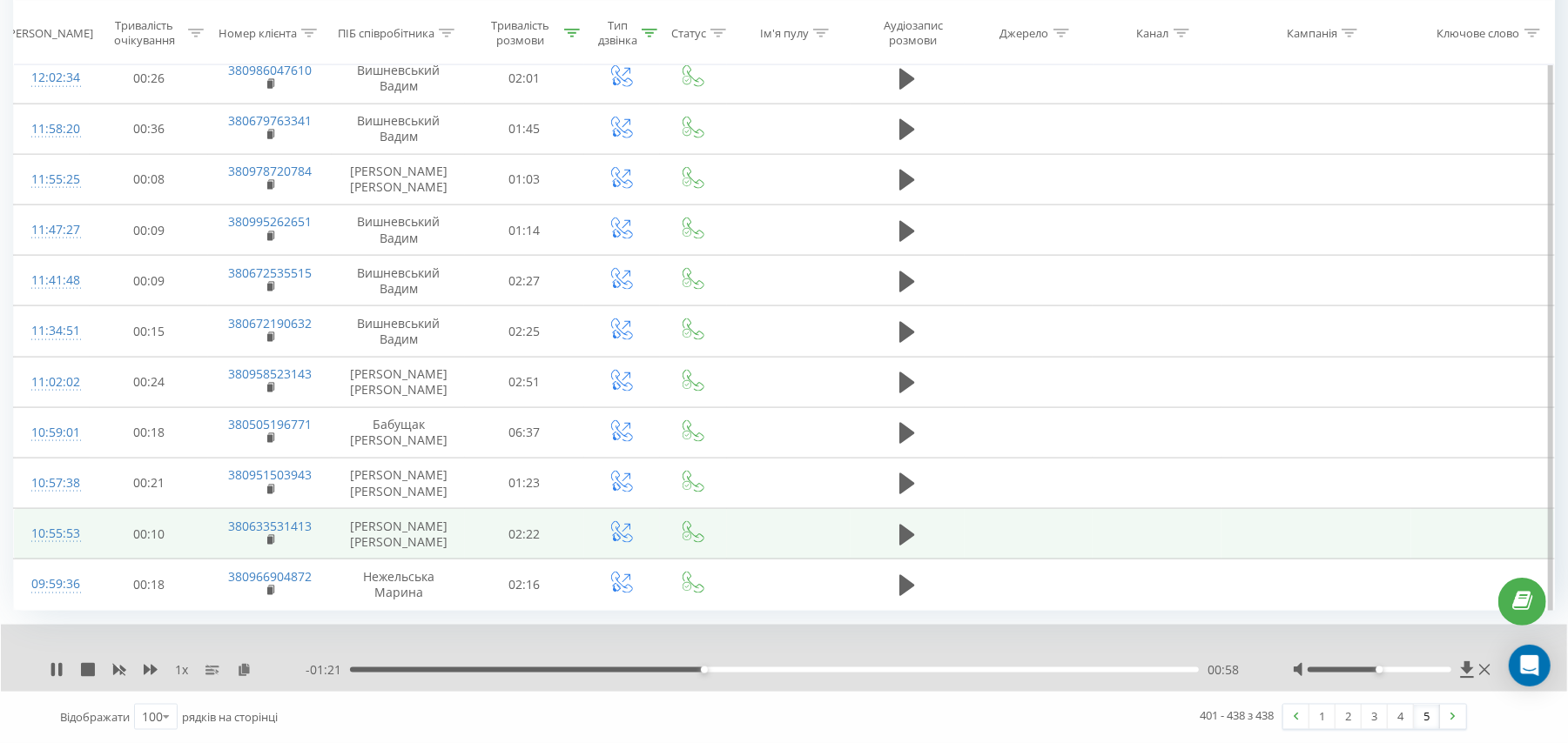
scroll to position [1586, 0]
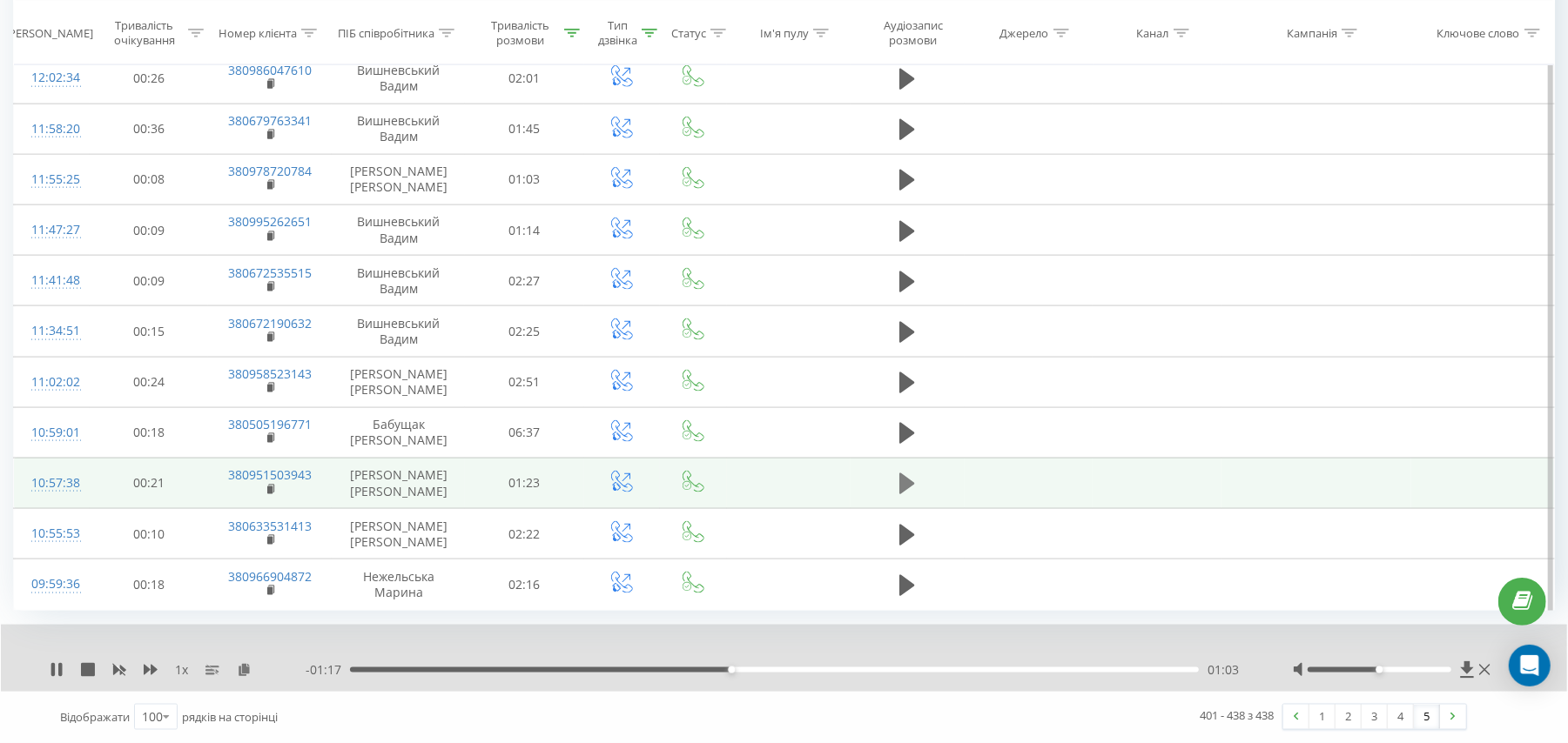
click at [912, 479] on icon at bounding box center [907, 485] width 15 height 25
click at [1341, 717] on link "2" at bounding box center [1348, 717] width 26 height 25
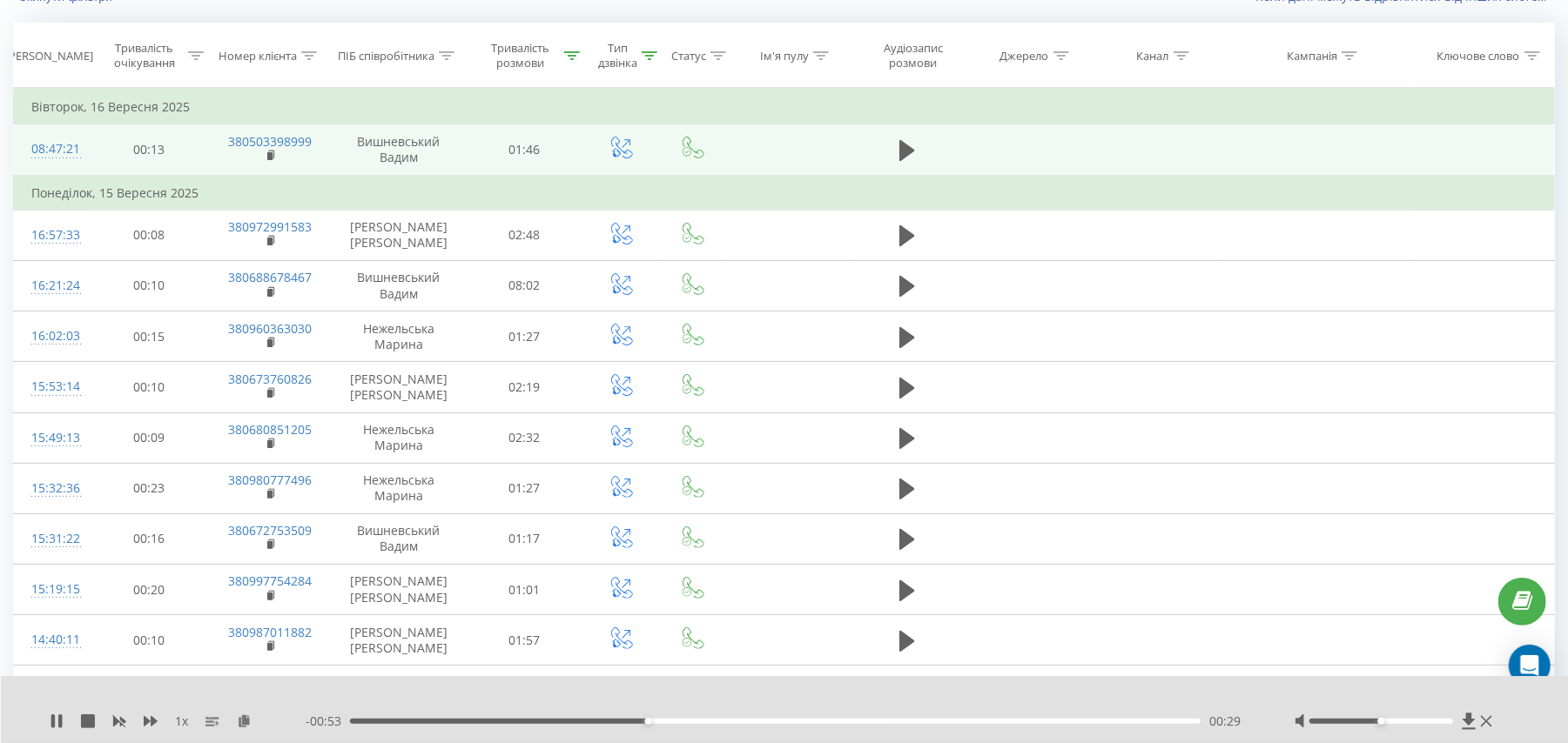
scroll to position [115, 0]
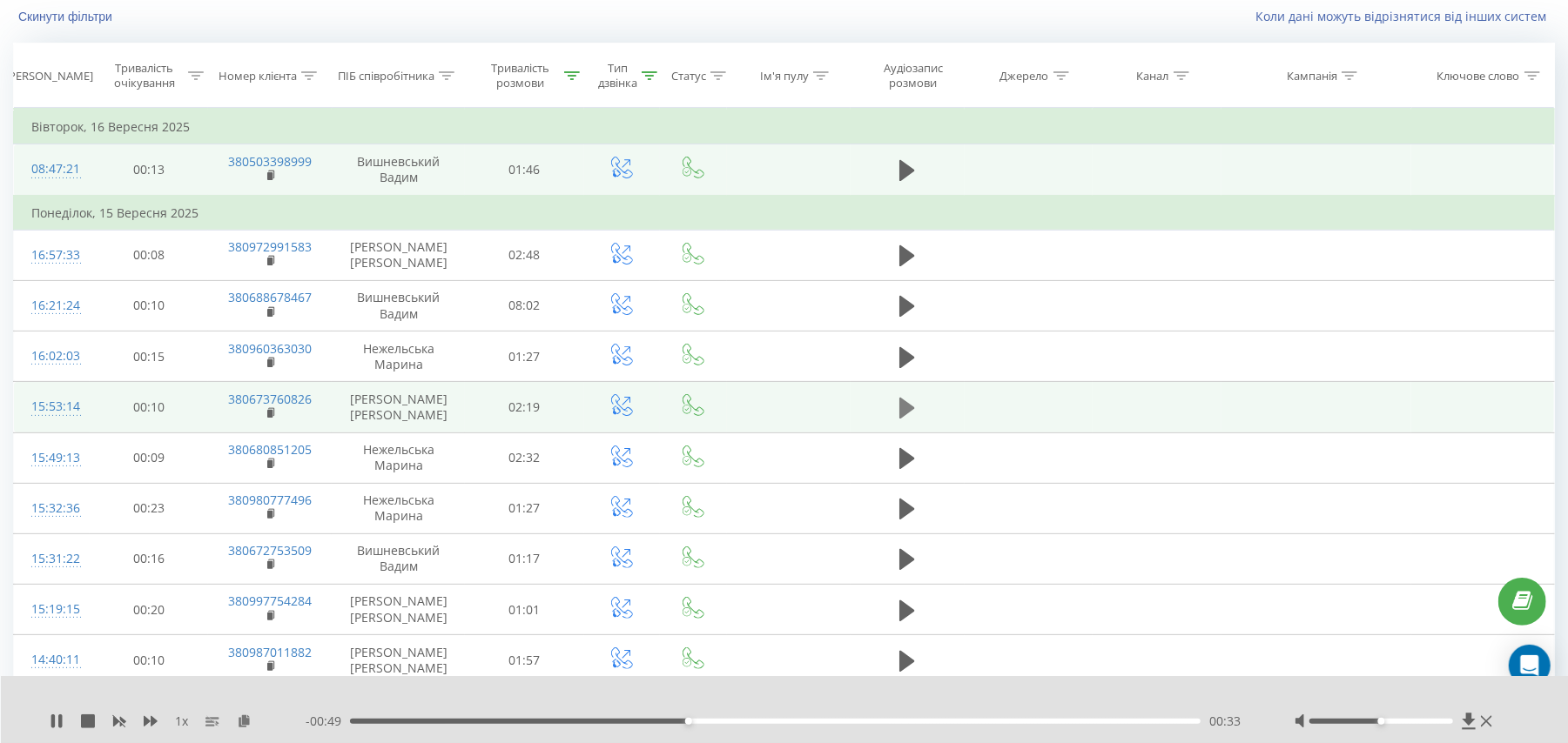
click at [906, 412] on icon at bounding box center [907, 408] width 15 height 21
click at [56, 719] on icon at bounding box center [56, 721] width 14 height 14
click at [247, 721] on icon at bounding box center [244, 720] width 15 height 12
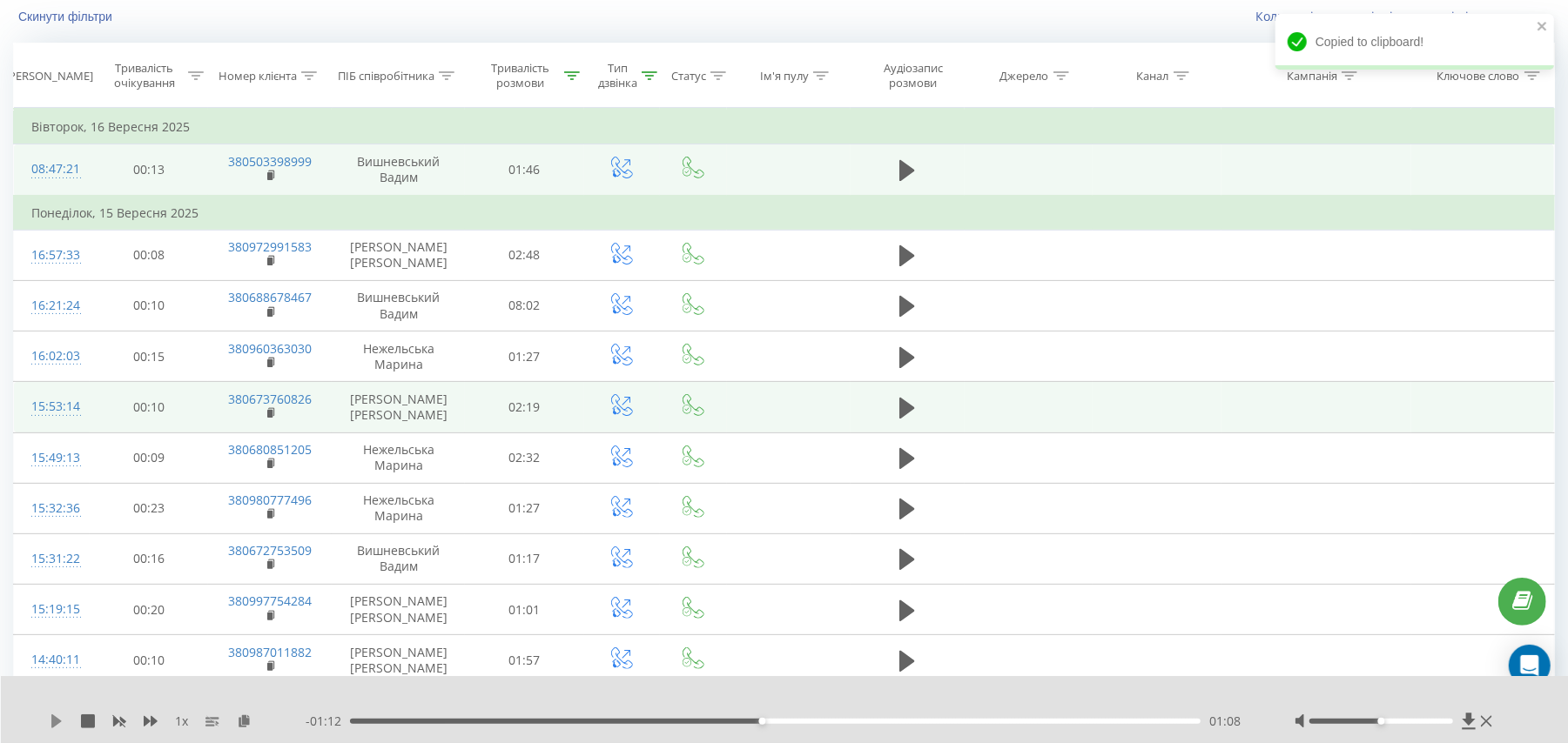
click at [54, 724] on icon at bounding box center [56, 721] width 10 height 14
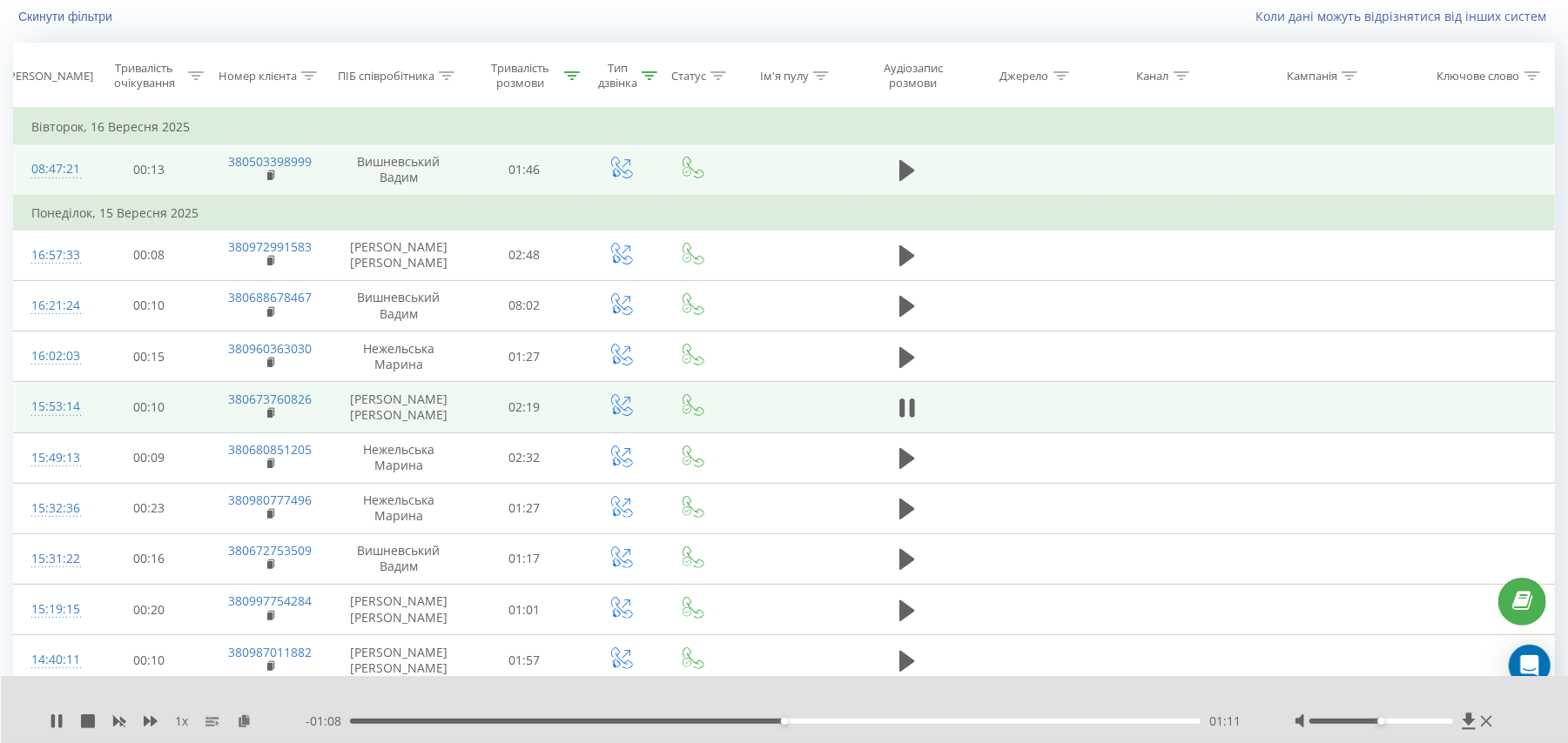
click at [357, 719] on div "01:11" at bounding box center [775, 721] width 851 height 5
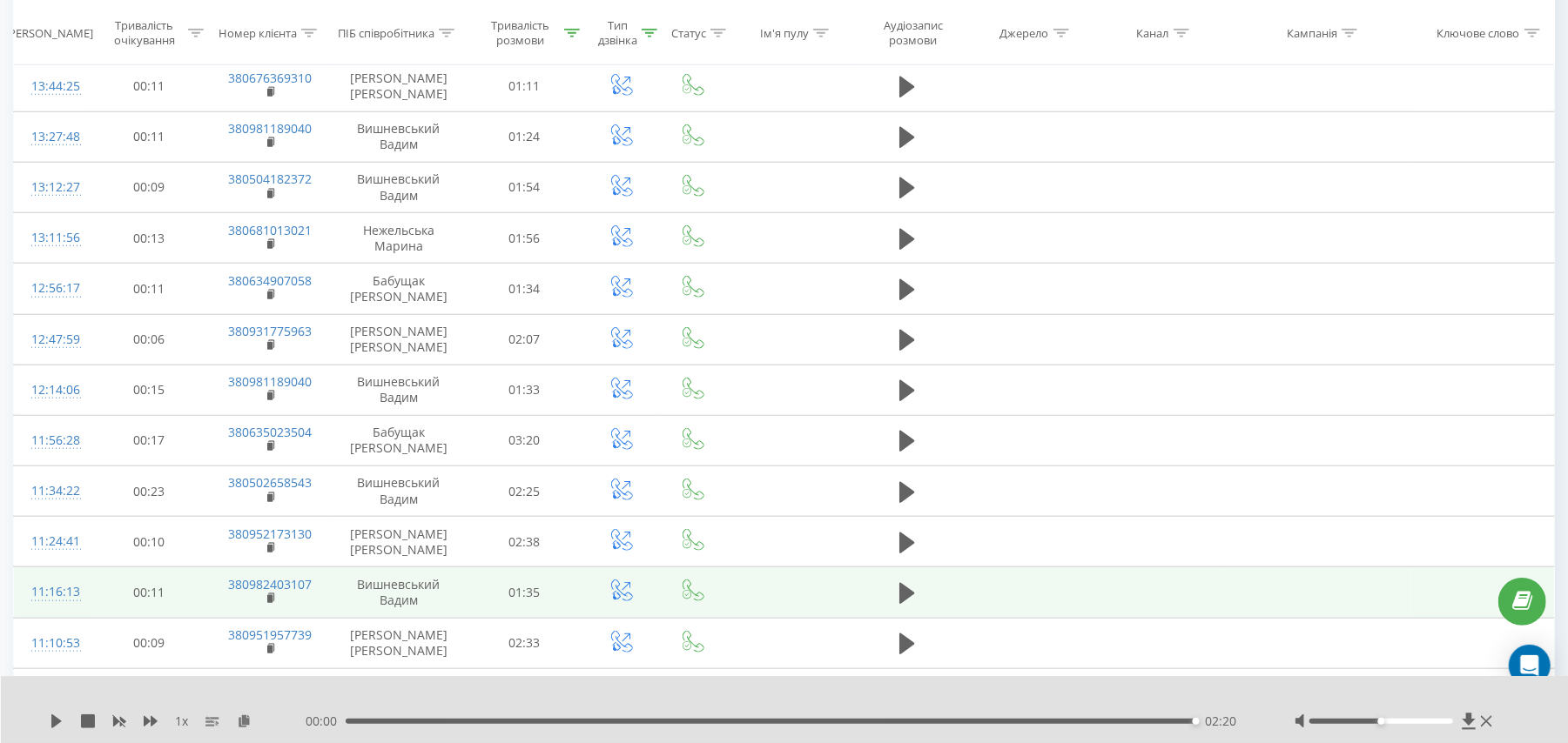
scroll to position [0, 0]
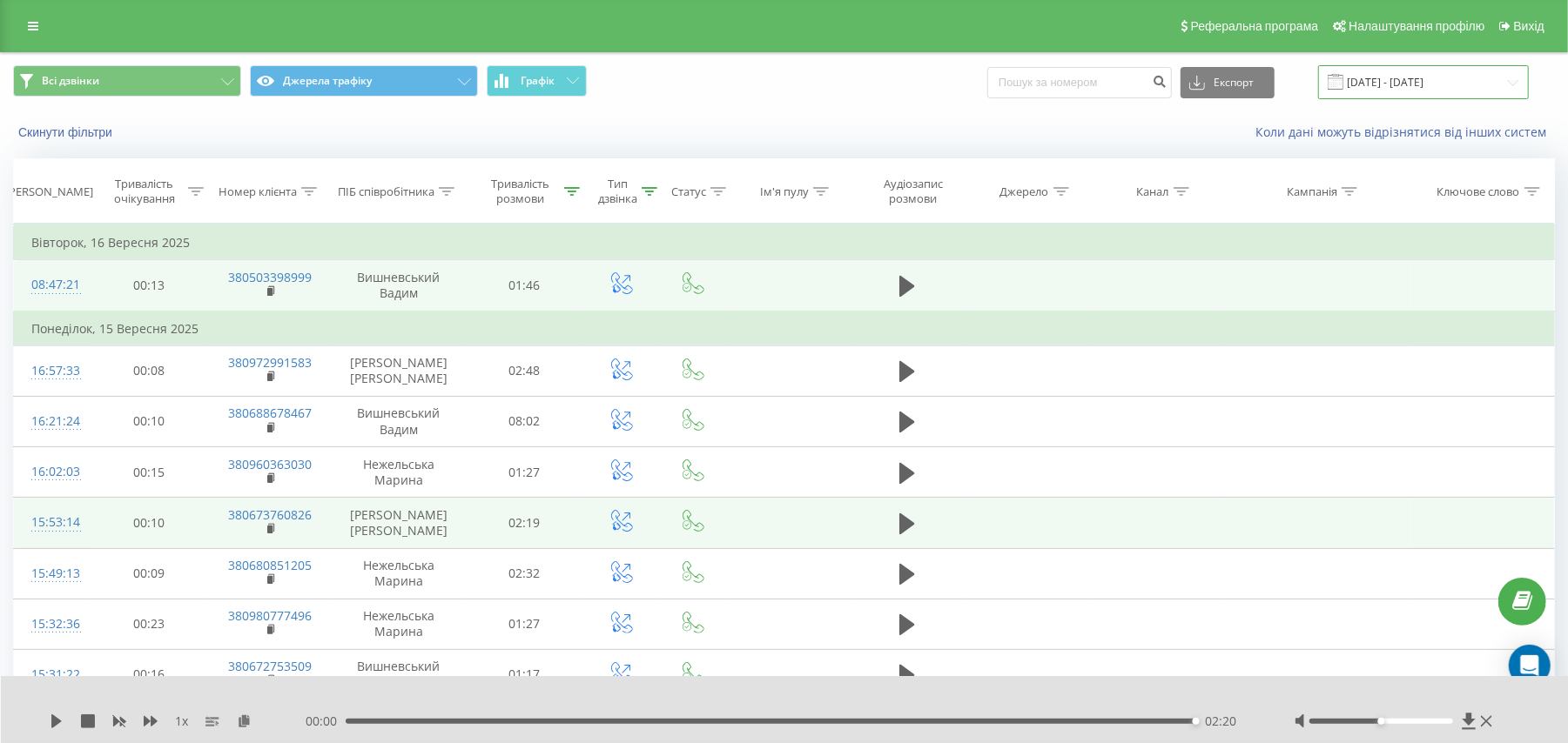
click at [1410, 77] on input "[DATE] - [DATE]" at bounding box center [1423, 82] width 211 height 34
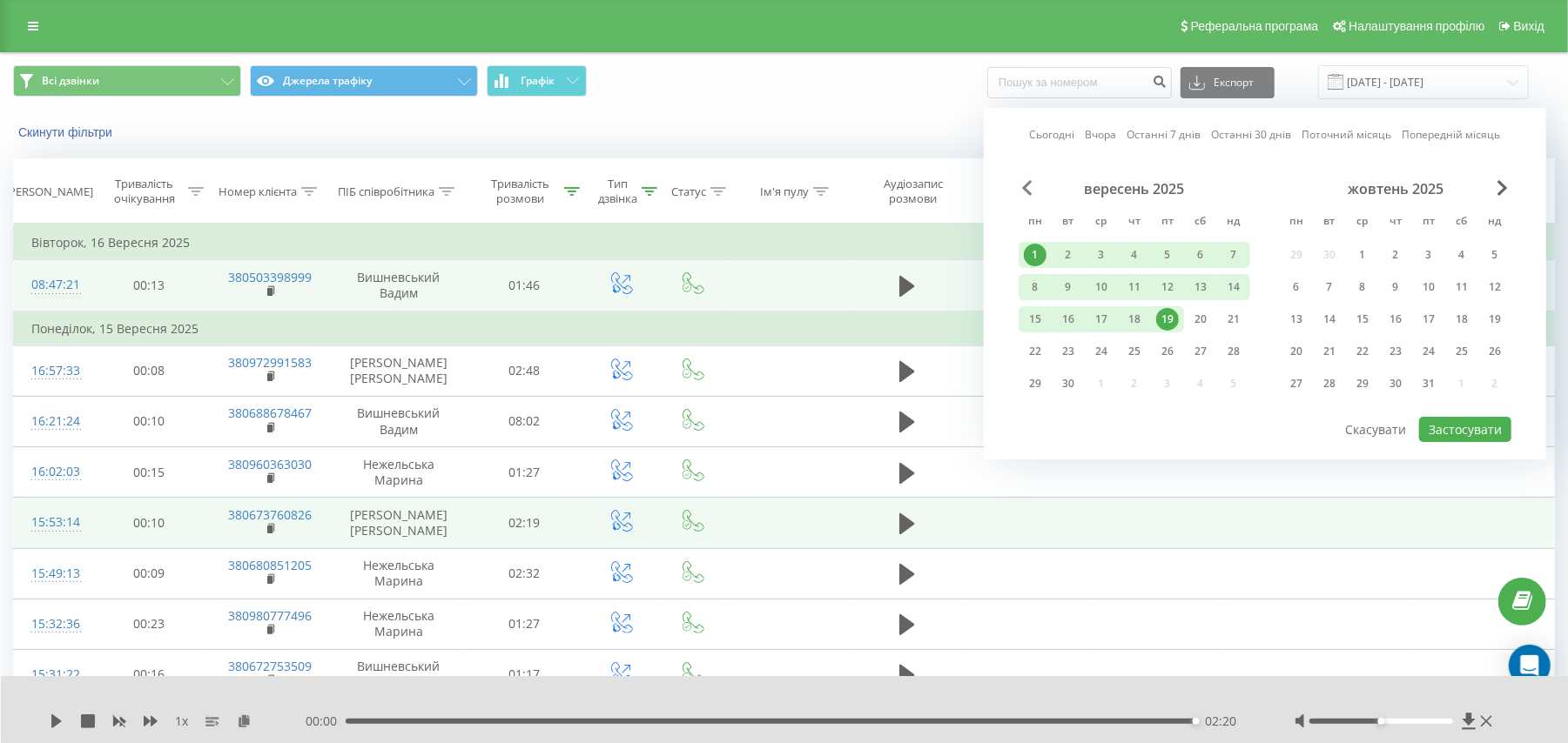
click at [1029, 180] on span "Previous Month" at bounding box center [1026, 188] width 10 height 15
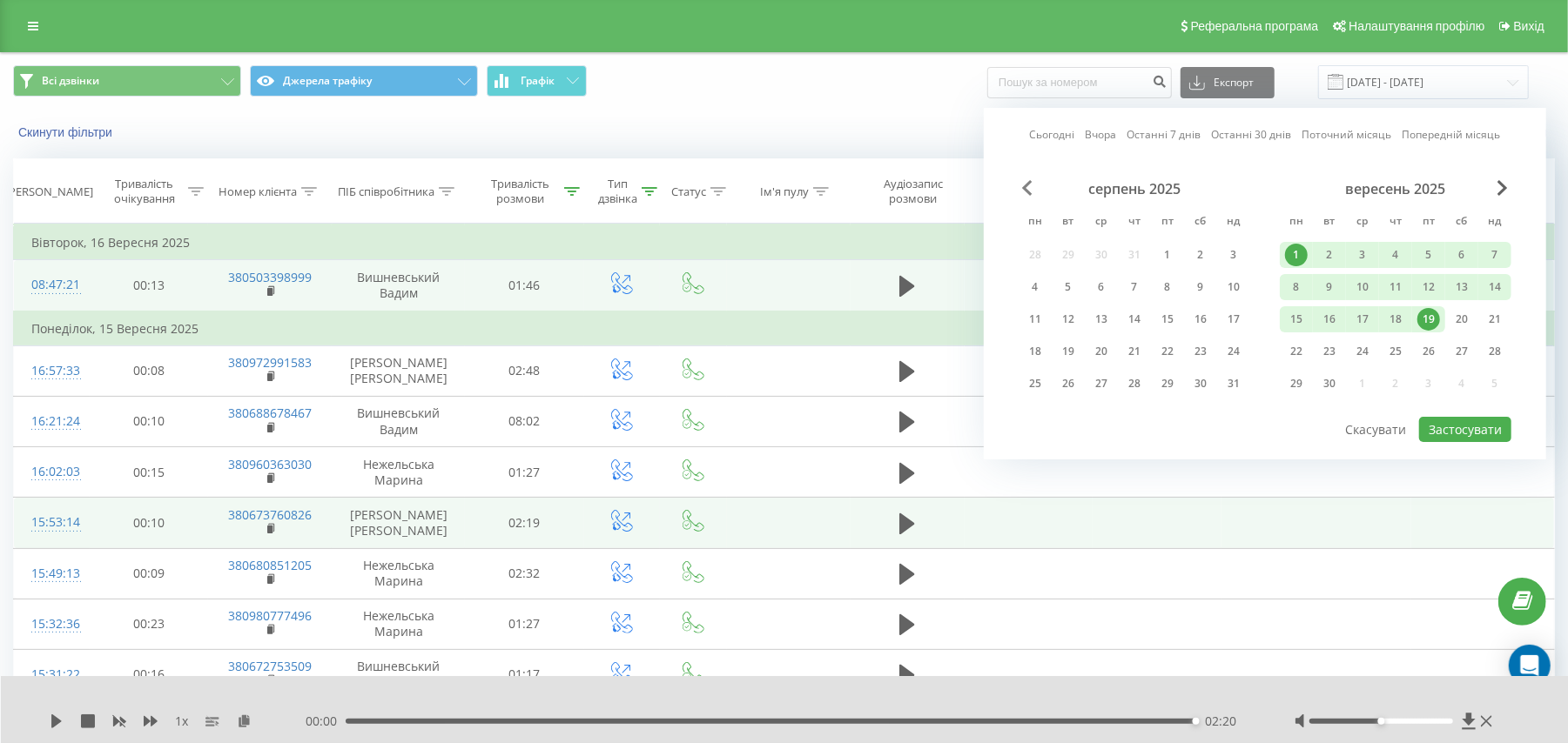
click at [1028, 182] on span "Previous Month" at bounding box center [1026, 188] width 10 height 15
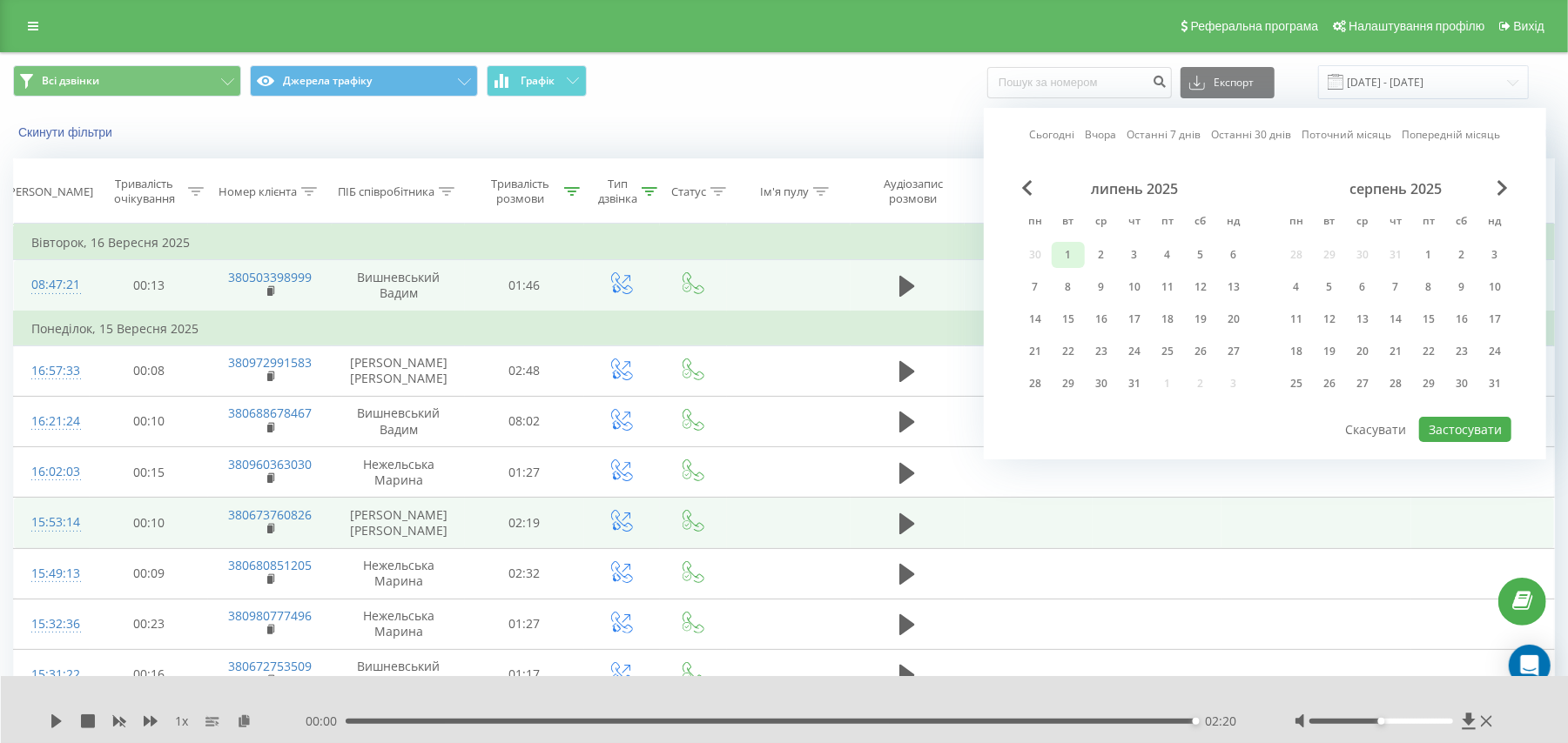
click at [1066, 256] on div "1" at bounding box center [1068, 256] width 23 height 23
click at [1139, 381] on div "31" at bounding box center [1134, 384] width 23 height 23
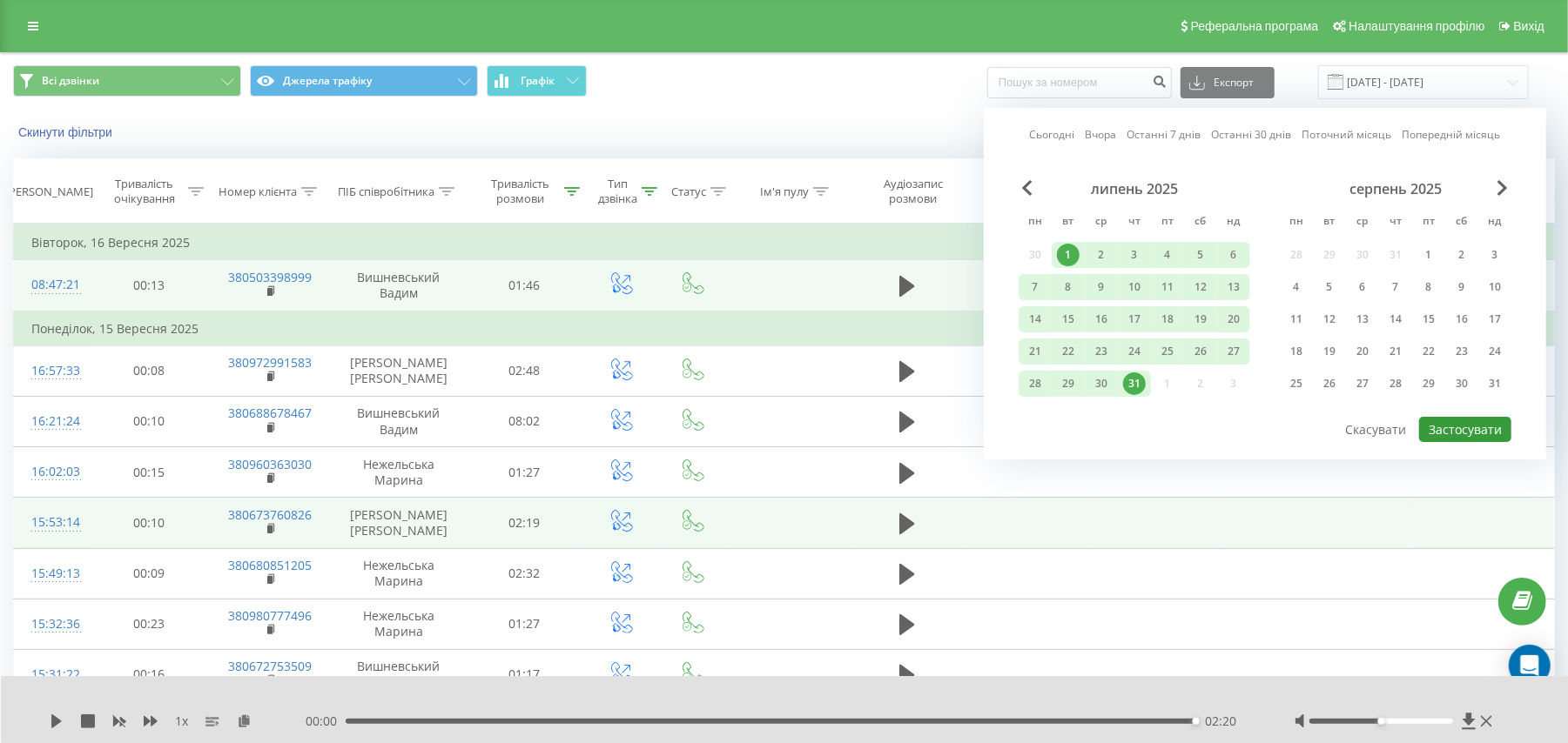
click at [1469, 423] on button "Застосувати" at bounding box center [1464, 429] width 93 height 25
type input "[DATE] - [DATE]"
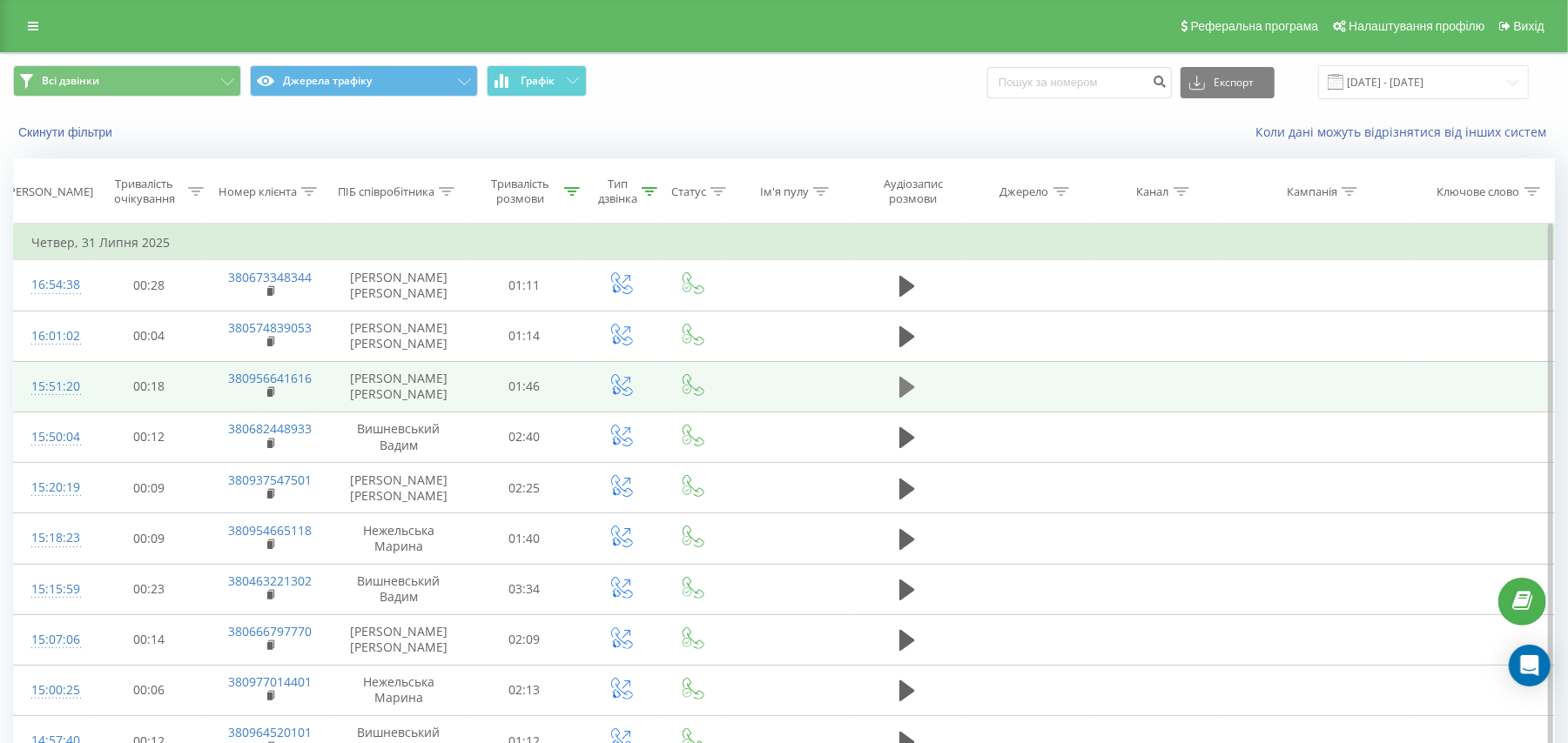
click at [913, 383] on icon at bounding box center [907, 387] width 15 height 25
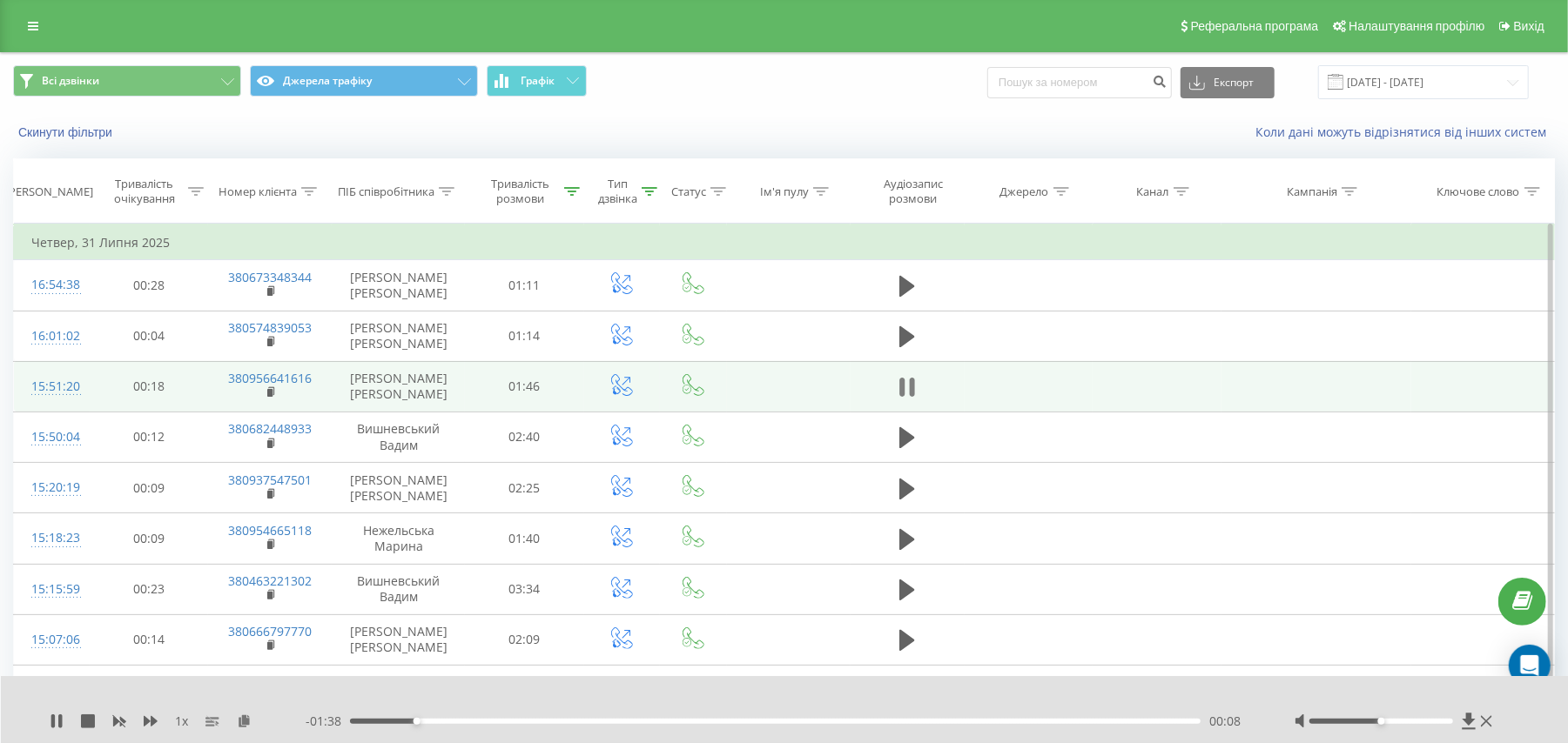
click at [903, 384] on icon at bounding box center [901, 387] width 5 height 19
click at [273, 393] on rect at bounding box center [269, 393] width 5 height 8
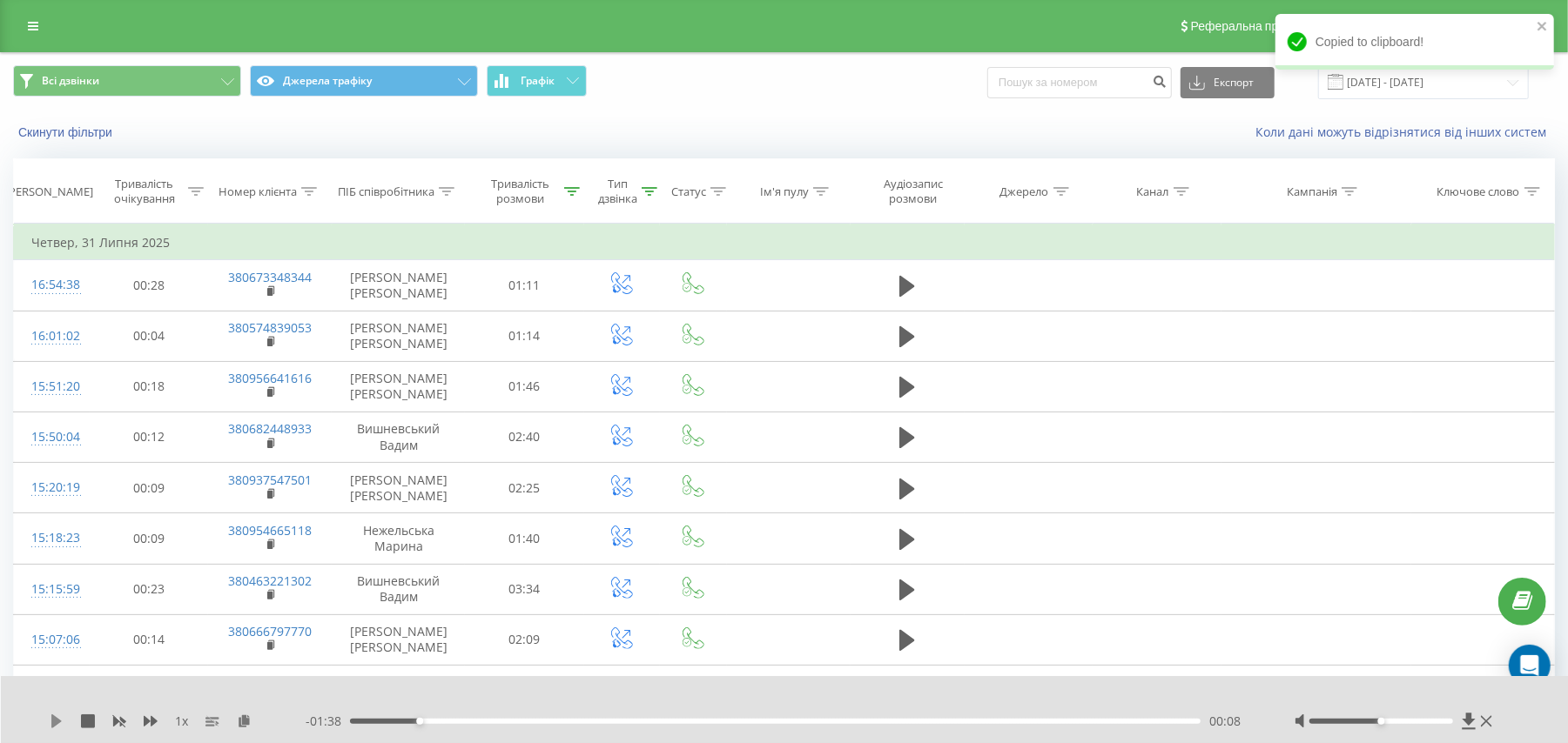
click at [50, 714] on icon at bounding box center [56, 721] width 14 height 14
click at [244, 722] on icon at bounding box center [244, 720] width 15 height 12
click at [902, 383] on icon at bounding box center [901, 387] width 5 height 19
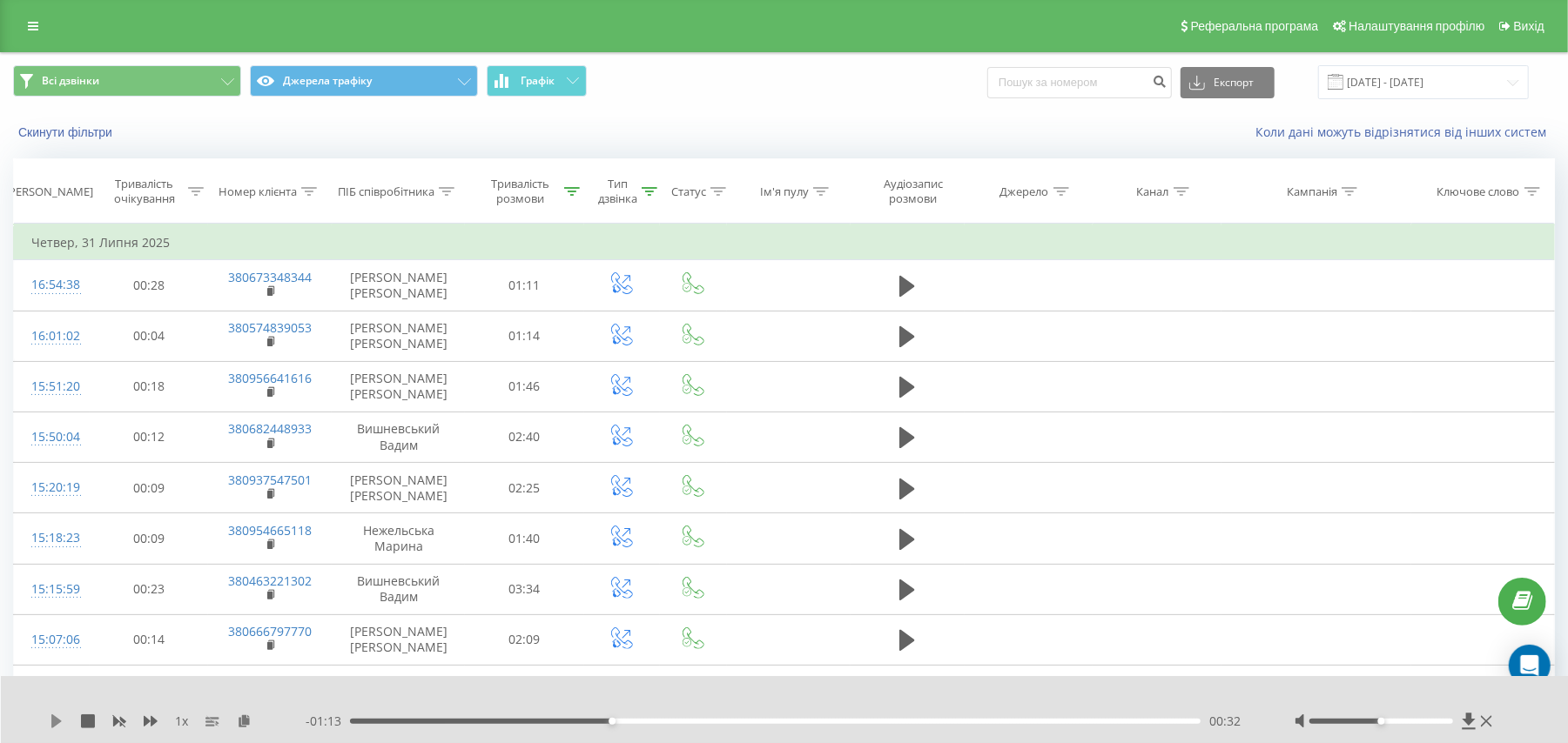
click at [52, 726] on icon at bounding box center [56, 721] width 10 height 14
drag, startPoint x: 613, startPoint y: 722, endPoint x: 269, endPoint y: 724, distance: 344.0
click at [269, 724] on div "1 x - 01:46 00:00 00:00" at bounding box center [773, 721] width 1447 height 17
click at [55, 722] on icon at bounding box center [56, 721] width 14 height 14
click at [245, 725] on icon at bounding box center [244, 720] width 15 height 12
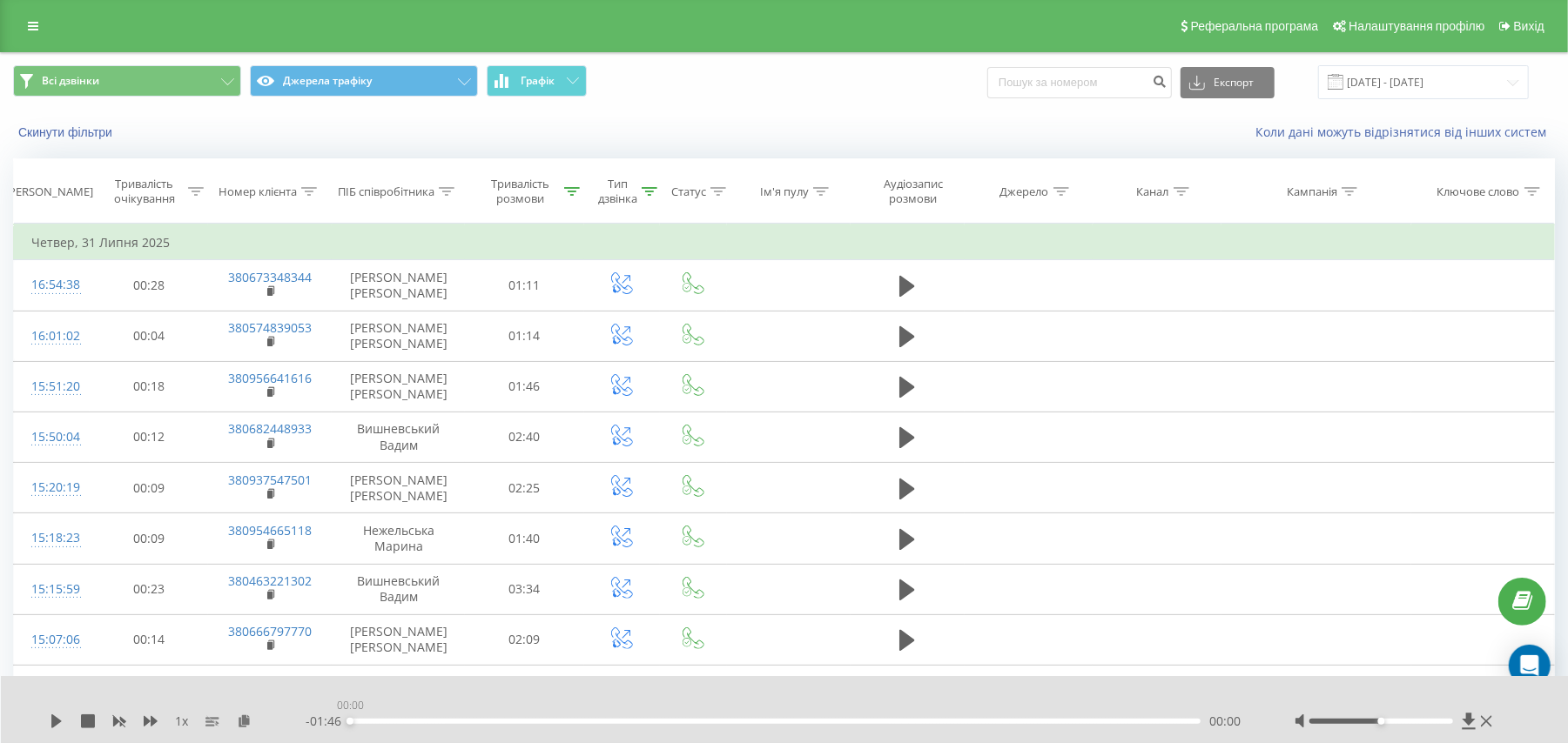
drag, startPoint x: 789, startPoint y: 724, endPoint x: 329, endPoint y: 732, distance: 460.1
click at [329, 732] on div "1 x - 01:46 00:00 00:00" at bounding box center [785, 710] width 1568 height 67
click at [54, 719] on icon at bounding box center [56, 721] width 10 height 14
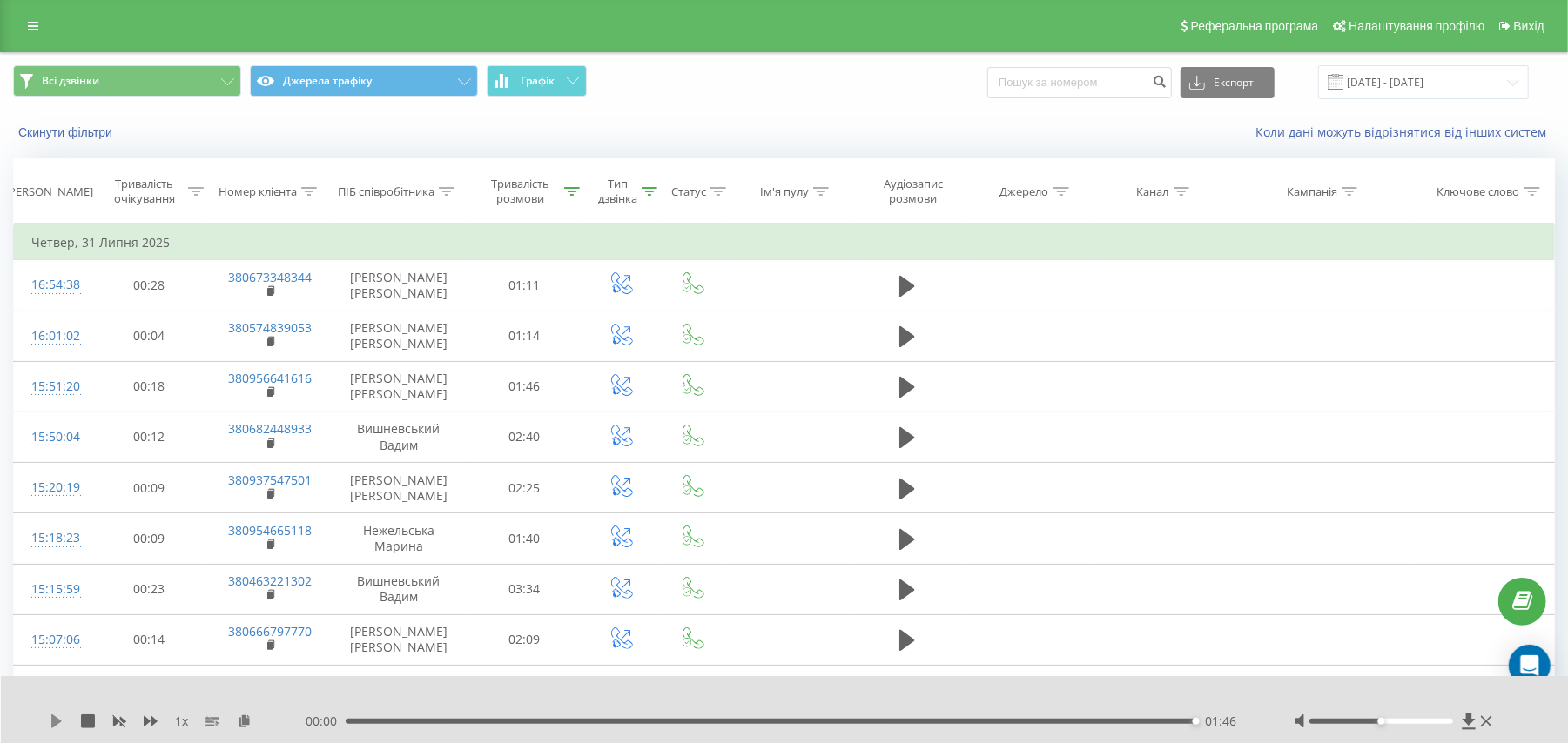
click at [55, 717] on icon at bounding box center [56, 721] width 14 height 14
click at [55, 724] on icon at bounding box center [56, 721] width 10 height 14
click at [367, 724] on div "01:46" at bounding box center [771, 721] width 851 height 5
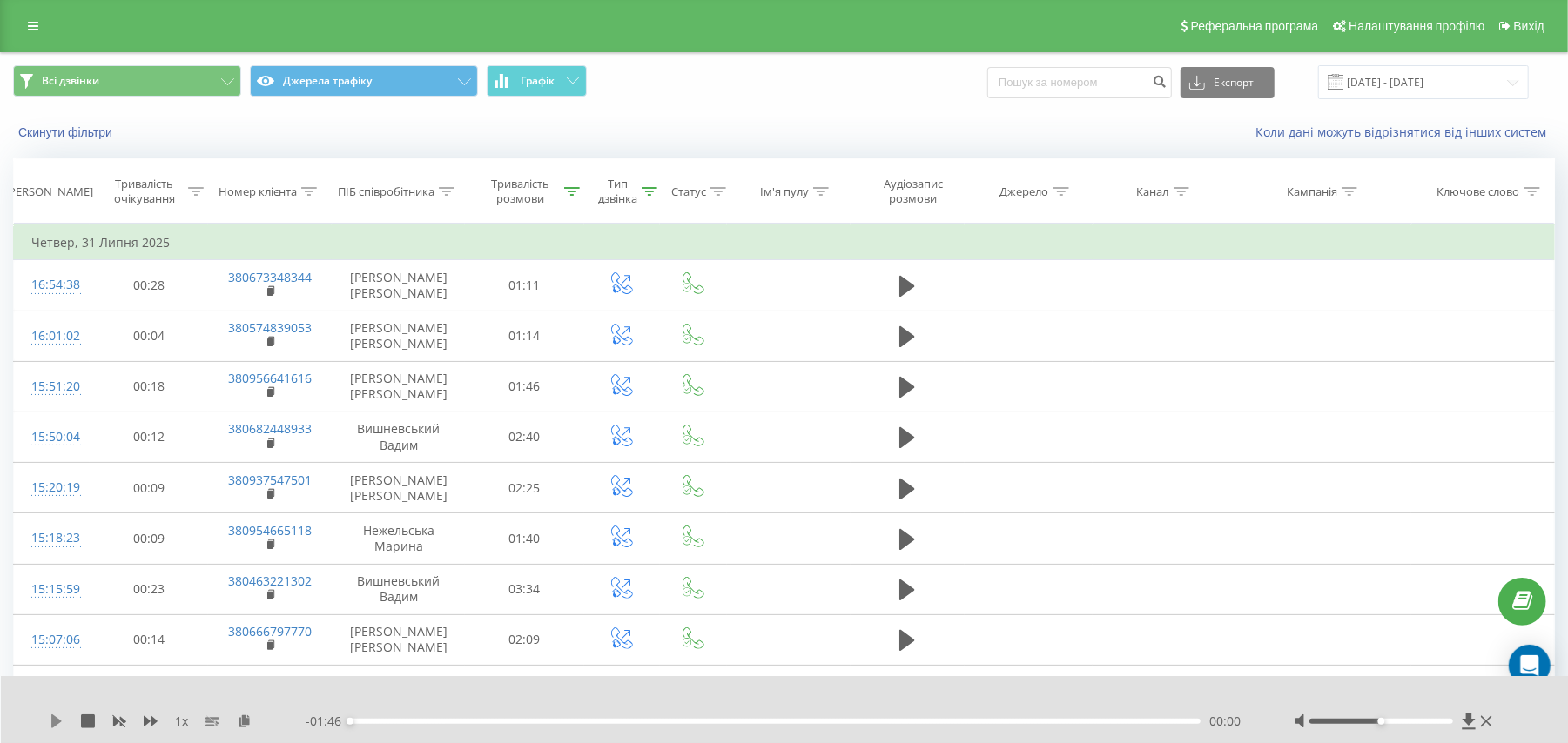
click at [61, 722] on icon at bounding box center [56, 721] width 14 height 14
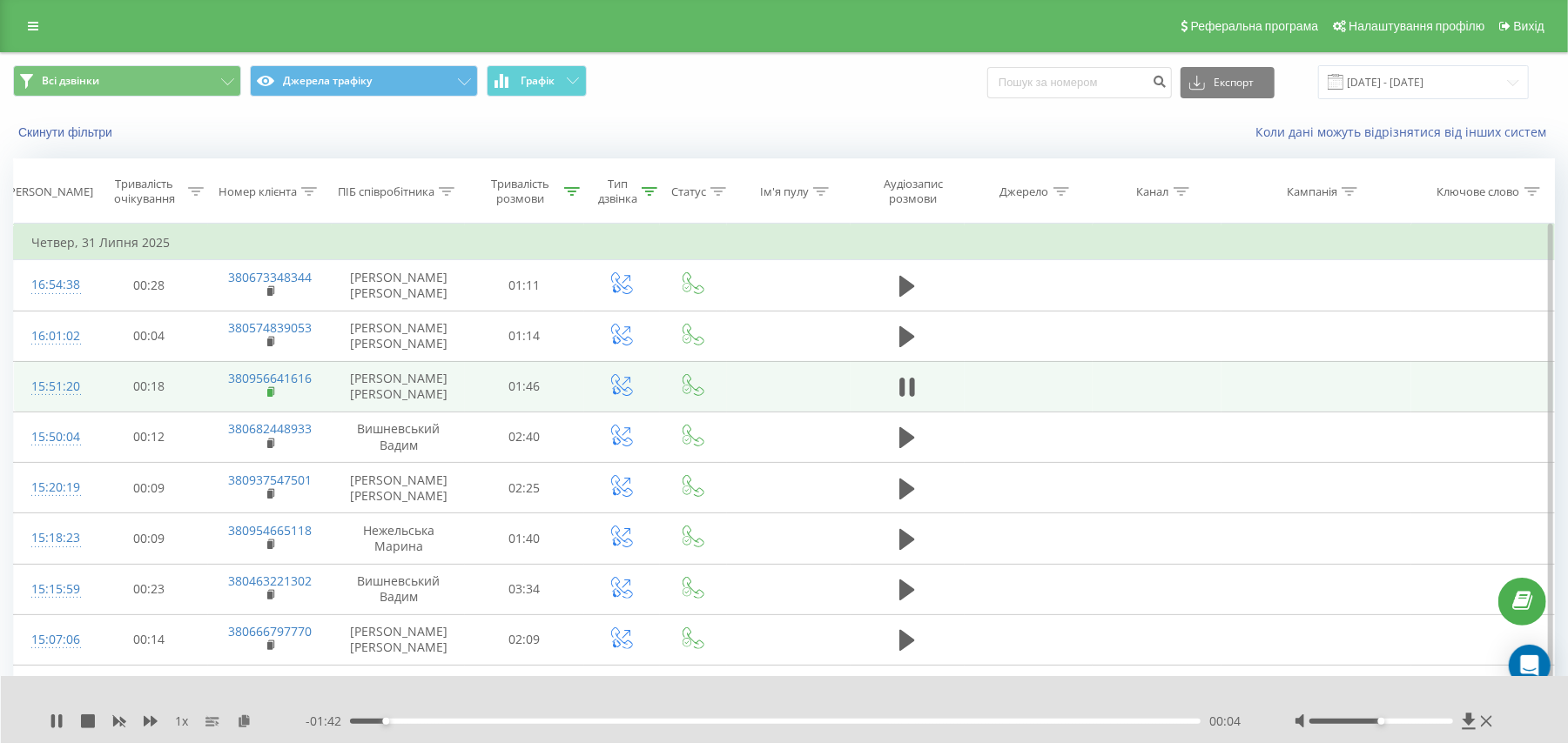
click at [270, 395] on rect at bounding box center [269, 393] width 5 height 8
